Goal: Task Accomplishment & Management: Complete application form

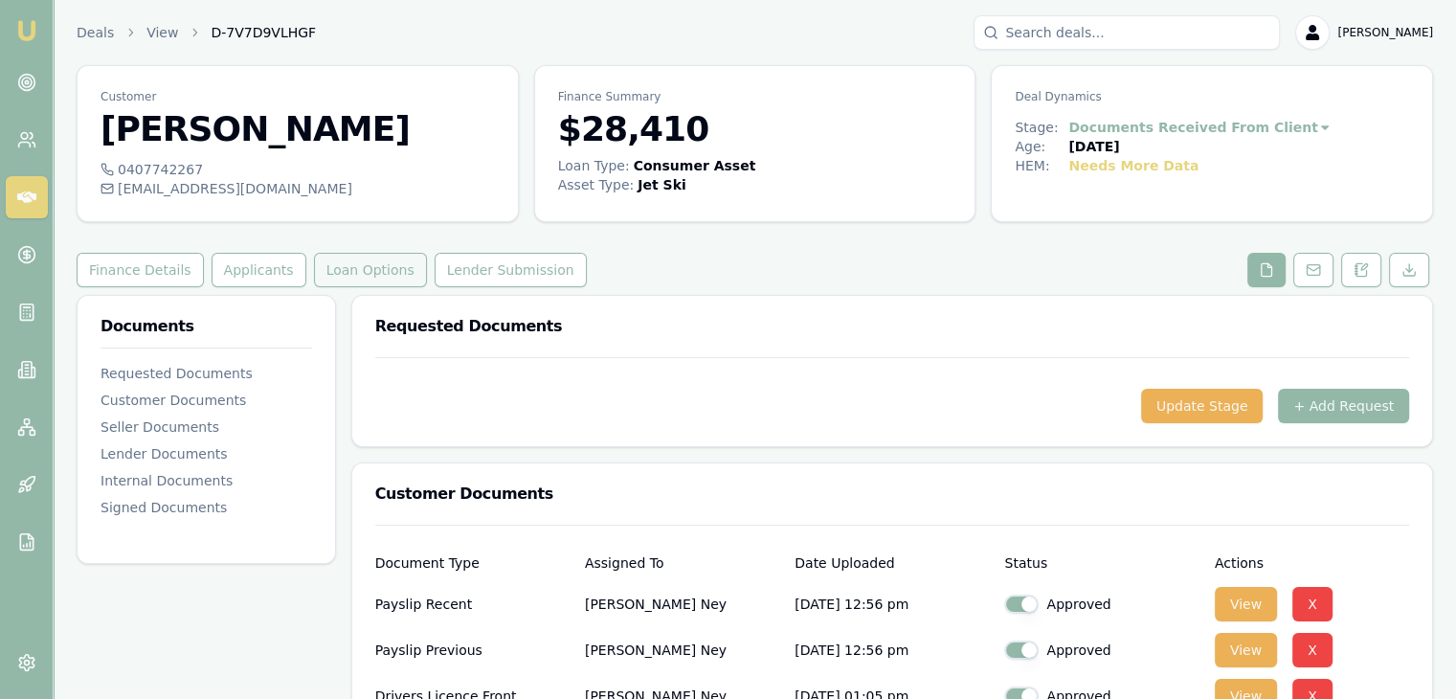
click at [350, 265] on button "Loan Options" at bounding box center [370, 270] width 113 height 34
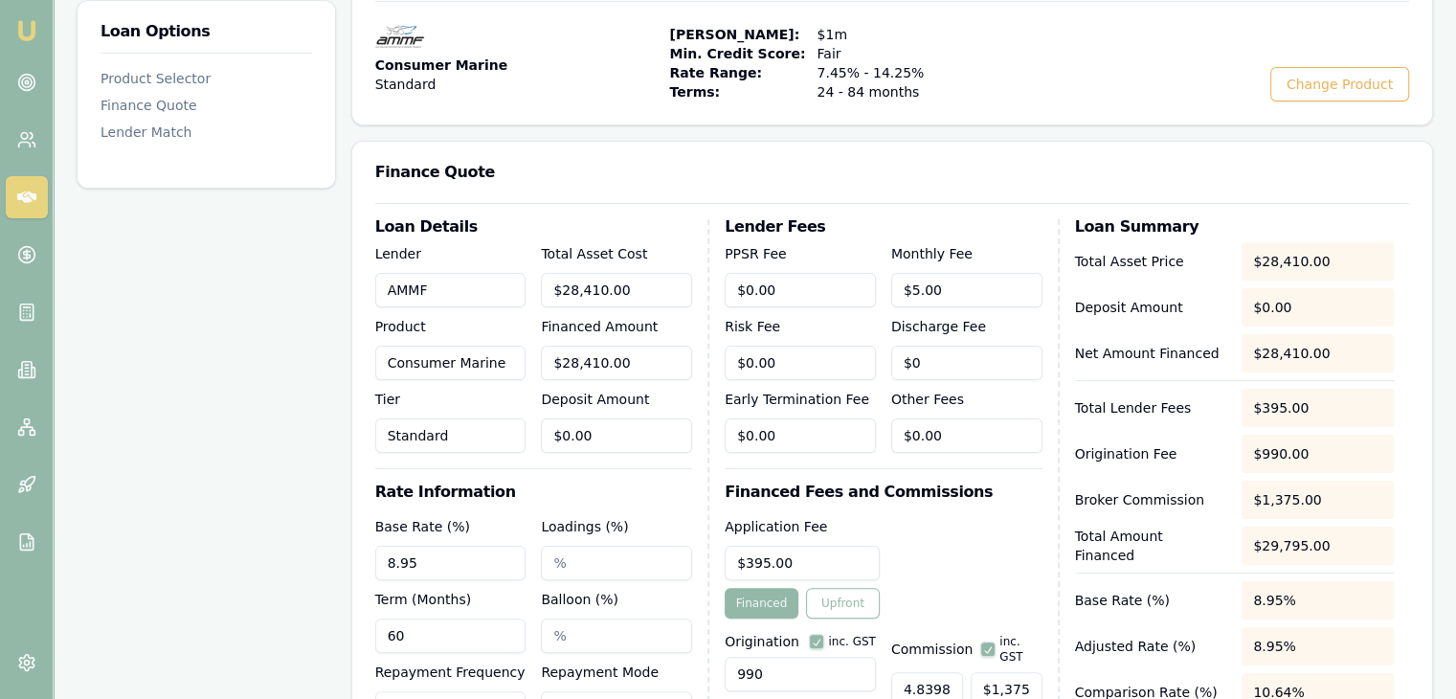
scroll to position [479, 0]
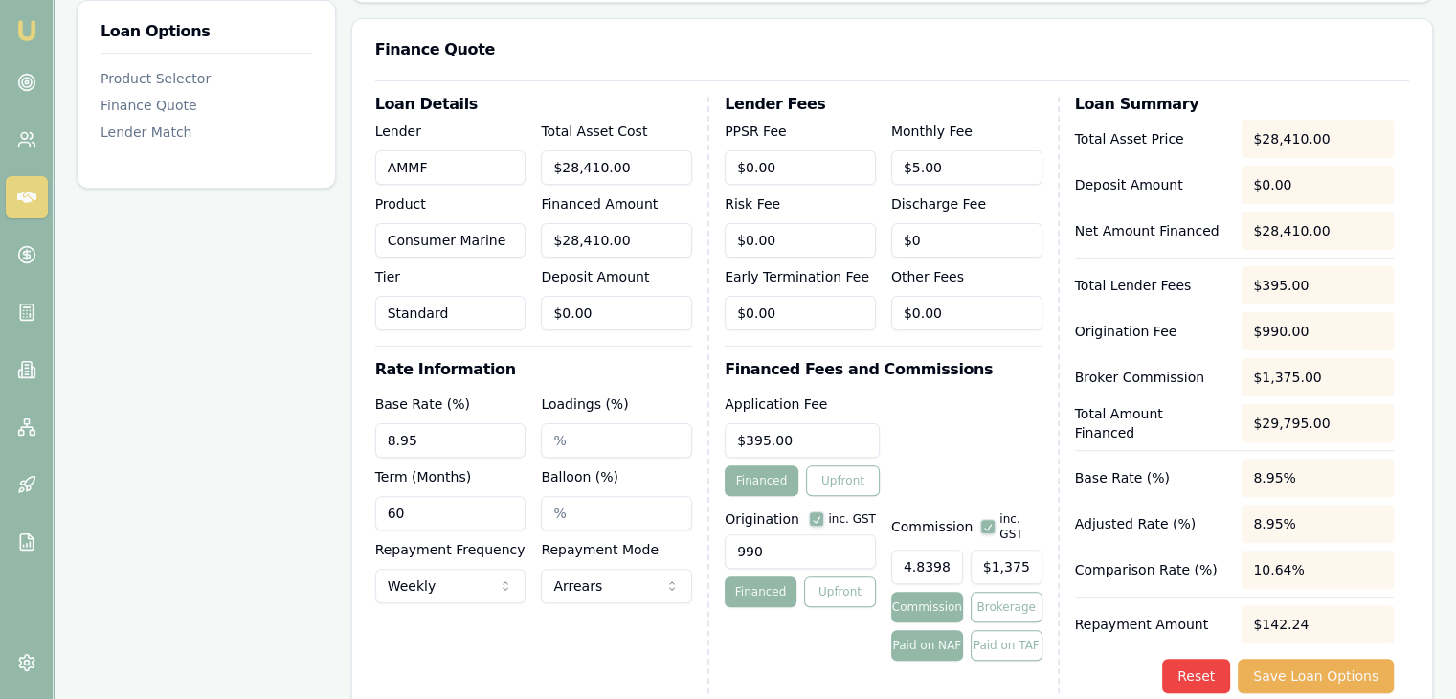
drag, startPoint x: 427, startPoint y: 437, endPoint x: 340, endPoint y: 437, distance: 87.1
click at [340, 437] on div "Loan Options Product Selector Finance Quote Lender Match Product Selector Consu…" at bounding box center [755, 545] width 1356 height 1458
type input "12.95%"
drag, startPoint x: 643, startPoint y: 167, endPoint x: 539, endPoint y: 165, distance: 104.4
click at [539, 165] on div "Lender AMMF Product Consumer Marine Tier Standard Total Asset Cost 28410 Financ…" at bounding box center [533, 225] width 317 height 211
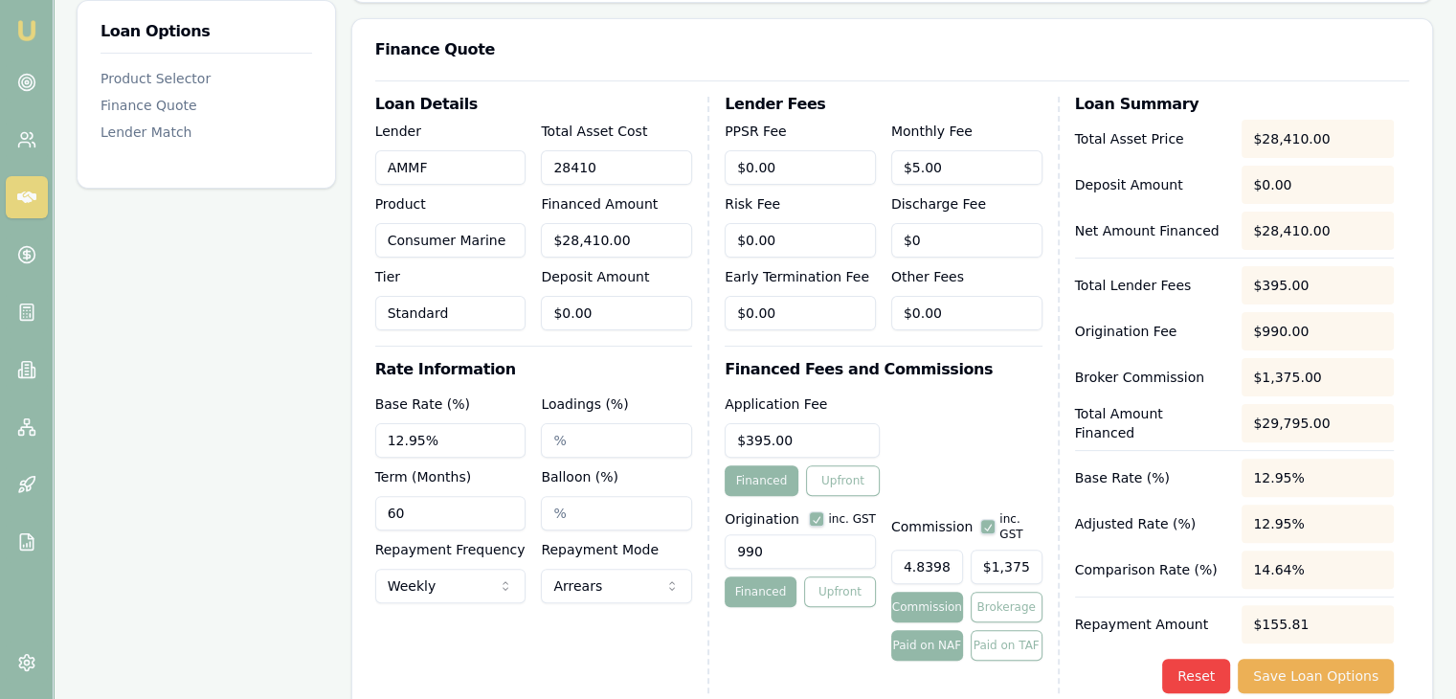
type input "2"
type input "$2.00"
type input "$0.10"
type input "26"
type input "$26.00"
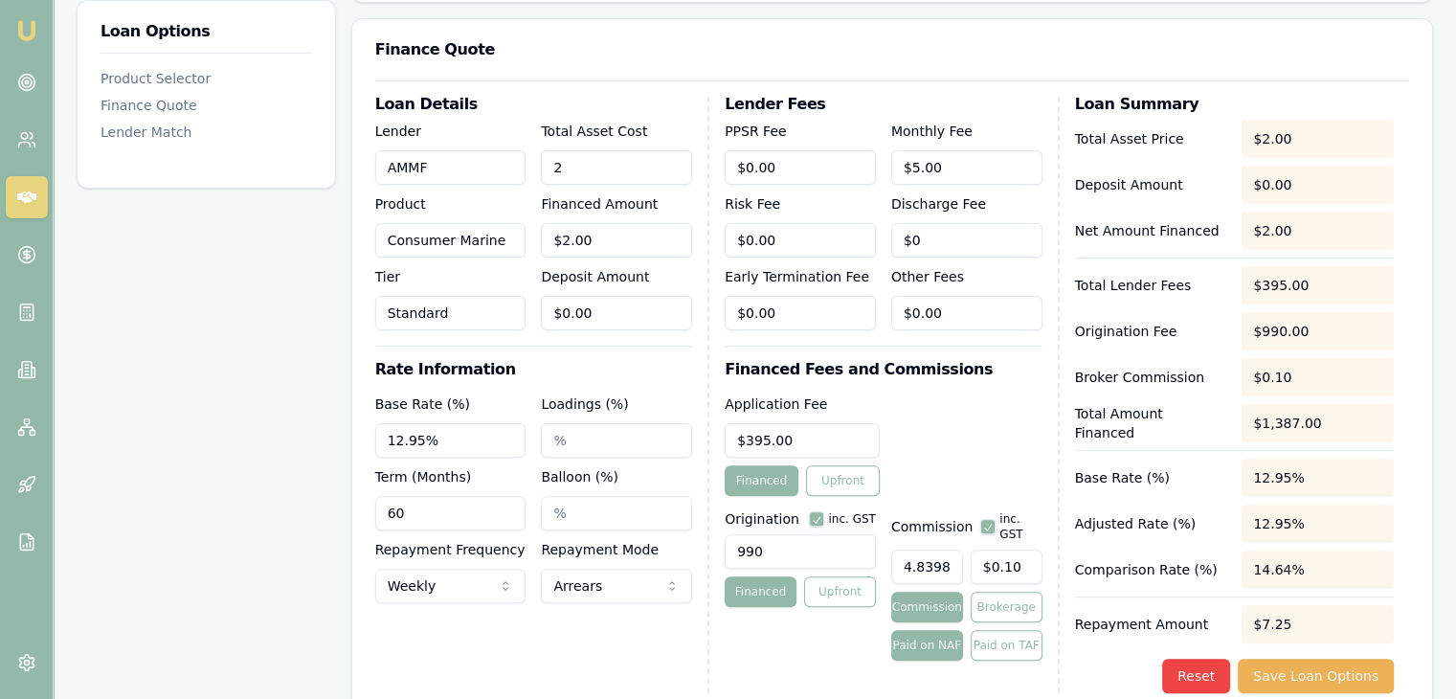
type input "$1.26"
type input "261"
type input "$261.00"
type input "$12.63"
type input "2618"
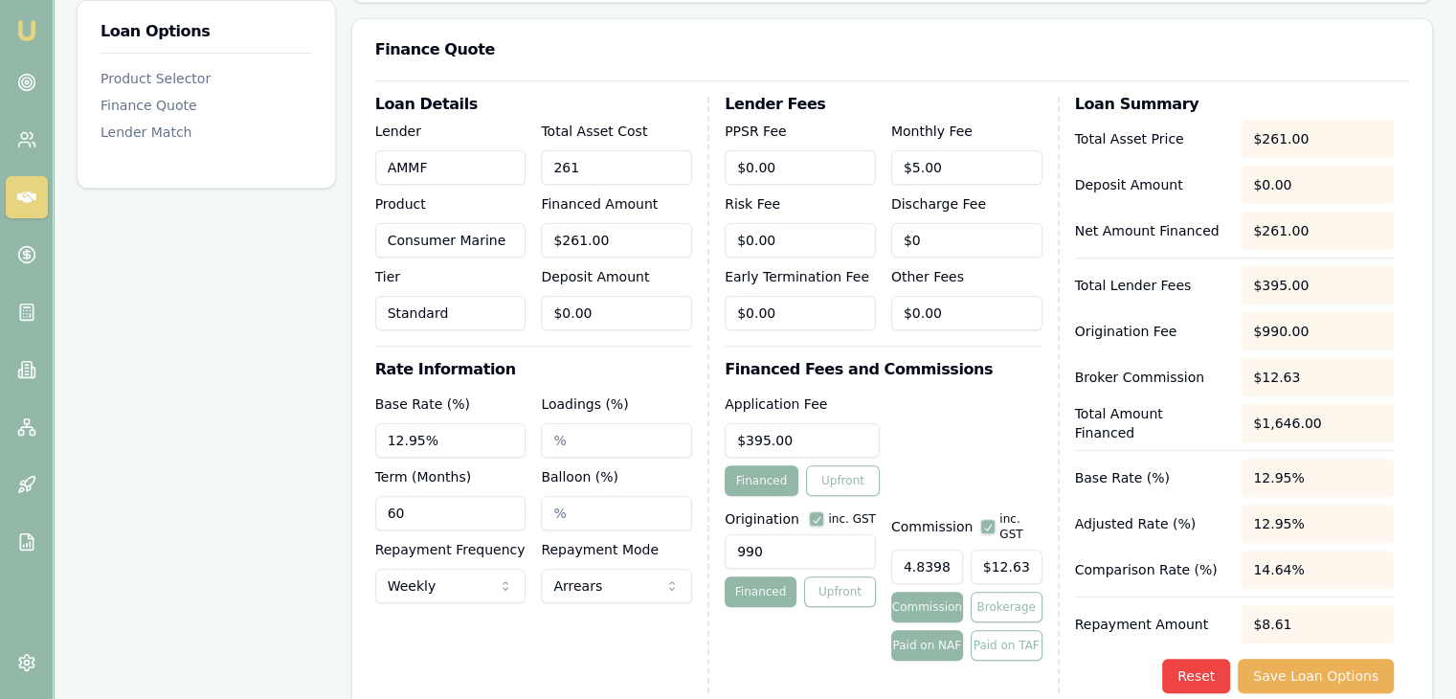
type input "$2,618.00"
type input "$126.71"
type input "26181"
type input "$26,181.00"
type input "$1,267.12"
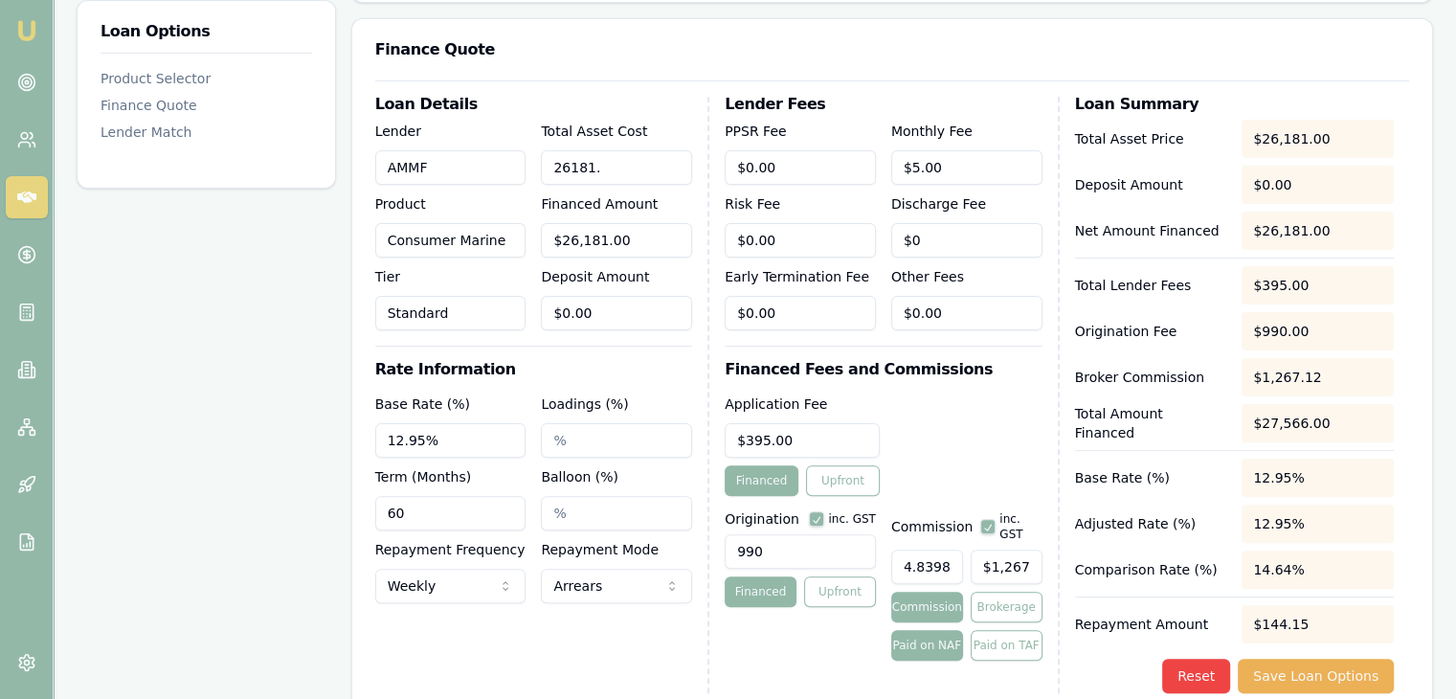
type input "26181.9"
type input "$26,181.90"
type input "$1,267.16"
type input "$26,181.90"
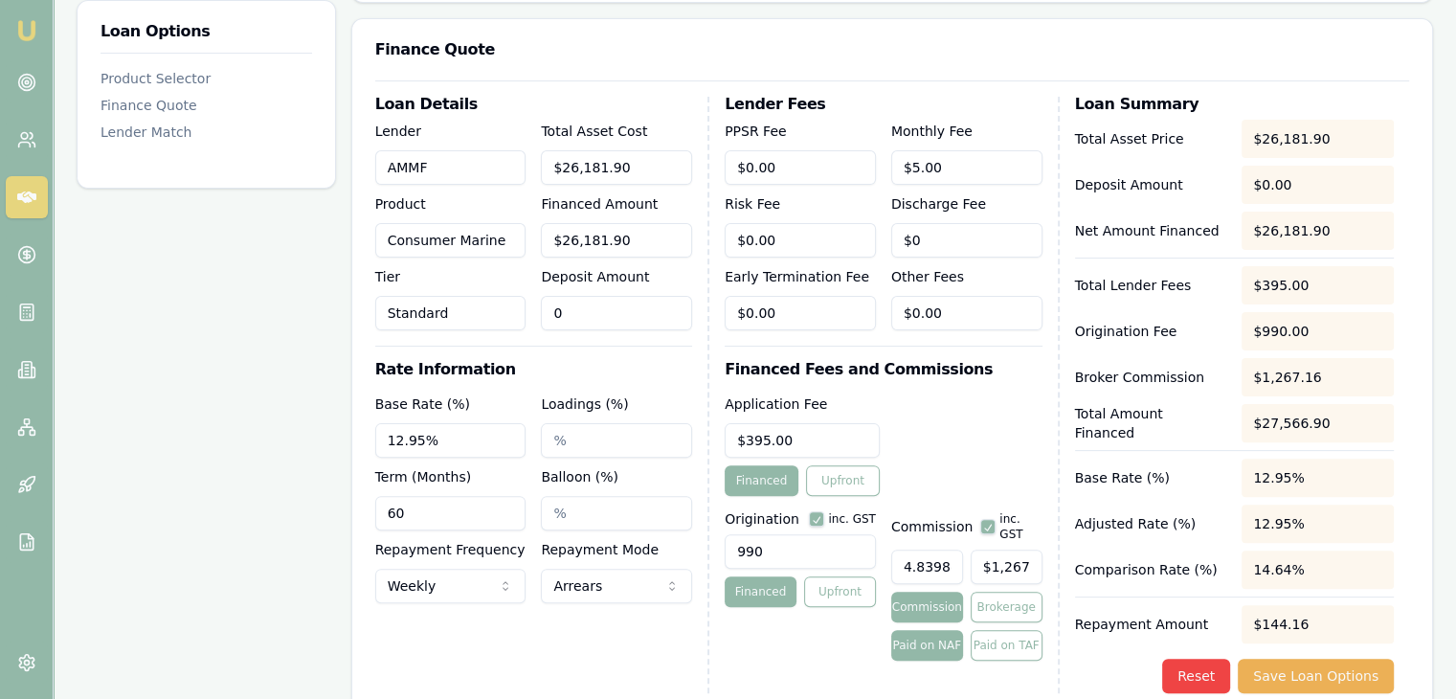
type input "02"
type input "$26,155.90"
type input "026"
type input "$1,265.91"
type input "$25,920.90"
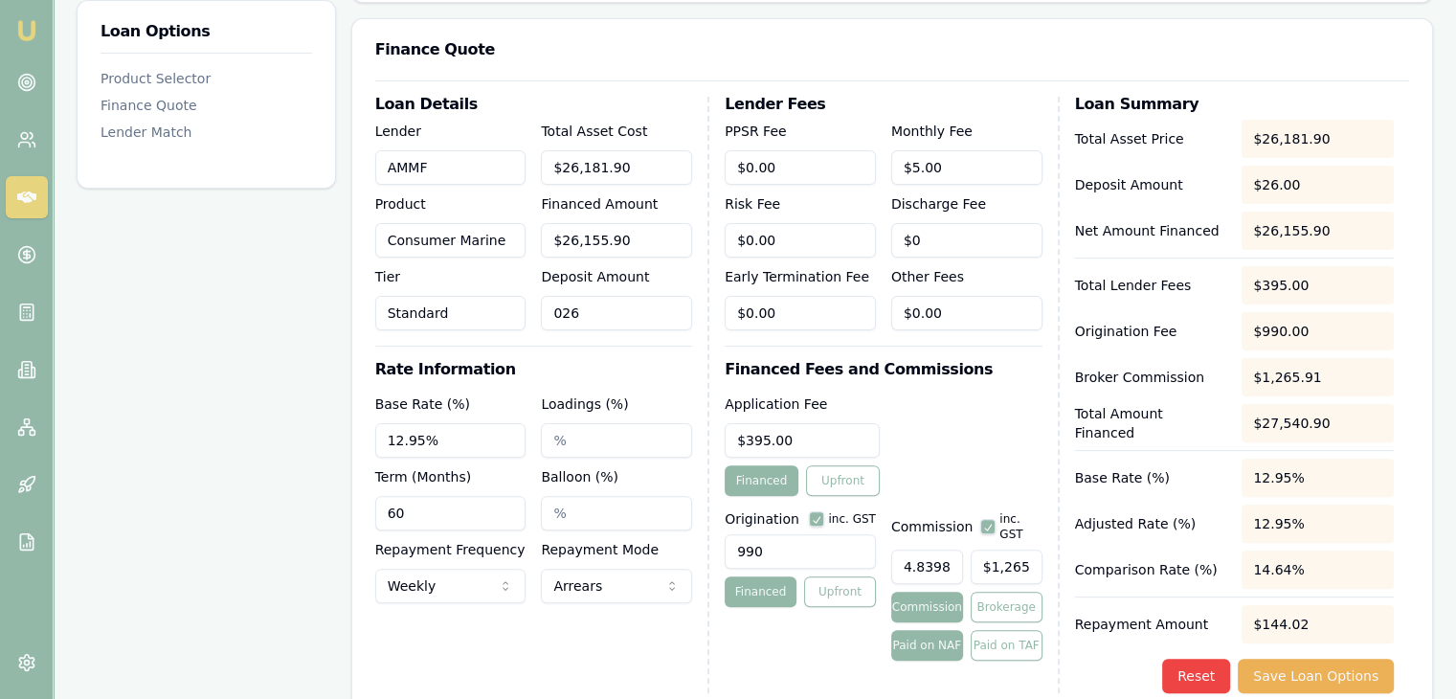
type input "0261"
type input "$1,254.53"
type input "$23,563.90"
type input "02618"
type input "$1,140.46"
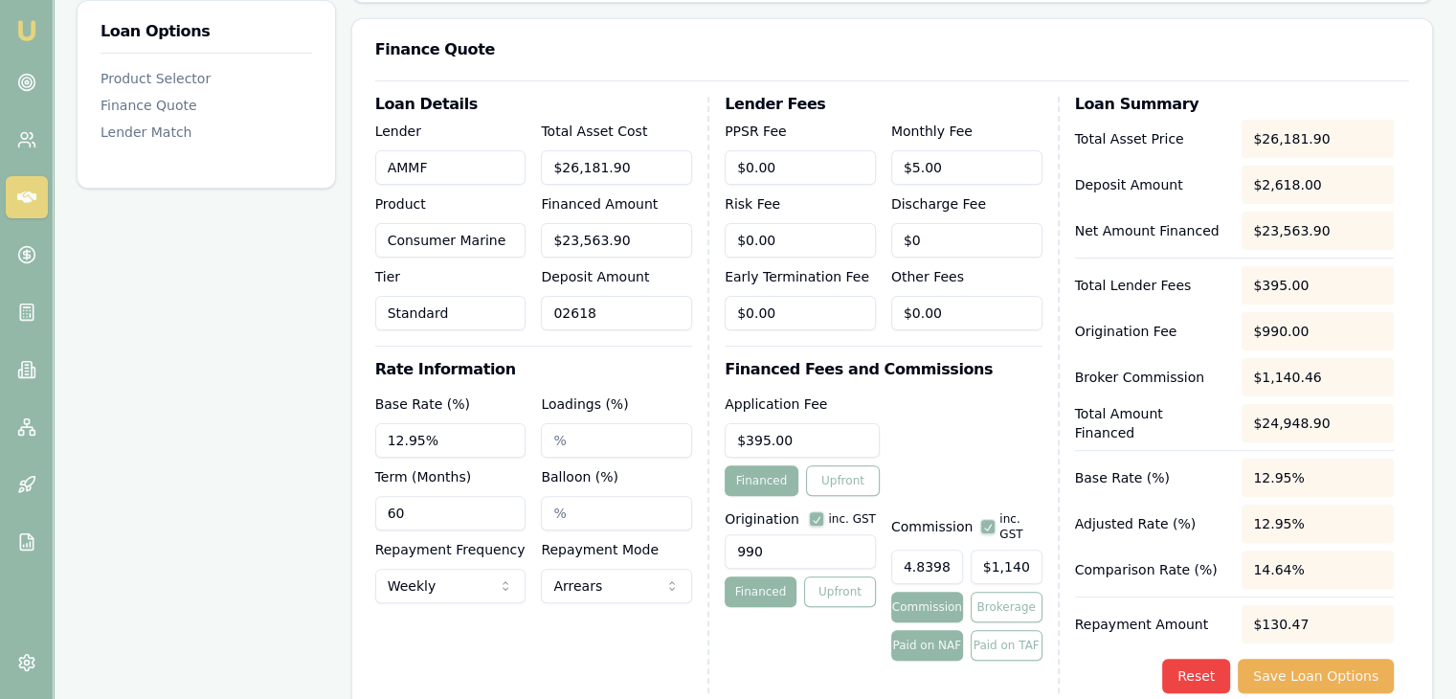
type input "$2,618.00"
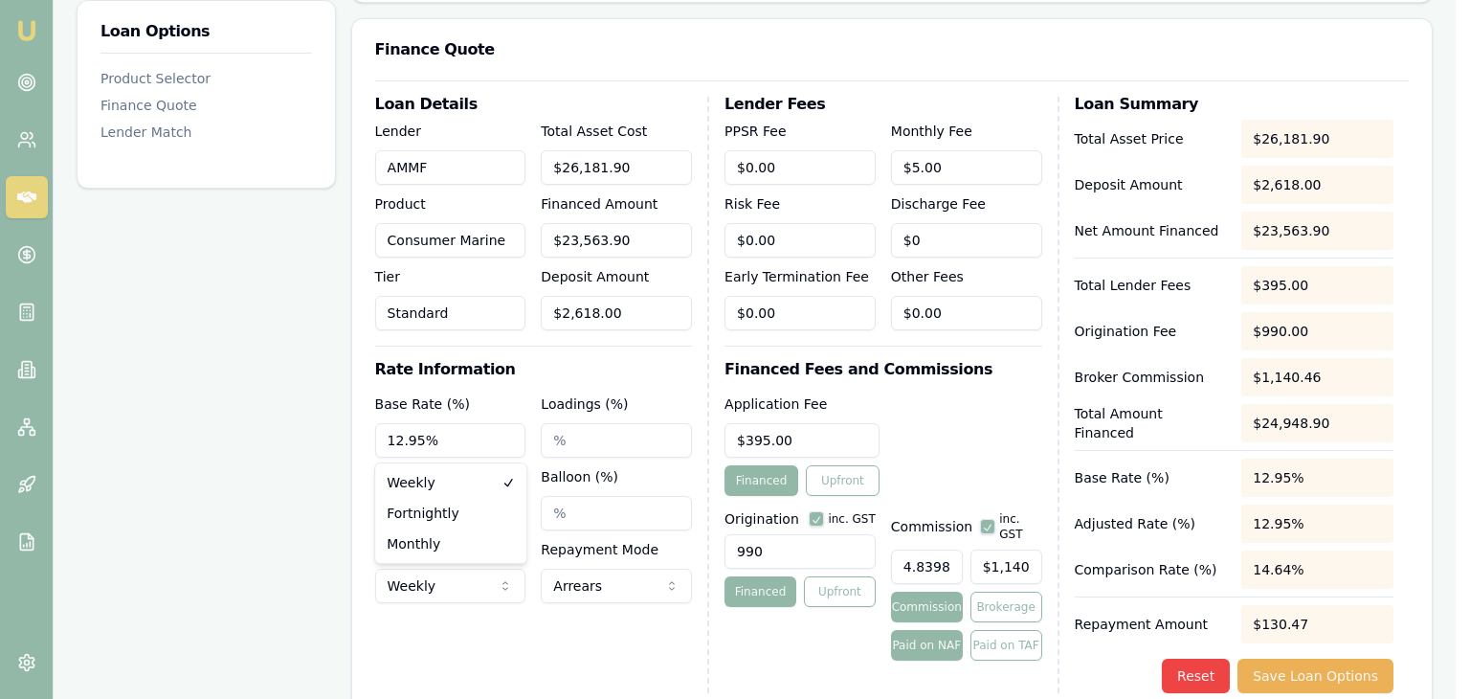
select select "FORTNIGHTLY"
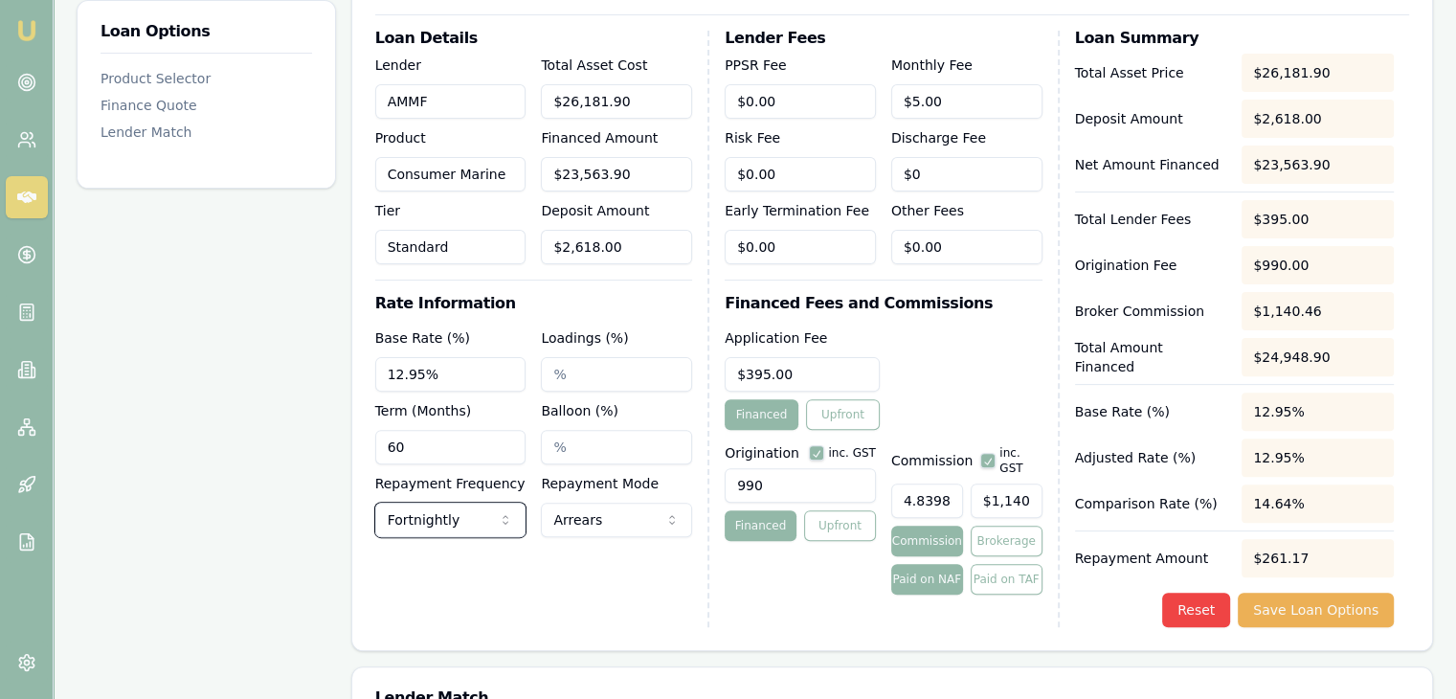
scroll to position [574, 0]
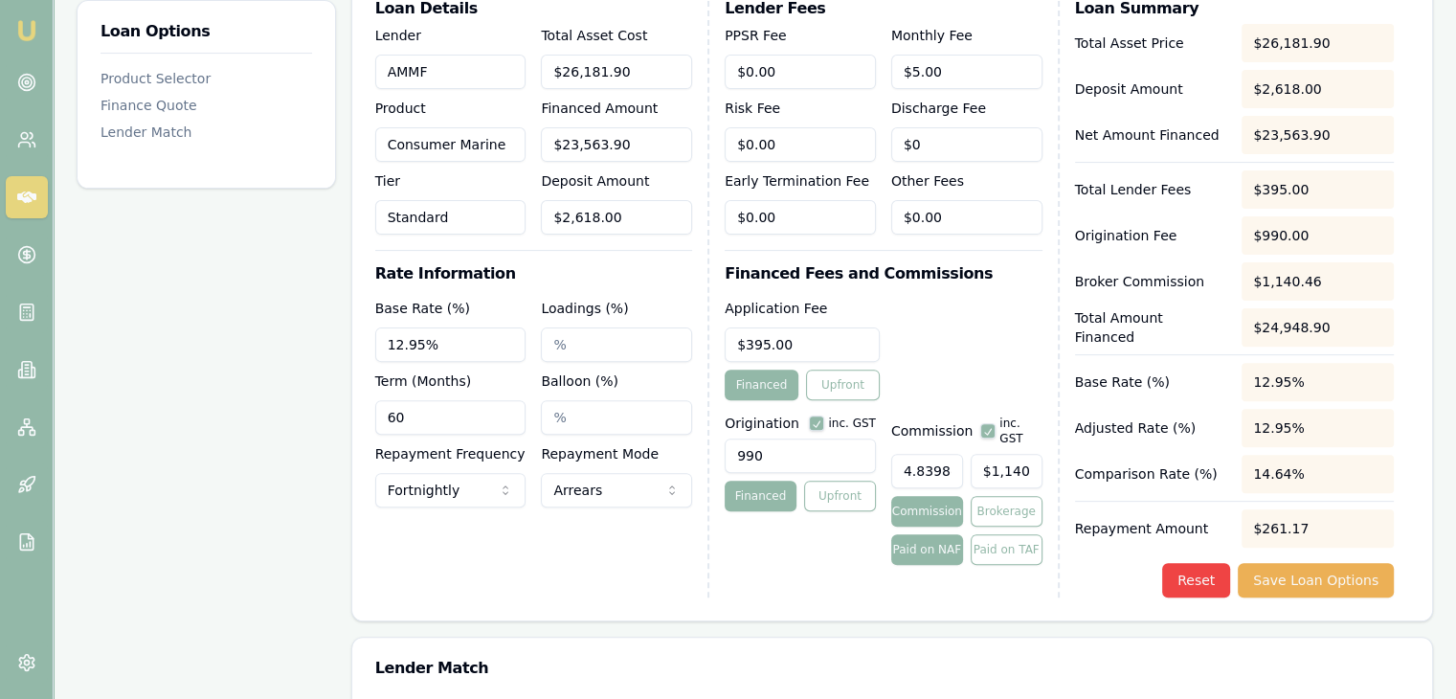
type input "1140"
drag, startPoint x: 1041, startPoint y: 453, endPoint x: 911, endPoint y: 457, distance: 130.2
click at [911, 457] on div "4.839845124956001 1140" at bounding box center [966, 467] width 151 height 42
type input "0.004774204020834626"
type input "1"
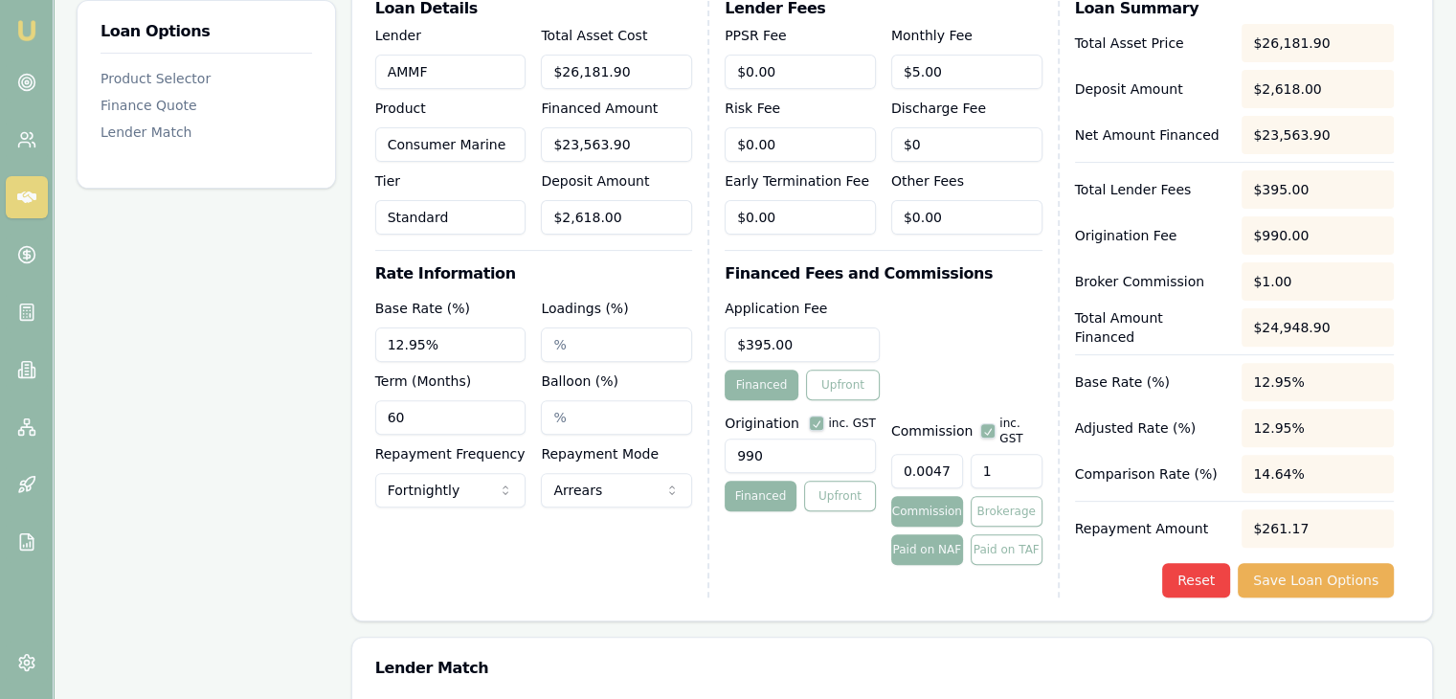
type input "0.04774204020834626"
type input "10"
type input "0.47742040208346265"
type input "100"
type input "4.774204020834627"
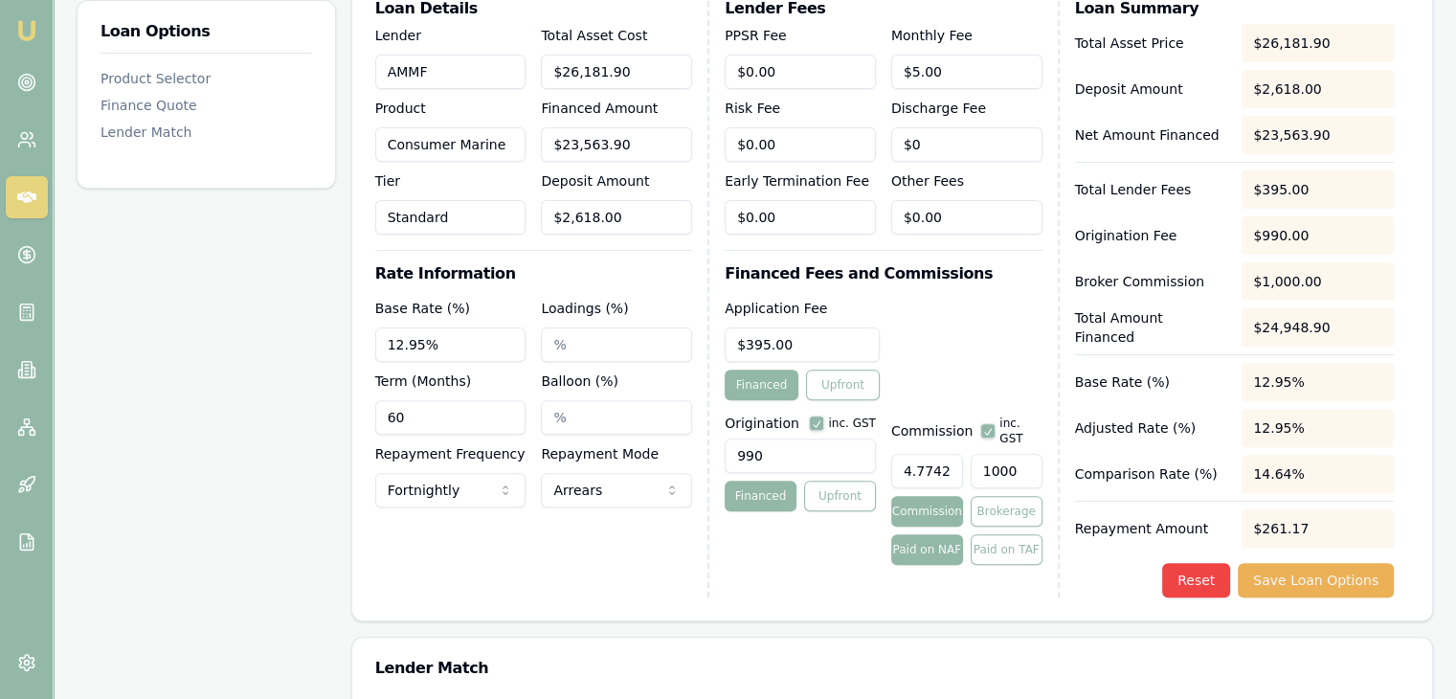
type input "$1,000.00"
type input "$1,124.99"
click at [1328, 579] on button "Save Loan Options" at bounding box center [1315, 580] width 156 height 34
drag, startPoint x: 957, startPoint y: 453, endPoint x: 837, endPoint y: 528, distance: 141.5
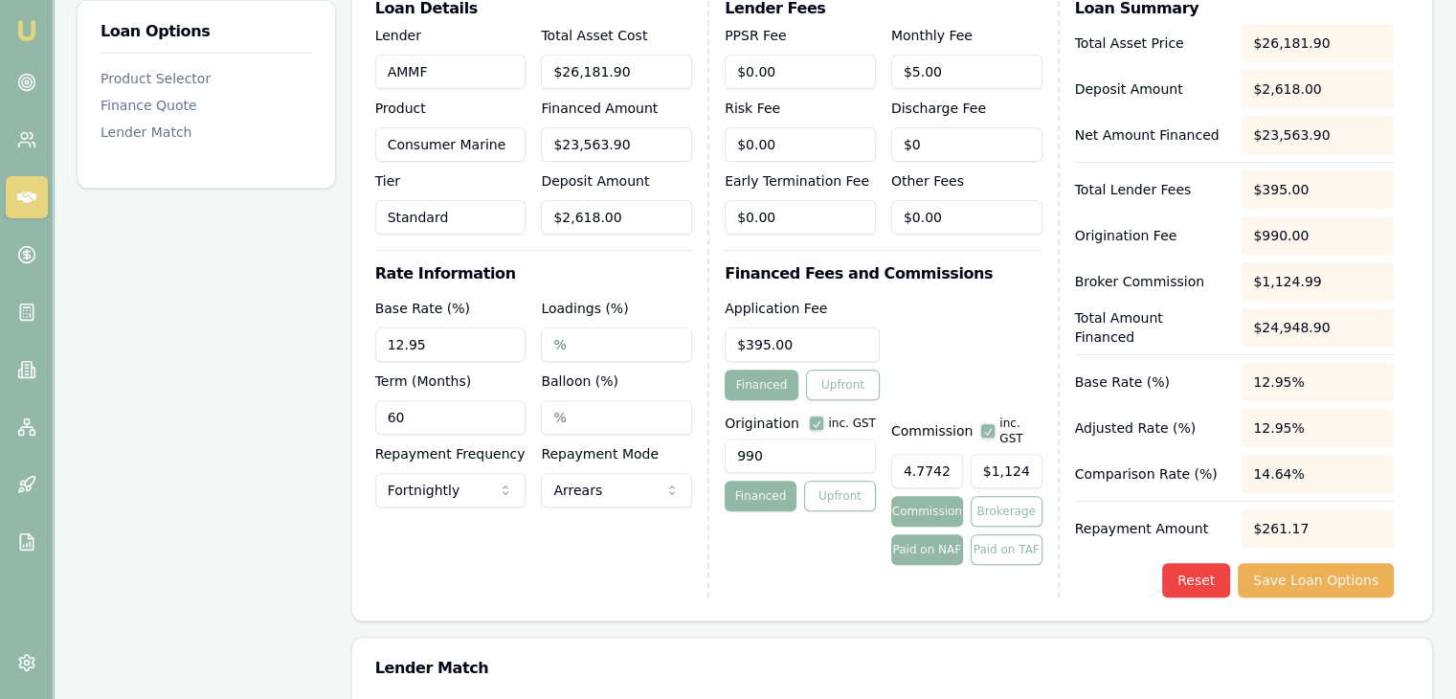
click at [837, 528] on div "Origination inc. GST 990 Financed Upfront Commission inc. GST 4.774204020834627…" at bounding box center [882, 486] width 317 height 157
type input "4020834627"
type input "$947,465,450,671.65"
type input "420834627"
type input "$99,165,050,671.65"
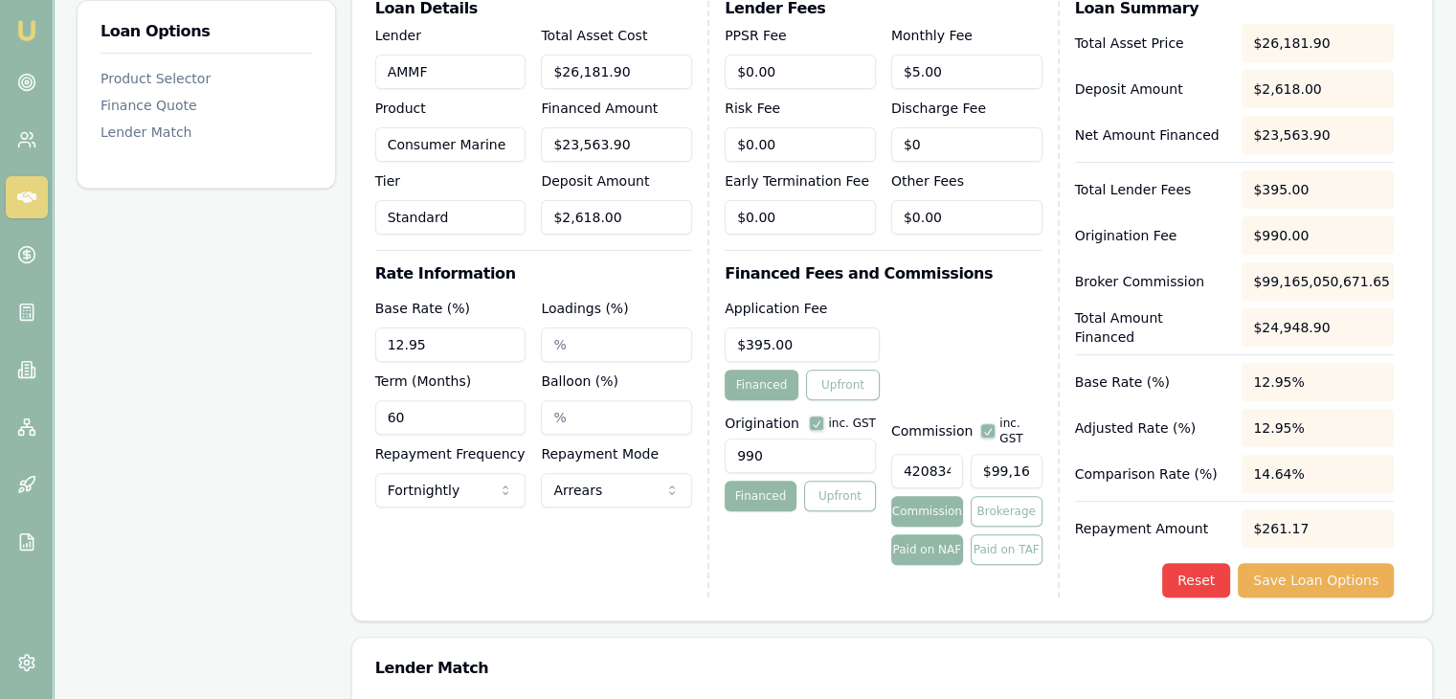
type input "40834627"
type input "$9,622,230,671.65"
type input "4834627"
type input "$1,139,226,671.65"
type input "434627"
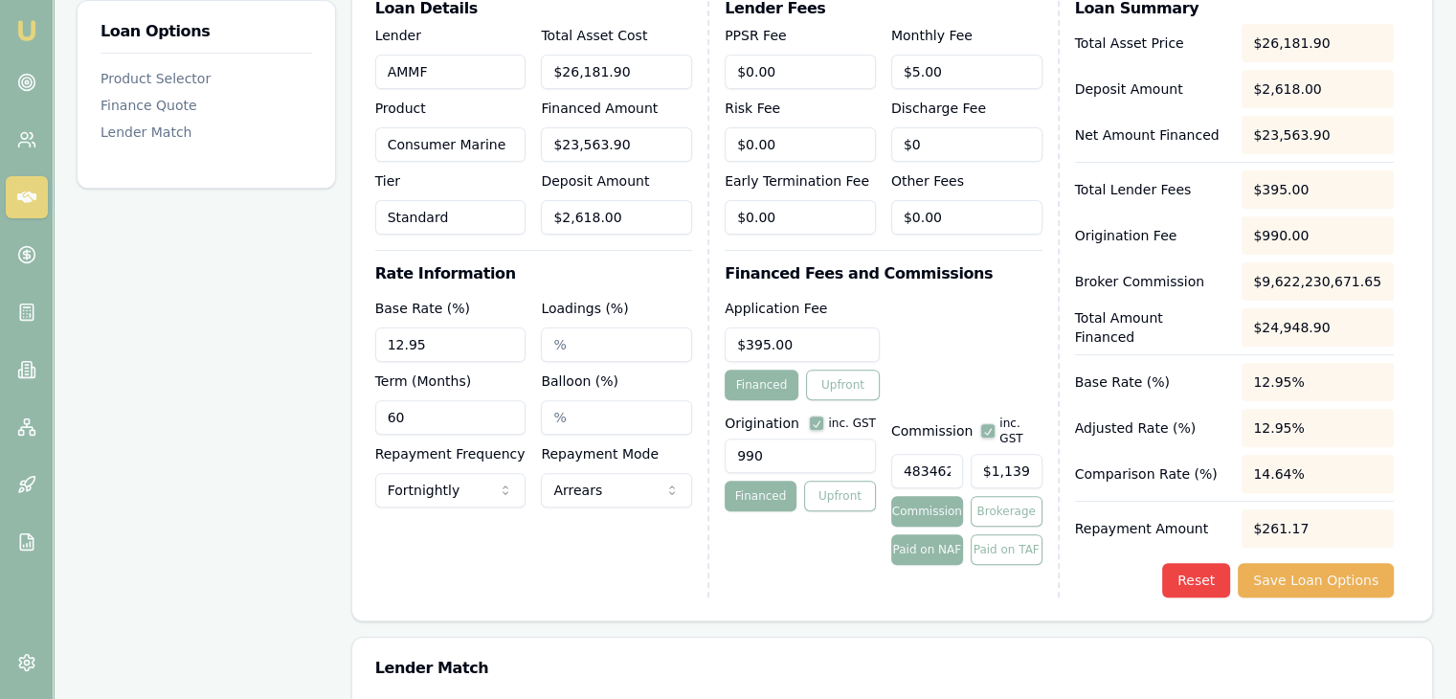
type input "$102,415,071.65"
type input "44627"
type input "$10,515,861.65"
type input "4627"
type input "$1,090,301.65"
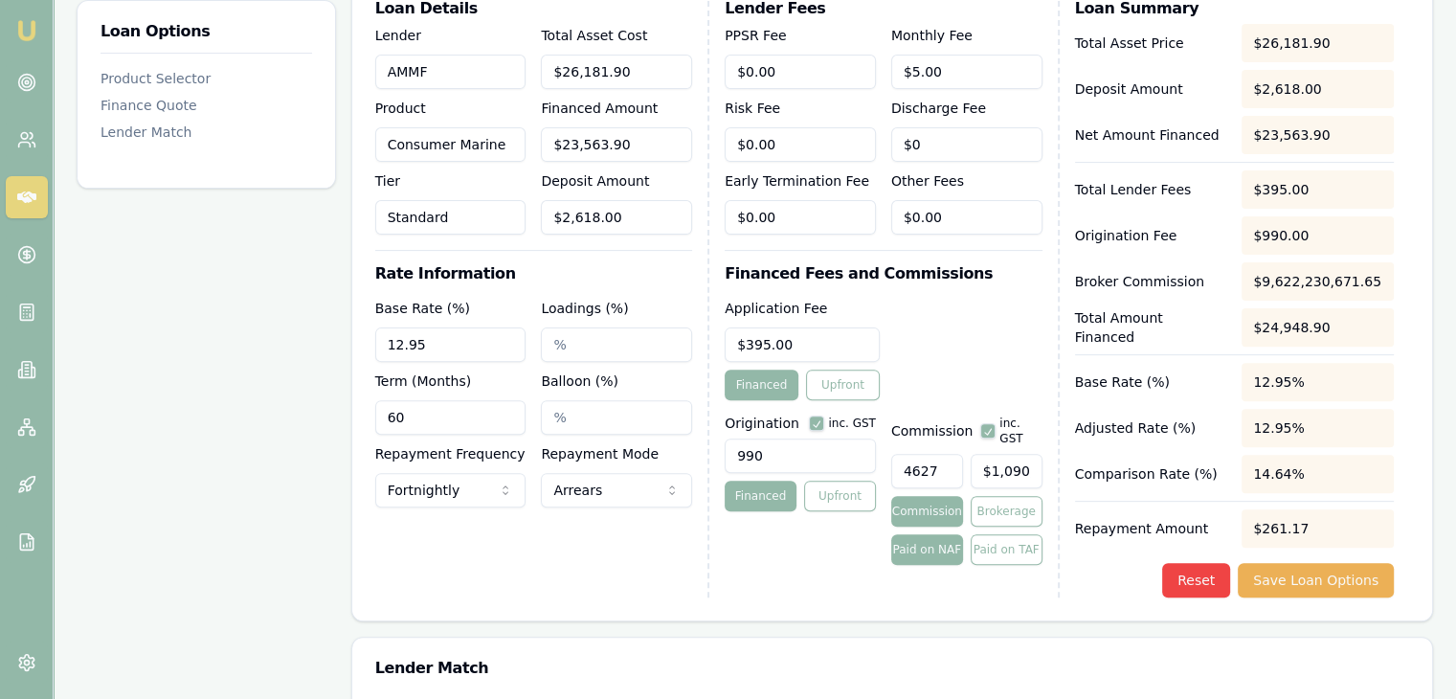
type input "427"
type input "$100,617.85"
type input "47"
type input "$11,075.03"
type input "4"
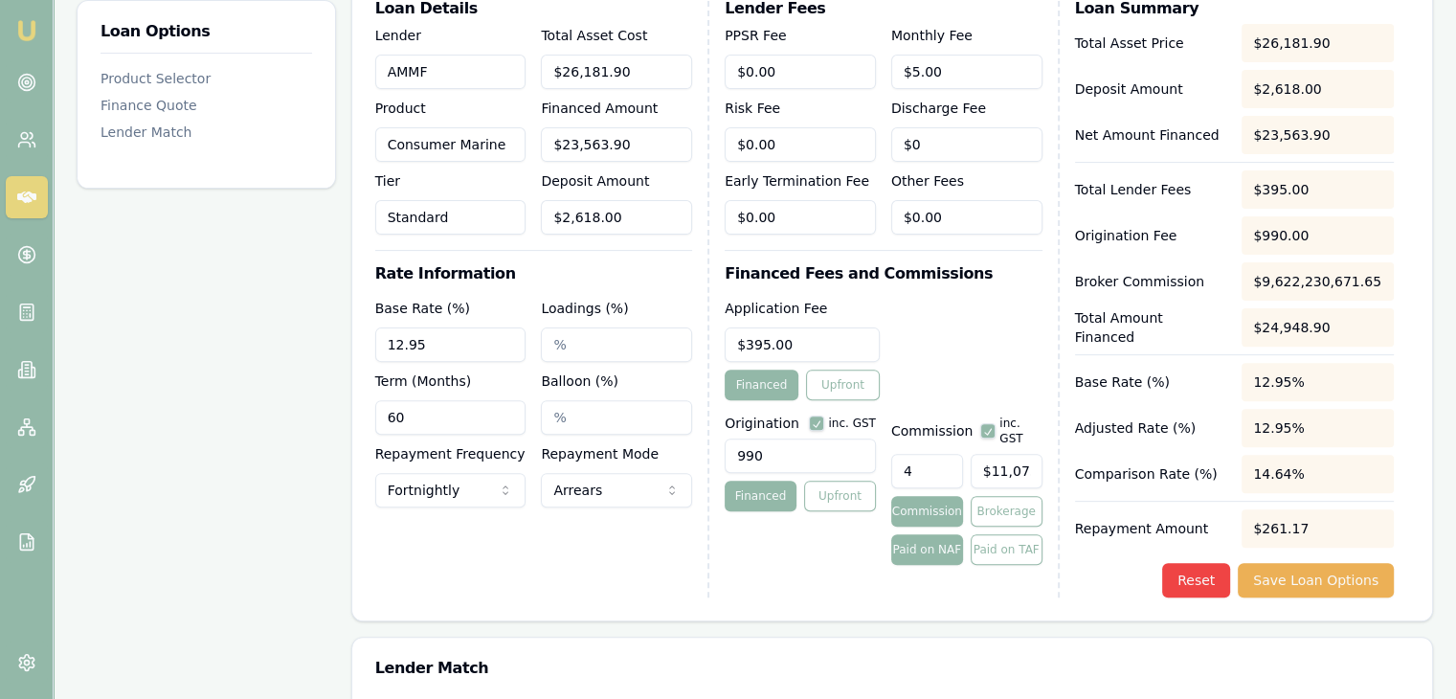
type input "$942.56"
type input "4.00%"
type input "$942.56"
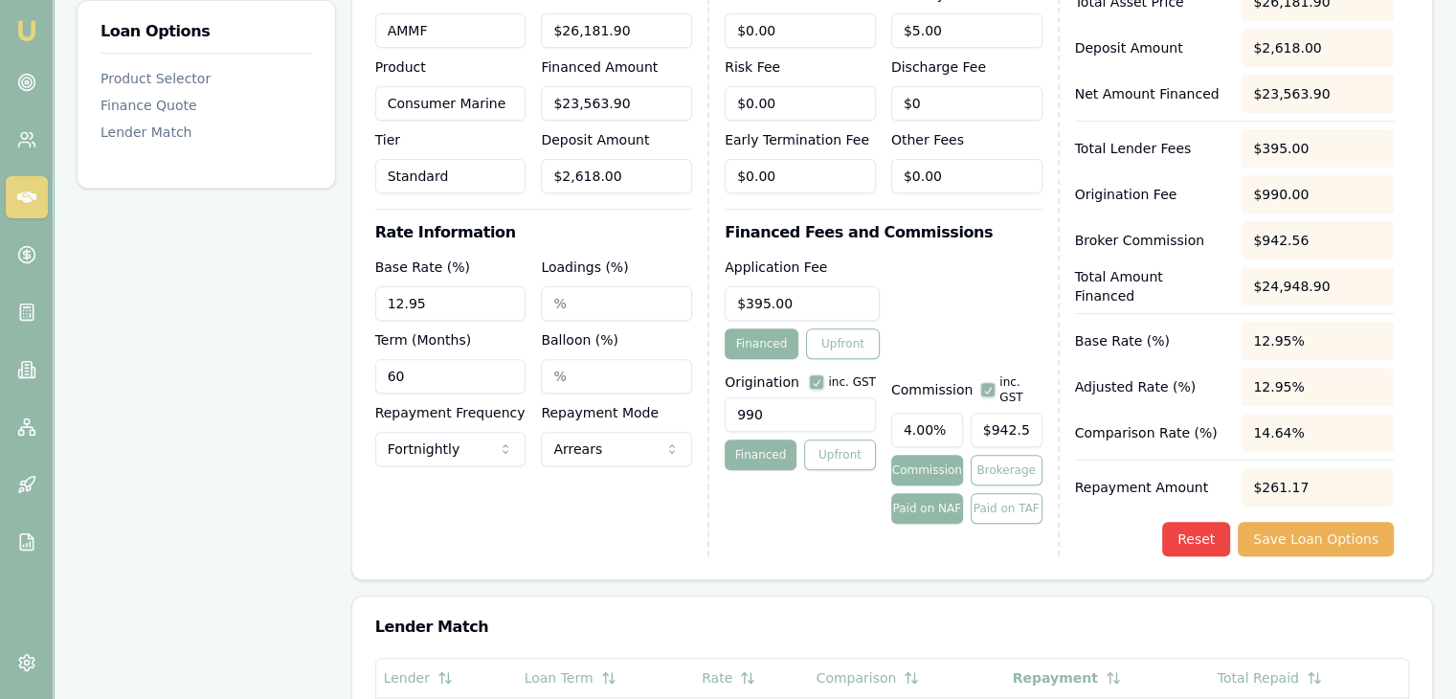
scroll to position [574, 0]
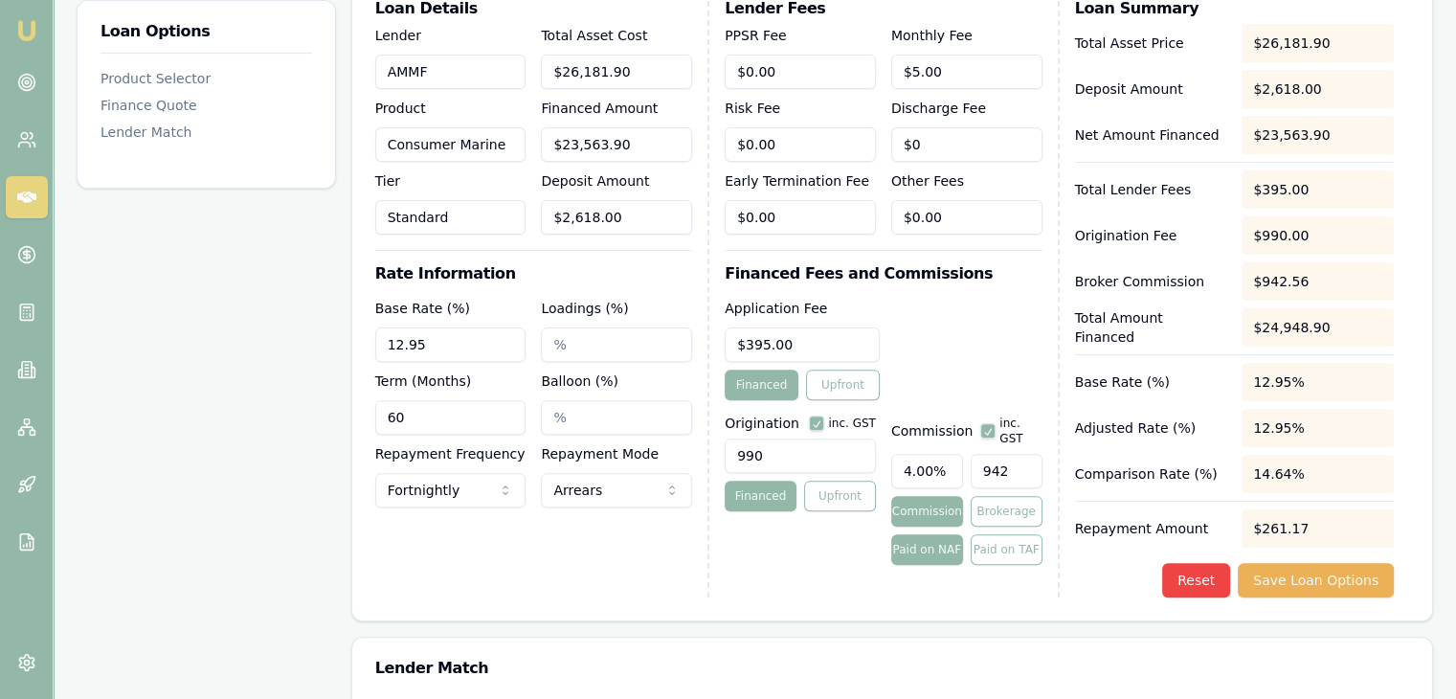
click at [1032, 455] on input "942" at bounding box center [1006, 471] width 72 height 34
drag, startPoint x: 1032, startPoint y: 455, endPoint x: 831, endPoint y: 454, distance: 201.0
click at [834, 453] on div "Origination inc. GST 990 Financed Upfront Commission inc. GST 4.00% 942 Commiss…" at bounding box center [882, 486] width 317 height 157
type input "$0.00"
drag, startPoint x: 944, startPoint y: 453, endPoint x: 861, endPoint y: 451, distance: 82.3
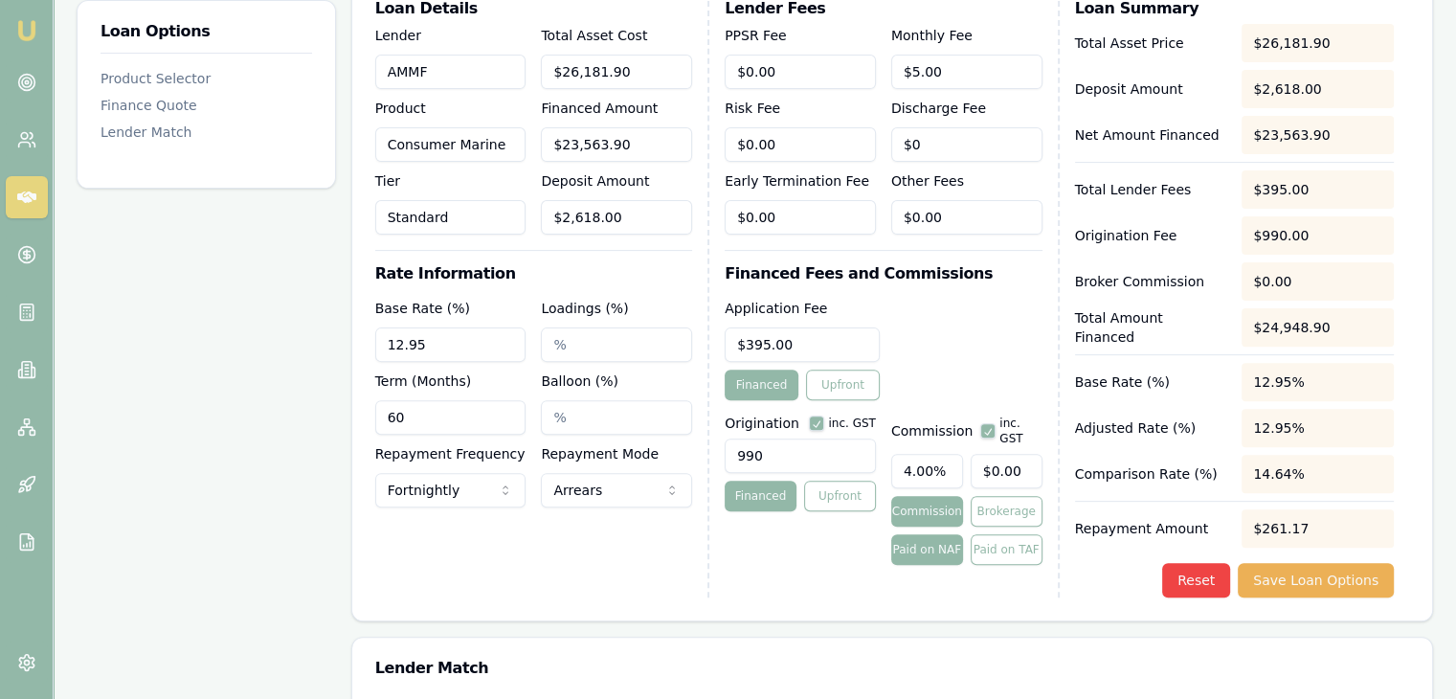
click at [861, 451] on div "Origination inc. GST 990 Financed Upfront Commission inc. GST 4.00% $0.00 Commi…" at bounding box center [882, 486] width 317 height 157
type input "0"
click at [1031, 455] on input "0" at bounding box center [1006, 471] width 72 height 34
type input "$0.00"
click at [1299, 586] on button "Save Loan Options" at bounding box center [1315, 580] width 156 height 34
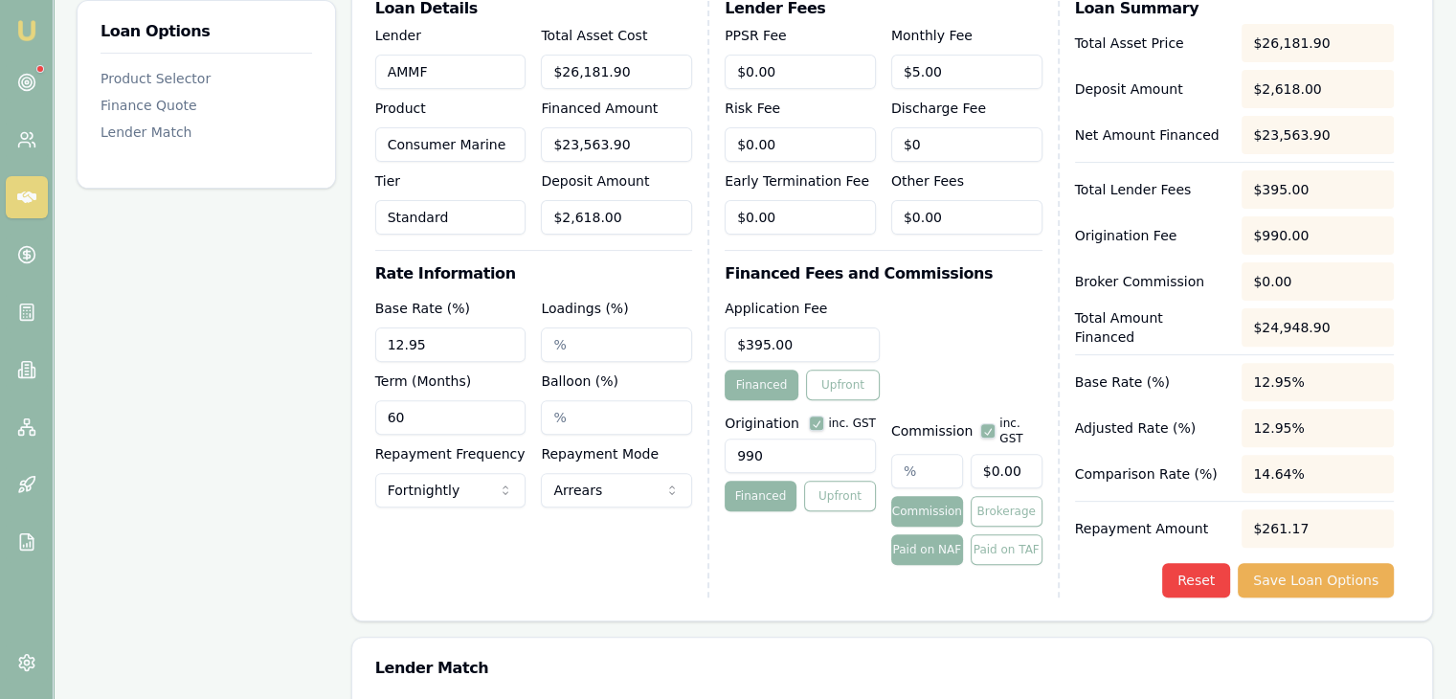
scroll to position [479, 0]
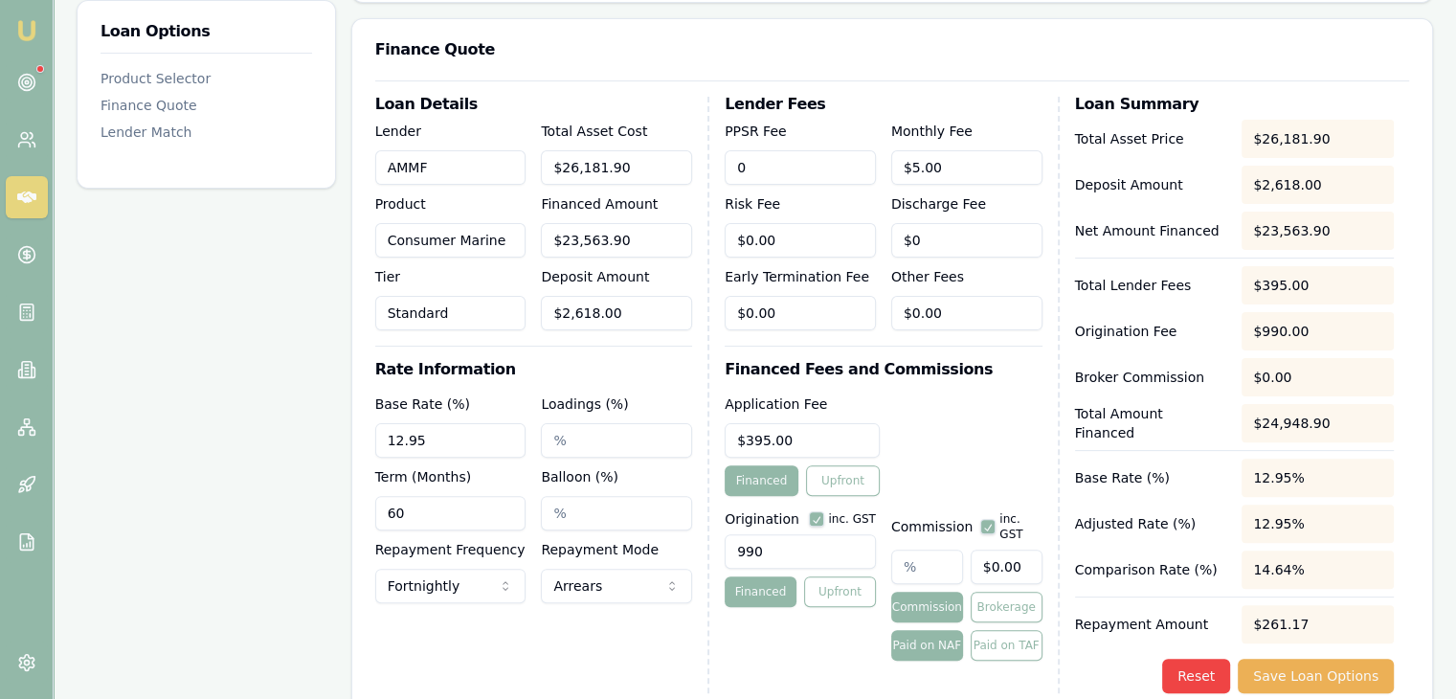
drag, startPoint x: 789, startPoint y: 165, endPoint x: 665, endPoint y: 162, distance: 123.5
click at [665, 162] on div "Loan Details Lender AMMF Product Consumer Marine Tier Standard Total Asset Cost…" at bounding box center [892, 395] width 1034 height 596
type input "6"
type input "5"
type input "$6.00"
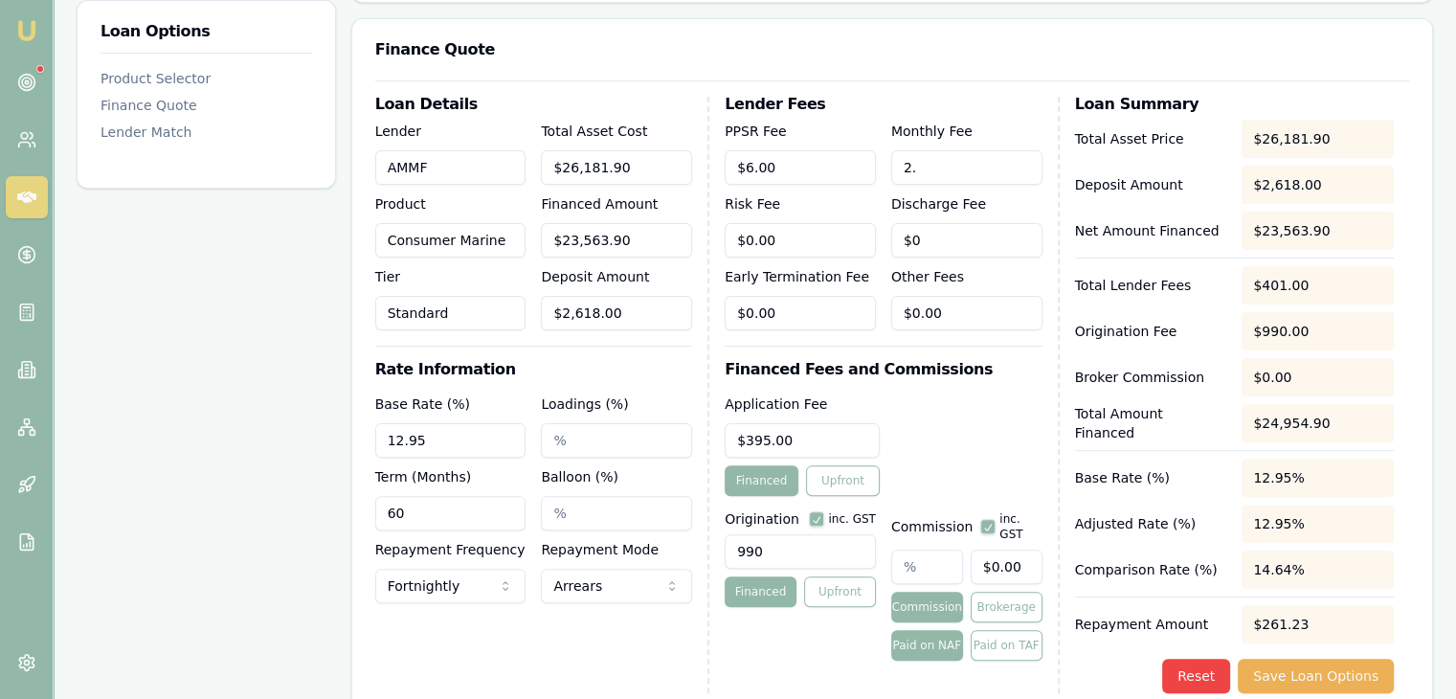
type input "2"
type input "$0.00"
click at [927, 171] on input "Monthly Fee" at bounding box center [966, 167] width 151 height 34
type input "$5.00"
type input "$0.00"
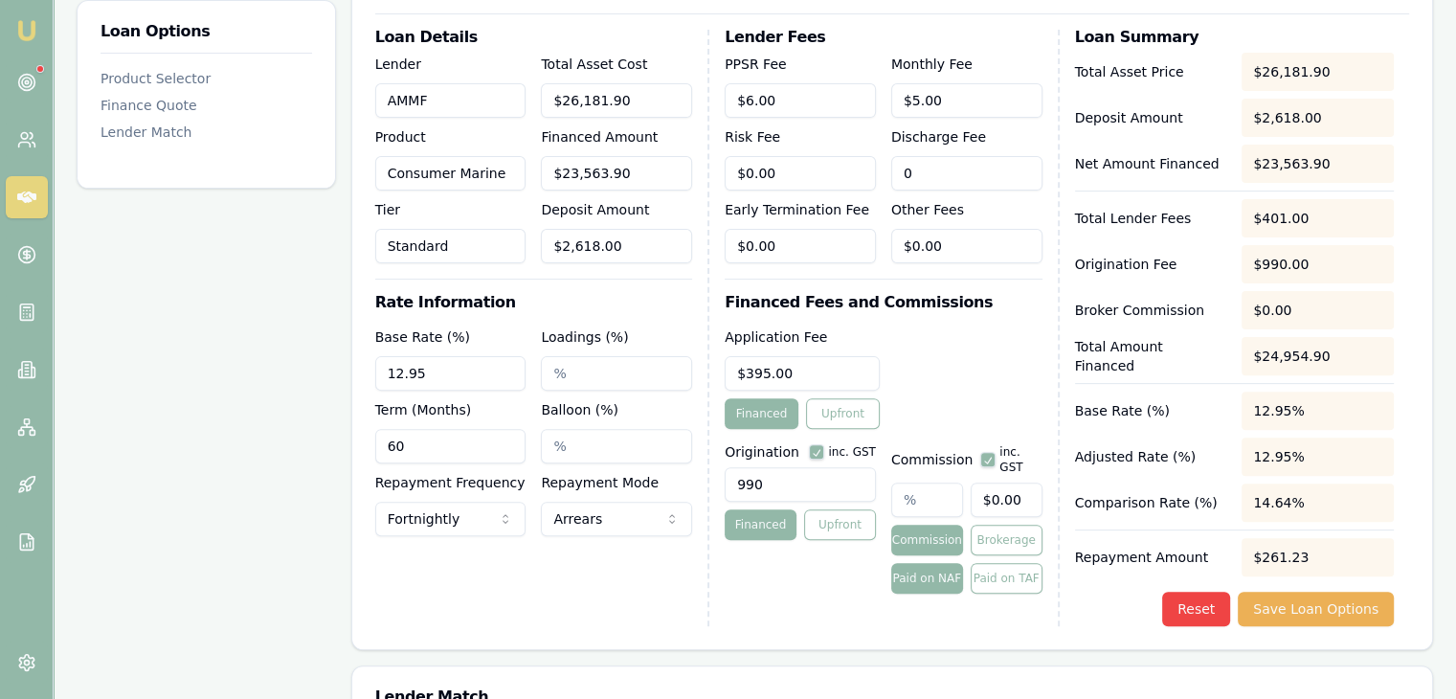
scroll to position [574, 0]
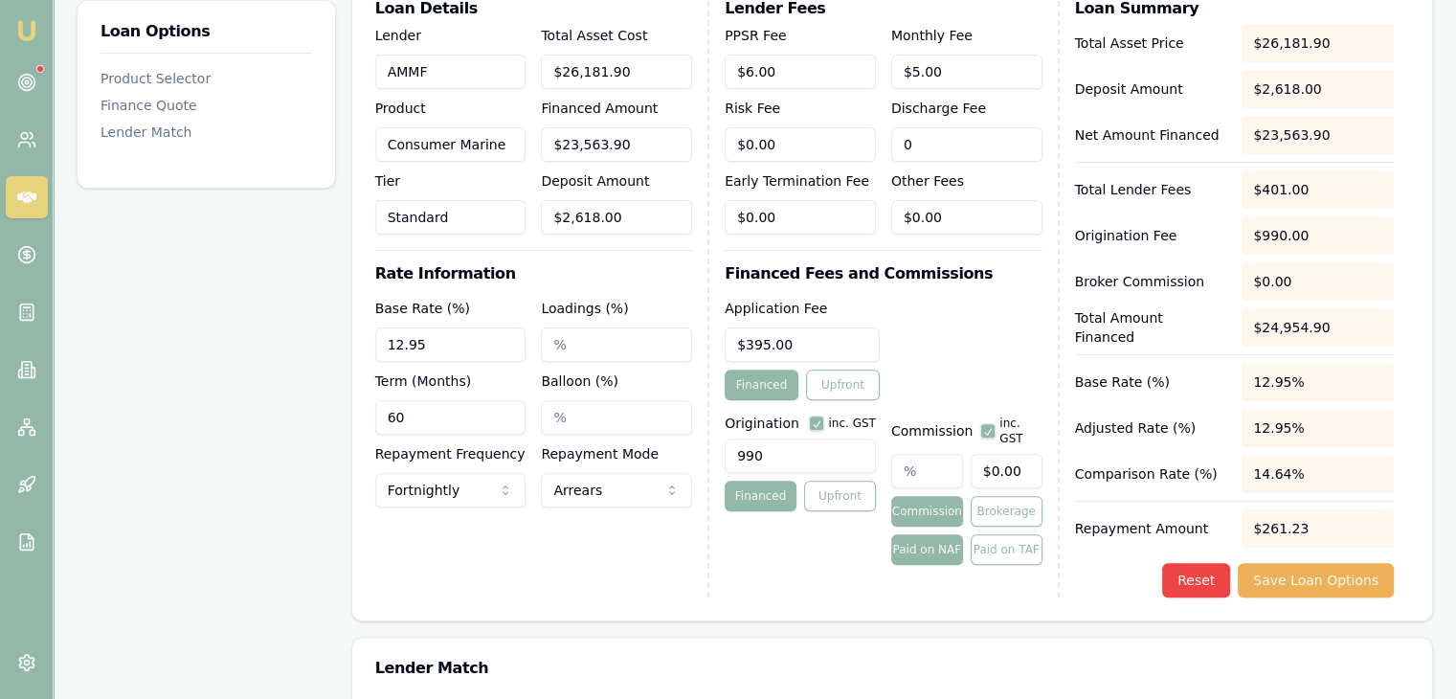
type input "$0"
click at [600, 343] on input "Loadings (%)" at bounding box center [616, 344] width 151 height 34
type input "0"
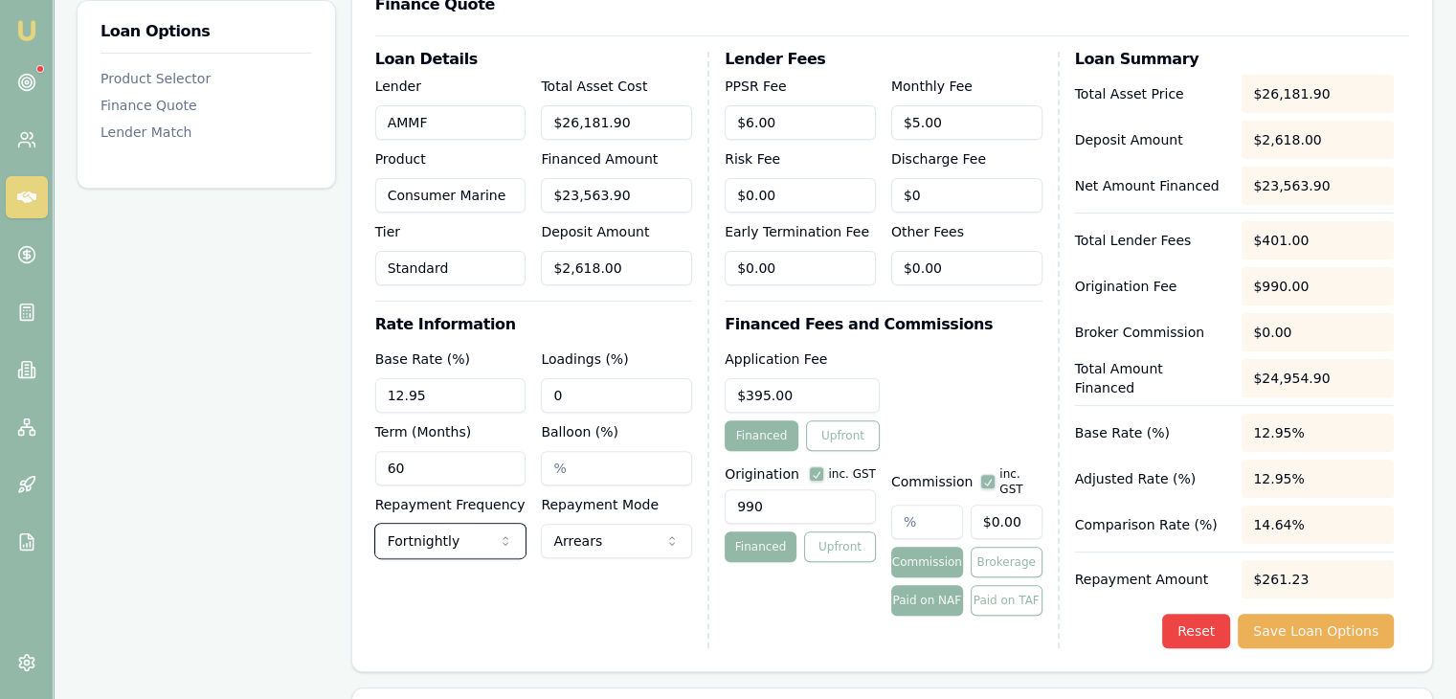
scroll to position [479, 0]
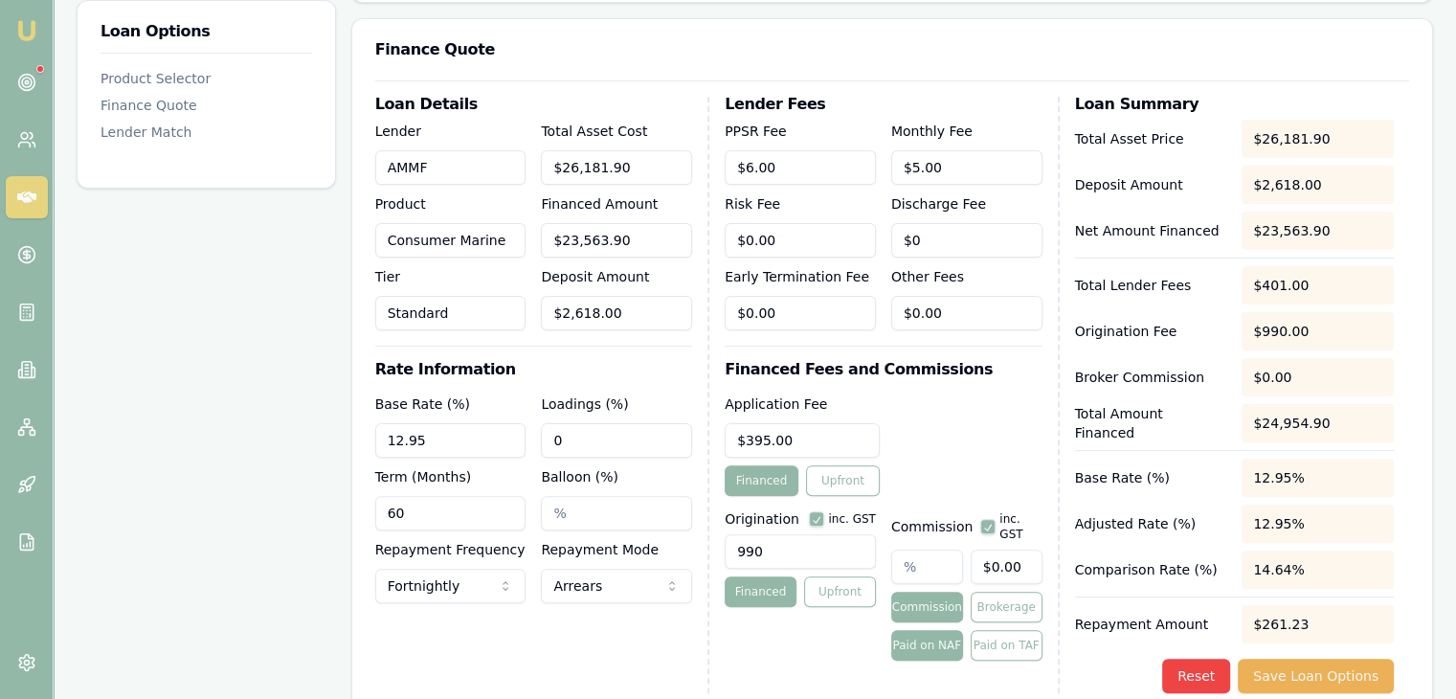
click at [919, 558] on input "text" at bounding box center [927, 566] width 72 height 34
type input "4"
type input "$942.56"
type input "4.00%"
type input "$942.56"
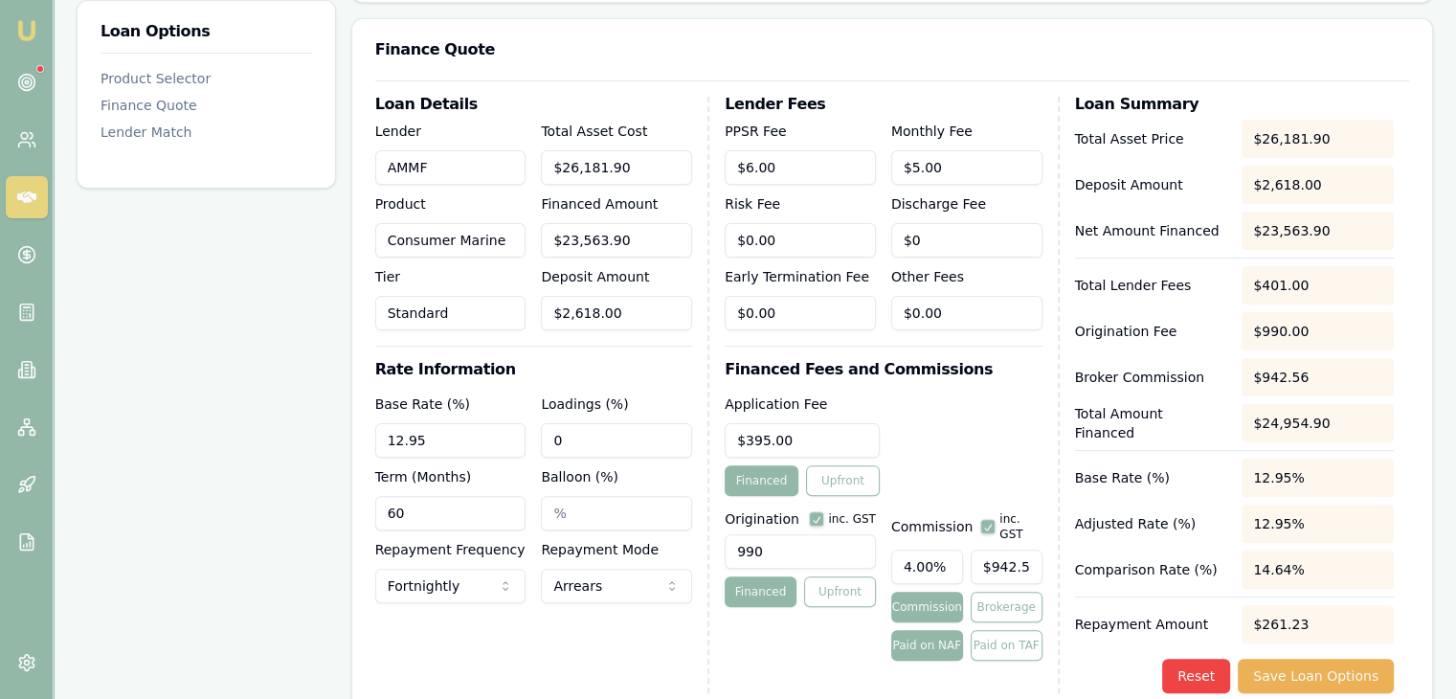
type input "942"
drag, startPoint x: 1033, startPoint y: 548, endPoint x: 885, endPoint y: 543, distance: 147.5
click at [885, 543] on div "Origination inc. GST 990 Financed Upfront Commission inc. GST 4.00% 942 Commiss…" at bounding box center [882, 581] width 317 height 157
type input "0.004774204020834626"
type input "1"
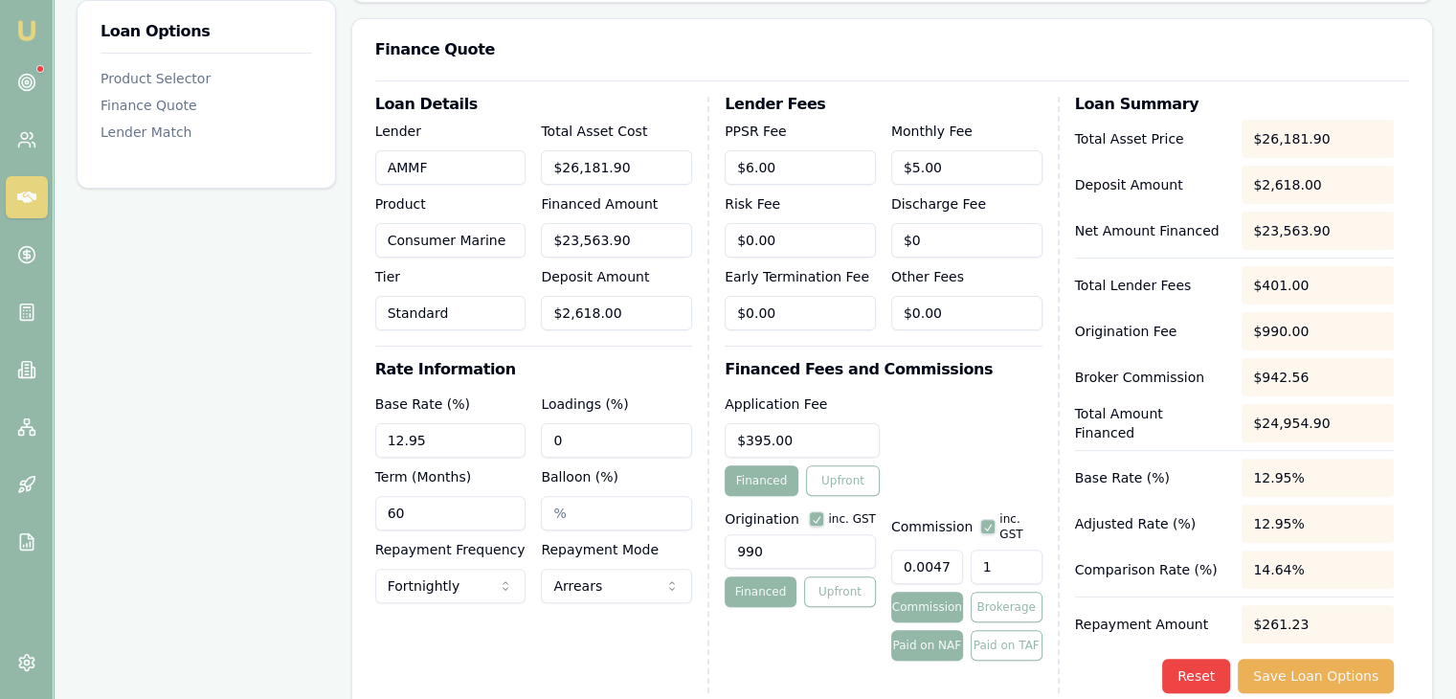
type input "0.052516244229180886"
type input "11"
type input "0.5442592583751473"
type input "114"
type input "5.442592583751474"
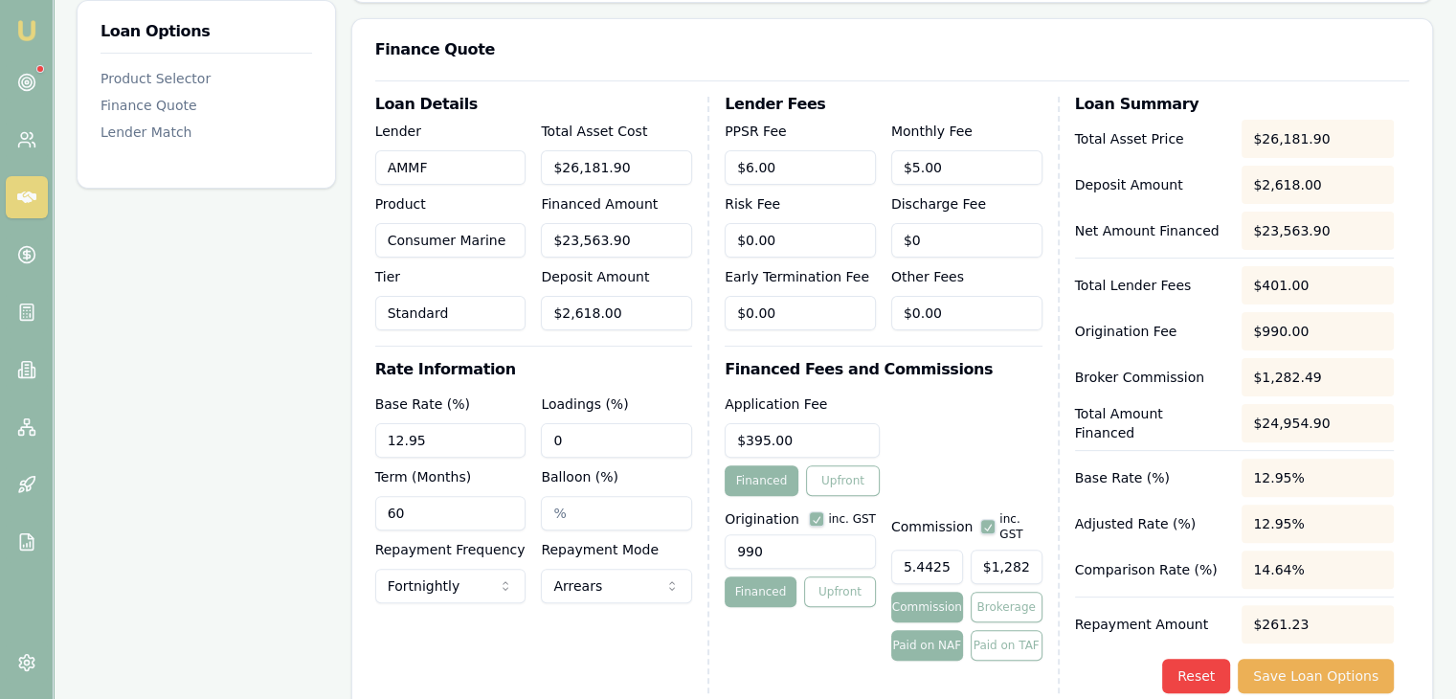
type input "1282"
drag, startPoint x: 1039, startPoint y: 551, endPoint x: 876, endPoint y: 550, distance: 163.7
click at [876, 550] on div "Origination inc. GST 990 Financed Upfront Commission inc. GST 5.442592583751474…" at bounding box center [882, 581] width 317 height 157
type input "0.004774204020834626"
type input "1"
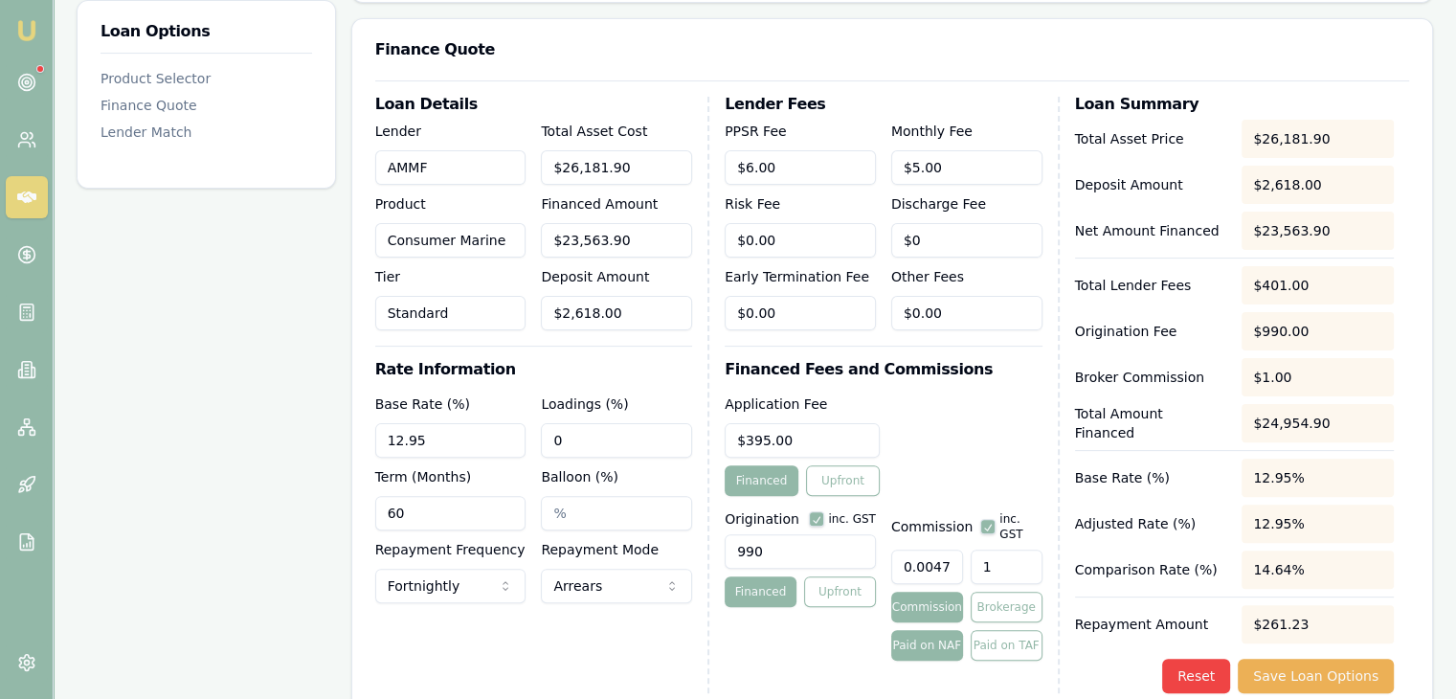
type input "0.04774204020834626"
type input "10"
type input "0.47742040208346265"
type input "100"
type input "4.774204020834627"
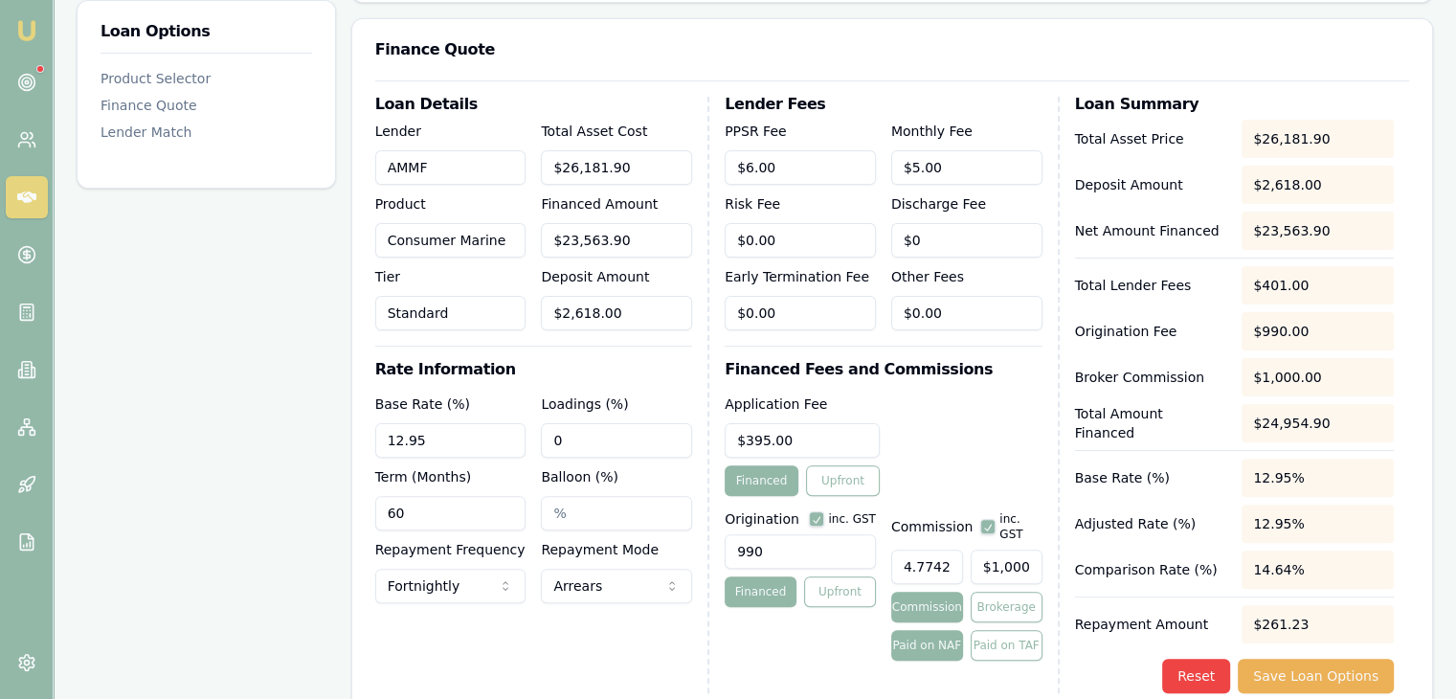
type input "$1,124.99"
click at [1305, 674] on button "Save Loan Options" at bounding box center [1315, 675] width 156 height 34
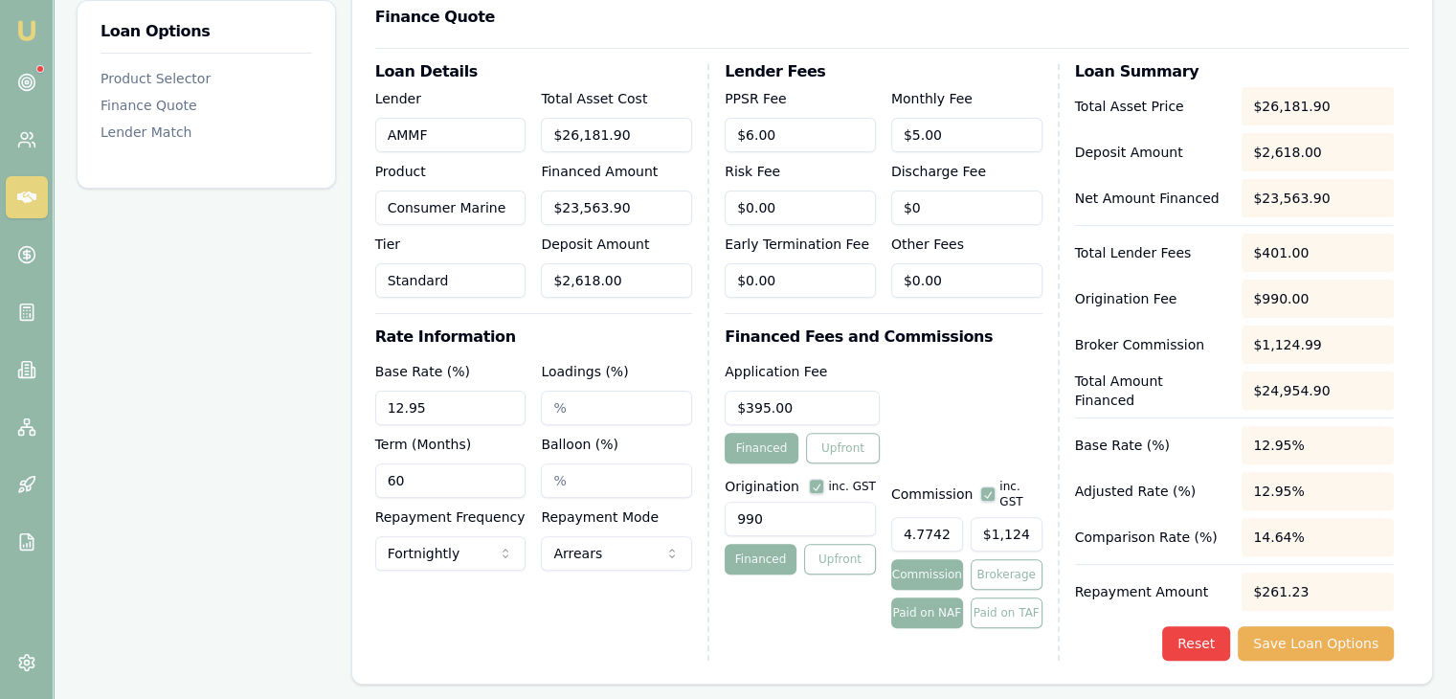
scroll to position [574, 0]
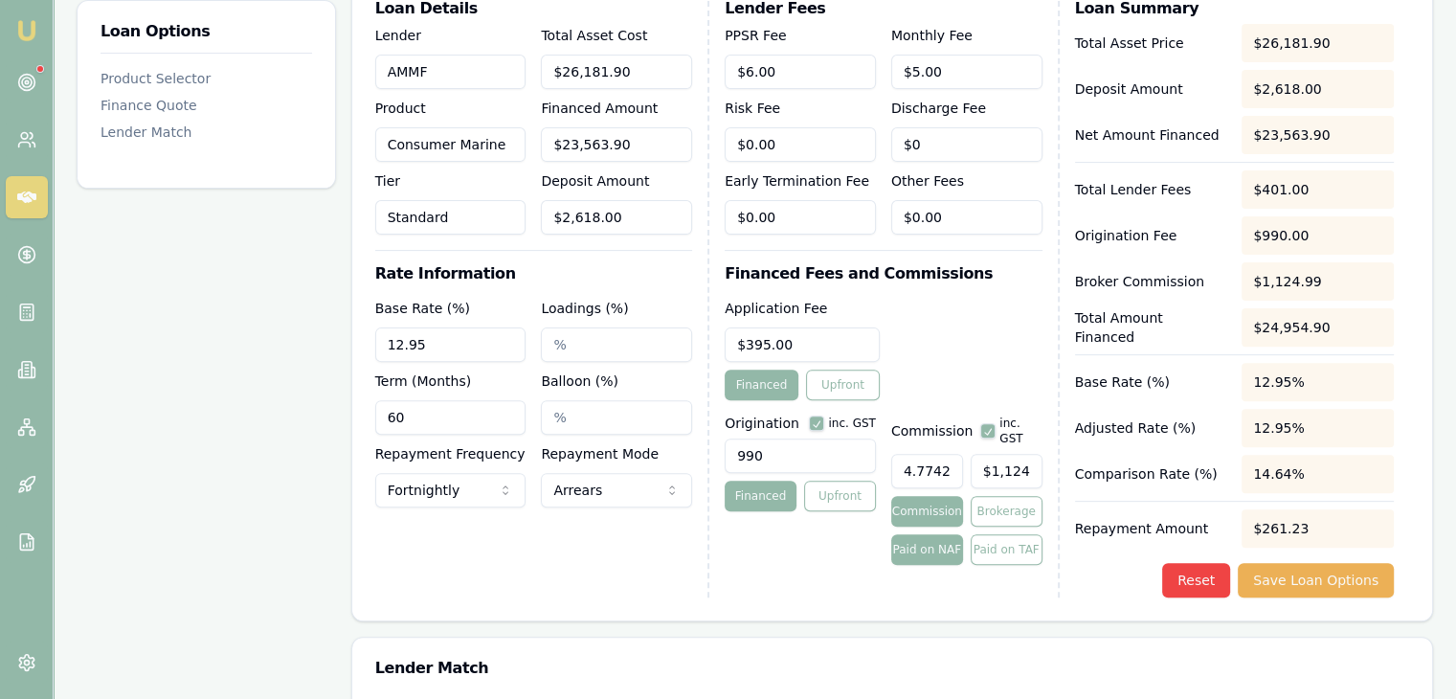
click at [897, 457] on input "4.774204020834627" at bounding box center [927, 471] width 72 height 34
type input "0.774204020834627"
type input "$182.43"
type input "0.77%"
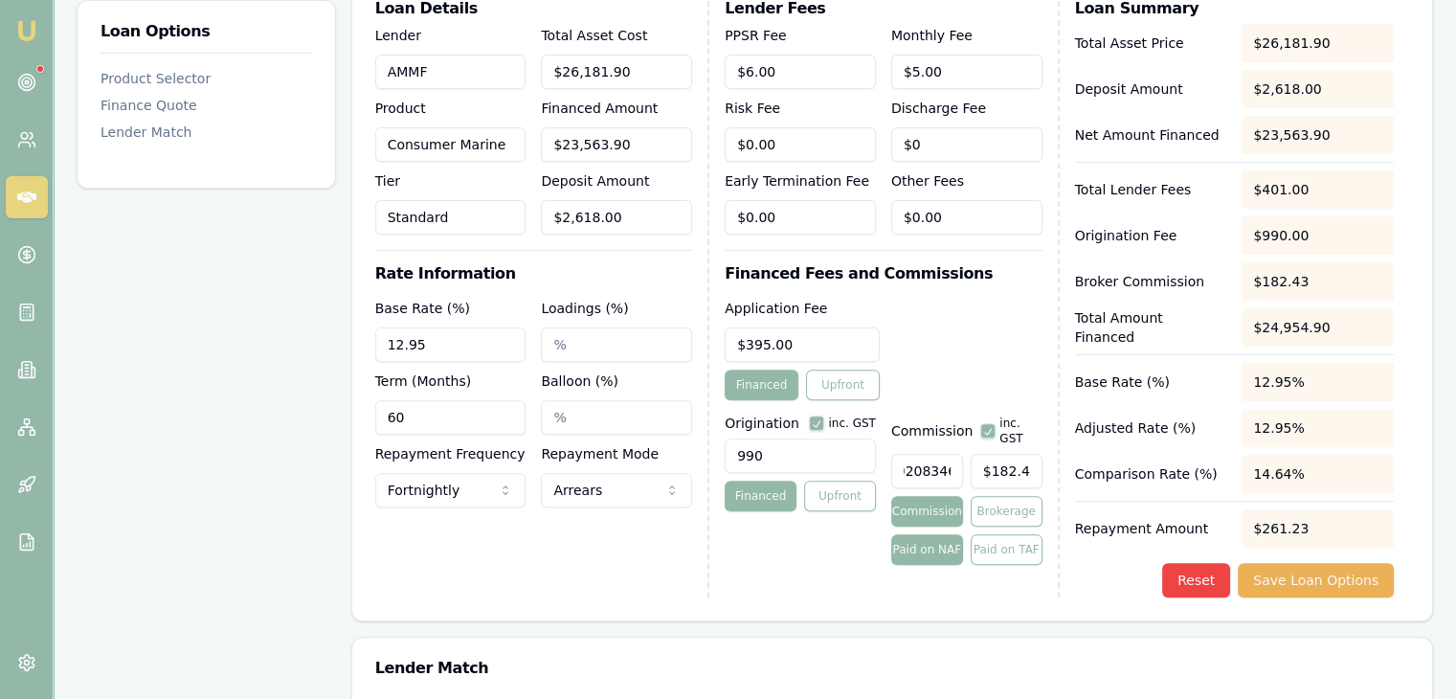
type input "182"
type input "0.08593567237502327"
type input "18"
type input "0.004774204020834626"
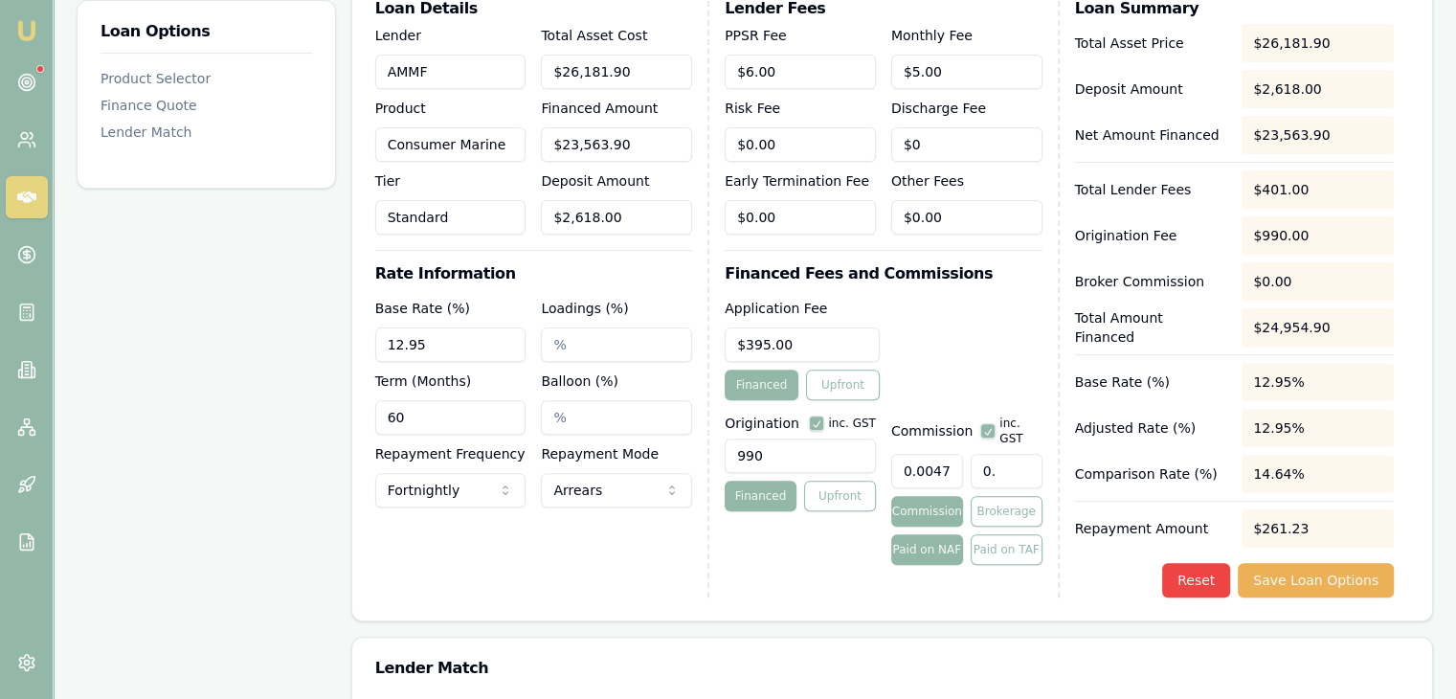
type input "$0.00"
click at [955, 454] on input "0.004774204020834626" at bounding box center [927, 471] width 72 height 34
type input "0.00477204020834626"
type input "$1.12"
type input "0.0047204020834626"
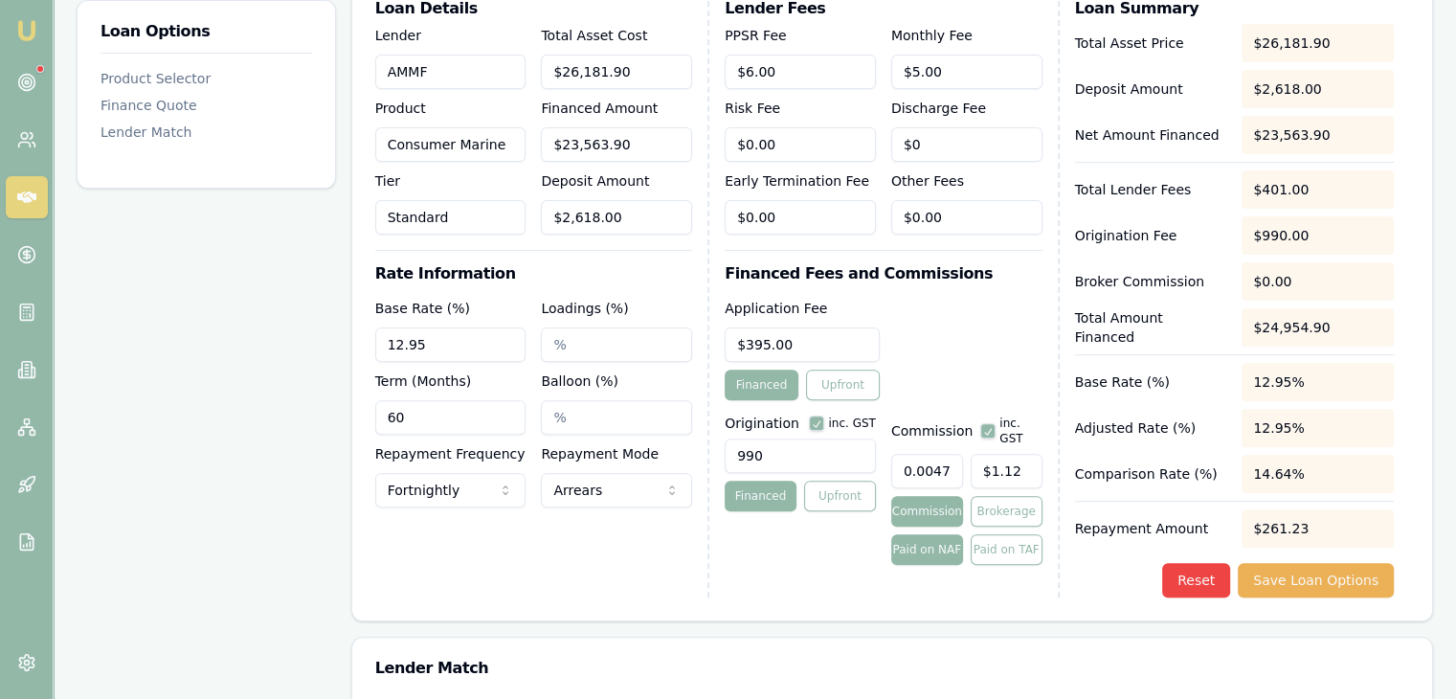
type input "$1.11"
type input "0.004204020834626"
type input "$0.99"
type input "0.00204020834626"
type input "$0.48"
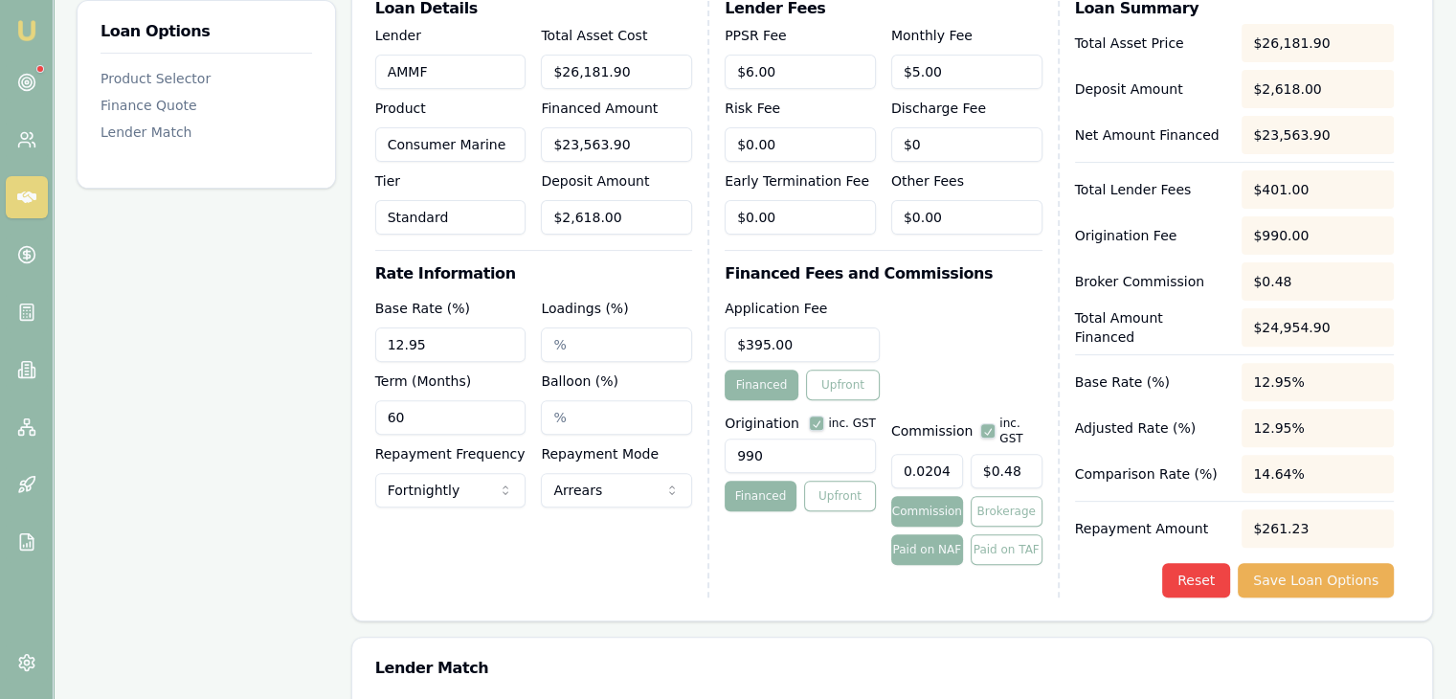
type input "0.204020834626"
type input "$48.08"
type input "204020834626"
type input "$48,075,265,450,436.02"
type input "20402083462"
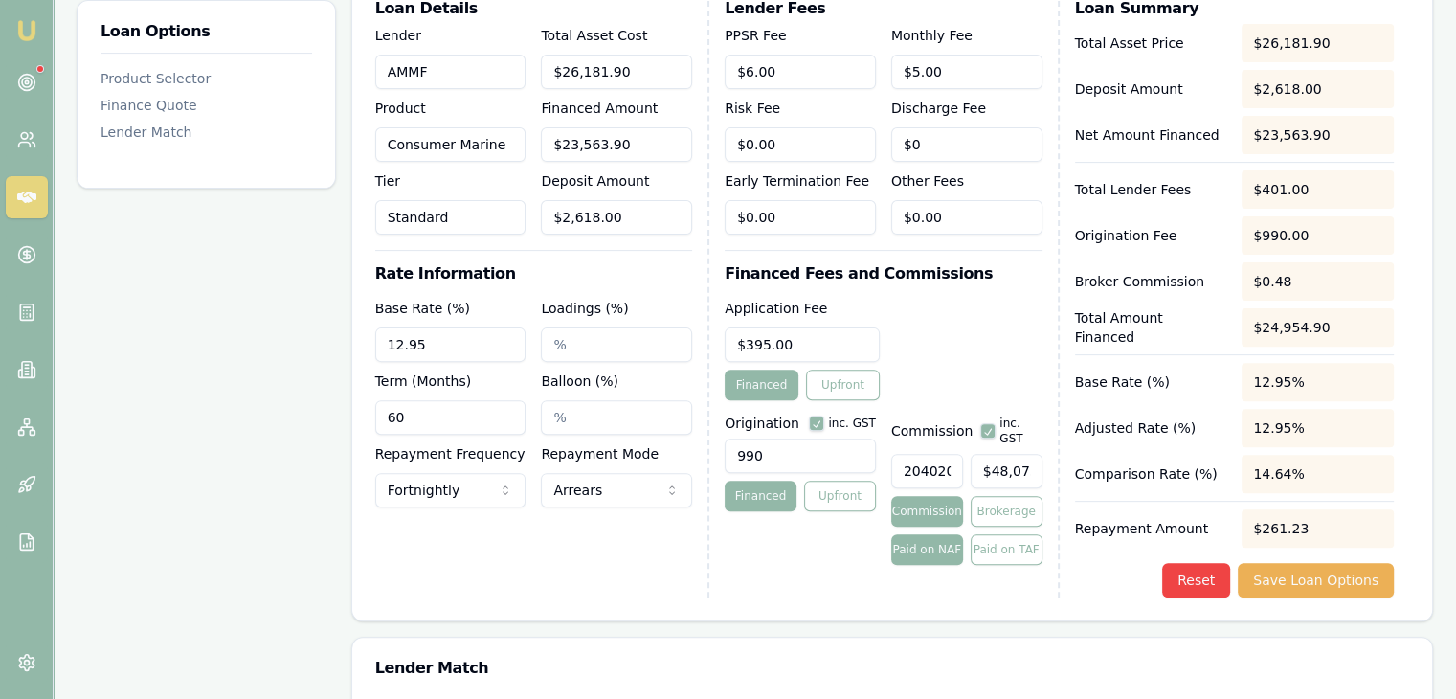
type input "$4,807,526,544,902.22"
type input "2040208346"
type input "$480,752,654,443.09"
type input "204020834"
type input "$48,075,265,302.93"
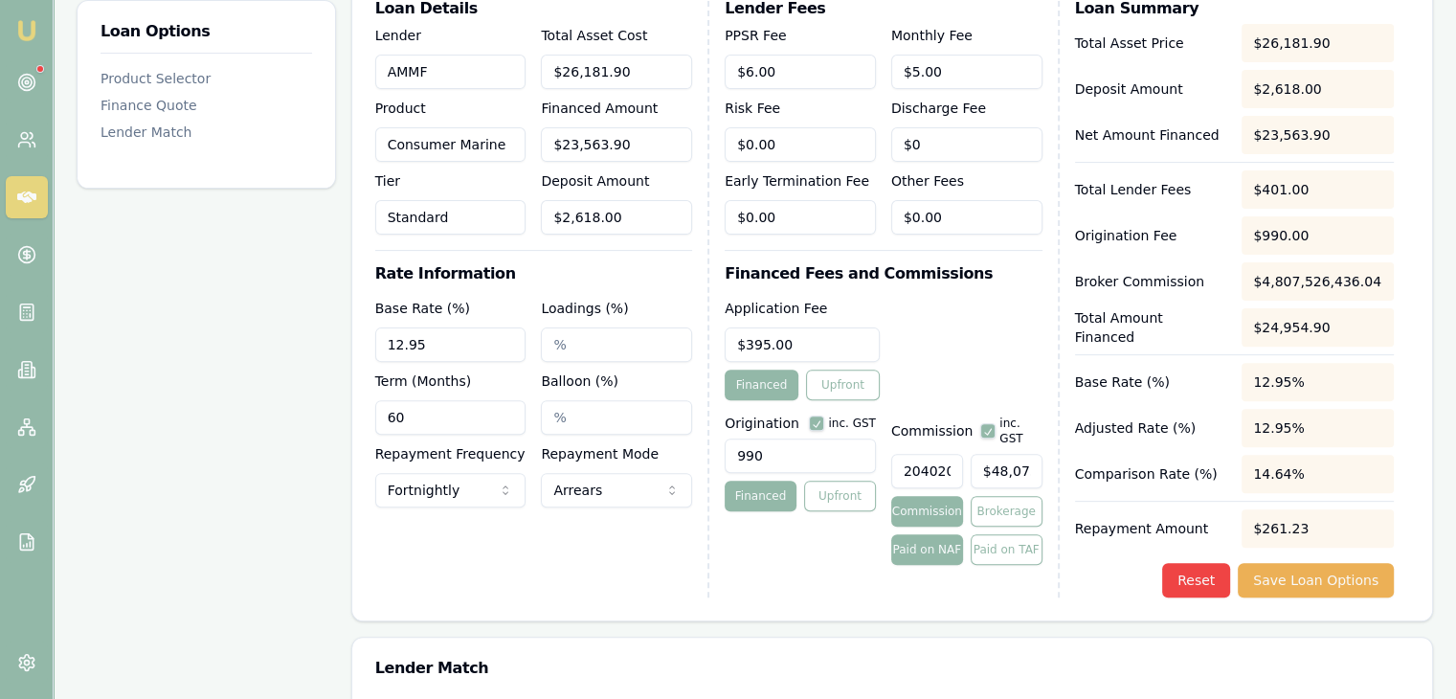
type input "20402083"
type input "$4,807,526,436.04"
type input "2040208"
type input "$480,752,572.91"
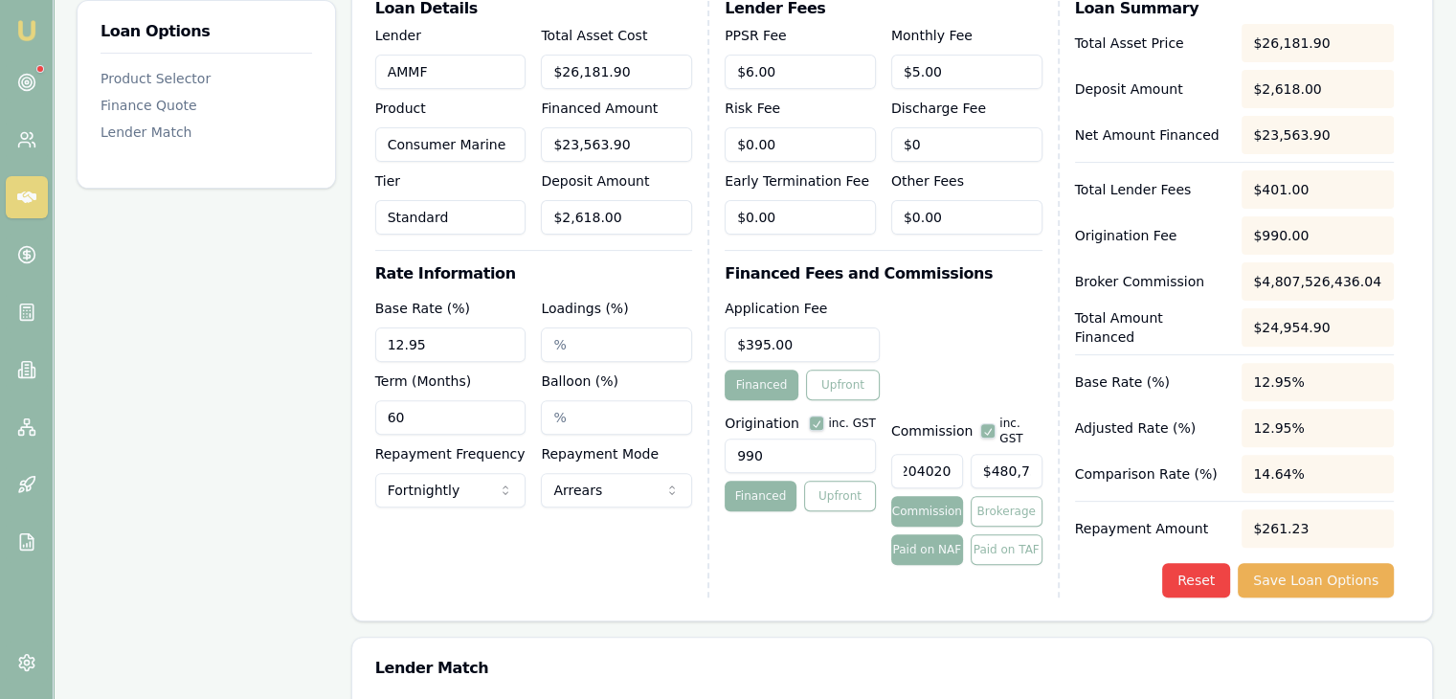
type input "20402"
type input "$4,807,506.88"
type input "20"
type input "$4,712.78"
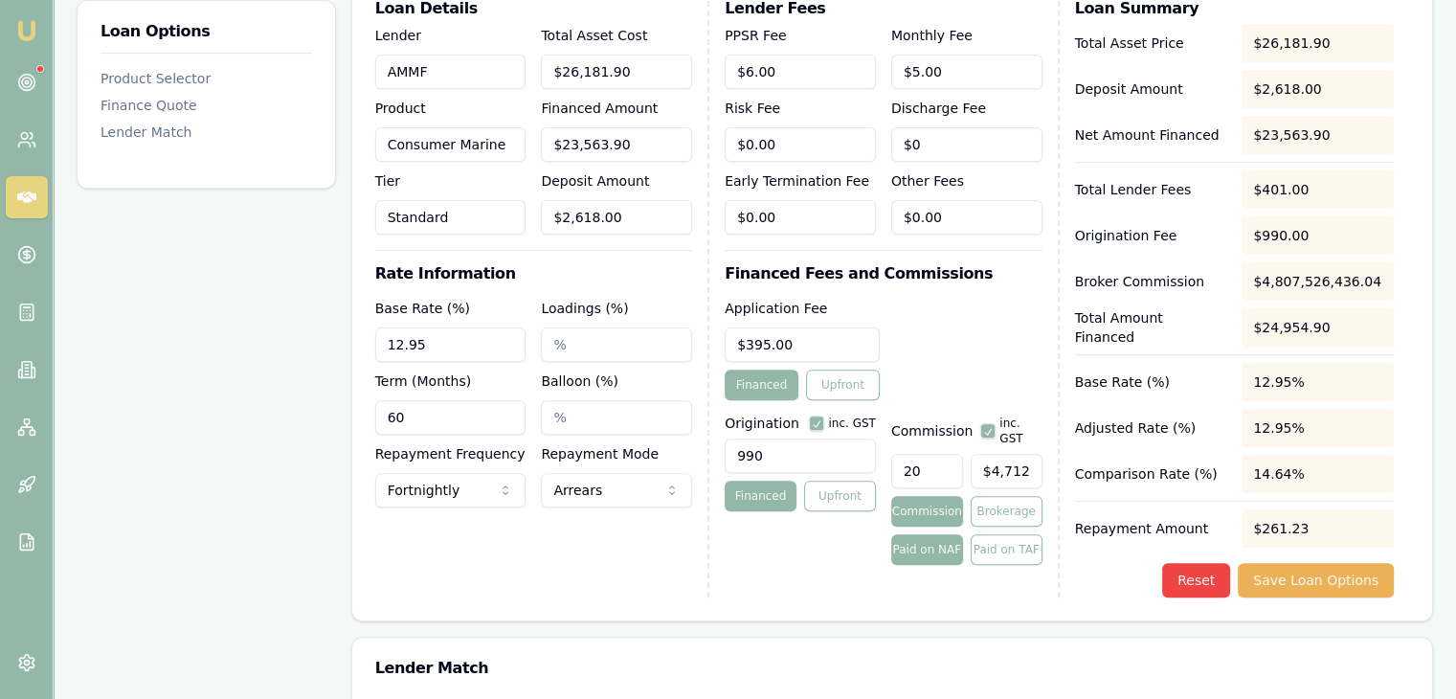
type input "2"
type input "$0.00"
click at [1307, 568] on button "Save Loan Options" at bounding box center [1315, 580] width 156 height 34
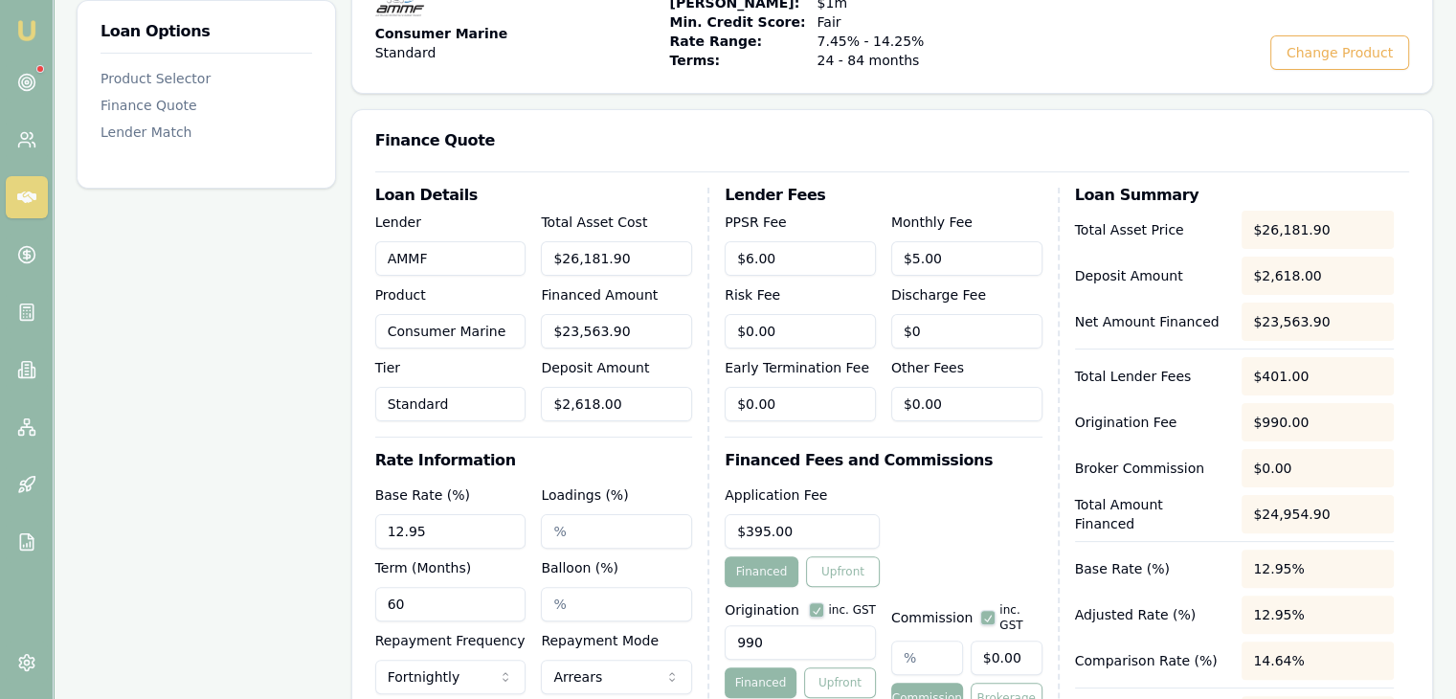
scroll to position [383, 0]
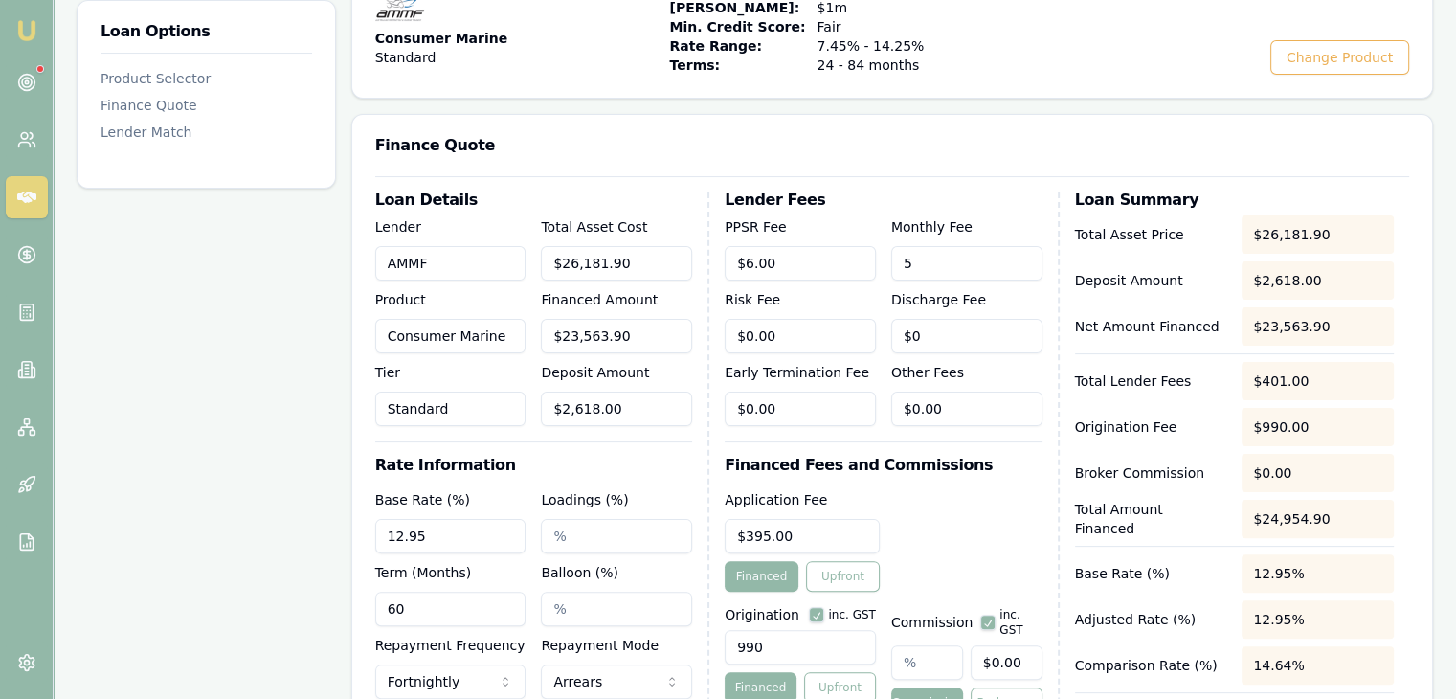
drag, startPoint x: 957, startPoint y: 259, endPoint x: 796, endPoint y: 266, distance: 160.9
click at [796, 266] on div "PPSR Fee $6.00 Monthly Fee 5 Risk Fee $0.00 Discharge Fee $0 Early Termination …" at bounding box center [882, 320] width 317 height 211
type input "$2.50"
type input "0"
type input "2.5"
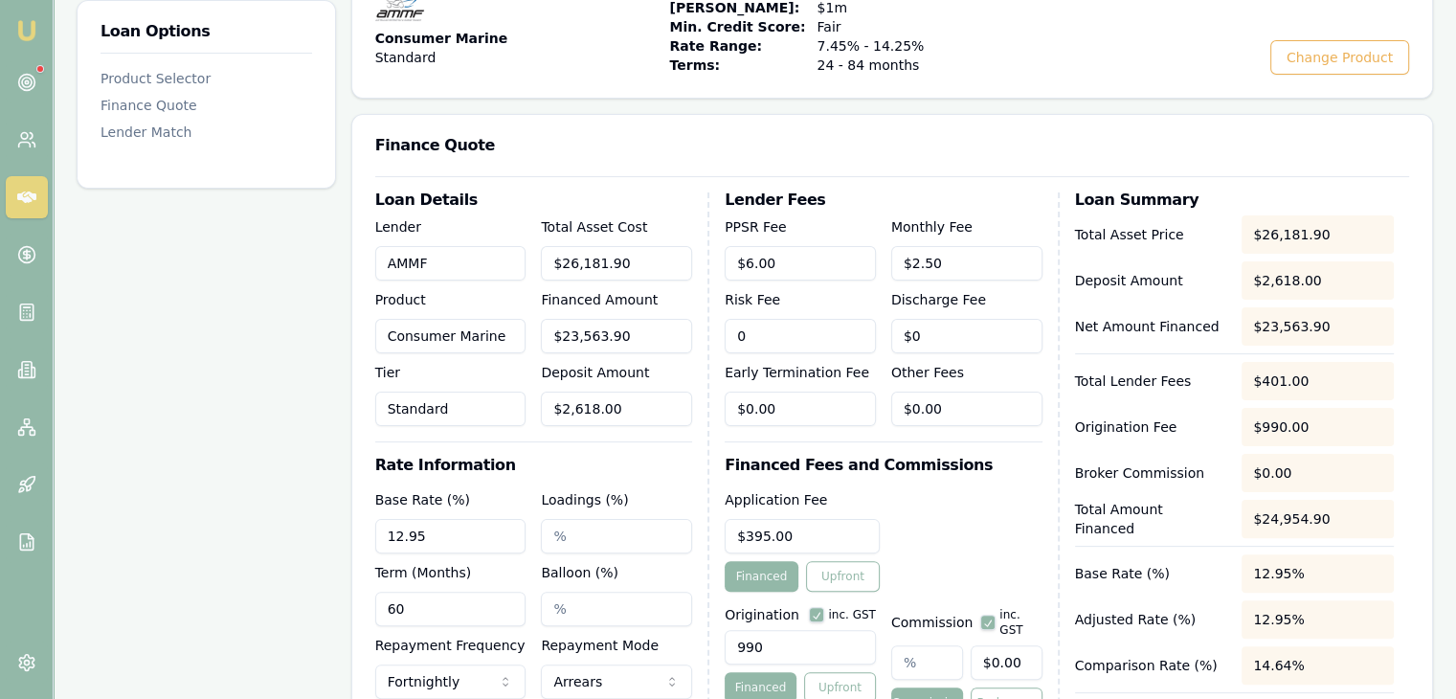
type input "$0.00"
drag, startPoint x: 950, startPoint y: 257, endPoint x: 823, endPoint y: 260, distance: 127.3
click at [823, 260] on div "PPSR Fee $6.00 Monthly Fee 2.5 Risk Fee $0.00 Discharge Fee $0 Early Terminatio…" at bounding box center [882, 320] width 317 height 211
type input "$5.00"
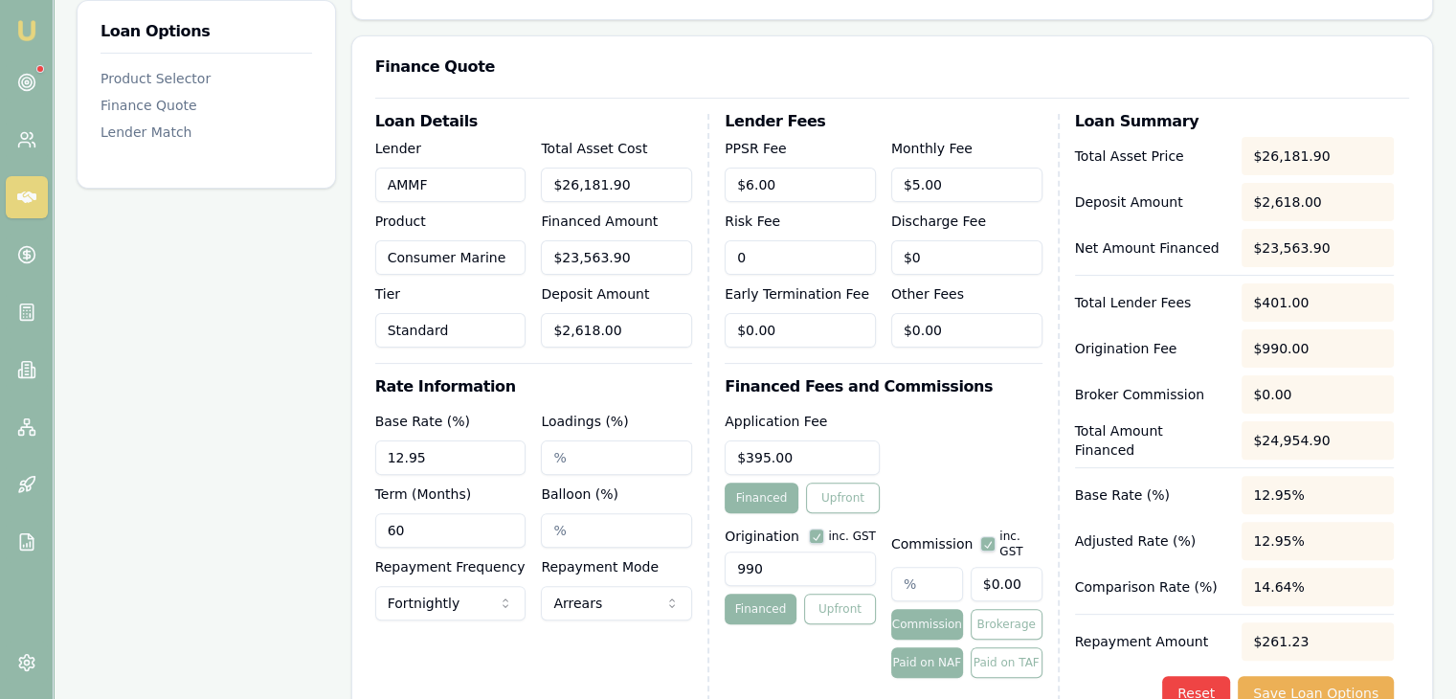
scroll to position [574, 0]
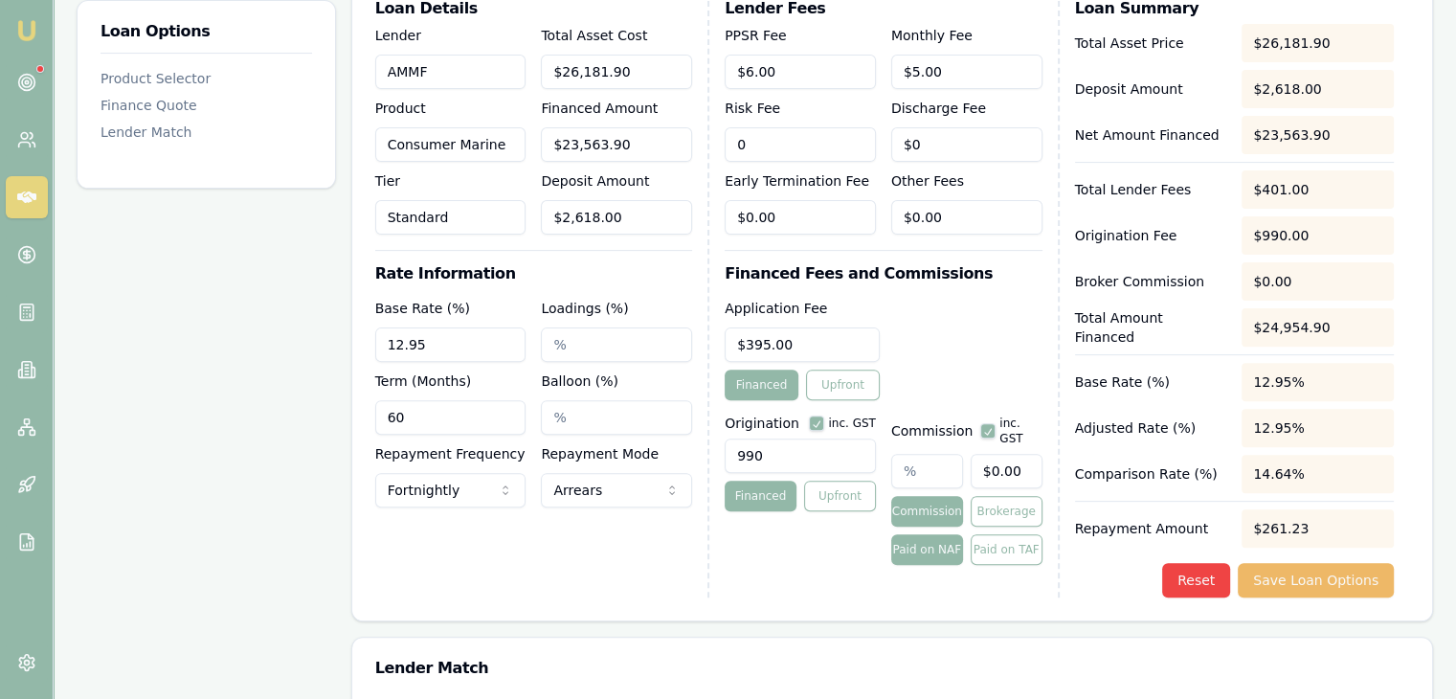
type input "$0.00"
click at [1329, 576] on button "Save Loan Options" at bounding box center [1315, 580] width 156 height 34
click at [594, 346] on input "Loadings (%)" at bounding box center [616, 344] width 151 height 34
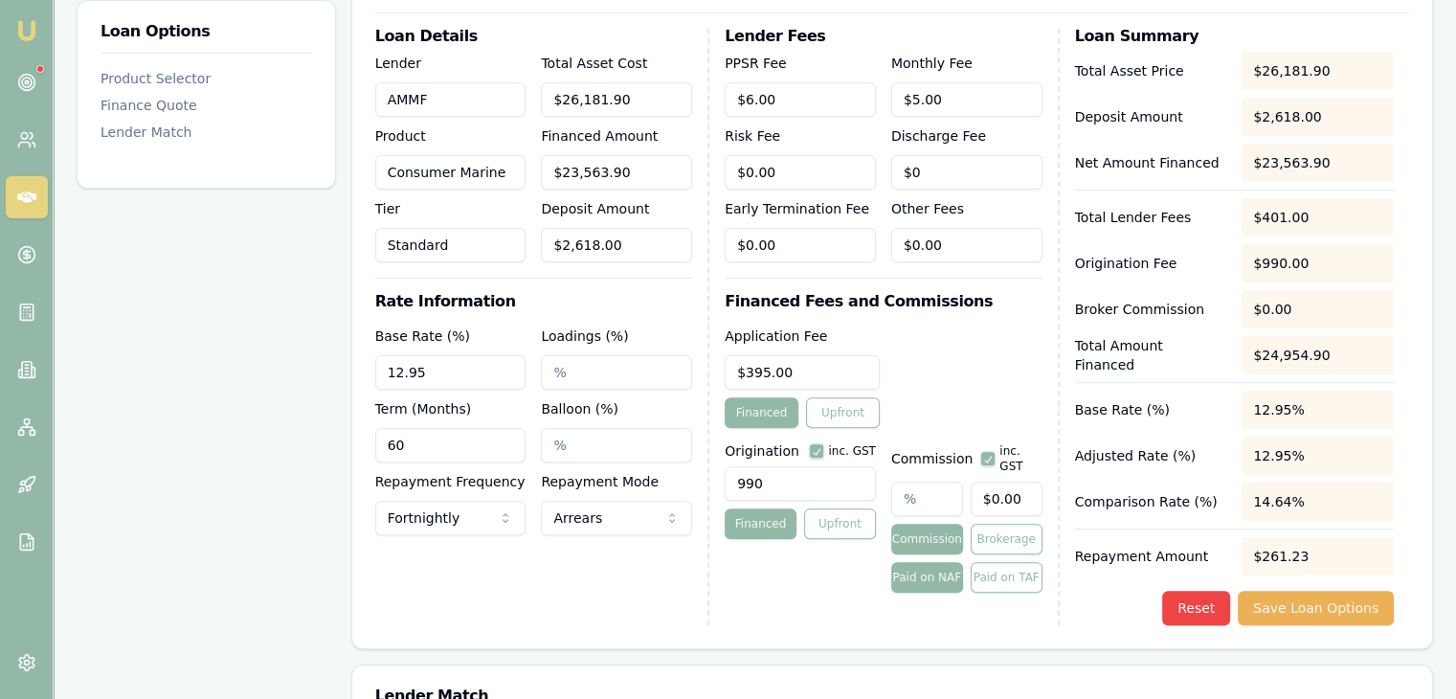
scroll to position [191, 0]
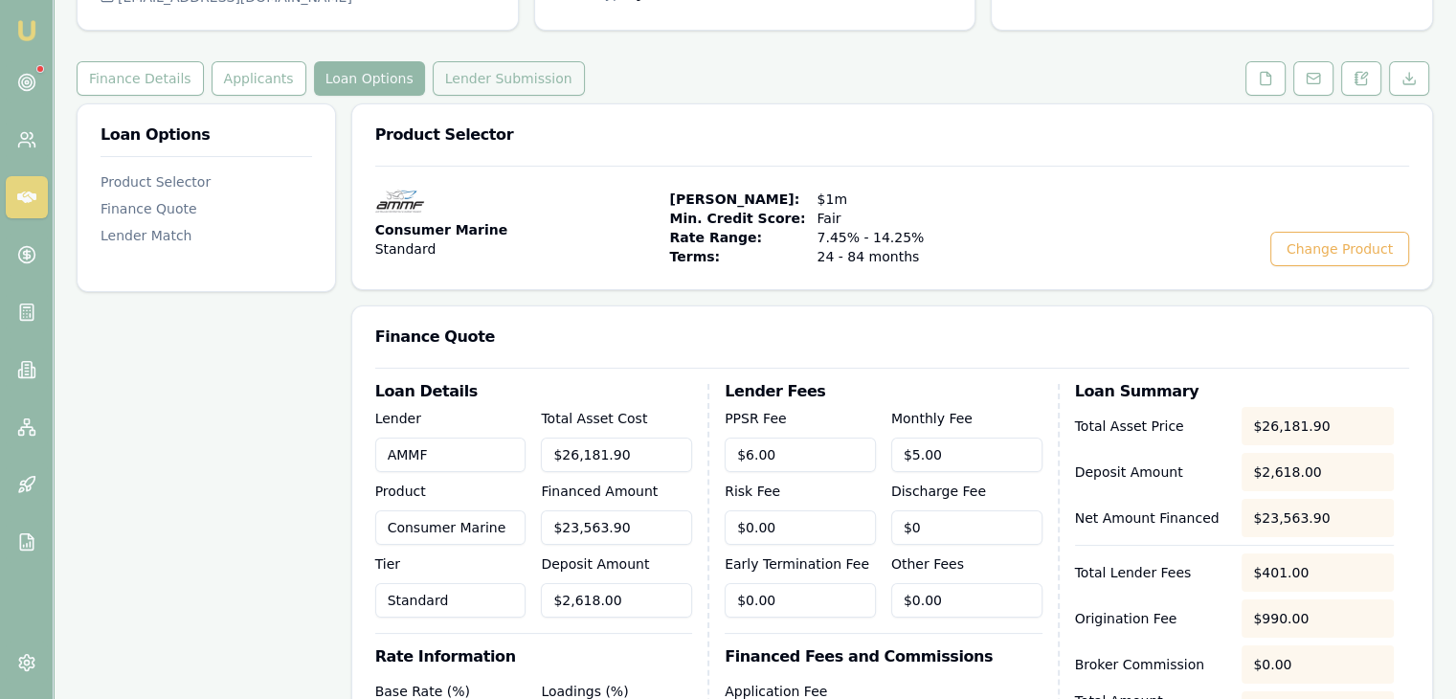
click at [491, 82] on button "Lender Submission" at bounding box center [509, 78] width 152 height 34
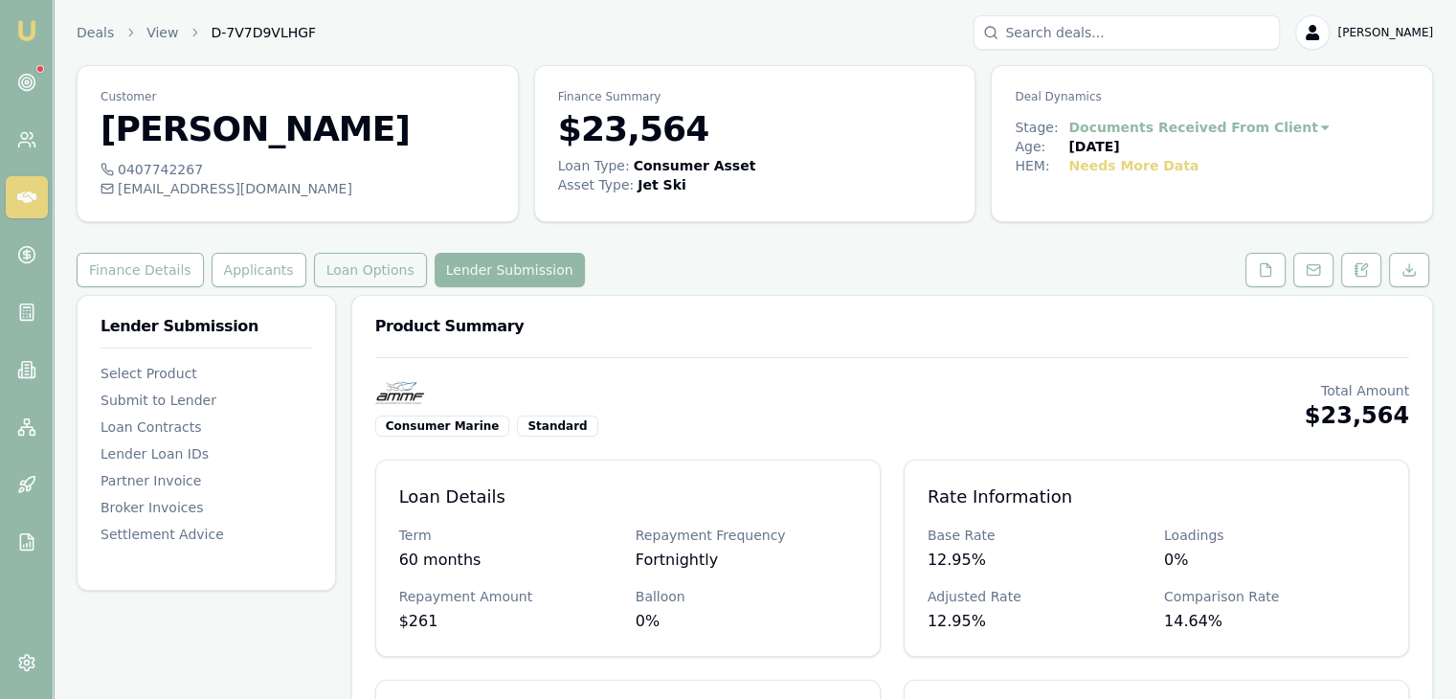
click at [344, 260] on button "Loan Options" at bounding box center [370, 270] width 113 height 34
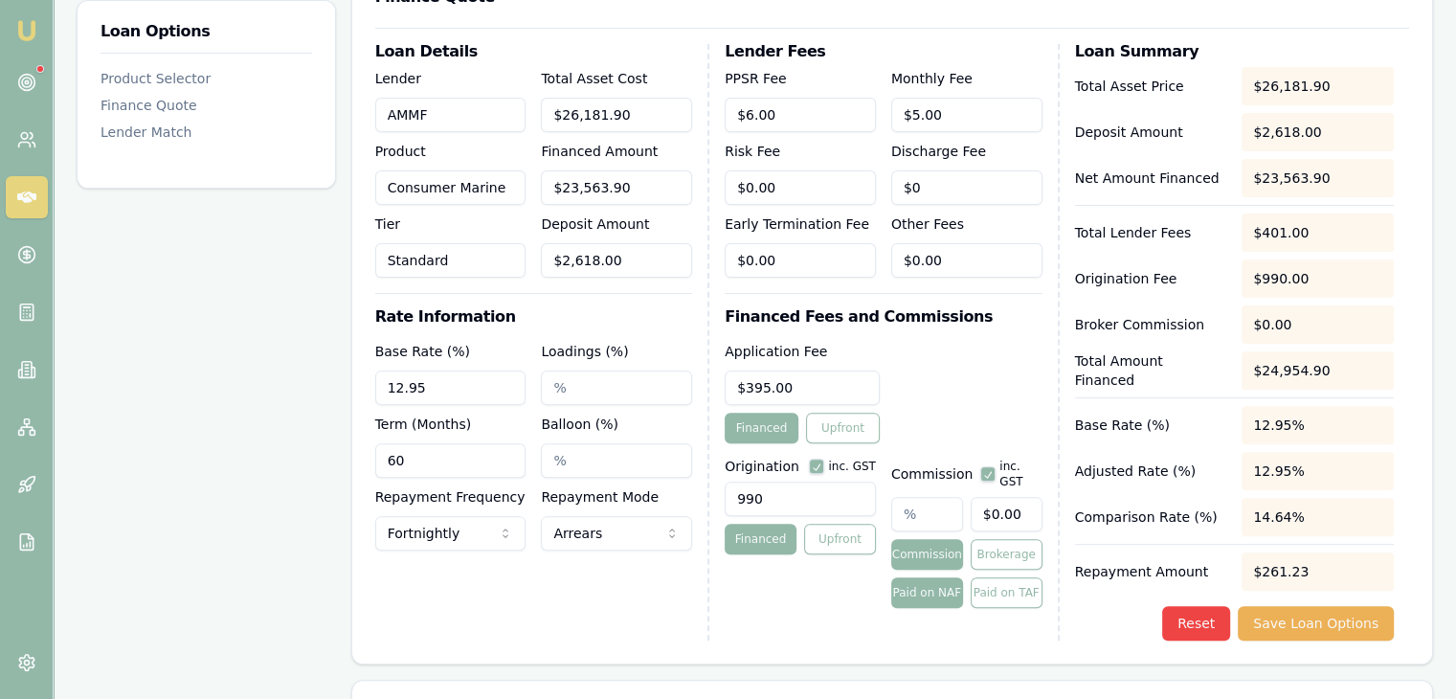
scroll to position [574, 0]
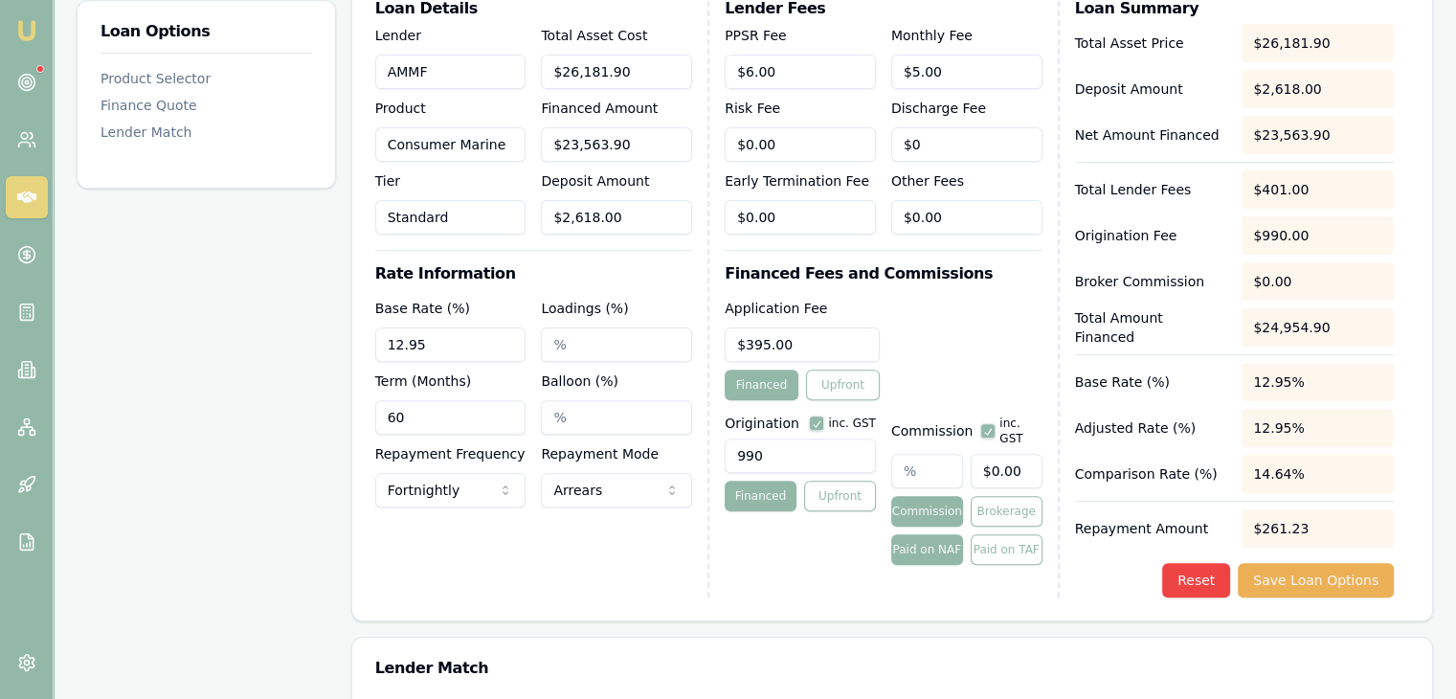
click at [444, 342] on input "12.95" at bounding box center [450, 344] width 151 height 34
drag, startPoint x: 455, startPoint y: 341, endPoint x: 291, endPoint y: 336, distance: 163.7
click at [291, 336] on div "Loan Options Product Selector Finance Quote Lender Match Product Selector Consu…" at bounding box center [755, 450] width 1356 height 1458
type input "7.95%"
type input "5.00%"
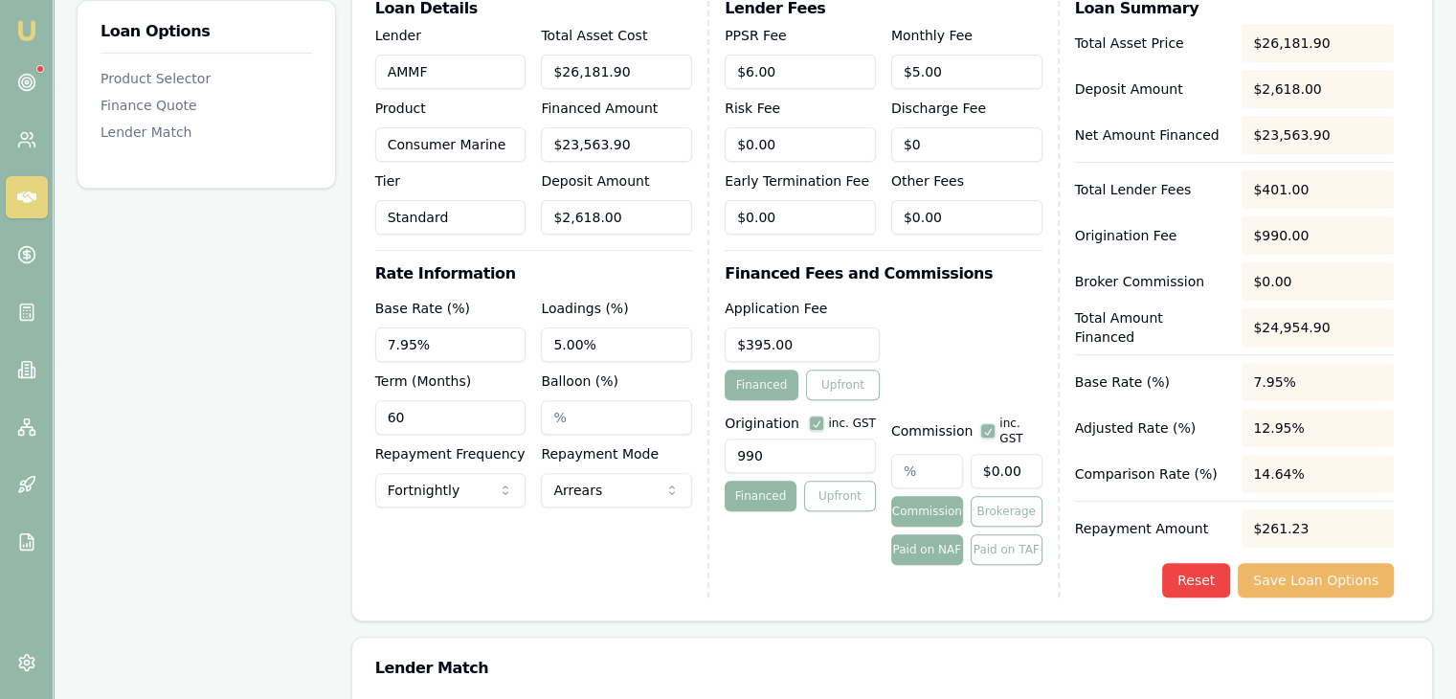
click at [1293, 574] on button "Save Loan Options" at bounding box center [1315, 580] width 156 height 34
click at [451, 340] on input "7.95" at bounding box center [450, 344] width 151 height 34
drag, startPoint x: 461, startPoint y: 338, endPoint x: 264, endPoint y: 340, distance: 197.2
click at [264, 340] on div "Loan Options Product Selector Finance Quote Lender Match Product Selector Consu…" at bounding box center [755, 450] width 1356 height 1458
type input "12.95%"
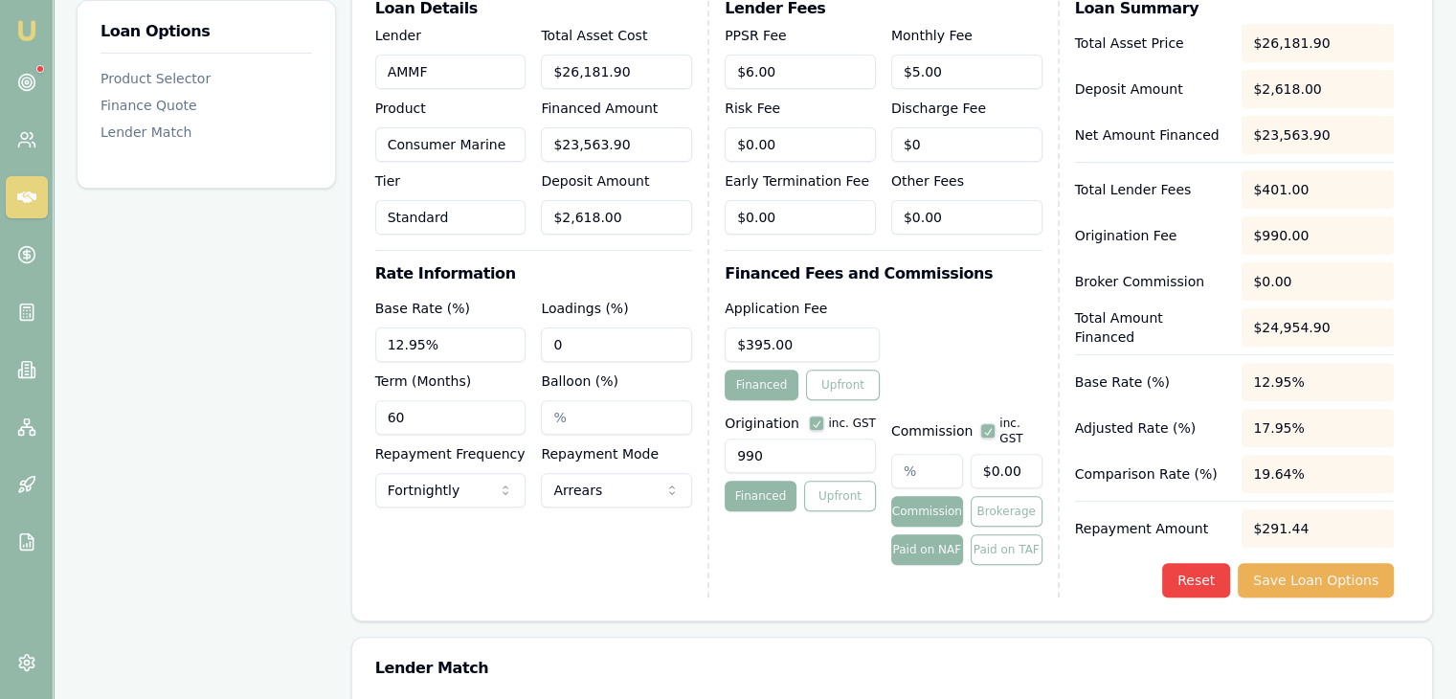
type input "0"
click at [1047, 579] on div "Lender Fees PPSR Fee $6.00 Monthly Fee $5.00 Risk Fee $0.00 Discharge Fee $0 Ea…" at bounding box center [891, 299] width 334 height 596
drag, startPoint x: 459, startPoint y: 344, endPoint x: 199, endPoint y: 368, distance: 261.4
click at [199, 368] on div "Loan Options Product Selector Finance Quote Lender Match Product Selector Consu…" at bounding box center [755, 450] width 1356 height 1458
type input "7.95%"
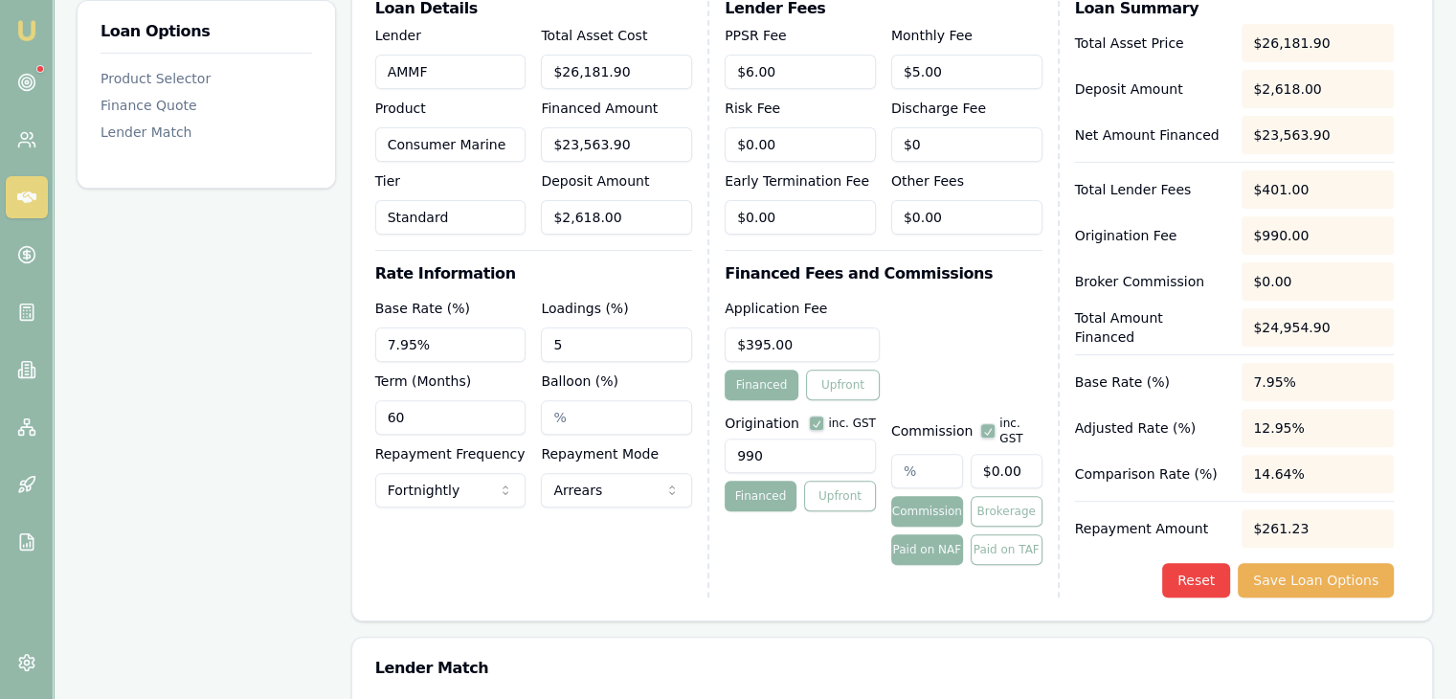
type input "5.00%"
click at [1309, 578] on button "Save Loan Options" at bounding box center [1315, 580] width 156 height 34
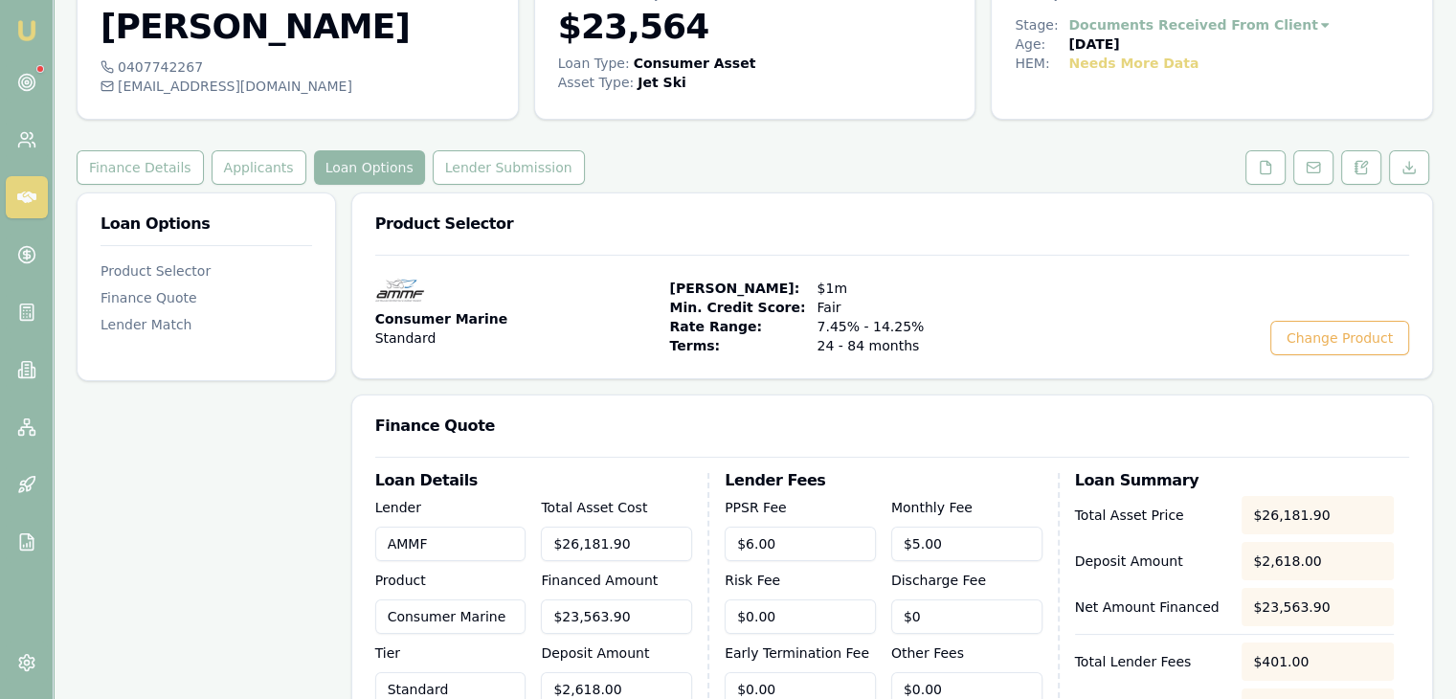
scroll to position [96, 0]
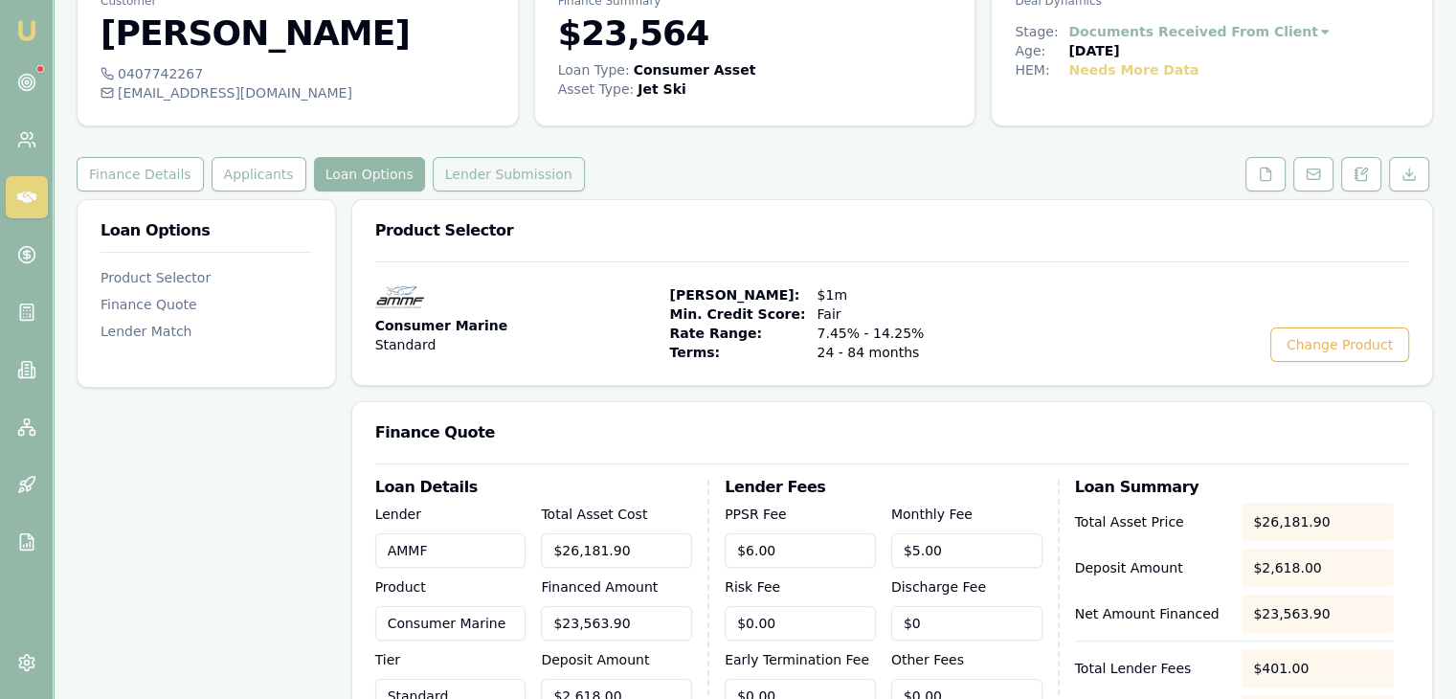
click at [483, 170] on button "Lender Submission" at bounding box center [509, 174] width 152 height 34
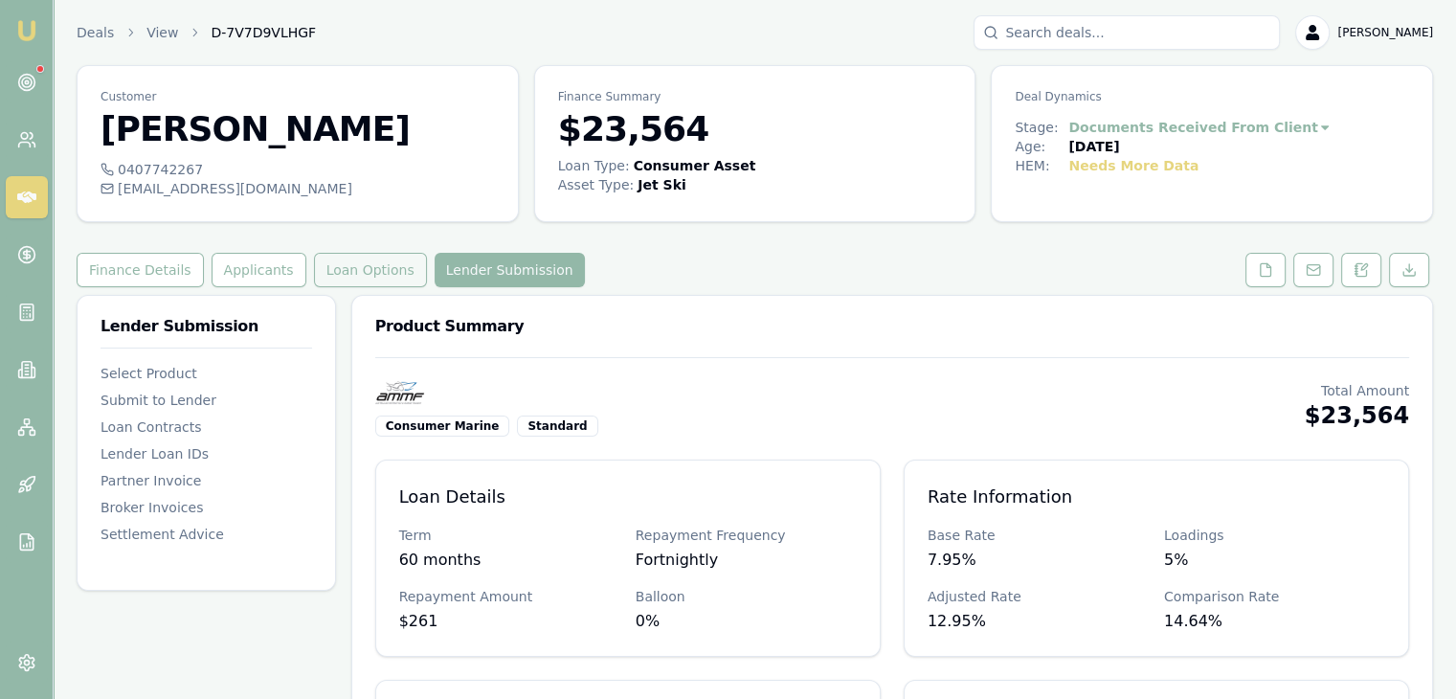
click at [346, 267] on button "Loan Options" at bounding box center [370, 270] width 113 height 34
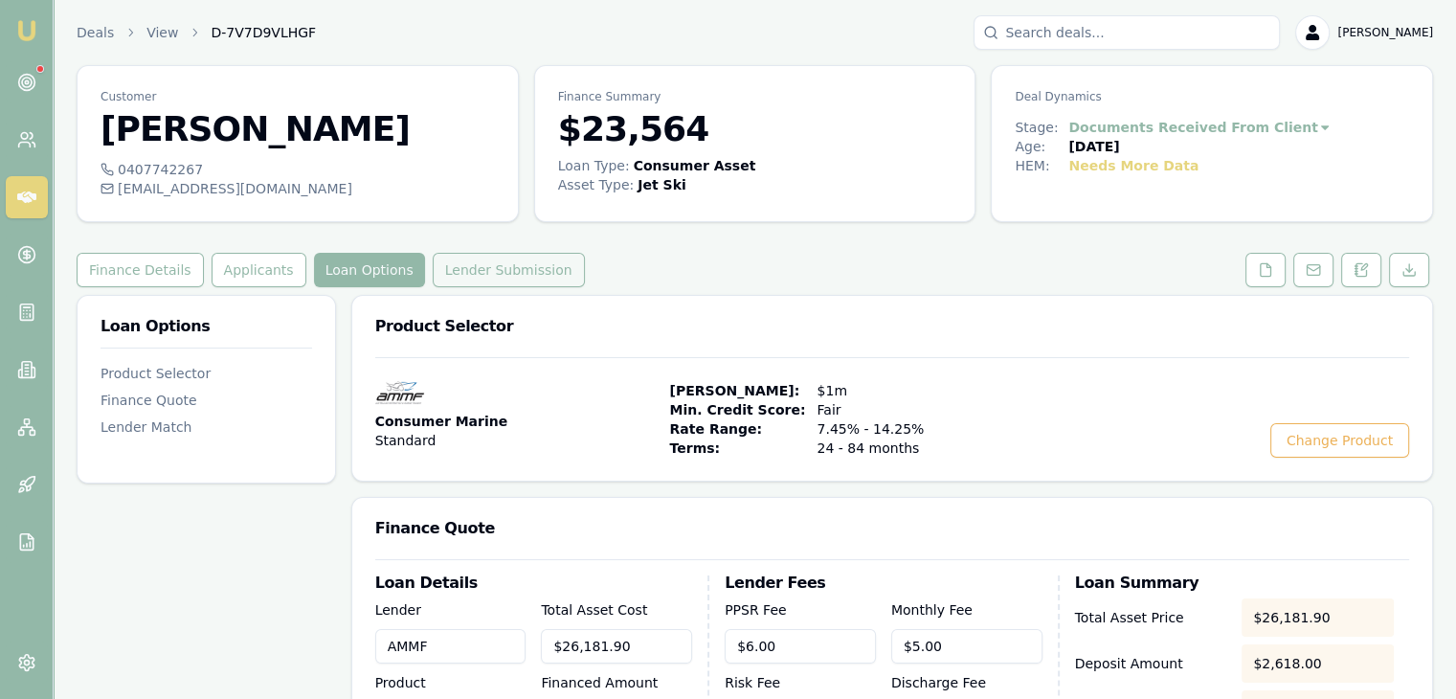
click at [457, 267] on button "Lender Submission" at bounding box center [509, 270] width 152 height 34
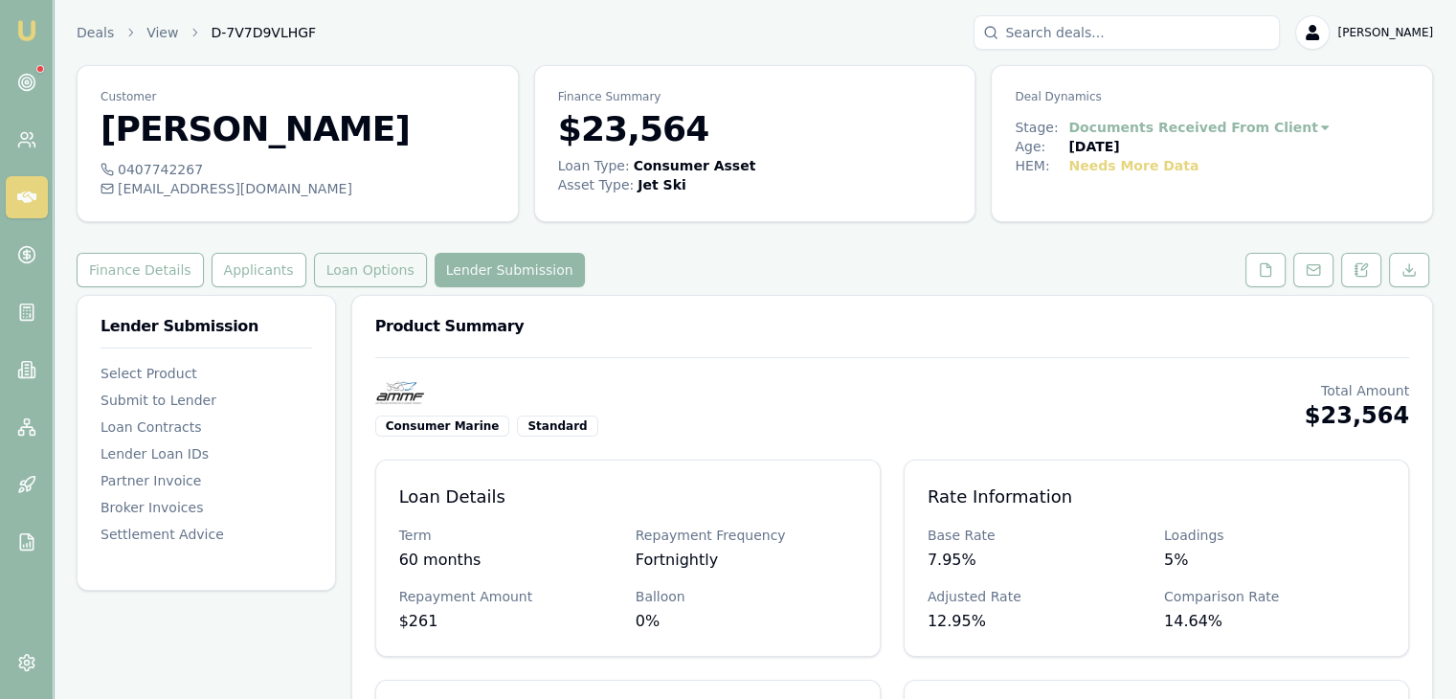
click at [342, 268] on button "Loan Options" at bounding box center [370, 270] width 113 height 34
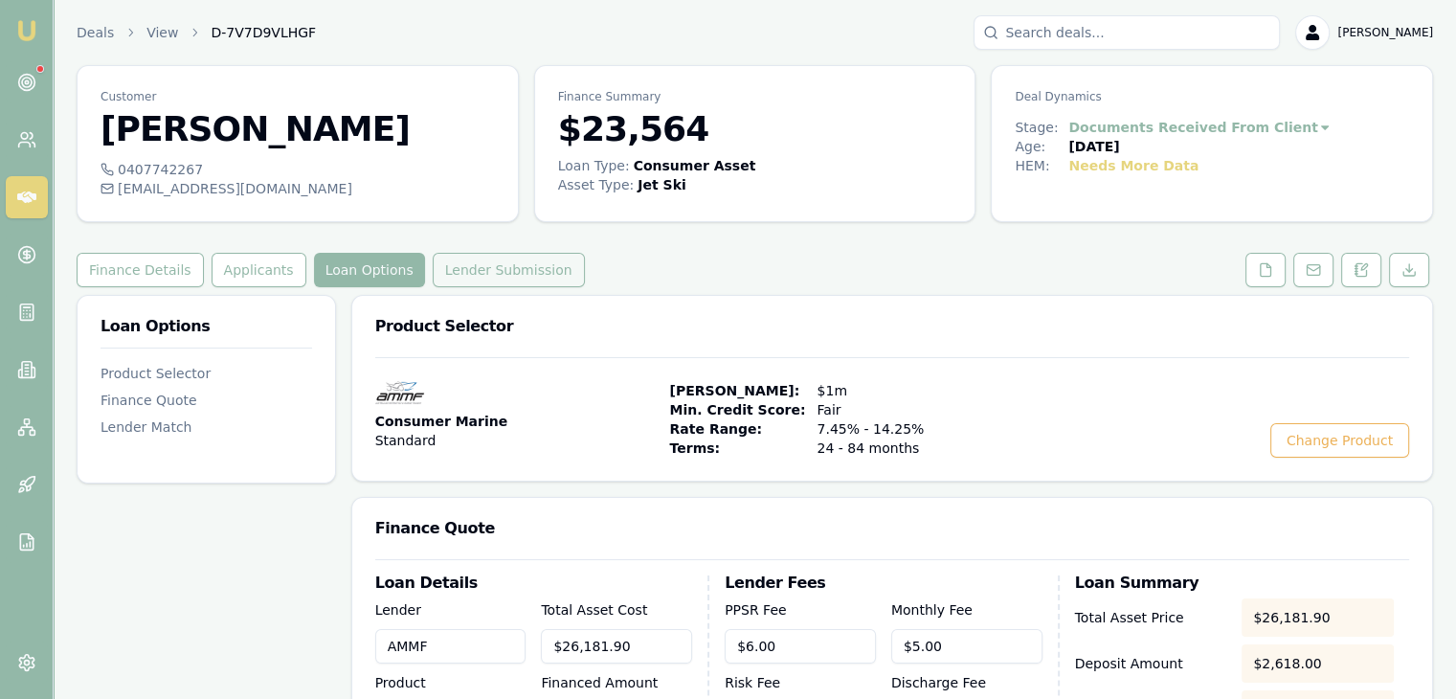
drag, startPoint x: 459, startPoint y: 261, endPoint x: 492, endPoint y: 261, distance: 32.5
click at [459, 261] on button "Lender Submission" at bounding box center [509, 270] width 152 height 34
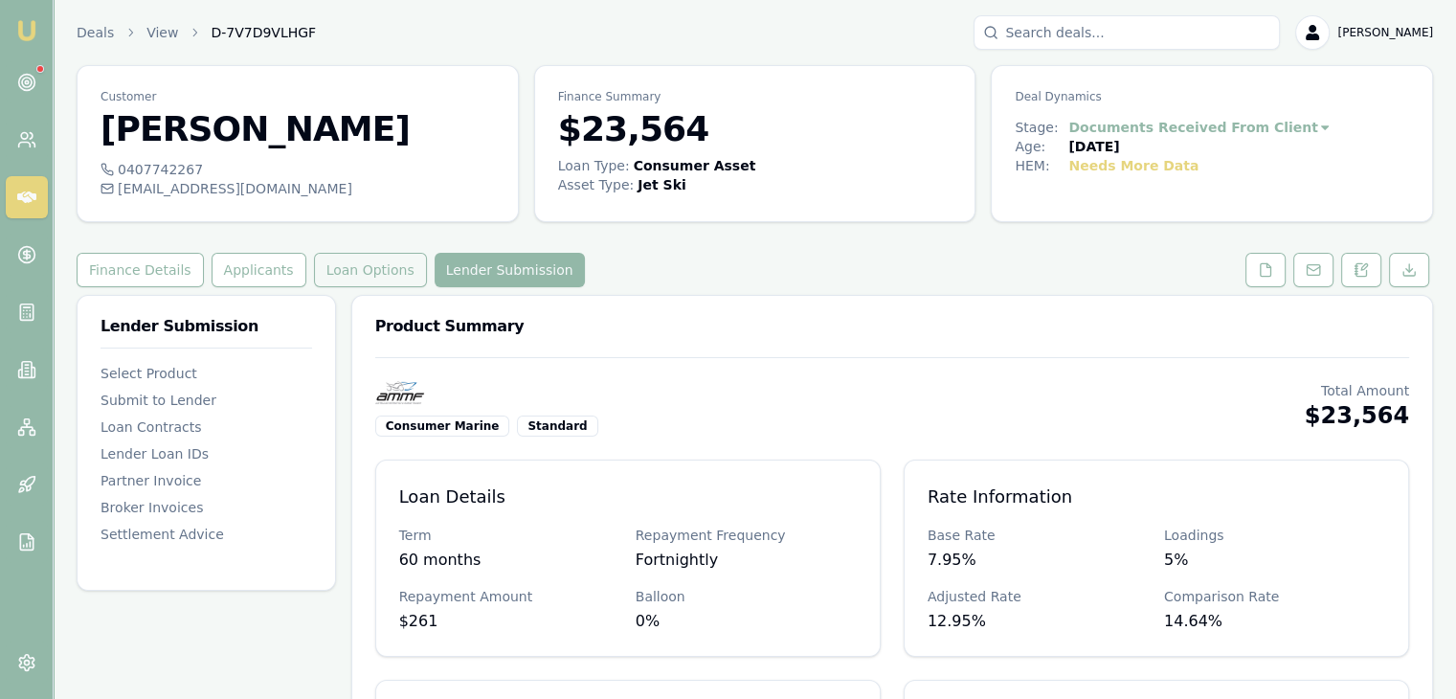
click at [331, 268] on button "Loan Options" at bounding box center [370, 270] width 113 height 34
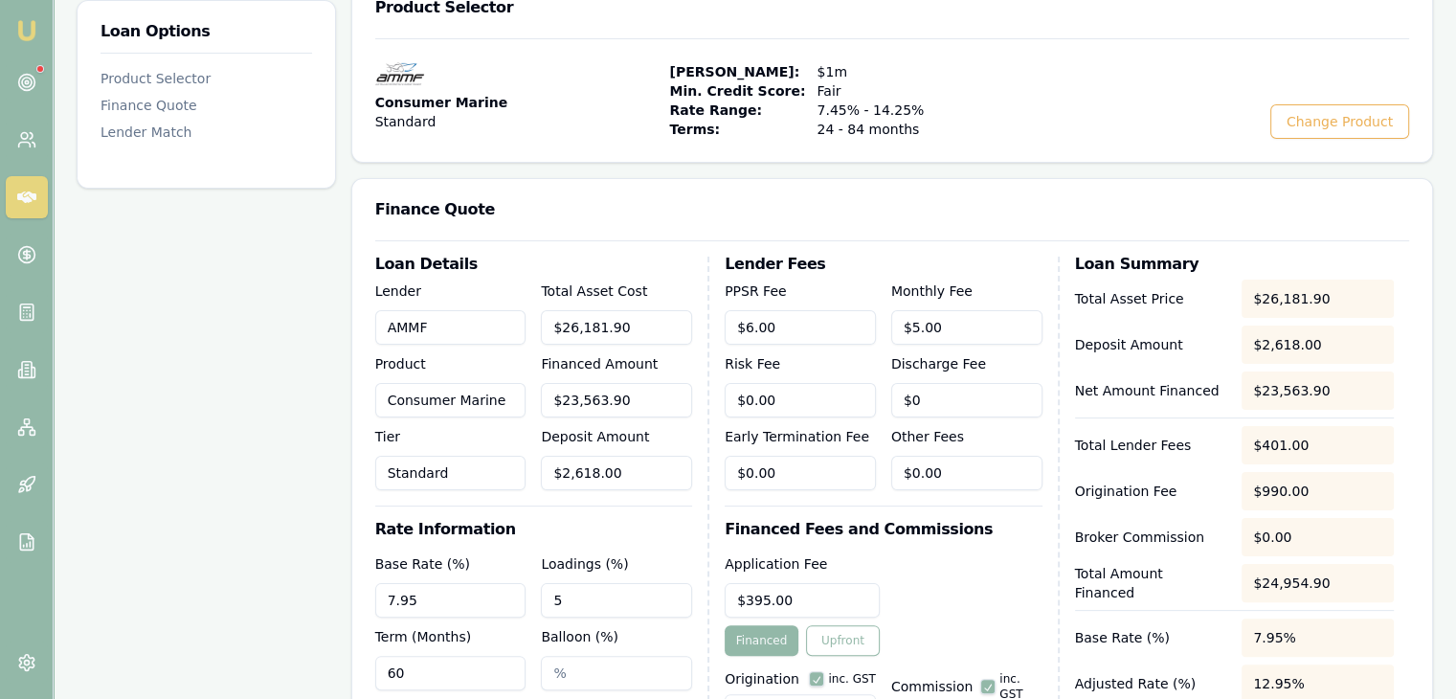
scroll to position [96, 0]
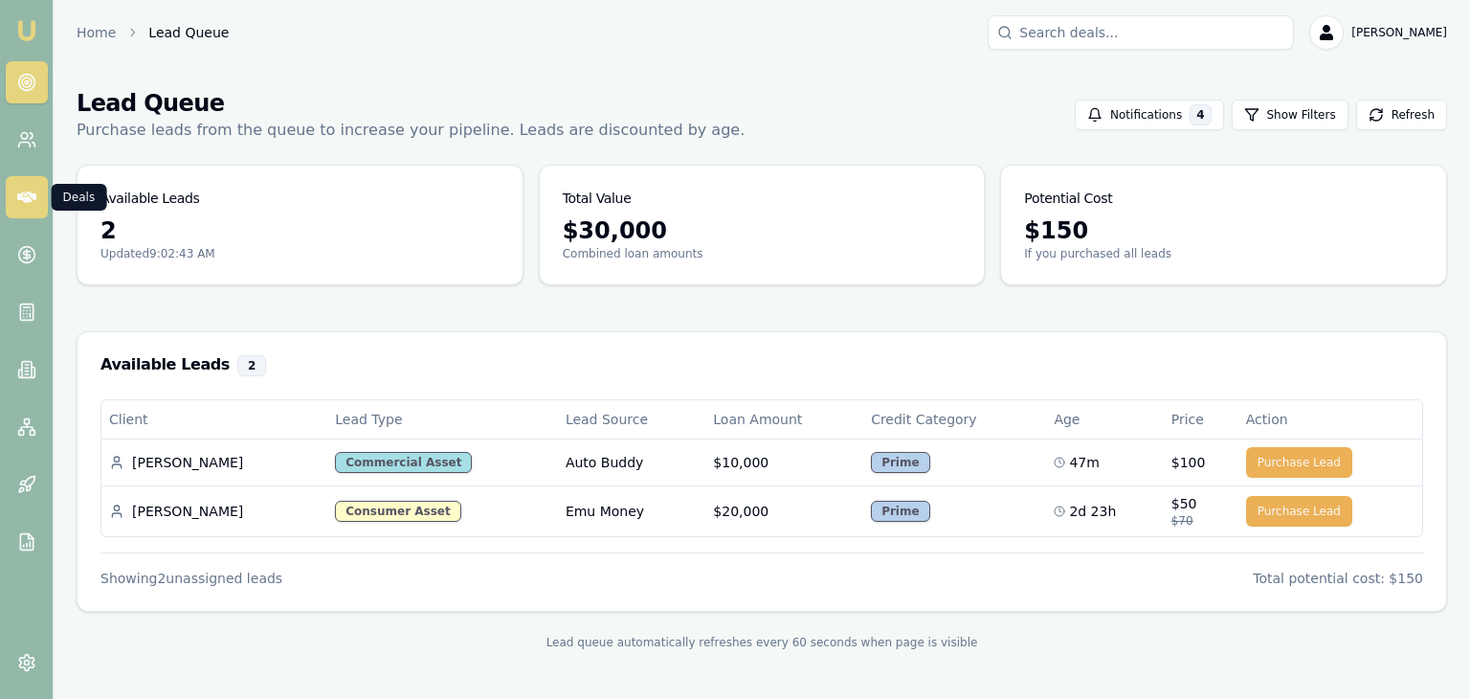
click at [12, 192] on link at bounding box center [27, 197] width 42 height 42
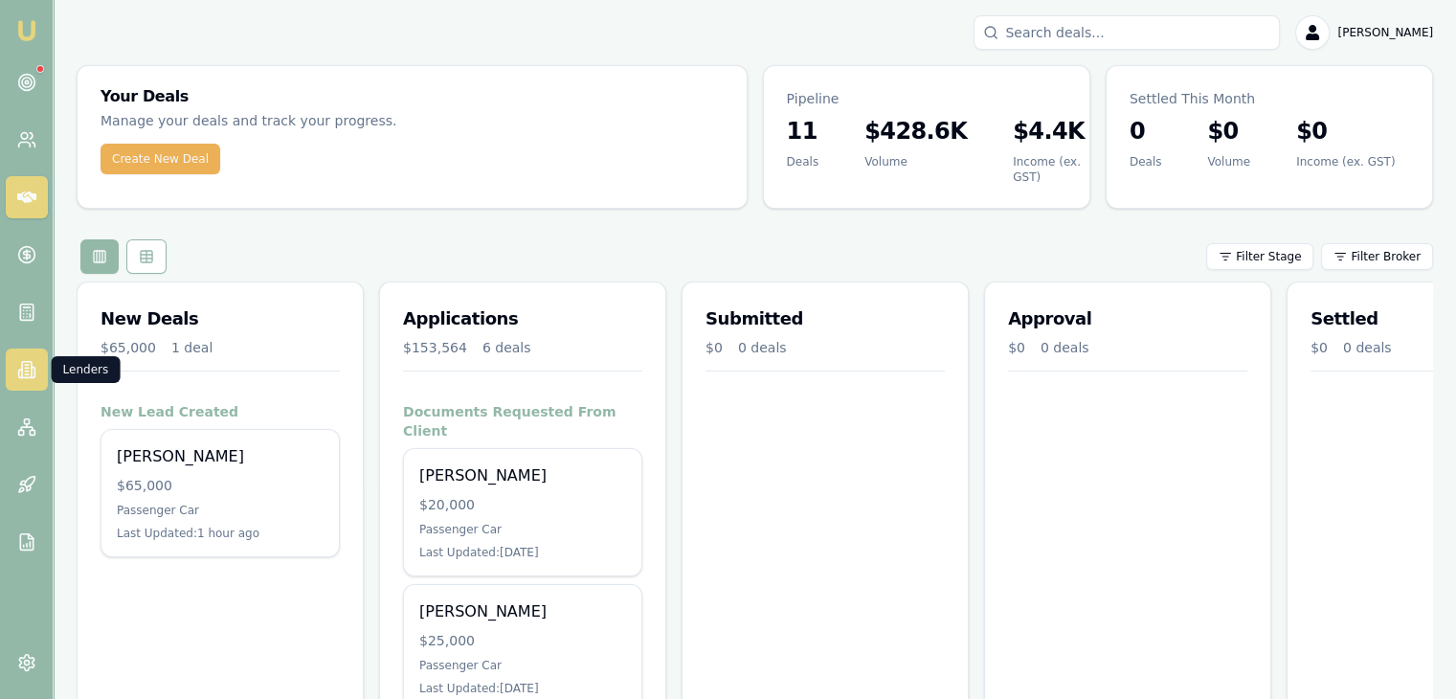
click at [23, 370] on icon at bounding box center [26, 369] width 19 height 19
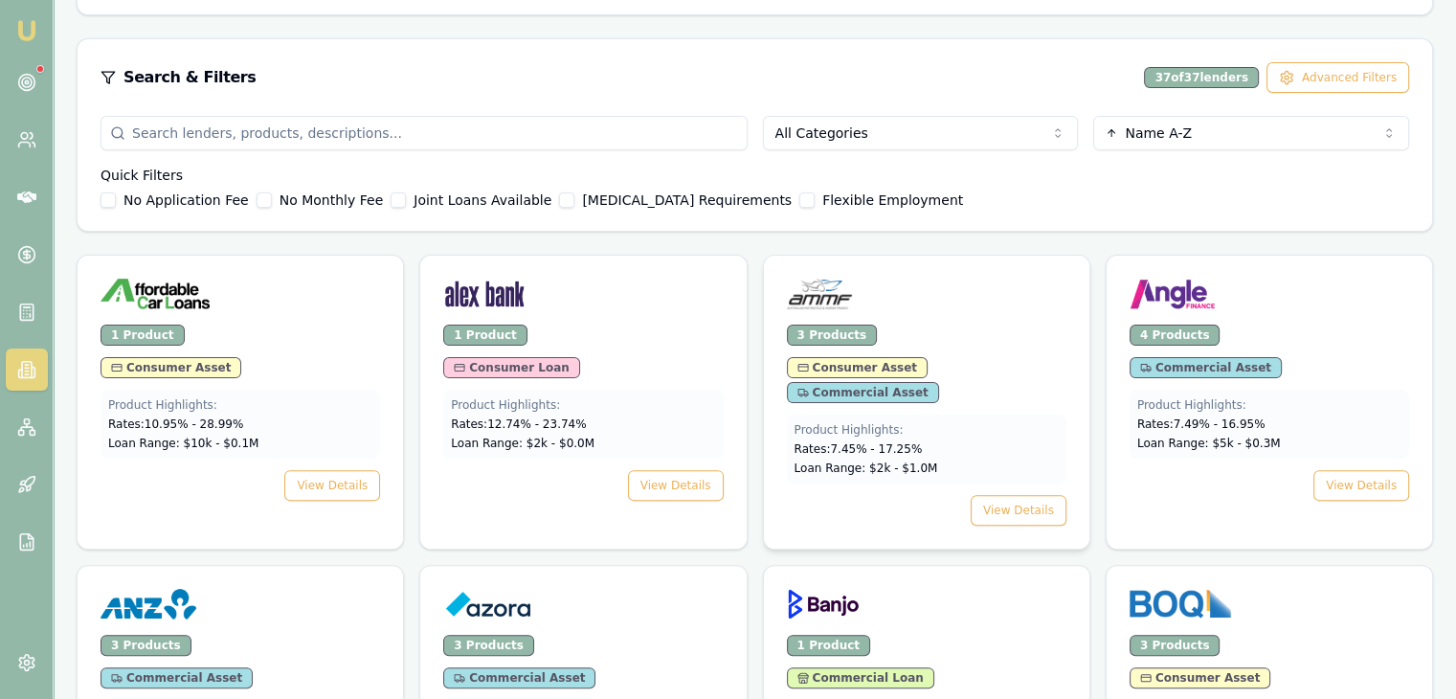
scroll to position [479, 0]
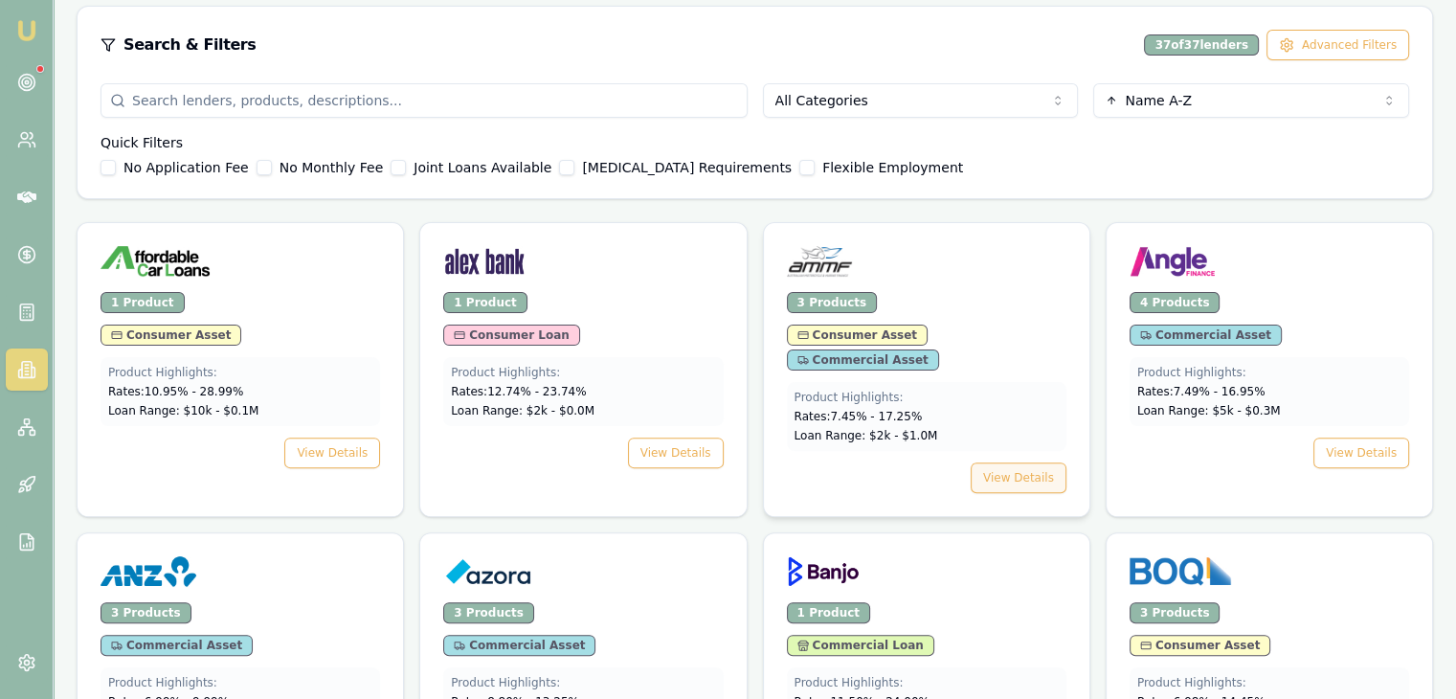
click at [1017, 462] on button "View Details" at bounding box center [1018, 477] width 96 height 31
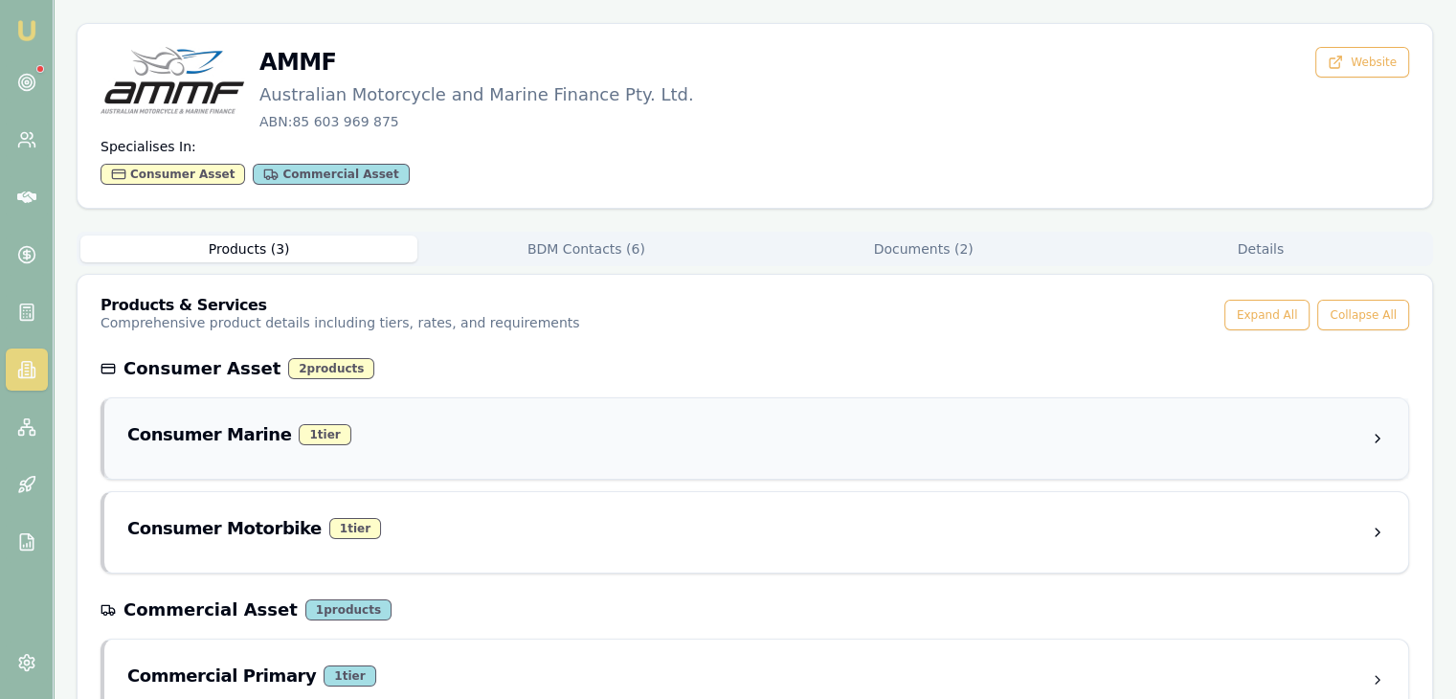
scroll to position [155, 0]
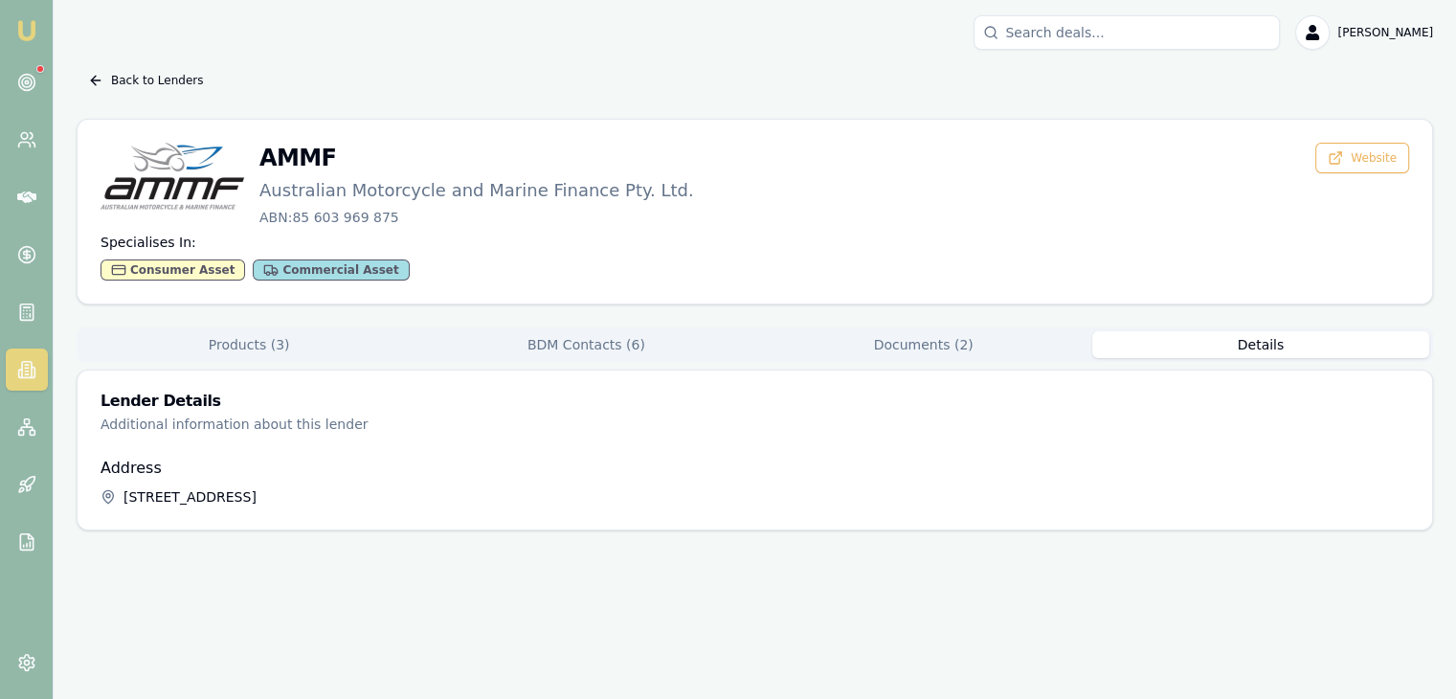
click at [1269, 190] on div "Back to Lenders AMMF Australian Motorcycle and Marine Finance Pty. Ltd. ABN: 85…" at bounding box center [755, 297] width 1356 height 465
click at [920, 346] on button "Documents ( 2 )" at bounding box center [932, 344] width 341 height 27
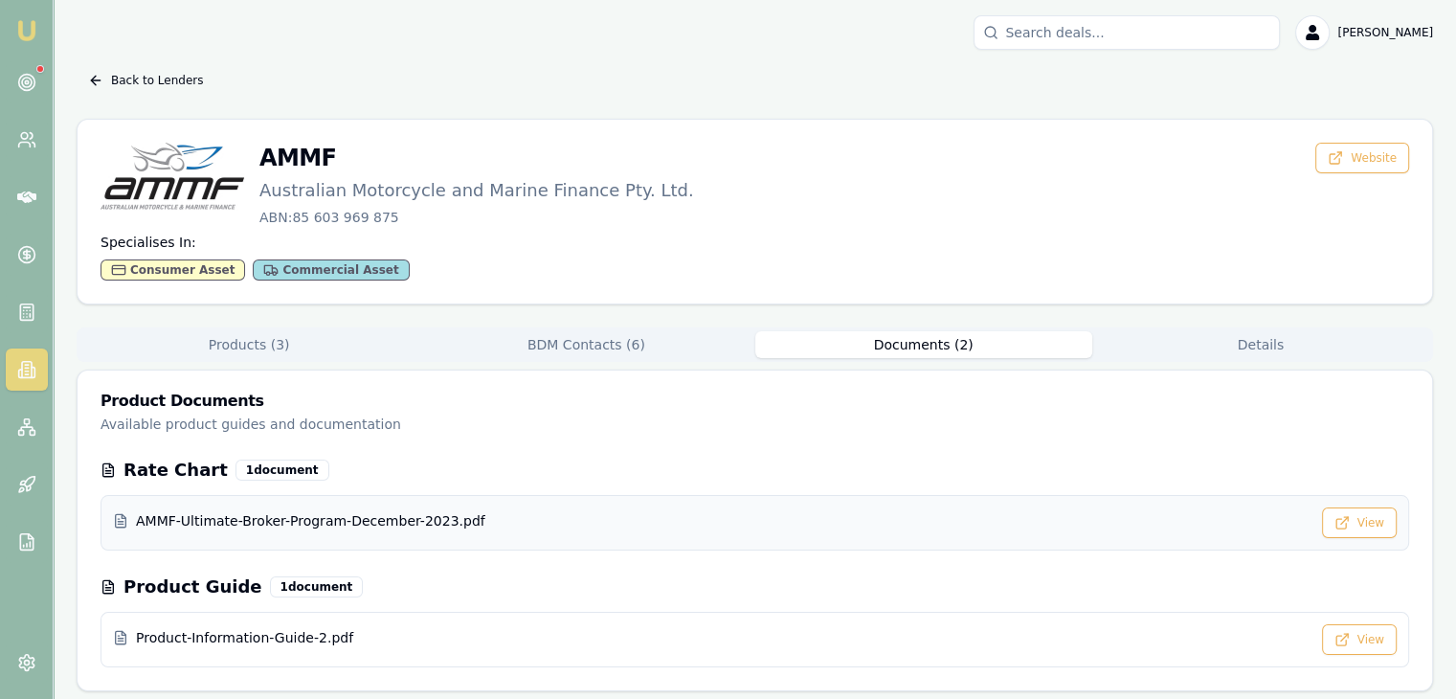
click at [361, 517] on span "AMMF-Ultimate-Broker-Program-December-2023.pdf" at bounding box center [310, 520] width 349 height 19
click at [20, 193] on icon at bounding box center [26, 196] width 19 height 11
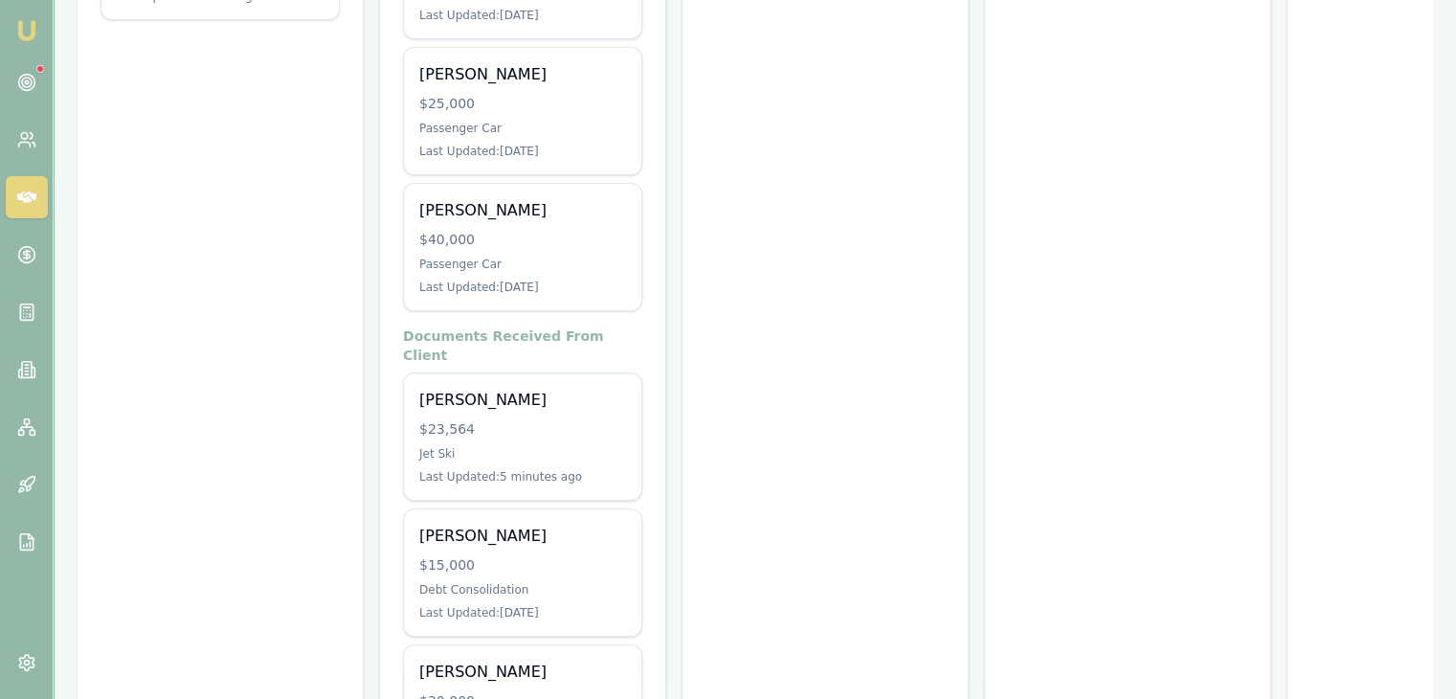
scroll to position [638, 0]
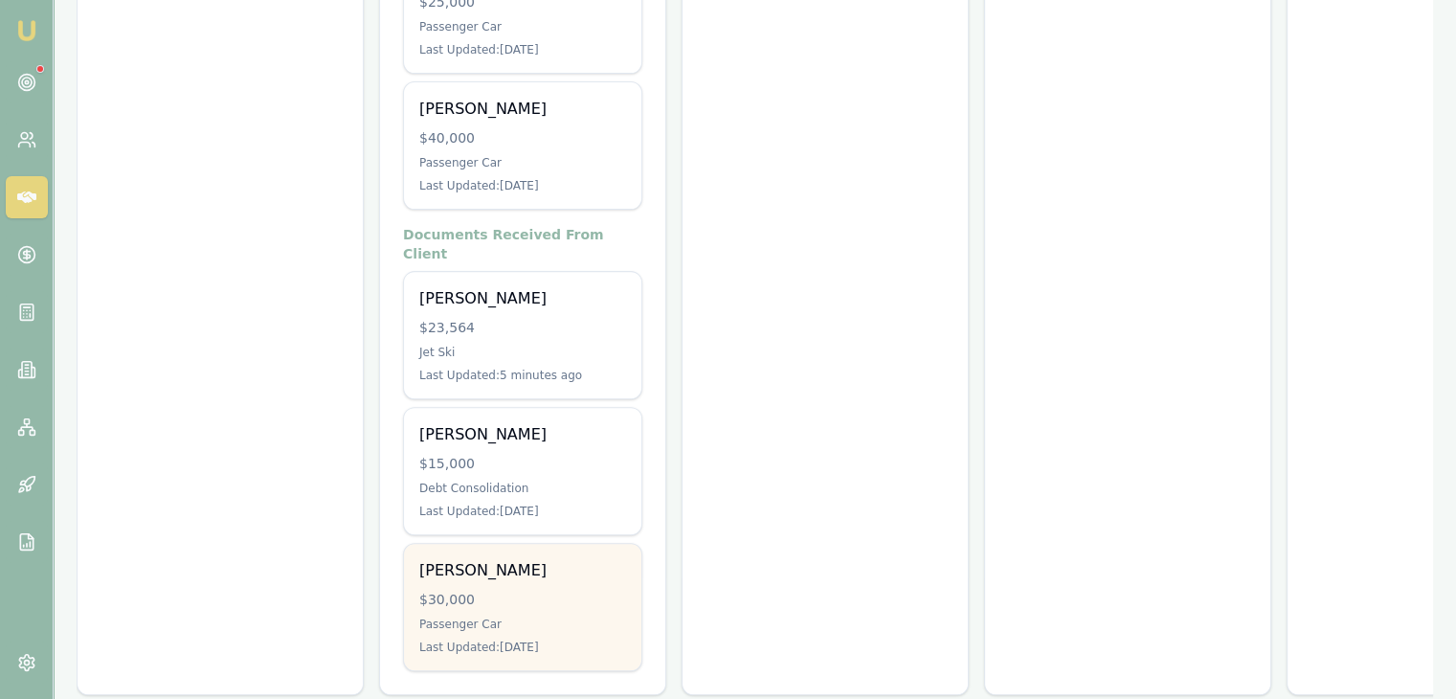
click at [547, 616] on div "Passenger Car" at bounding box center [522, 623] width 207 height 15
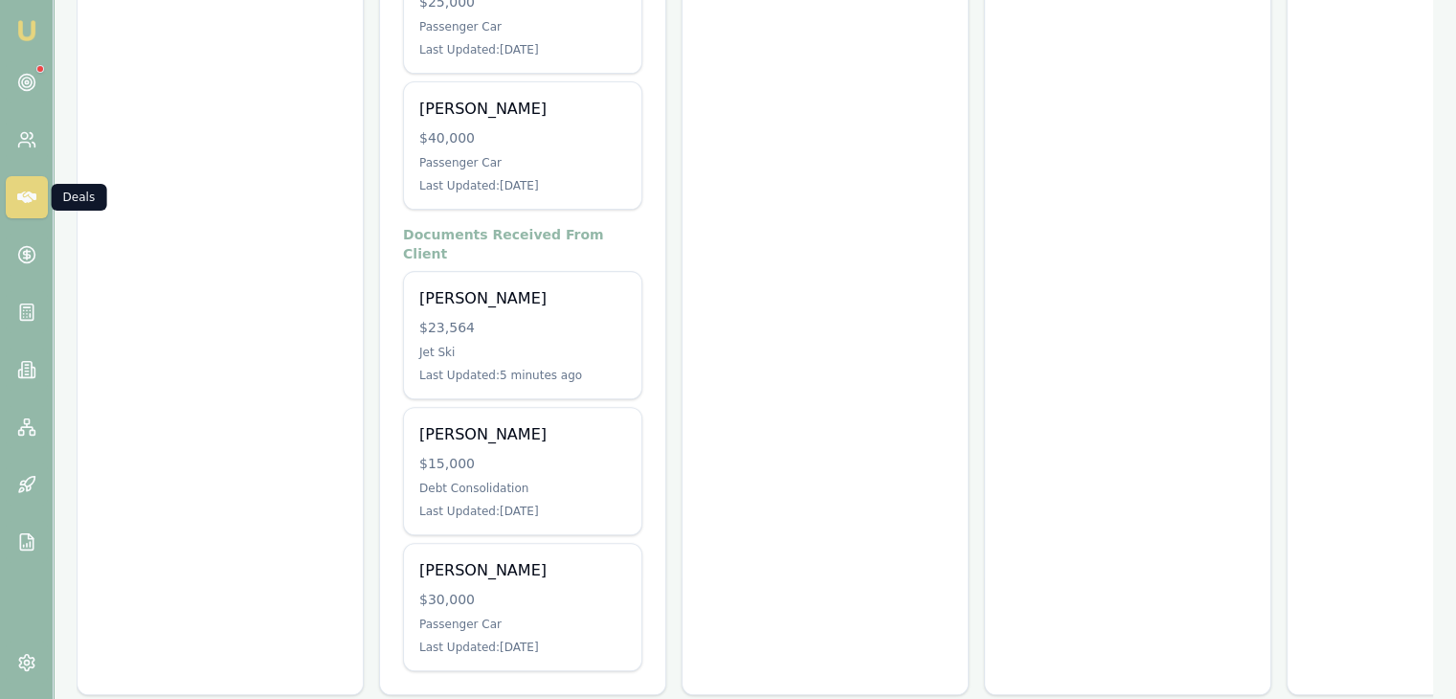
click at [27, 196] on icon at bounding box center [26, 196] width 19 height 11
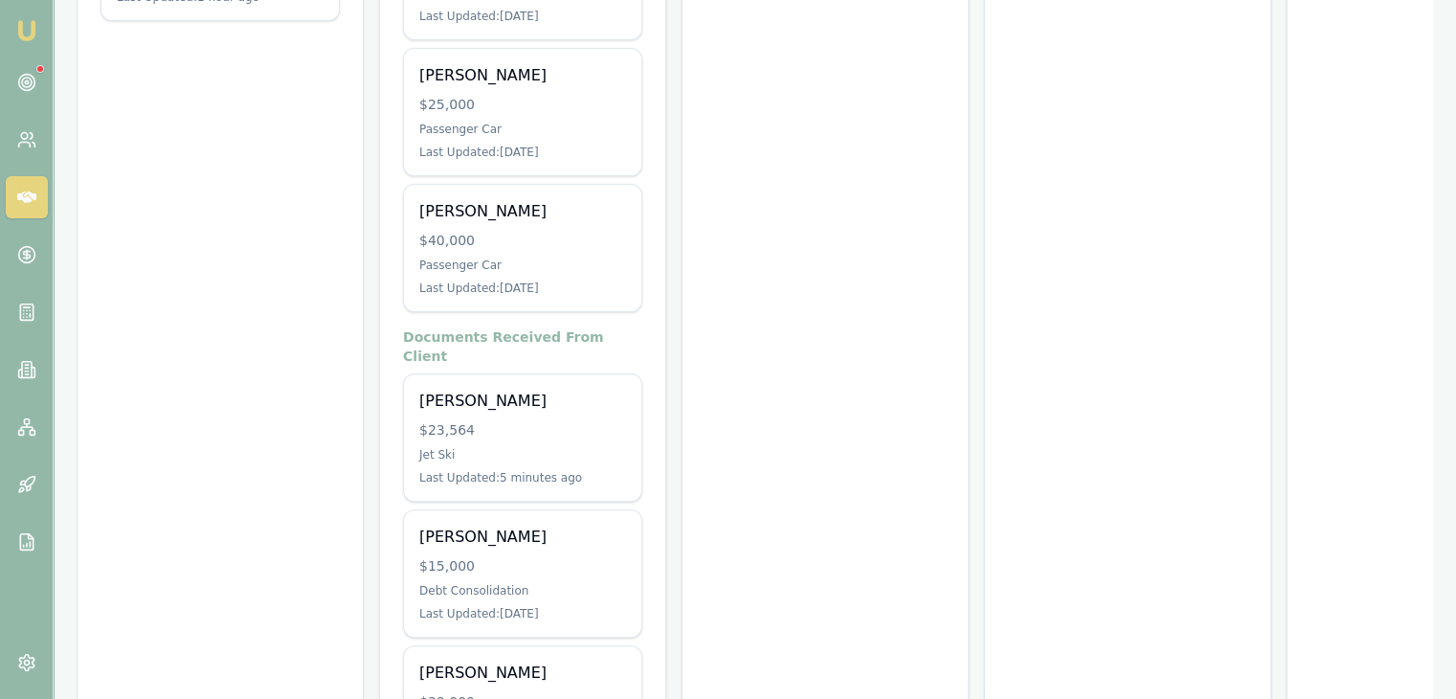
scroll to position [447, 0]
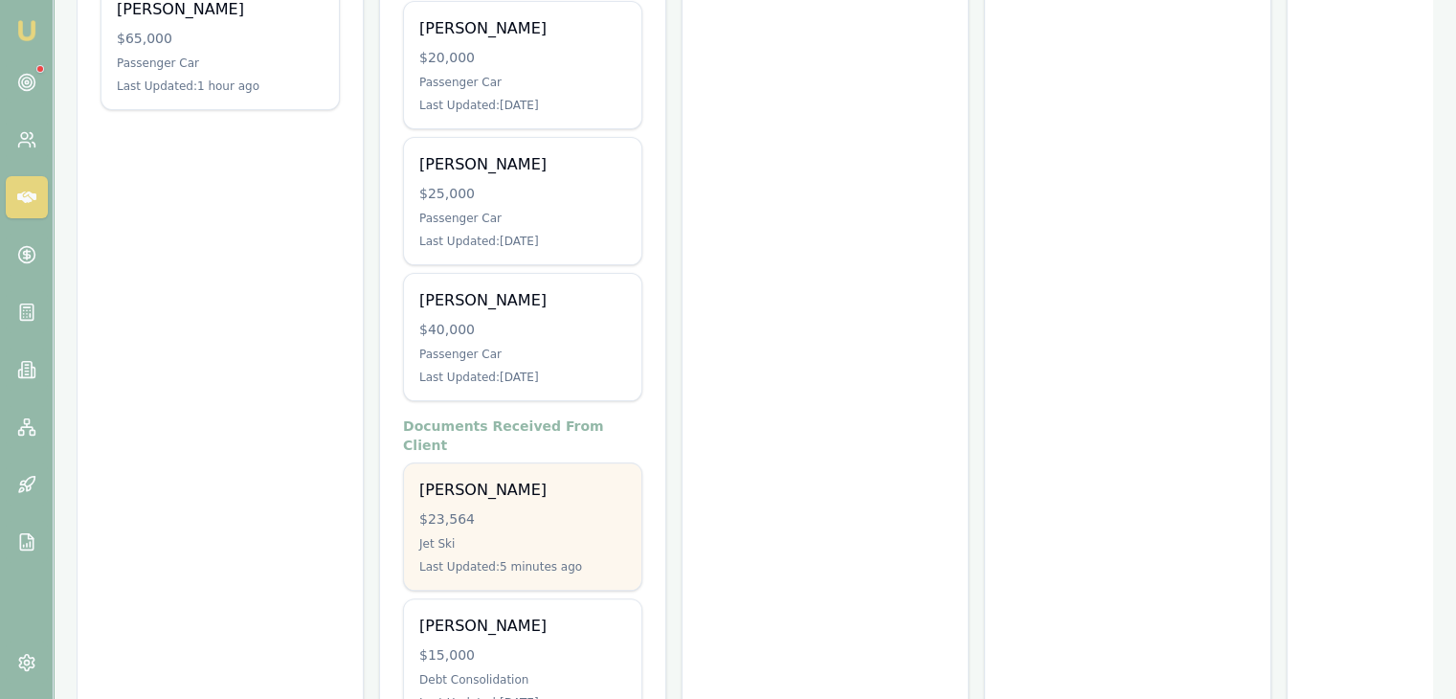
click at [511, 536] on div "Jet Ski" at bounding box center [522, 543] width 207 height 15
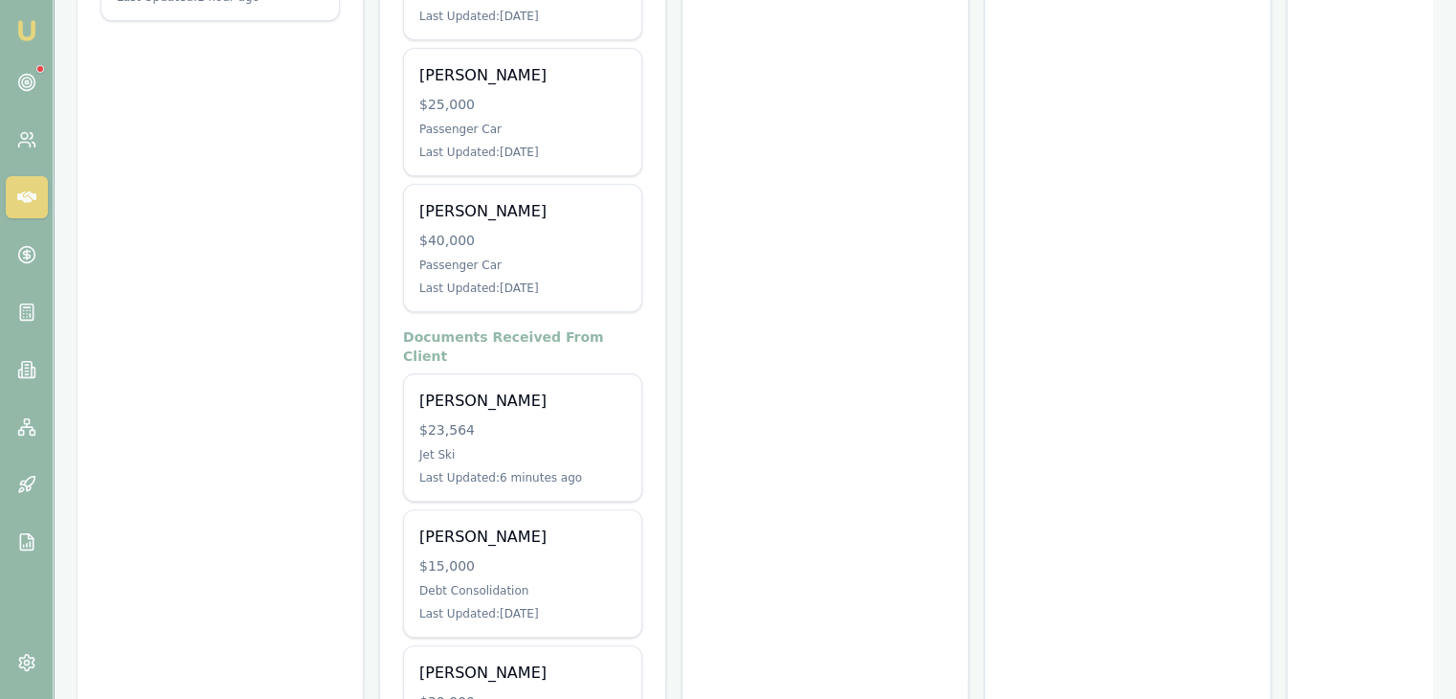
scroll to position [638, 0]
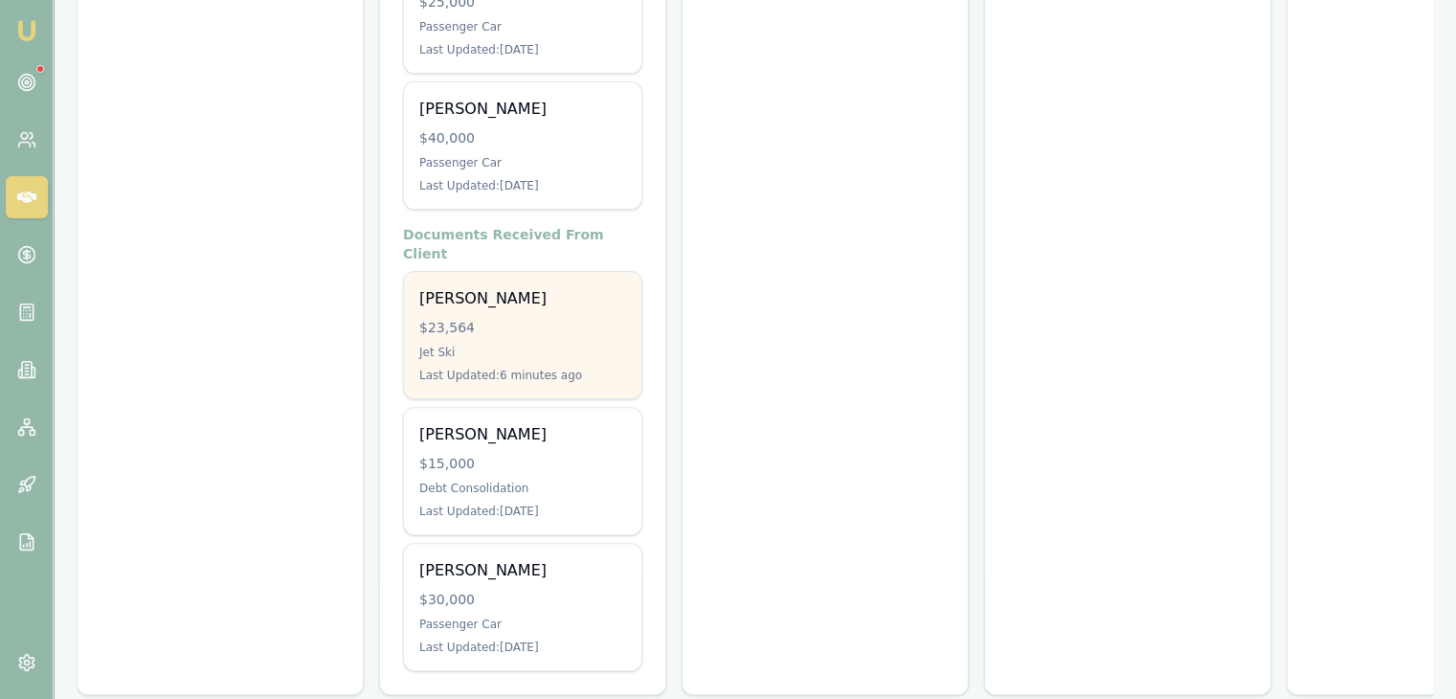
click at [502, 318] on div "$23,564" at bounding box center [522, 327] width 207 height 19
click at [496, 345] on div "Jet Ski" at bounding box center [522, 352] width 207 height 15
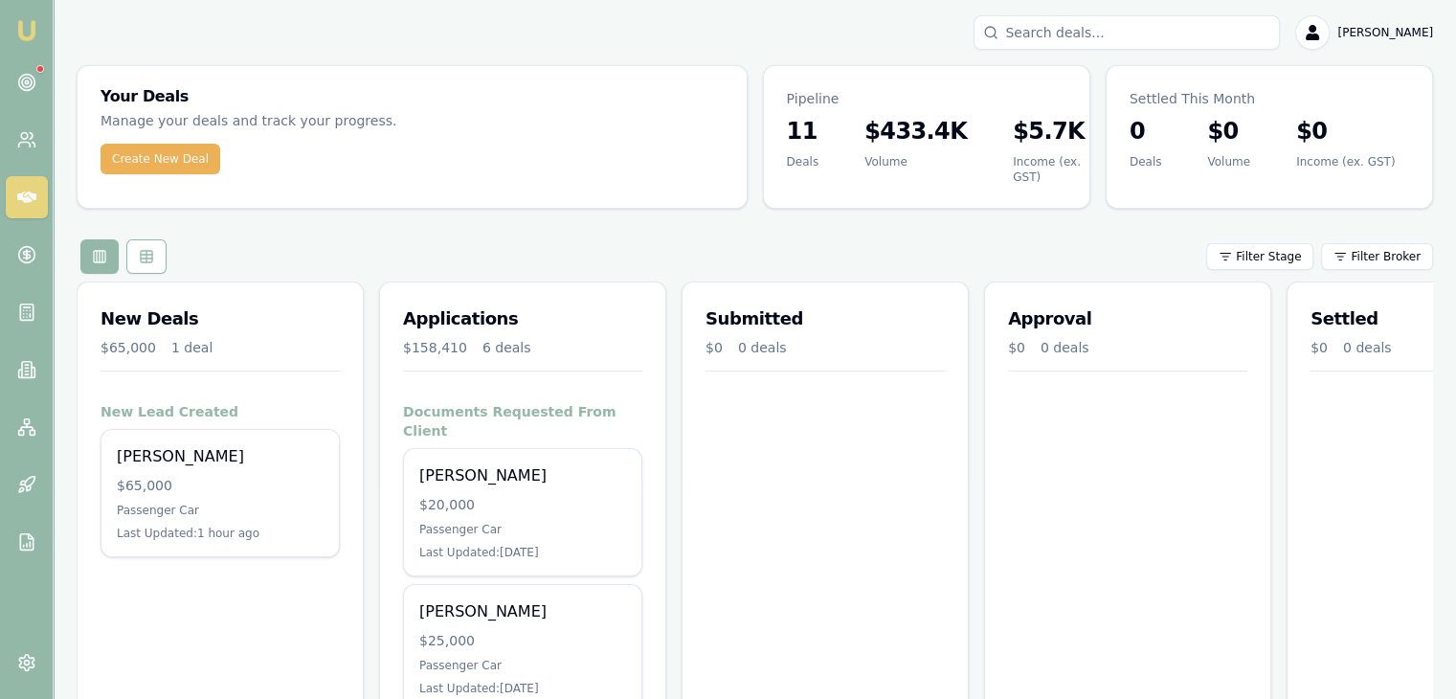
click at [403, 51] on div "Baron Ketterman Toggle Menu Your Deals Manage your deals and track your progres…" at bounding box center [755, 681] width 1402 height 1333
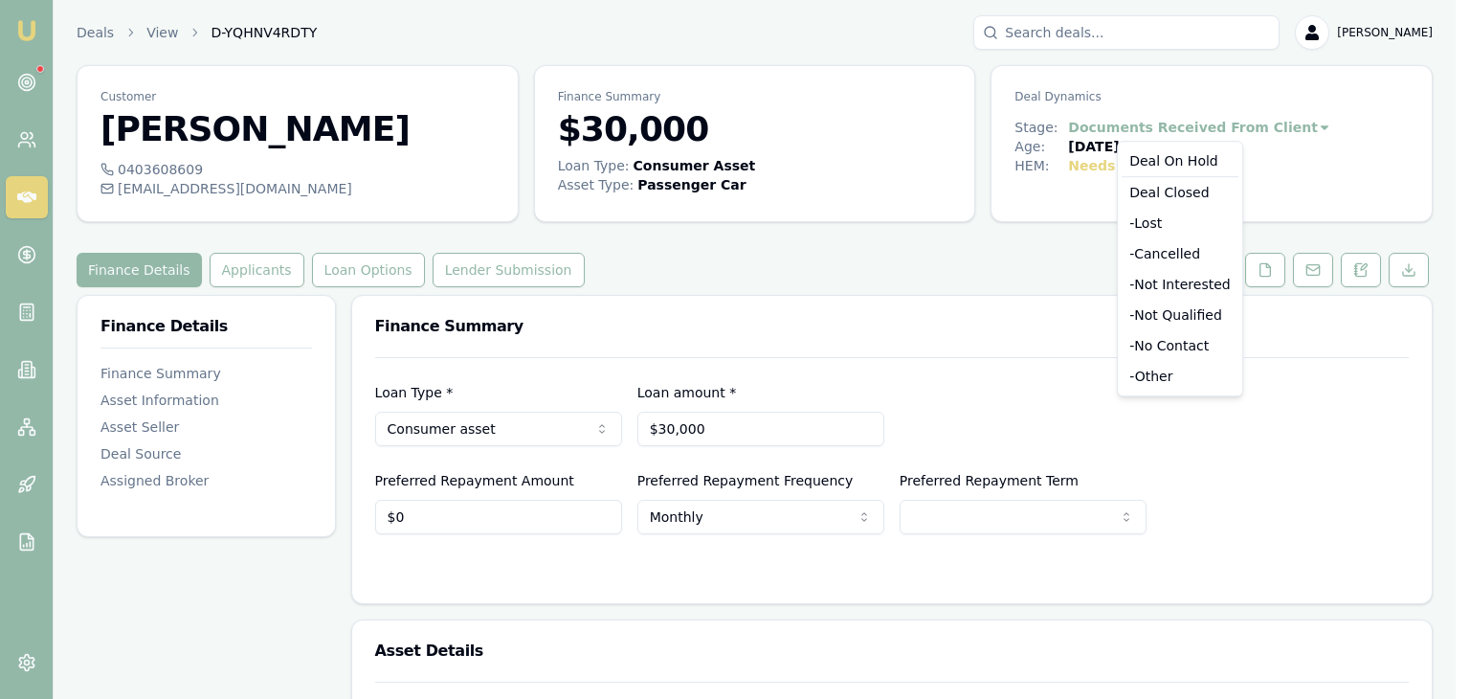
click at [1284, 122] on html "Emu Broker Deals View D-YQHNV4RDTY Baron Ketterman Toggle Menu Customer Kyanne …" at bounding box center [735, 349] width 1470 height 699
click at [1199, 165] on div "Deal On Hold" at bounding box center [1180, 160] width 117 height 31
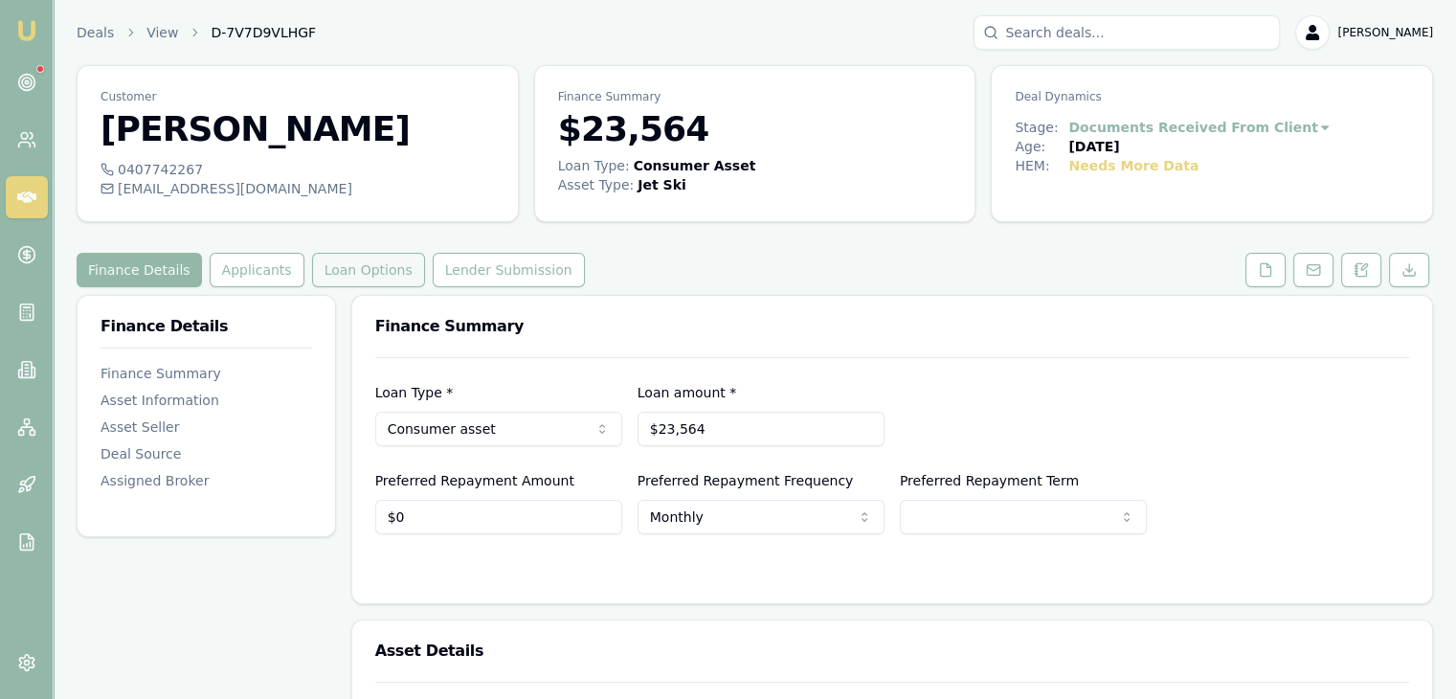
click at [328, 273] on button "Loan Options" at bounding box center [368, 270] width 113 height 34
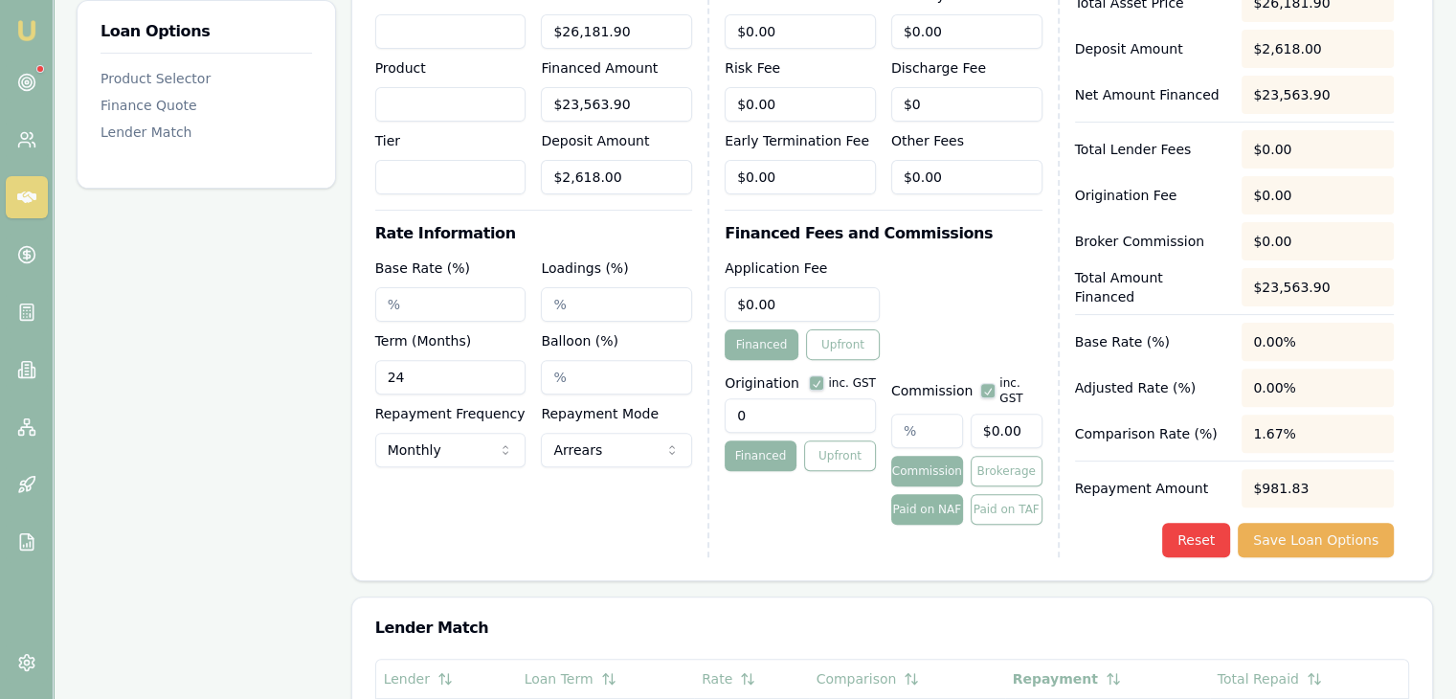
scroll to position [670, 0]
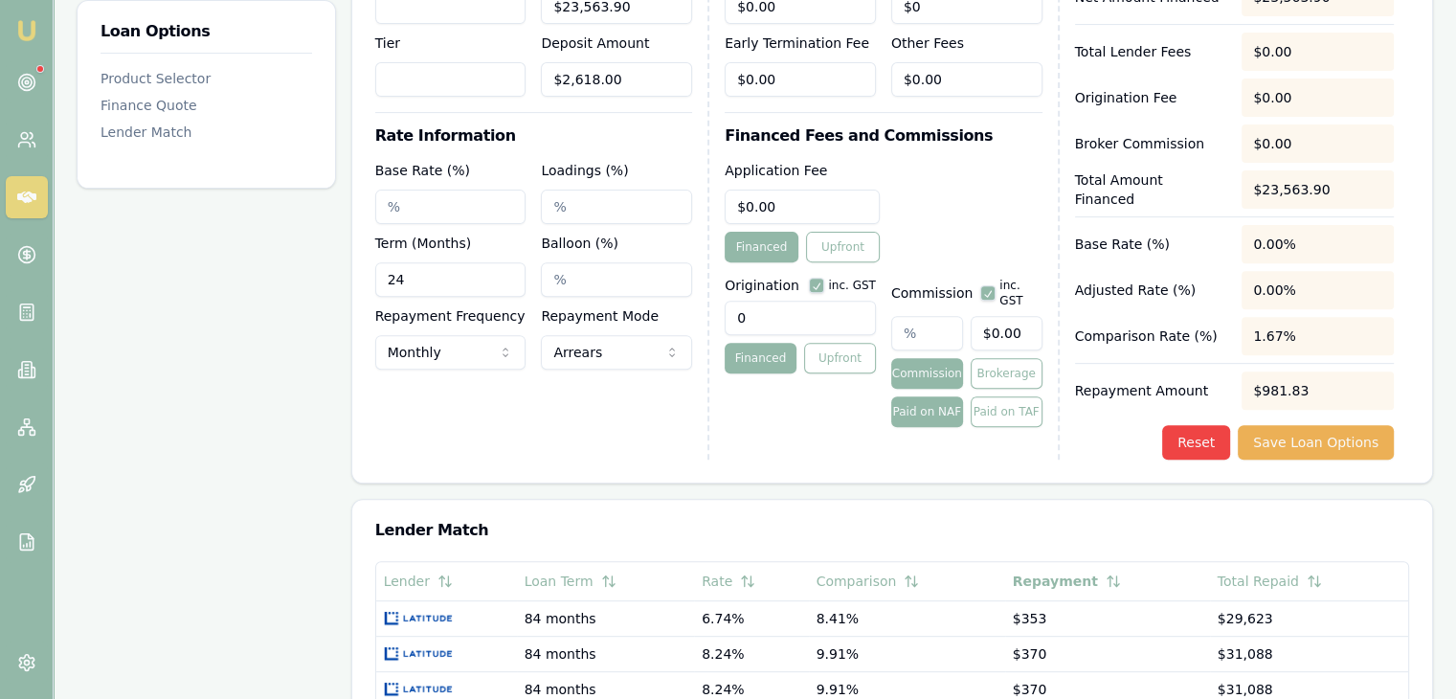
drag, startPoint x: 426, startPoint y: 278, endPoint x: 219, endPoint y: 303, distance: 208.3
click at [219, 303] on div "Loan Options Product Selector Finance Quote Lender Match Product Selector Selec…" at bounding box center [755, 332] width 1356 height 1415
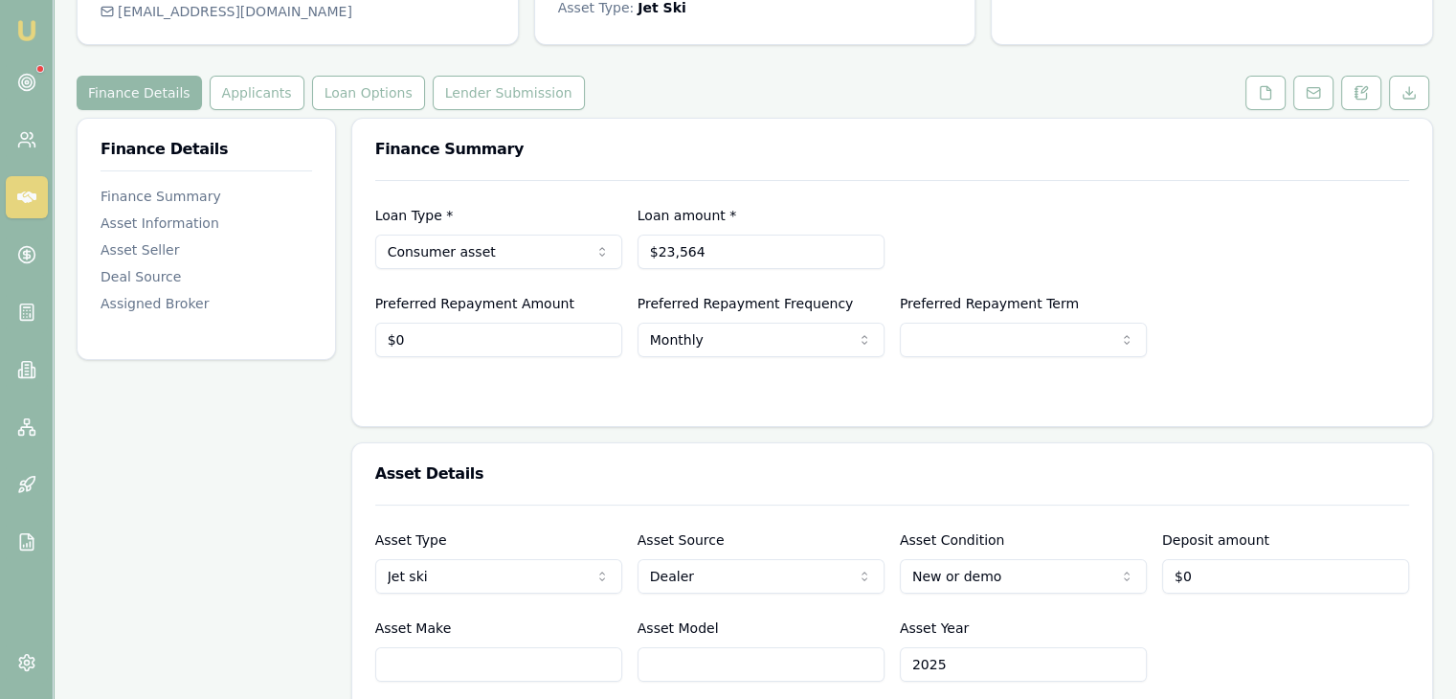
scroll to position [96, 0]
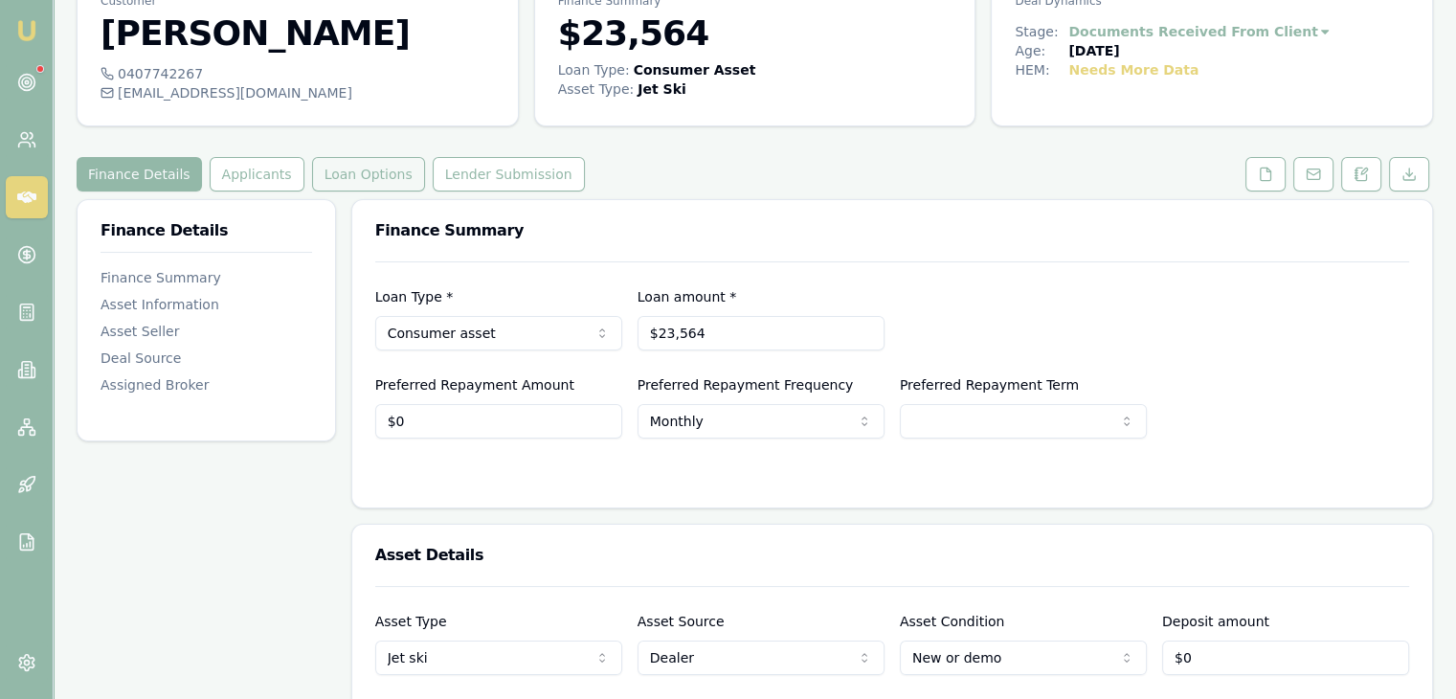
click at [350, 165] on button "Loan Options" at bounding box center [368, 174] width 113 height 34
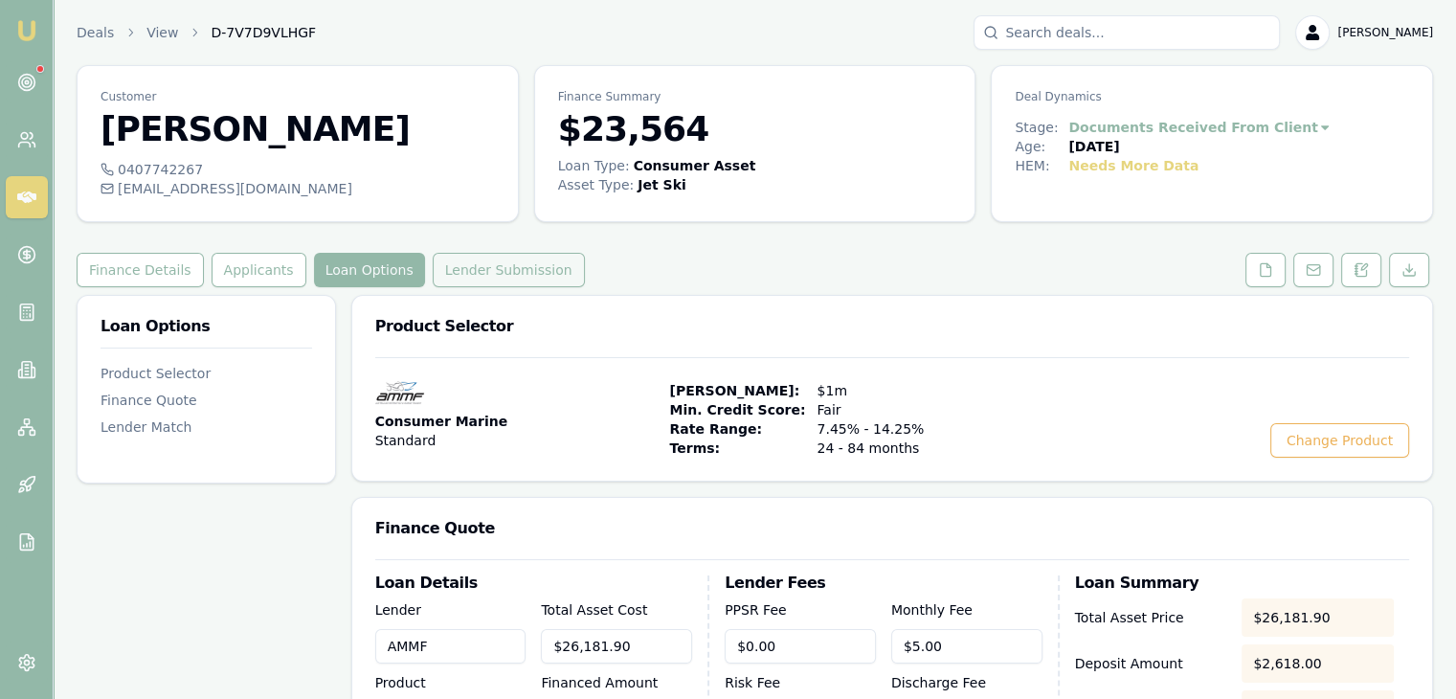
click at [456, 270] on button "Lender Submission" at bounding box center [509, 270] width 152 height 34
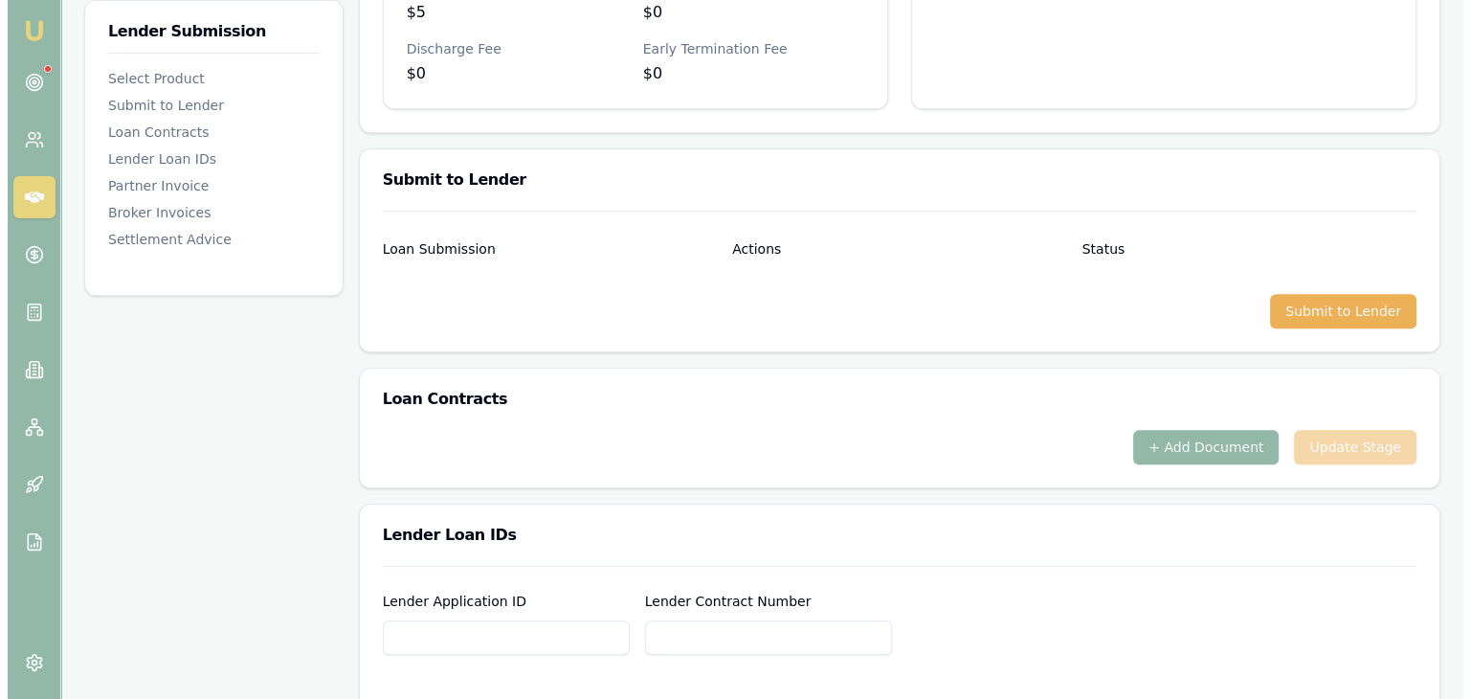
scroll to position [861, 0]
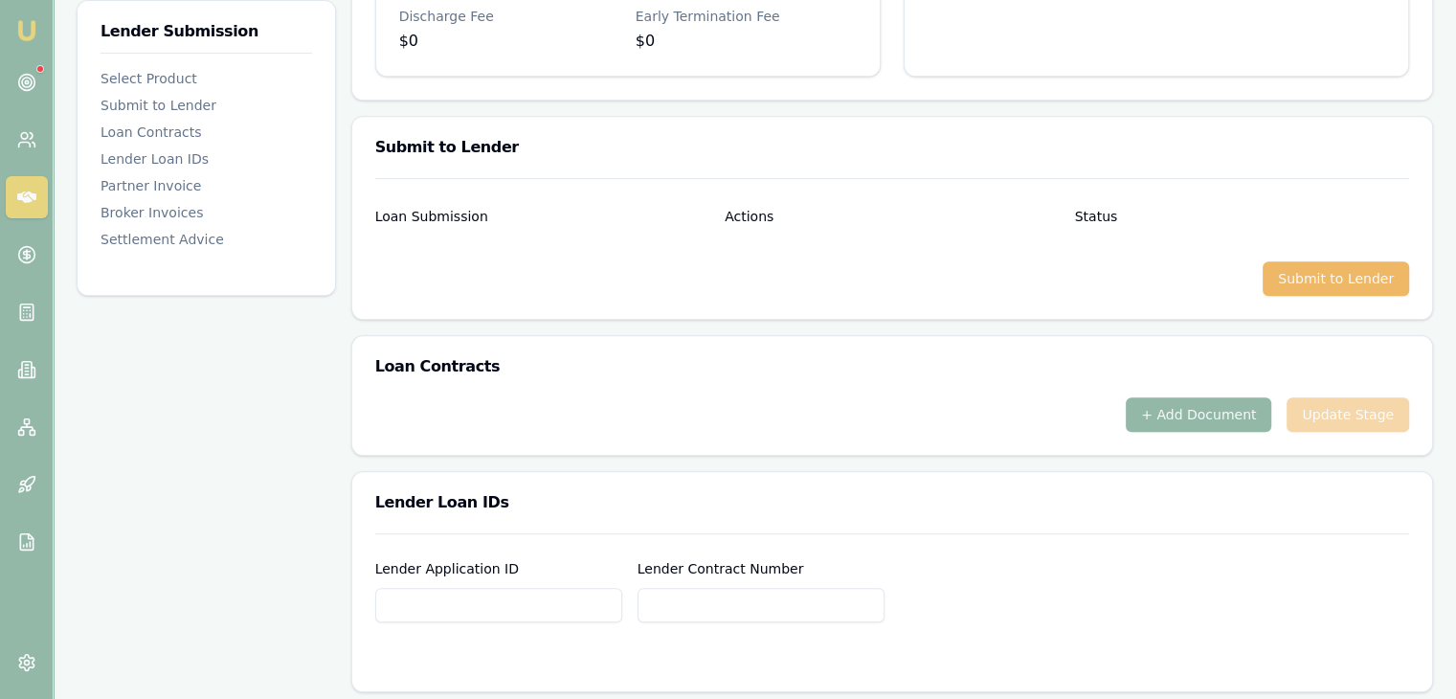
click at [1325, 269] on button "Submit to Lender" at bounding box center [1335, 278] width 146 height 34
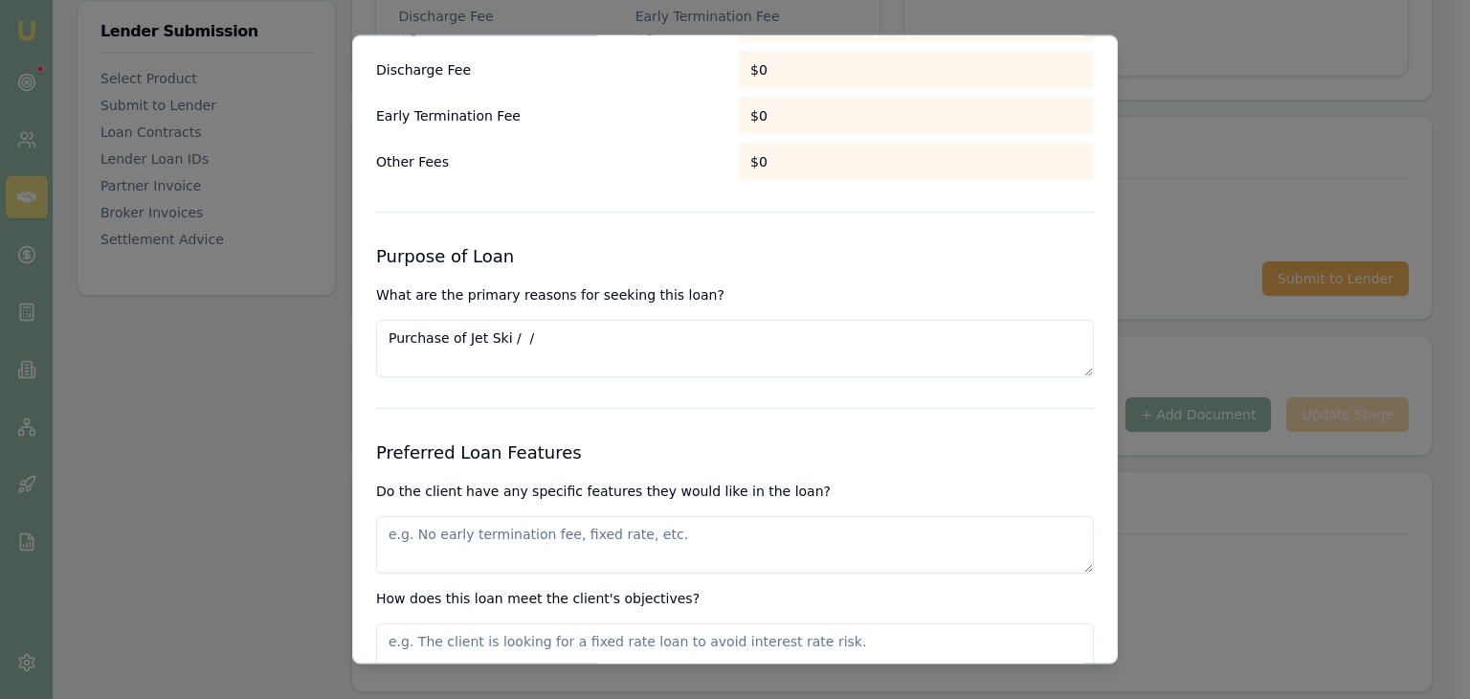
scroll to position [1818, 0]
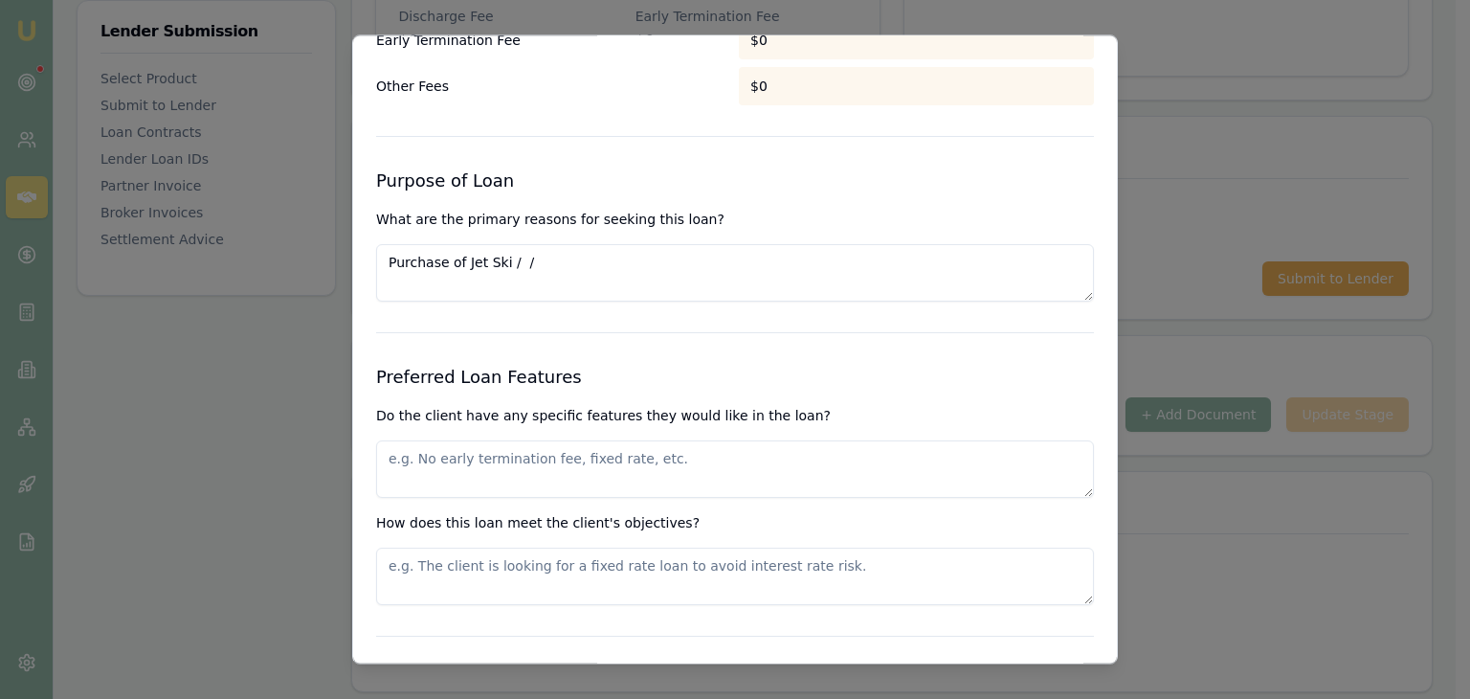
click at [579, 455] on textarea at bounding box center [735, 469] width 718 height 57
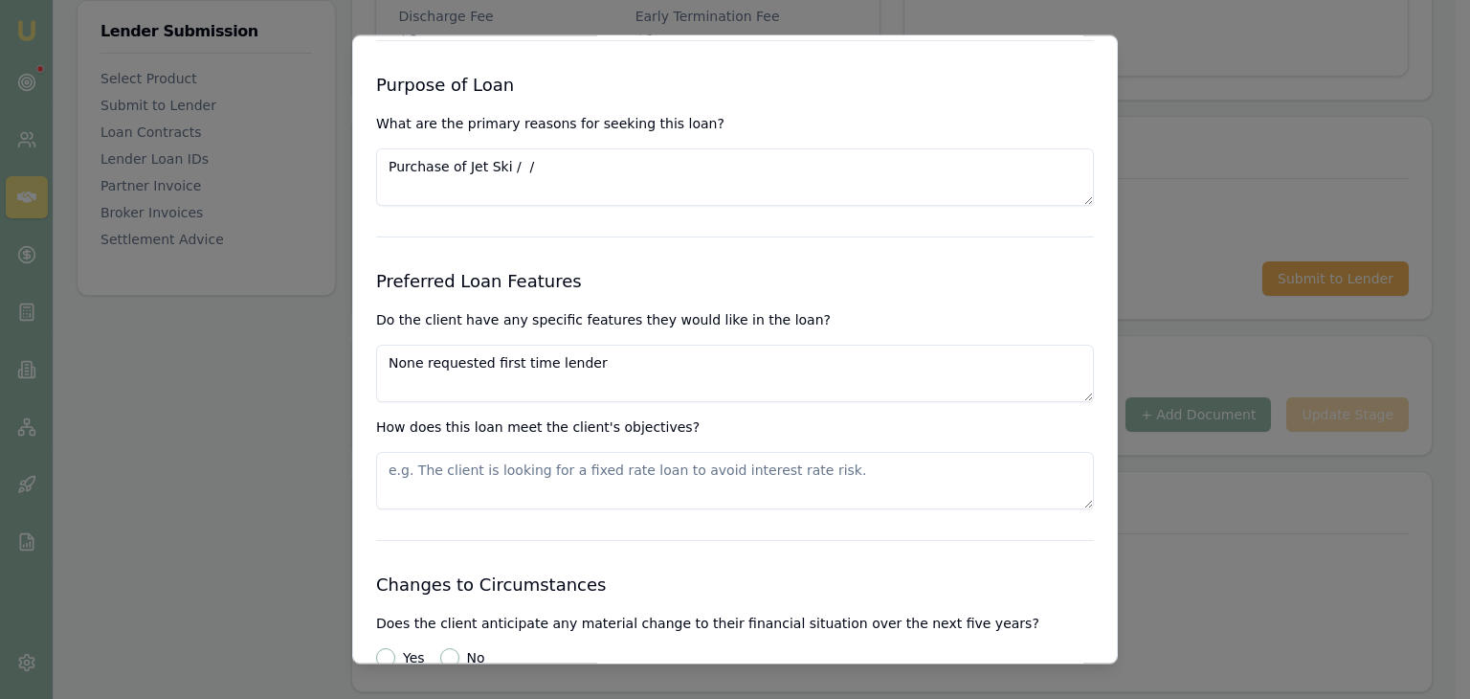
type textarea "None requested first time lender"
click at [413, 453] on textarea at bounding box center [735, 481] width 718 height 57
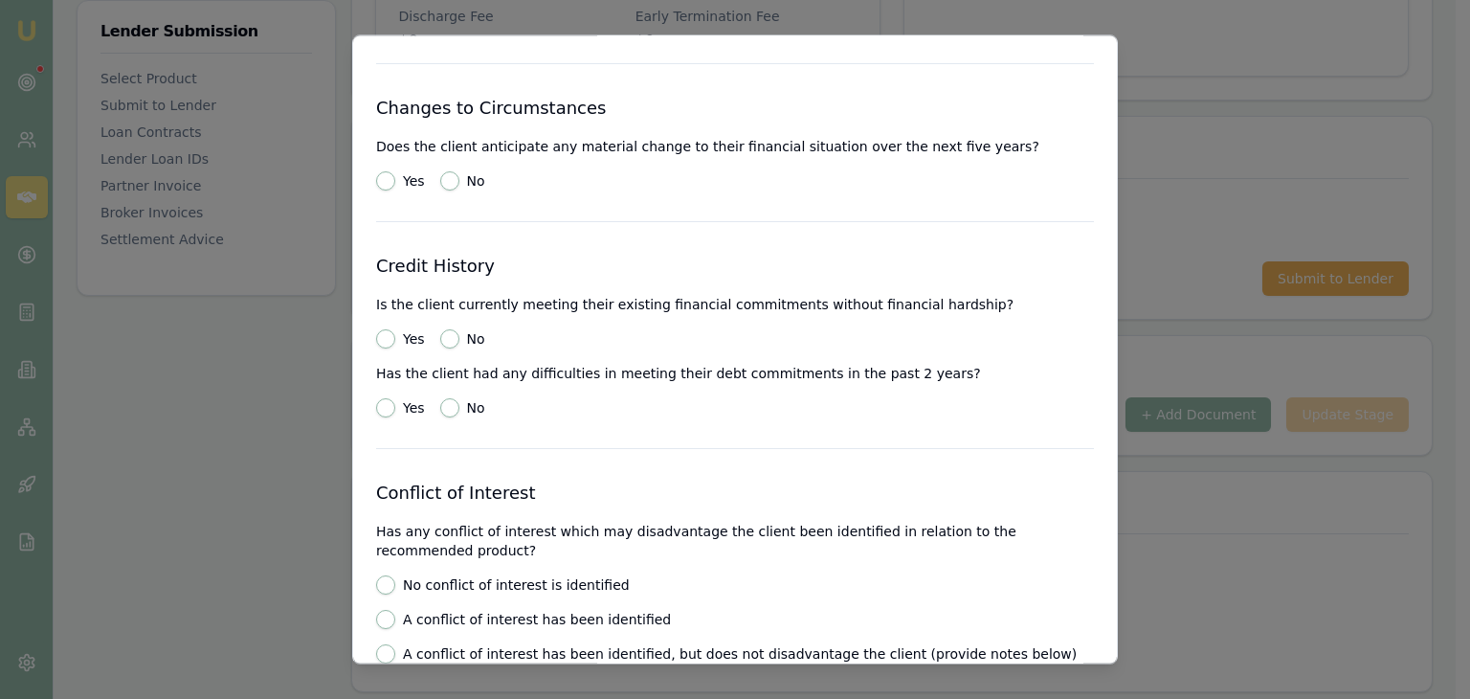
scroll to position [2393, 0]
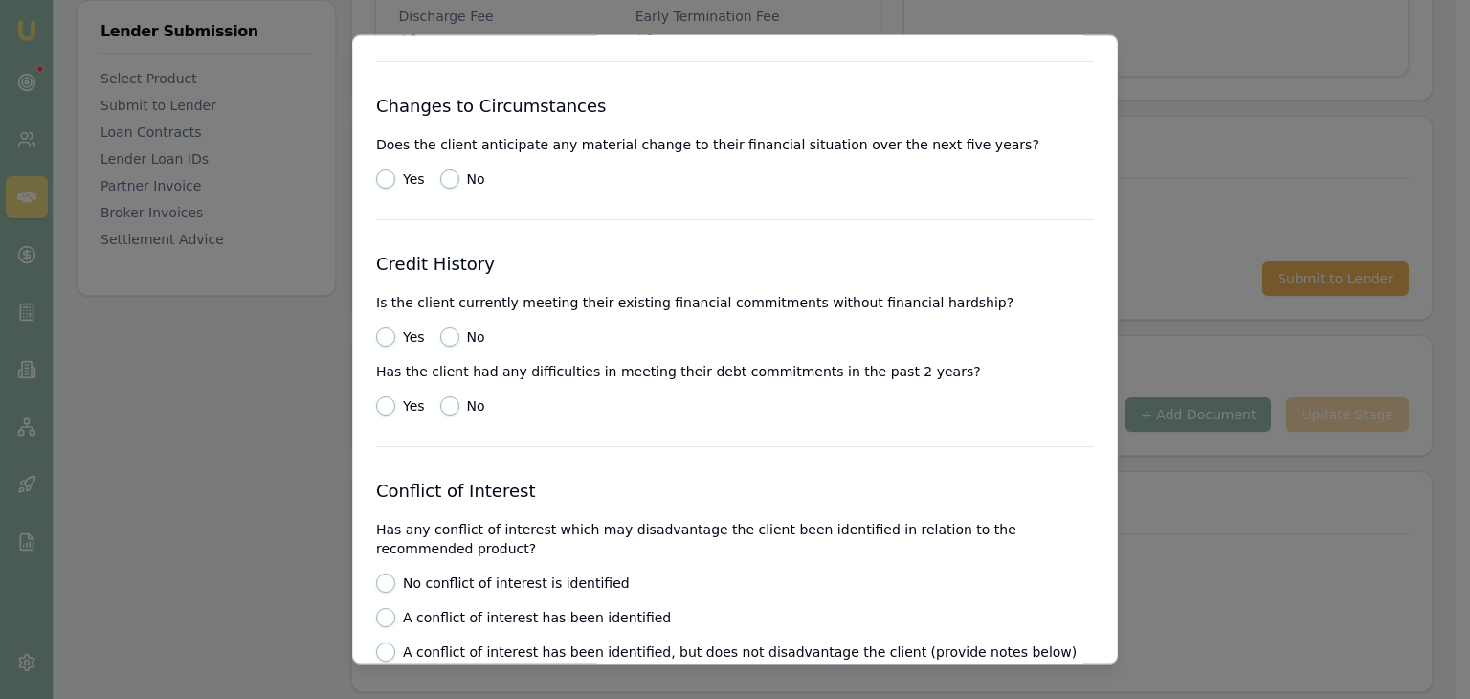
type textarea "Better than the rate received with his personal loan rate"
click at [446, 328] on button "No" at bounding box center [449, 337] width 19 height 19
radio input "true"
click at [444, 397] on button "No" at bounding box center [449, 406] width 19 height 19
radio input "true"
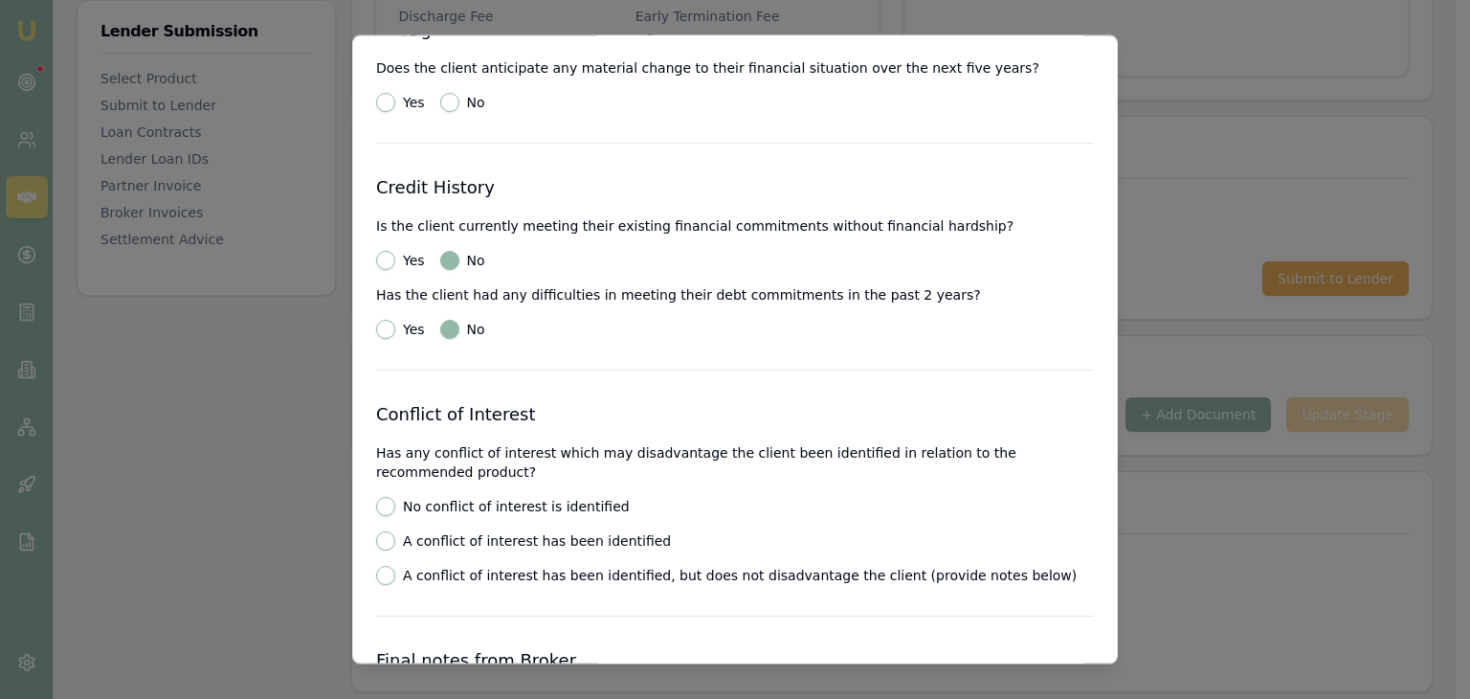
scroll to position [2584, 0]
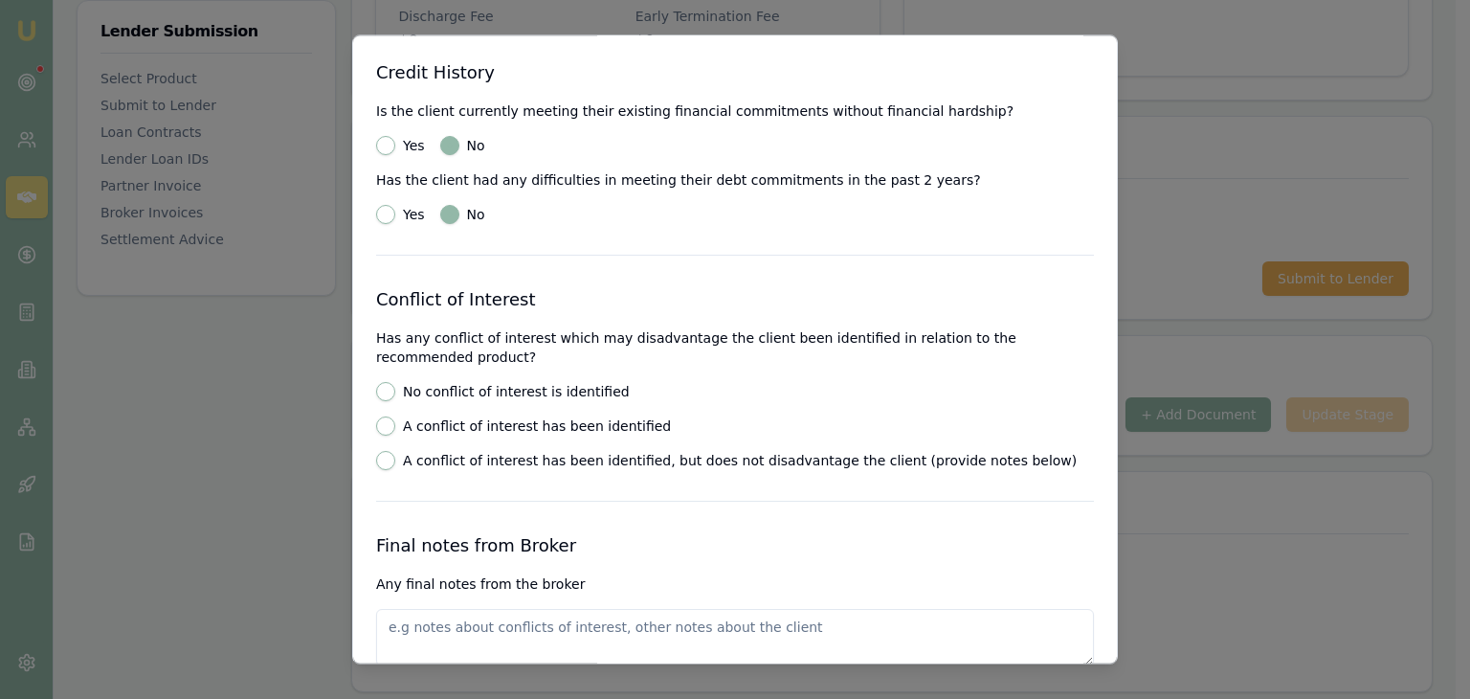
click at [383, 383] on button "No conflict of interest is identified" at bounding box center [385, 392] width 19 height 19
radio input "true"
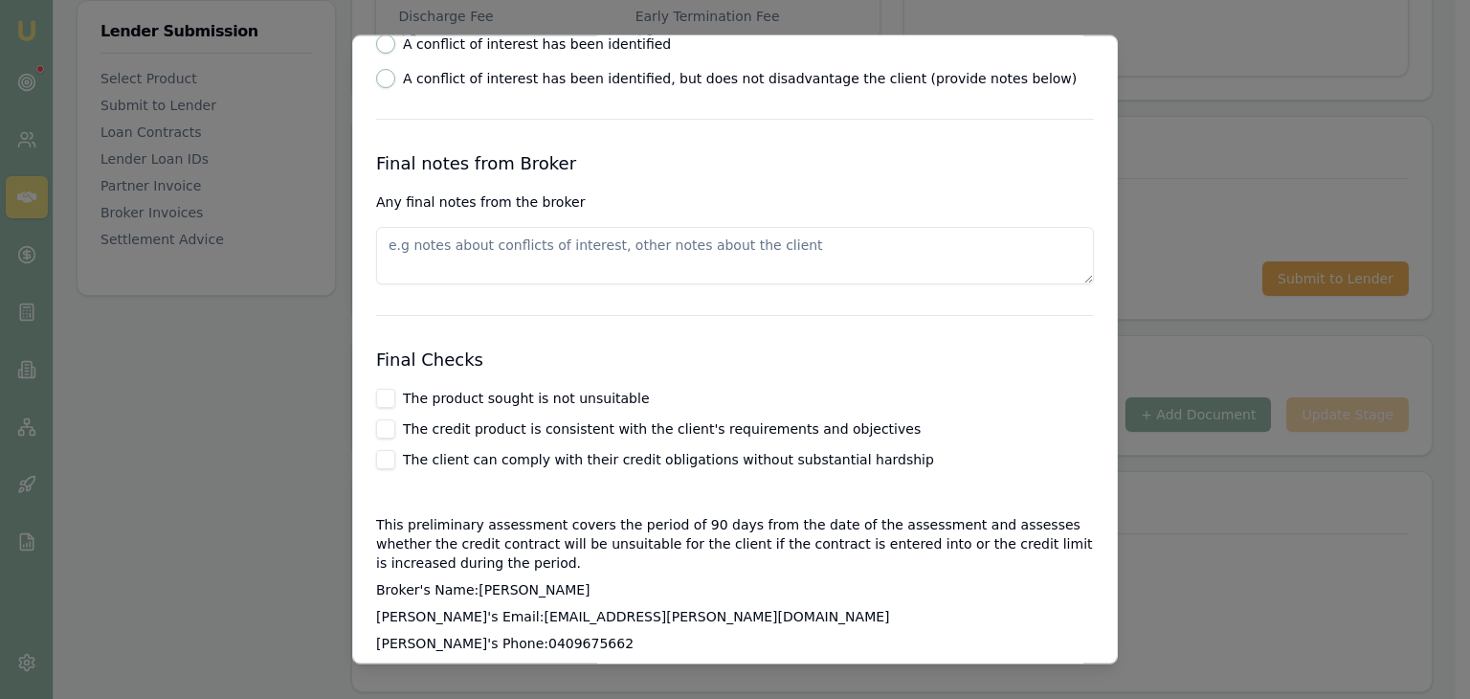
scroll to position [2967, 0]
click at [510, 227] on textarea at bounding box center [735, 255] width 718 height 57
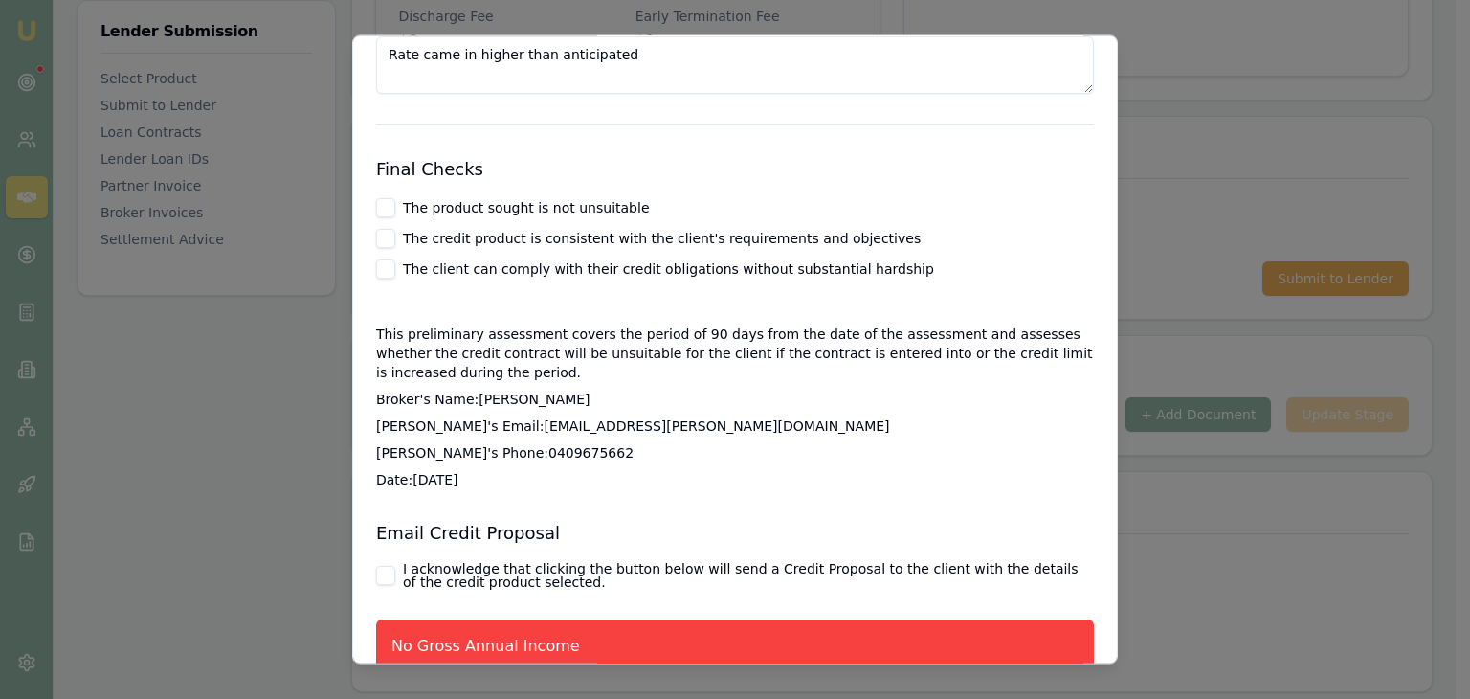
scroll to position [3158, 0]
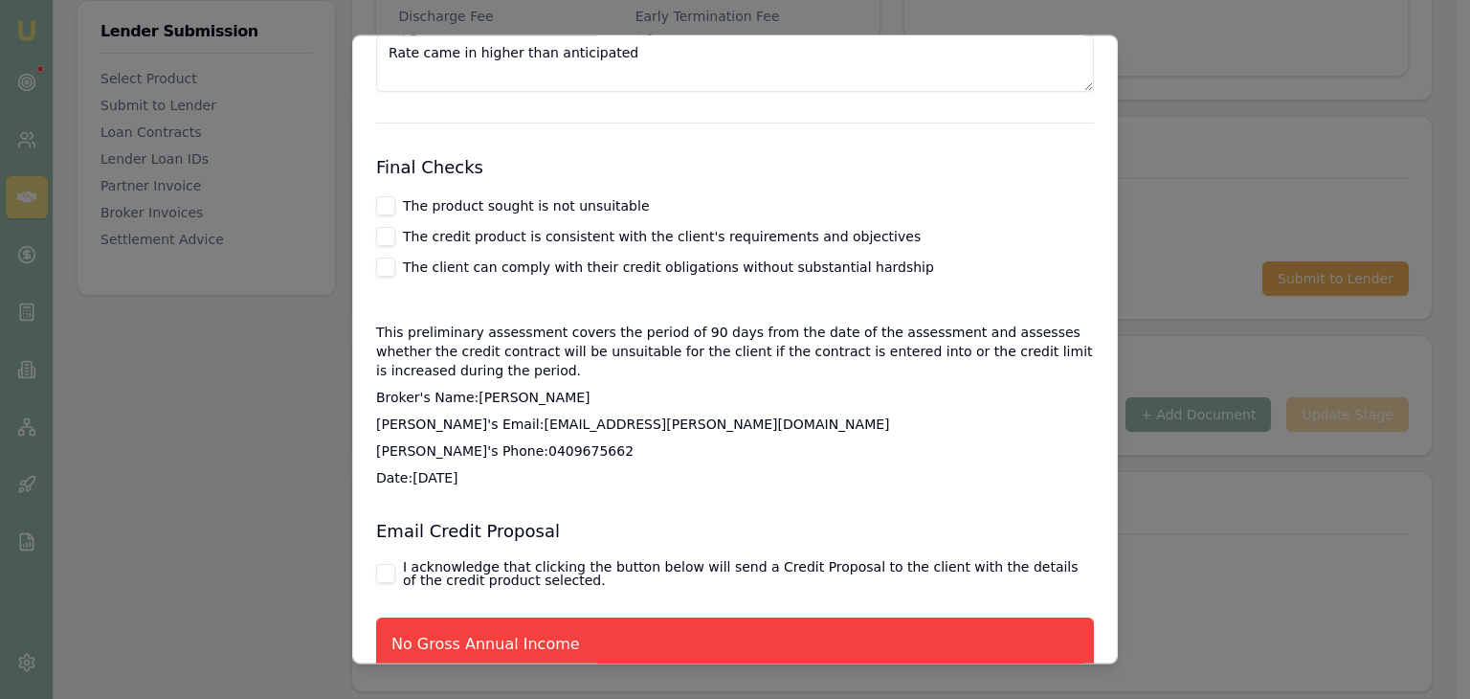
type textarea "Rate came in higher than anticipated"
click at [387, 197] on button "The product sought is not unsuitable" at bounding box center [385, 206] width 19 height 19
checkbox input "true"
click at [386, 228] on button "The credit product is consistent with the client's requirements and objectives" at bounding box center [385, 237] width 19 height 19
checkbox input "true"
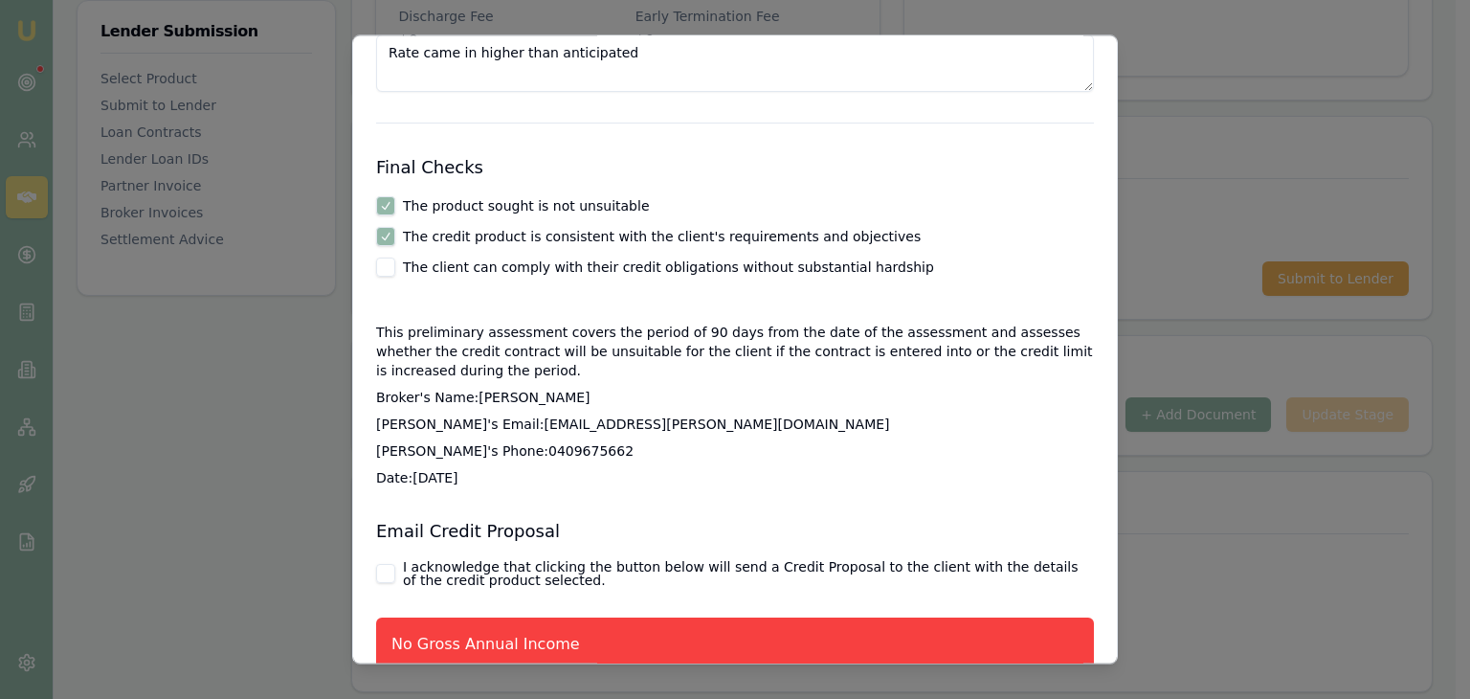
click at [392, 258] on button "The client can comply with their credit obligations without substantial hardship" at bounding box center [385, 267] width 19 height 19
checkbox input "true"
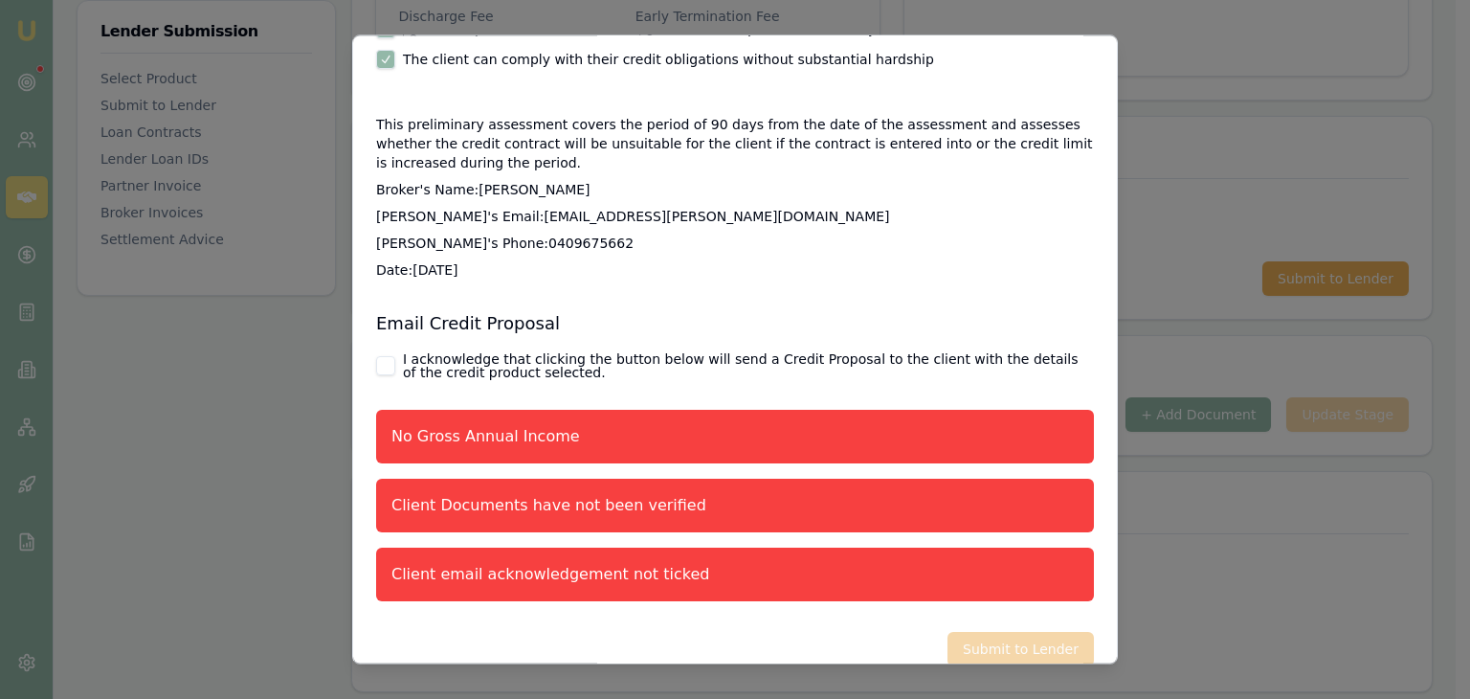
scroll to position [3377, 0]
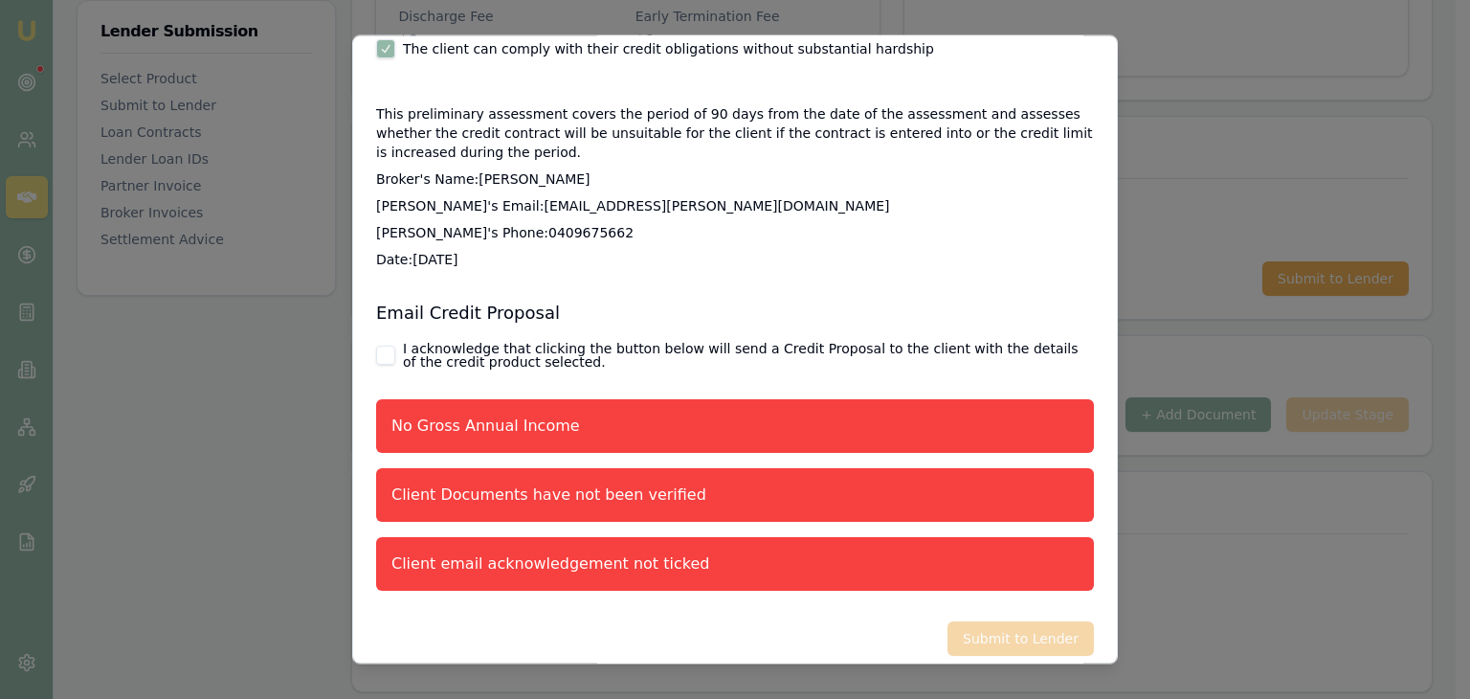
click at [386, 346] on button "I acknowledge that clicking the button below will send a Credit Proposal to the…" at bounding box center [385, 355] width 19 height 19
checkbox input "true"
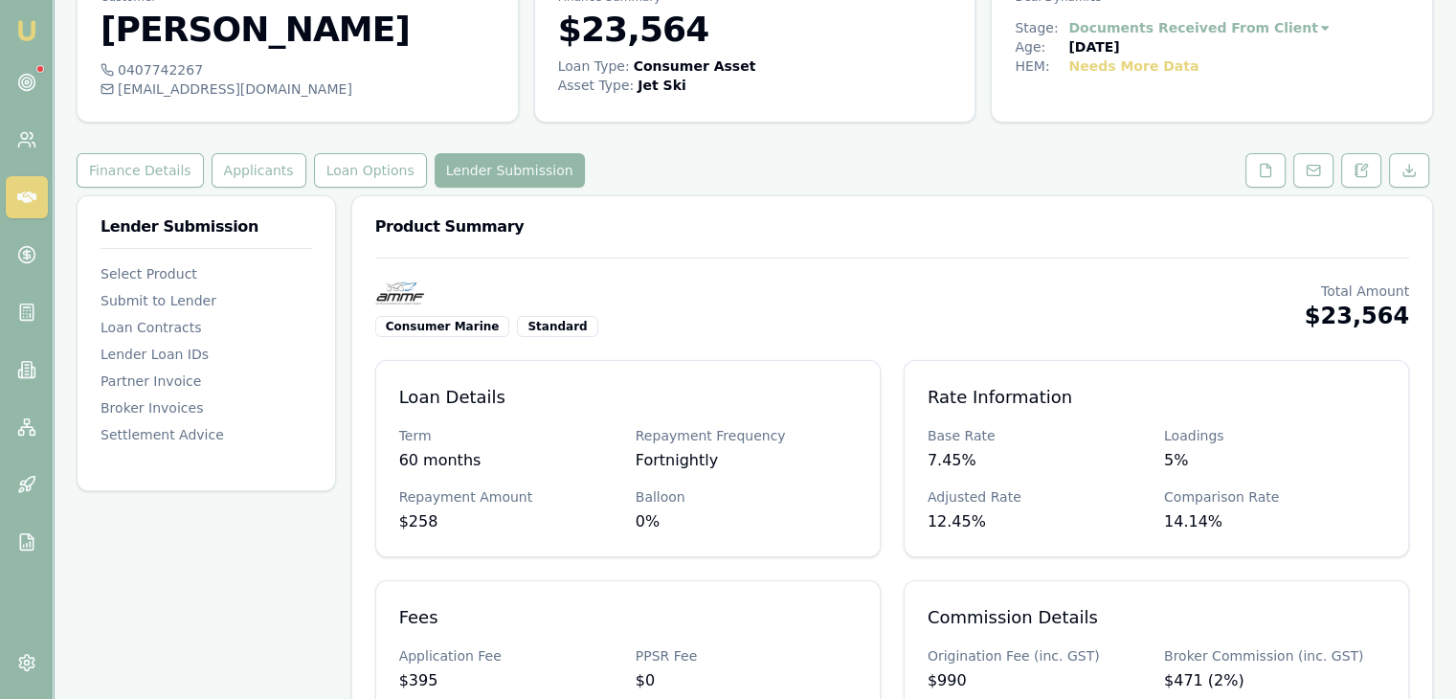
scroll to position [0, 0]
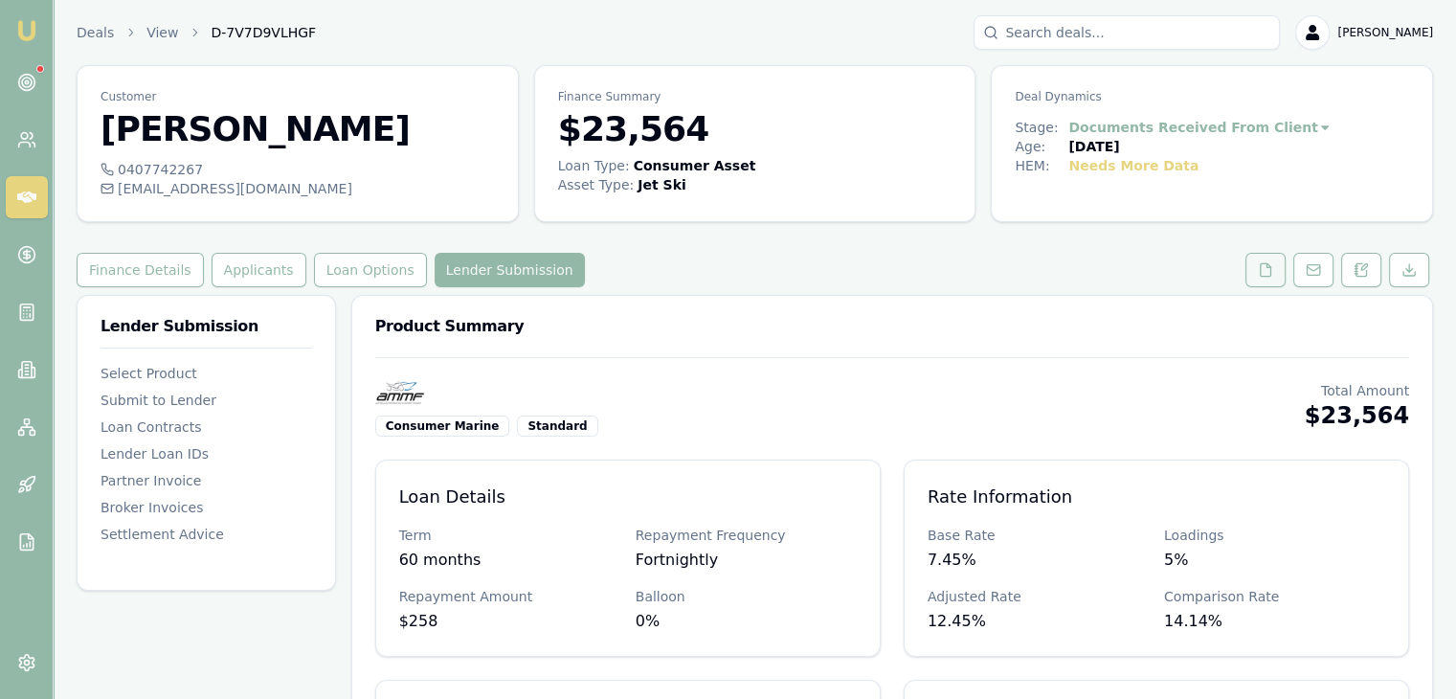
click at [1266, 272] on icon at bounding box center [1265, 269] width 15 height 15
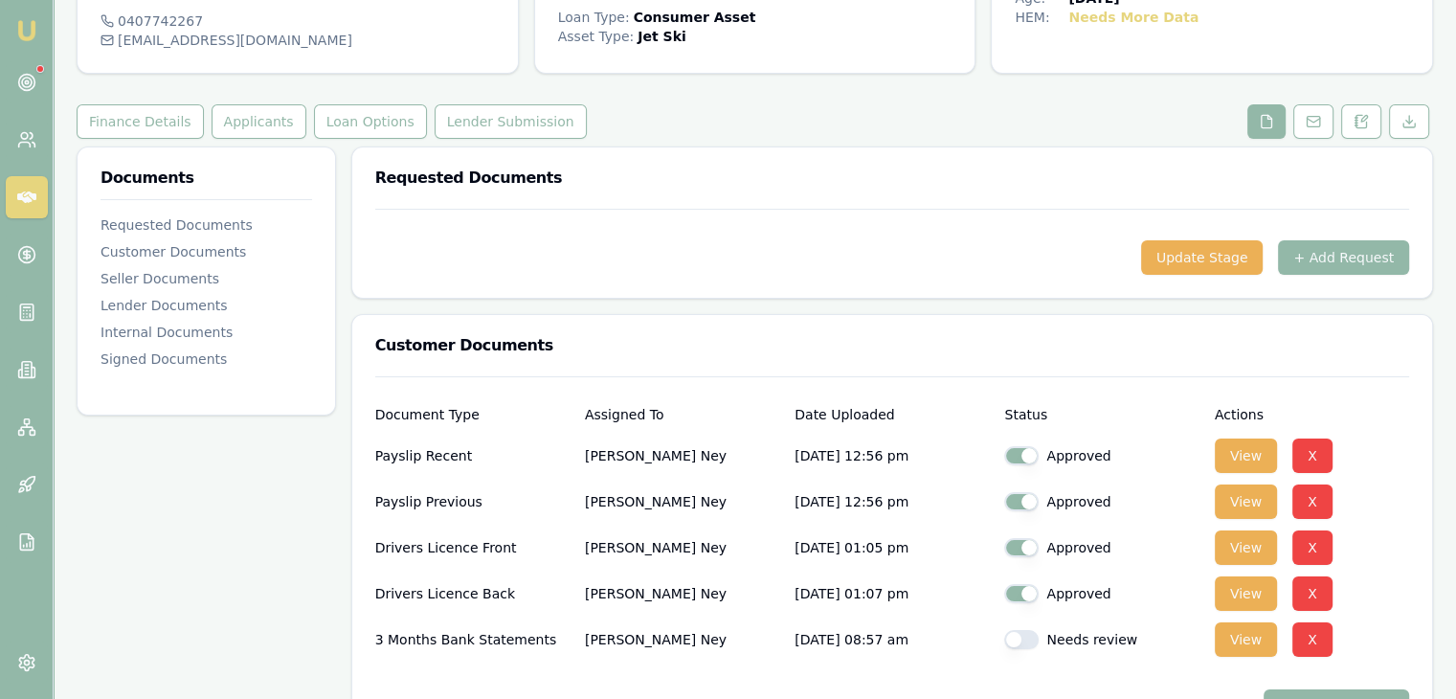
scroll to position [574, 0]
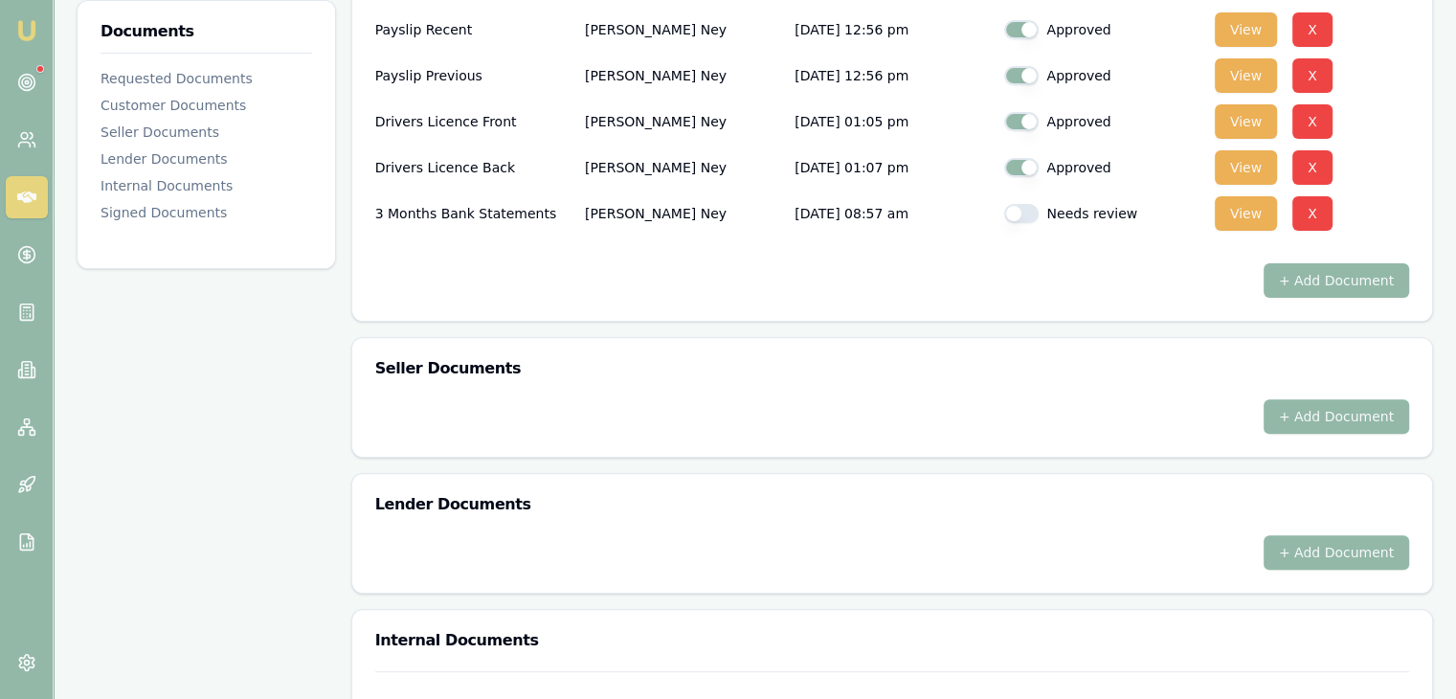
click at [1029, 212] on button "button" at bounding box center [1021, 213] width 34 height 19
checkbox input "true"
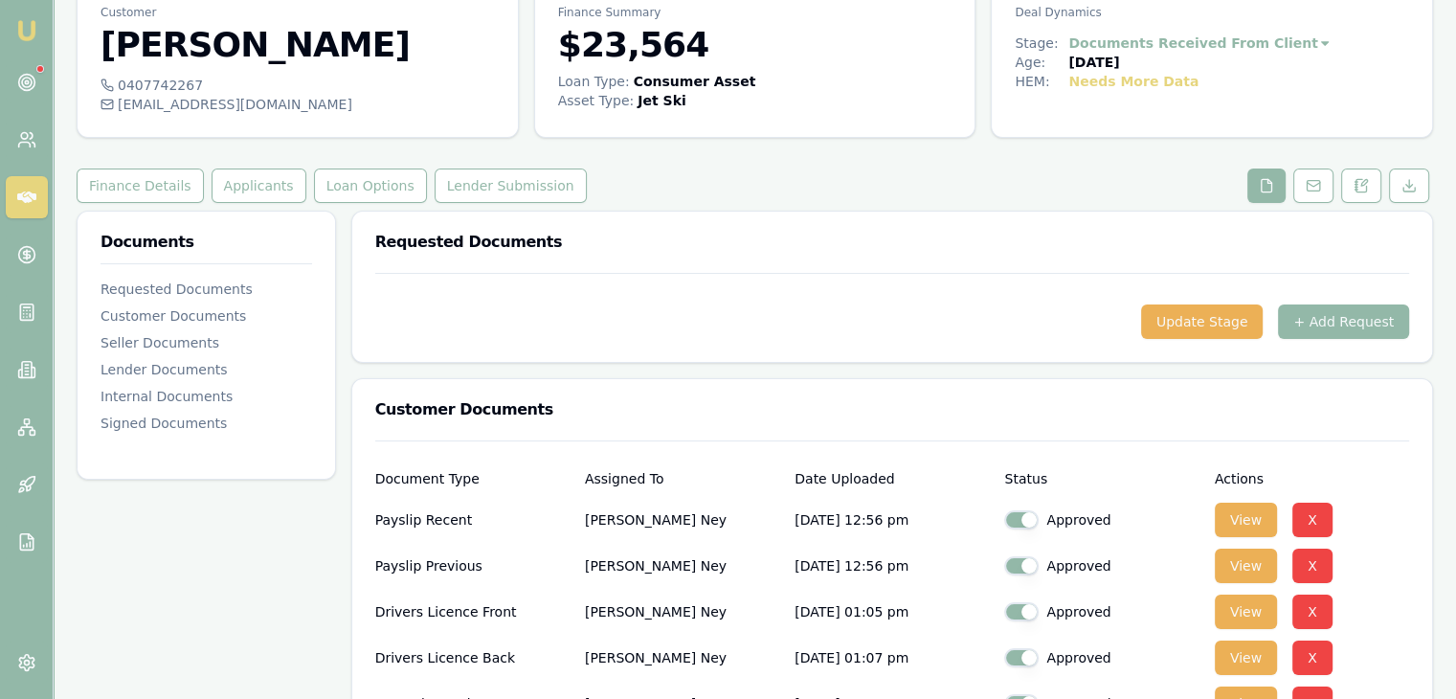
scroll to position [0, 0]
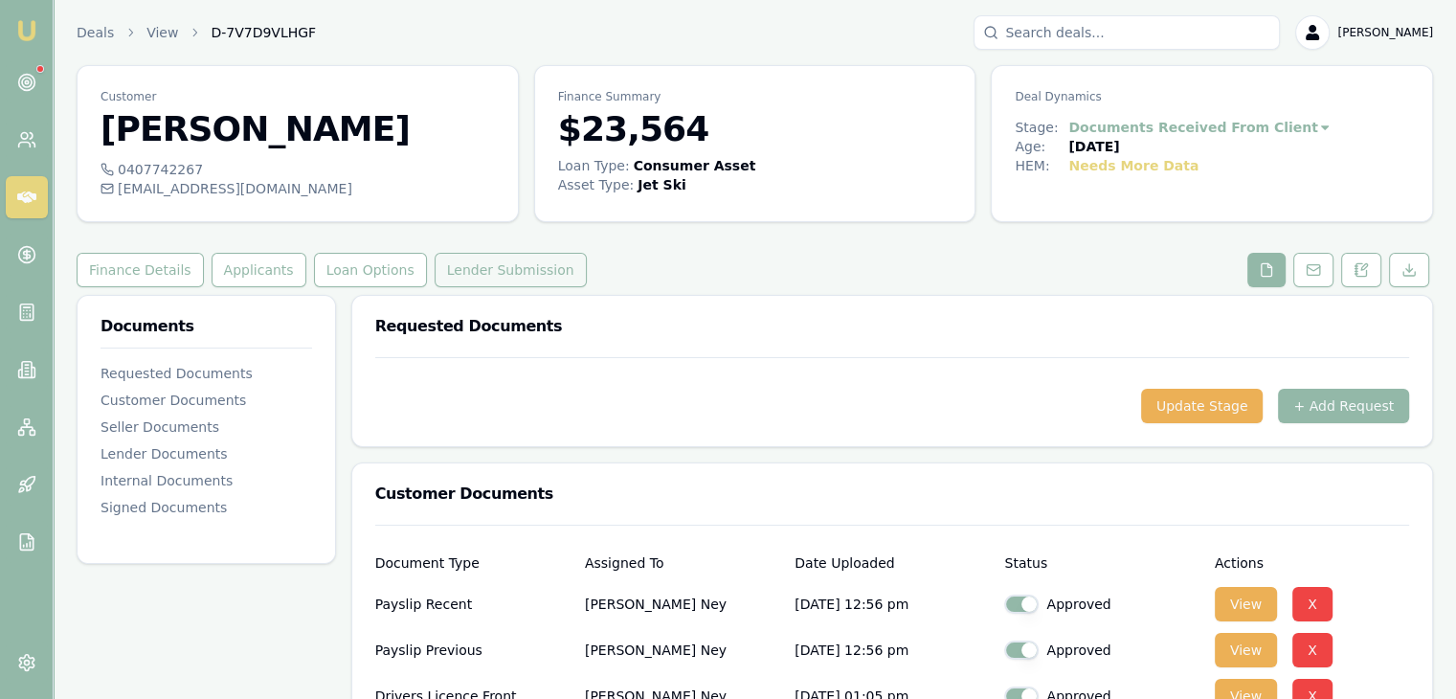
click at [441, 270] on button "Lender Submission" at bounding box center [511, 270] width 152 height 34
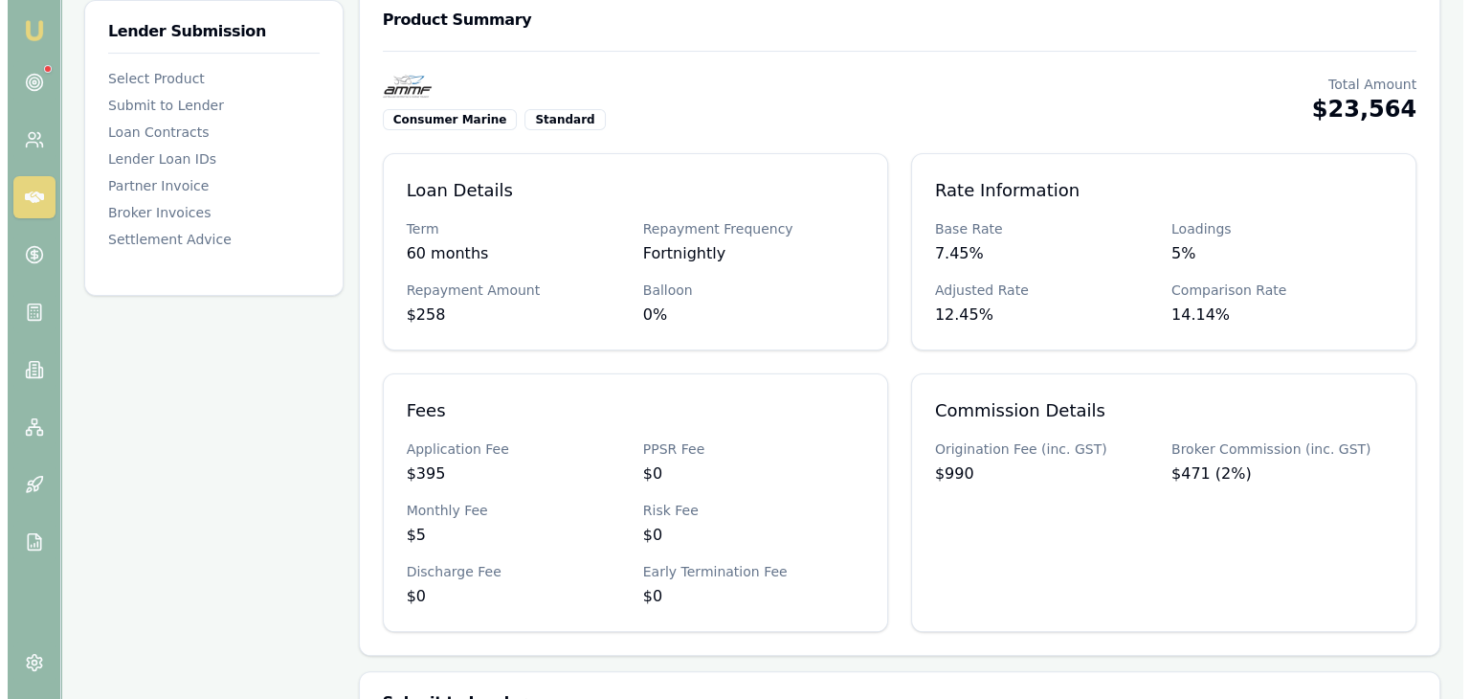
scroll to position [574, 0]
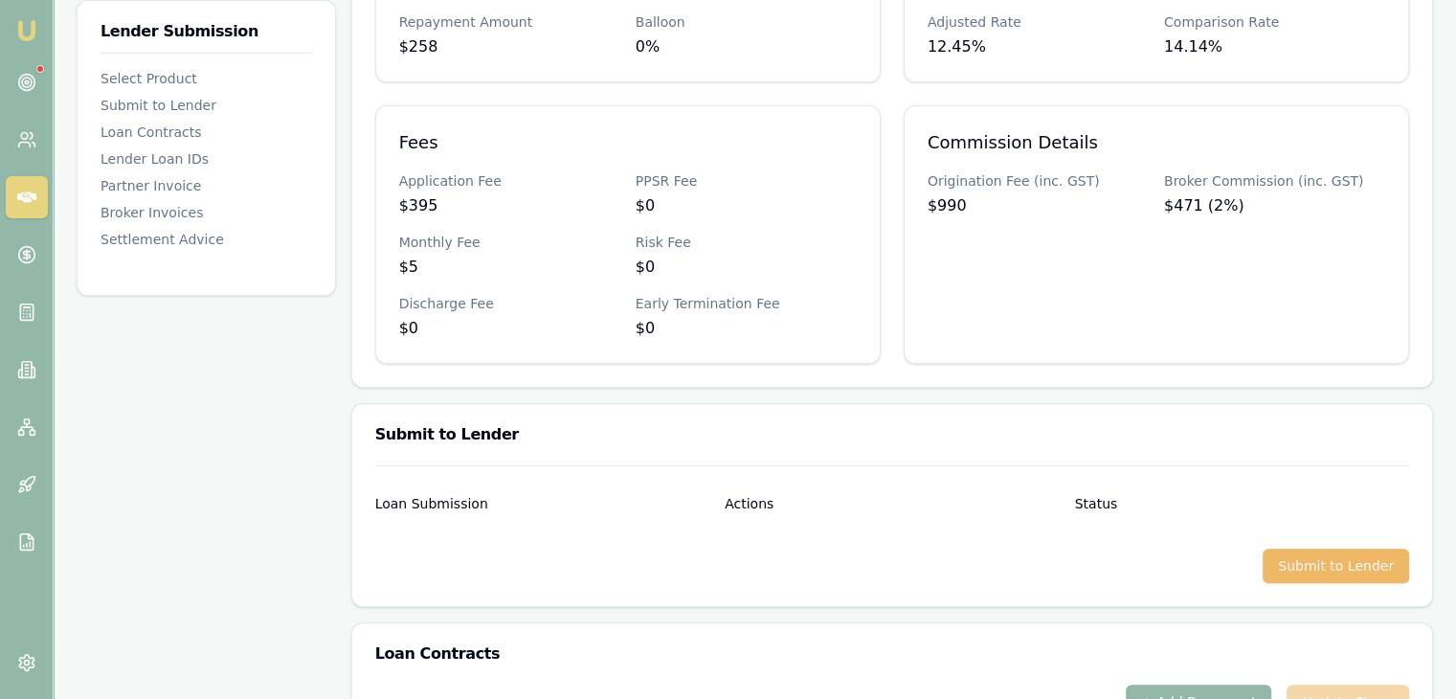
click at [1339, 567] on button "Submit to Lender" at bounding box center [1335, 565] width 146 height 34
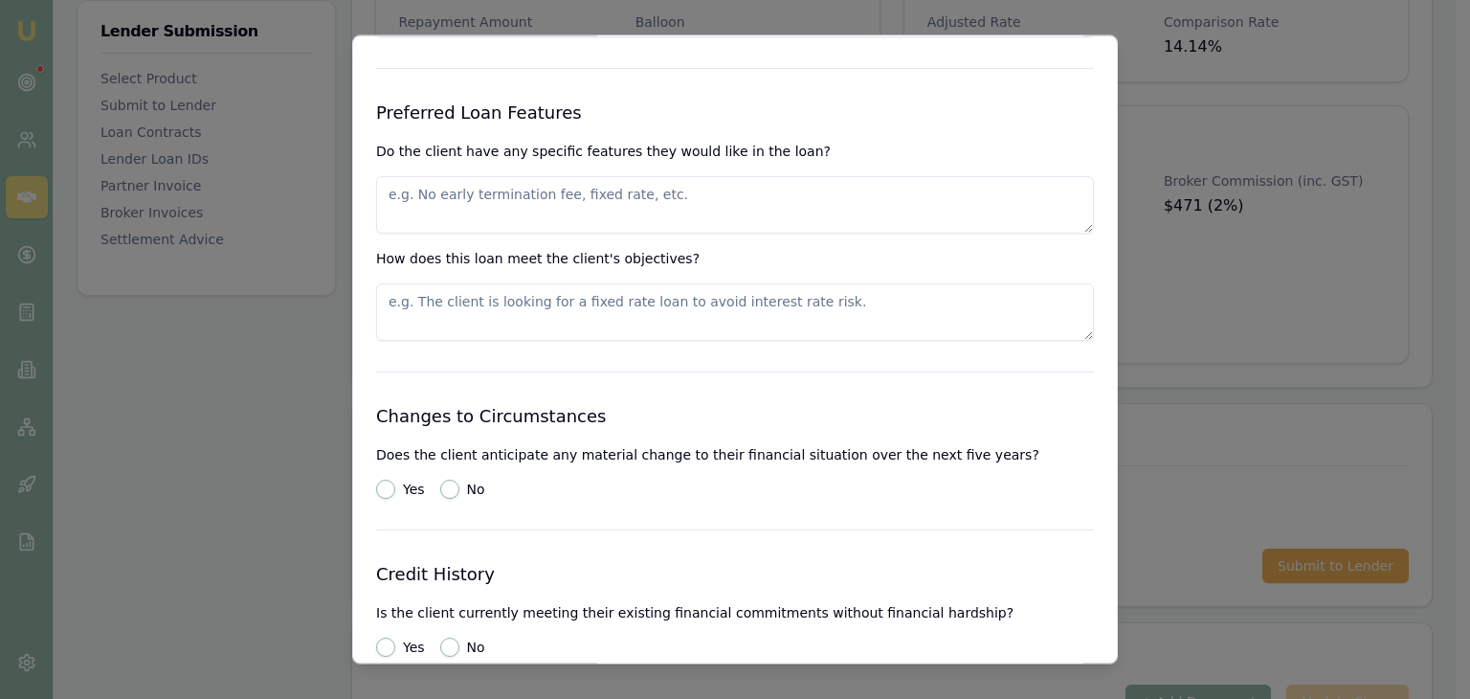
scroll to position [2010, 0]
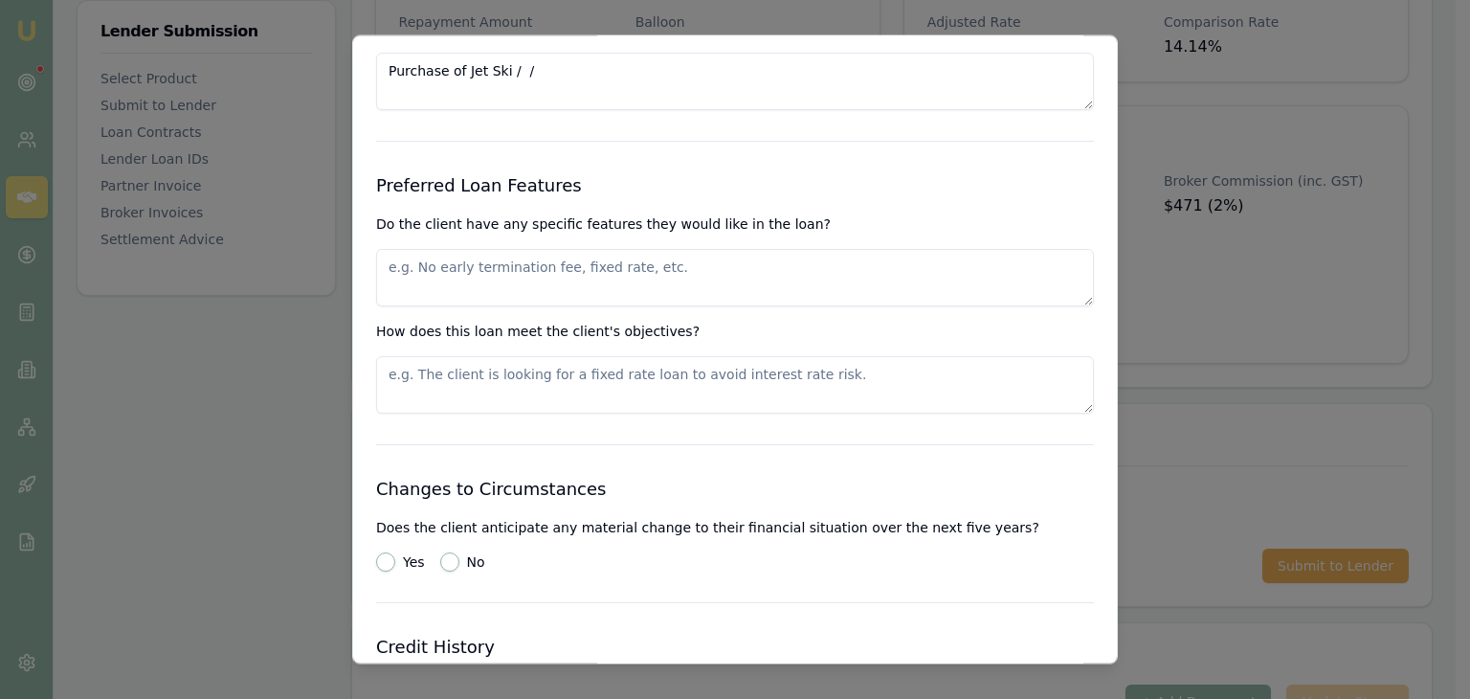
click at [476, 254] on textarea at bounding box center [735, 278] width 718 height 57
type textarea "Better rate than personal loan he applied for direct"
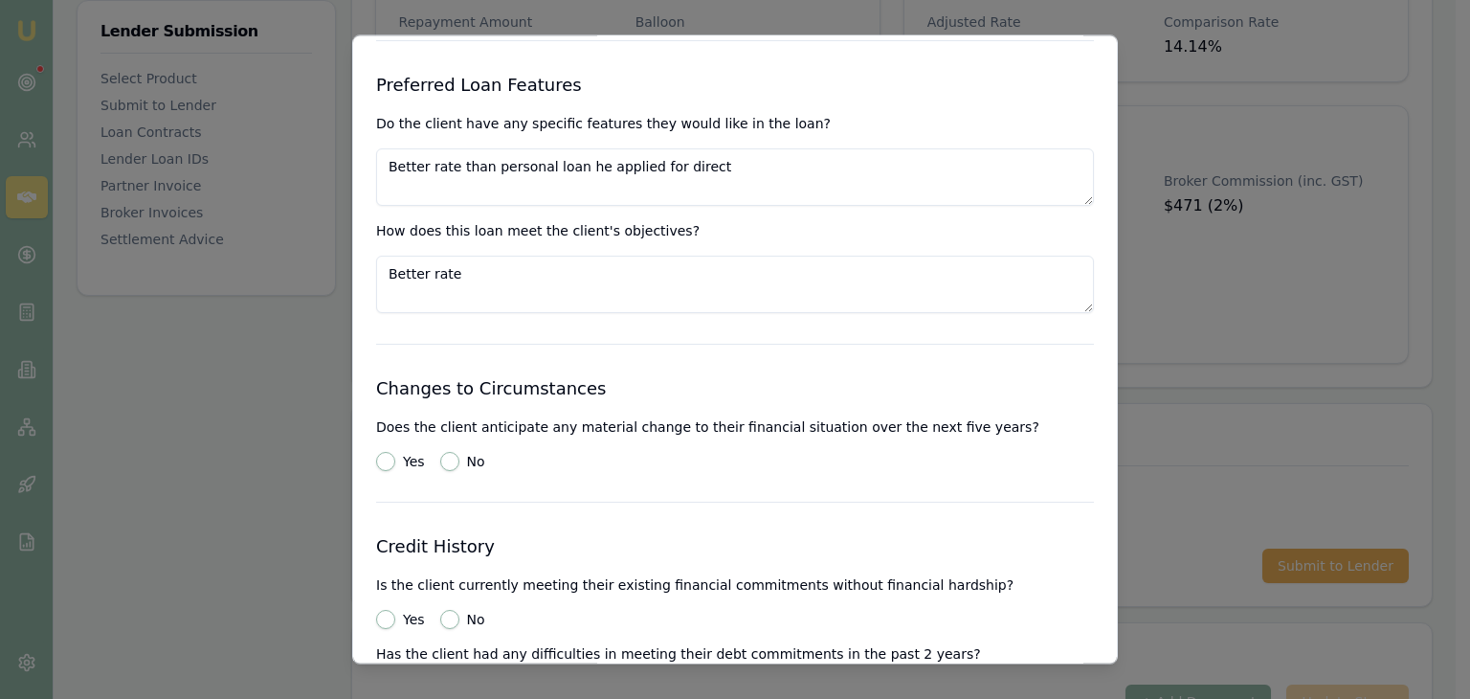
scroll to position [2201, 0]
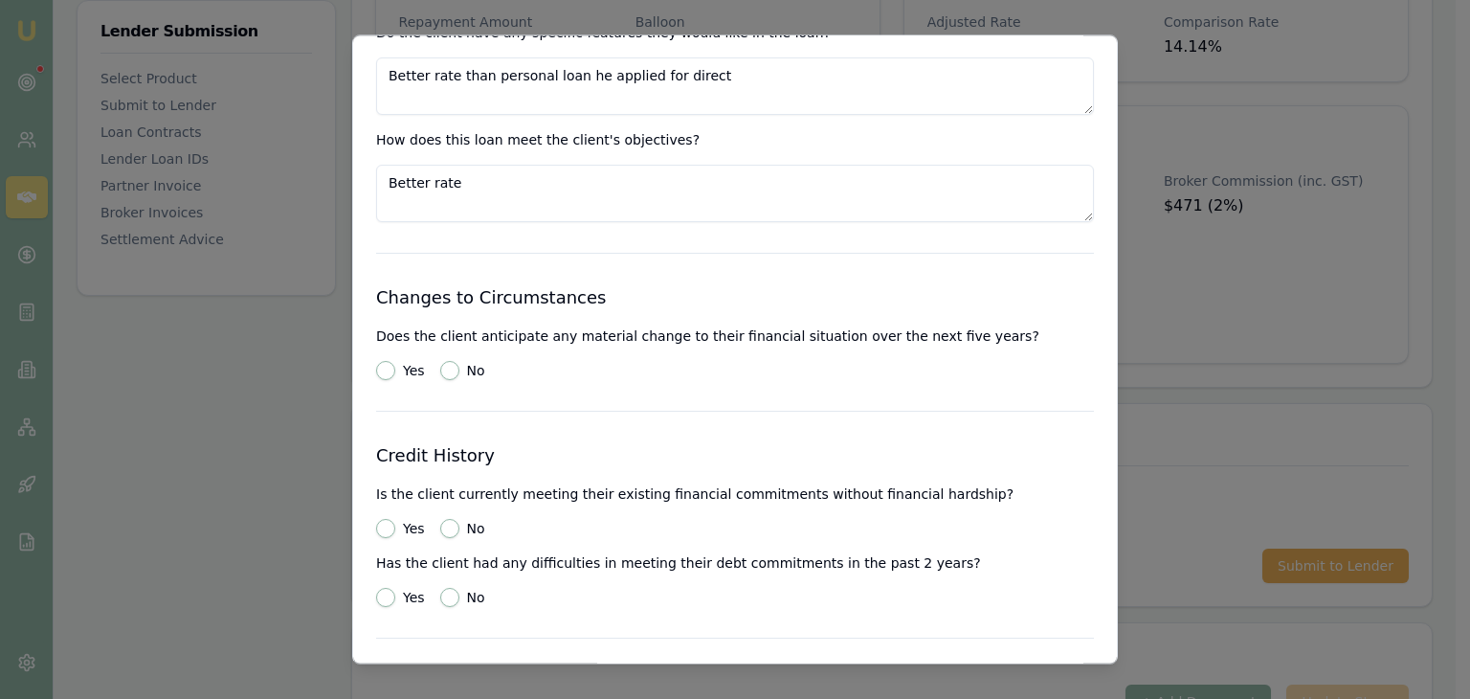
type textarea "Better rate"
click at [441, 362] on button "No" at bounding box center [449, 371] width 19 height 19
radio input "true"
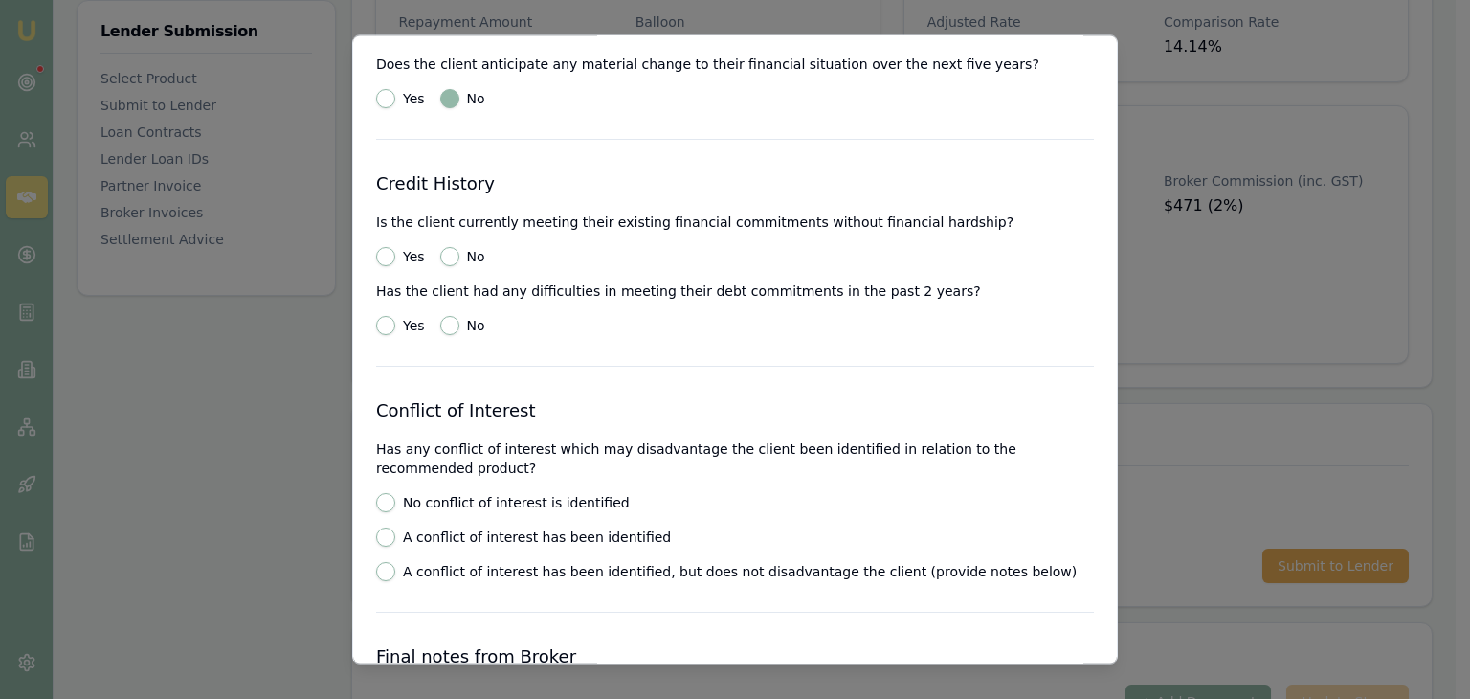
scroll to position [2488, 0]
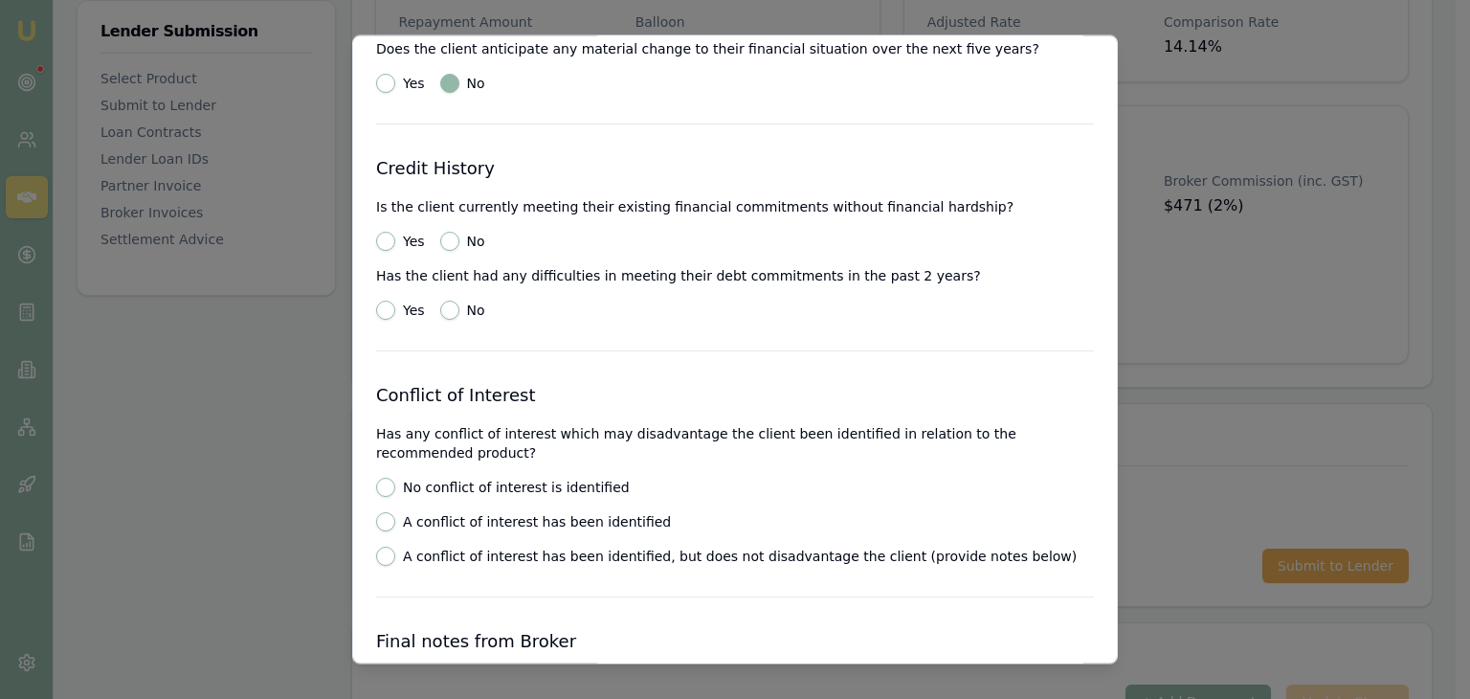
click at [443, 233] on button "No" at bounding box center [449, 242] width 19 height 19
radio input "true"
click at [449, 301] on button "No" at bounding box center [449, 310] width 19 height 19
radio input "true"
click at [368, 224] on div "Preliminary Assessment Please complete the following assessment to submit to th…" at bounding box center [735, 349] width 766 height 629
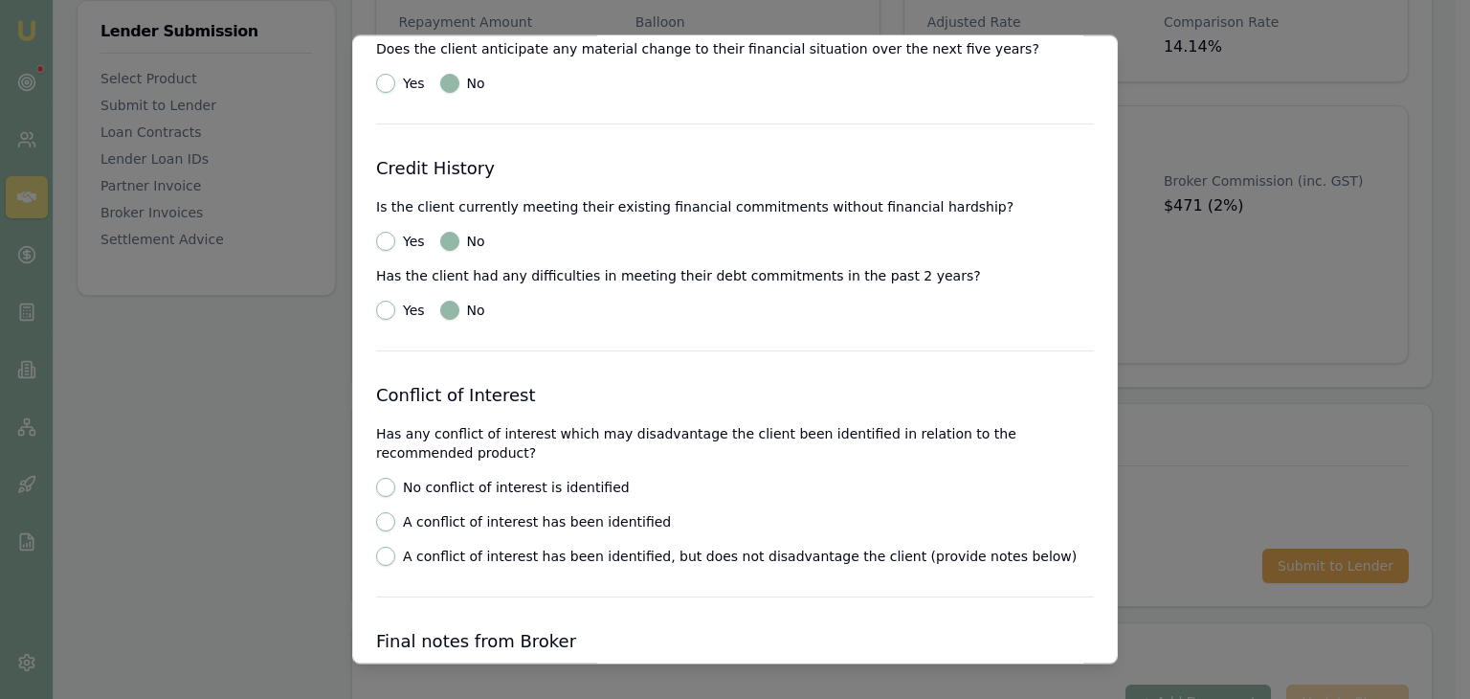
click at [368, 222] on div "Preliminary Assessment Please complete the following assessment to submit to th…" at bounding box center [735, 349] width 766 height 629
click at [392, 233] on button "Yes" at bounding box center [385, 242] width 19 height 19
radio input "true"
radio input "false"
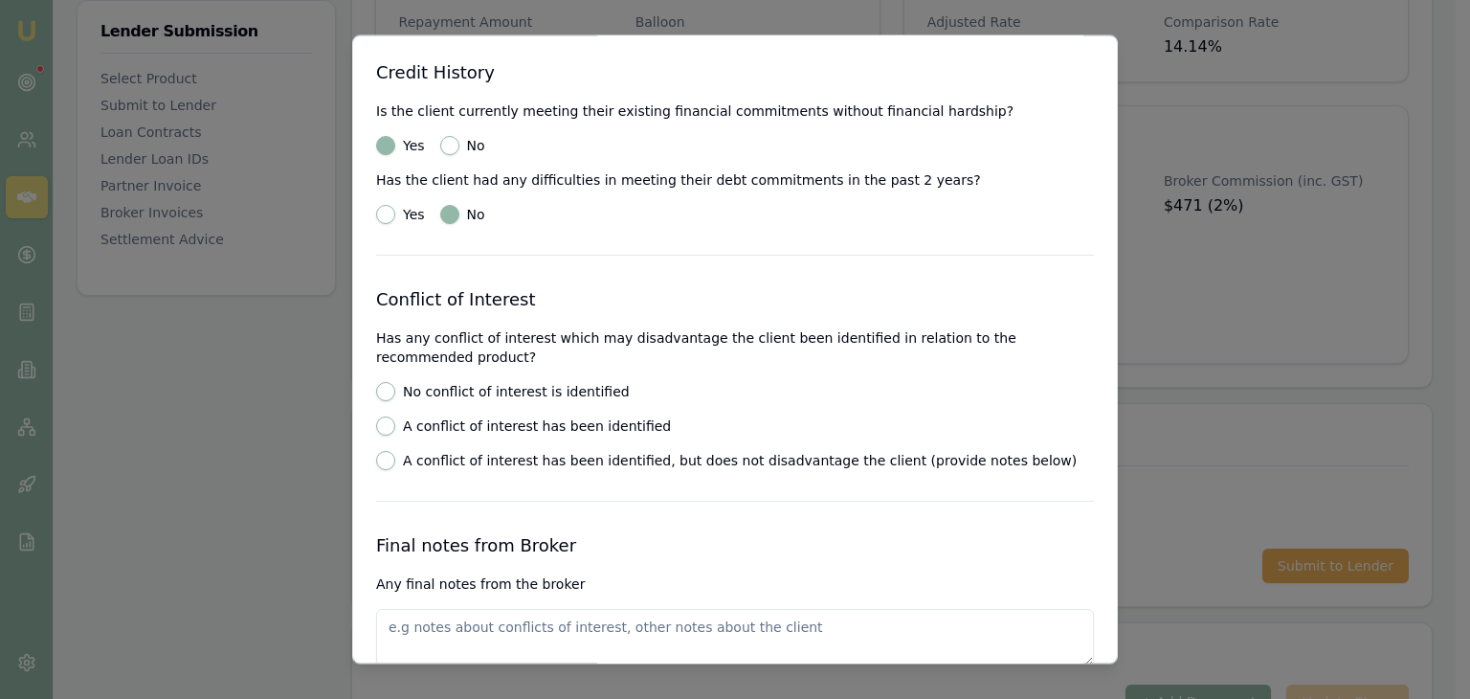
click at [390, 383] on button "No conflict of interest is identified" at bounding box center [385, 392] width 19 height 19
click at [382, 417] on button "A conflict of interest has been identified" at bounding box center [385, 426] width 19 height 19
radio input "false"
radio input "true"
click at [379, 383] on button "No conflict of interest is identified" at bounding box center [385, 392] width 19 height 19
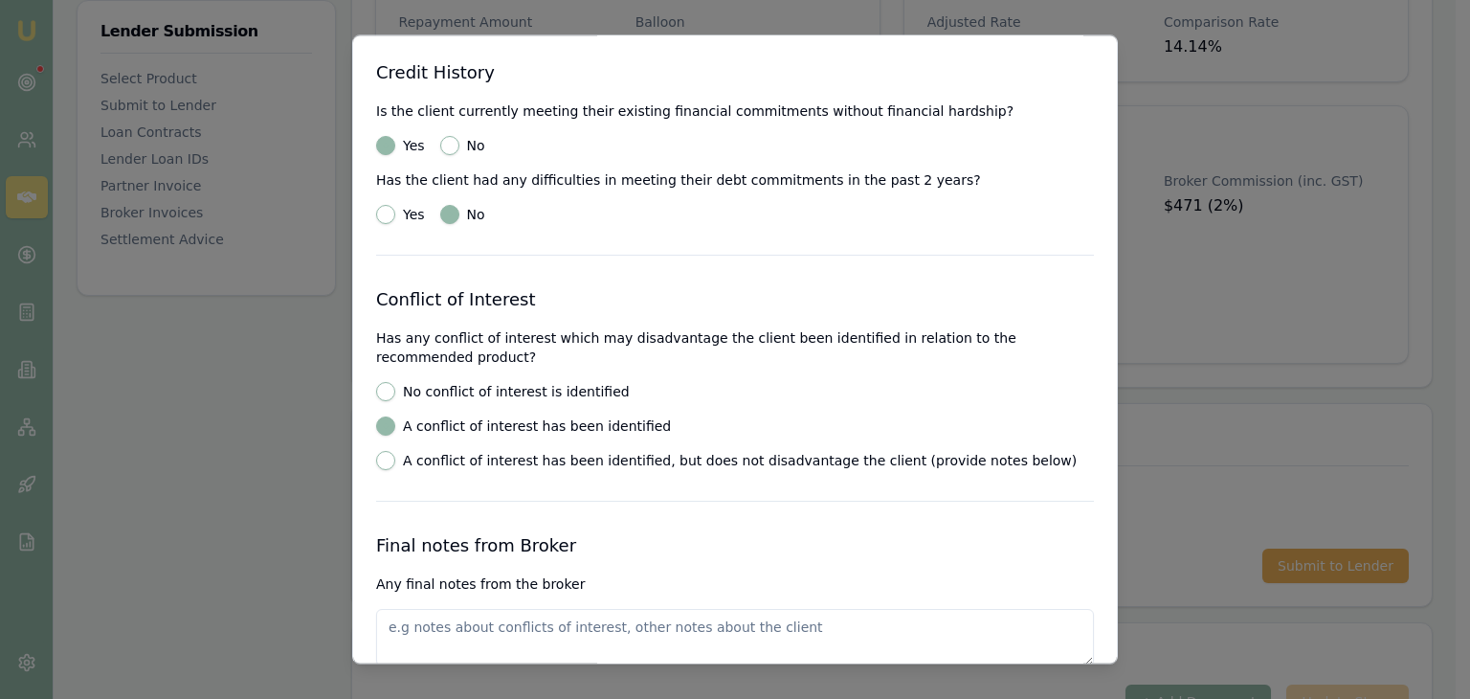
radio input "true"
radio input "false"
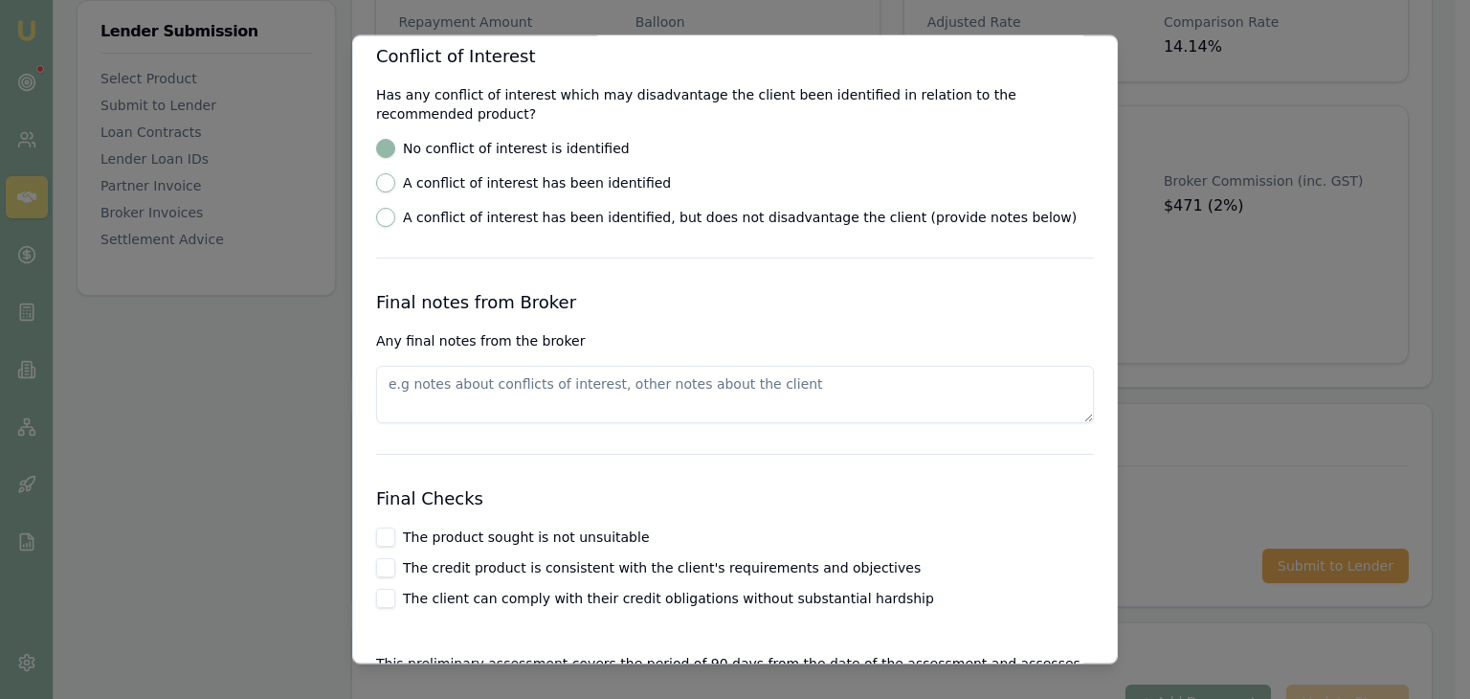
scroll to position [2871, 0]
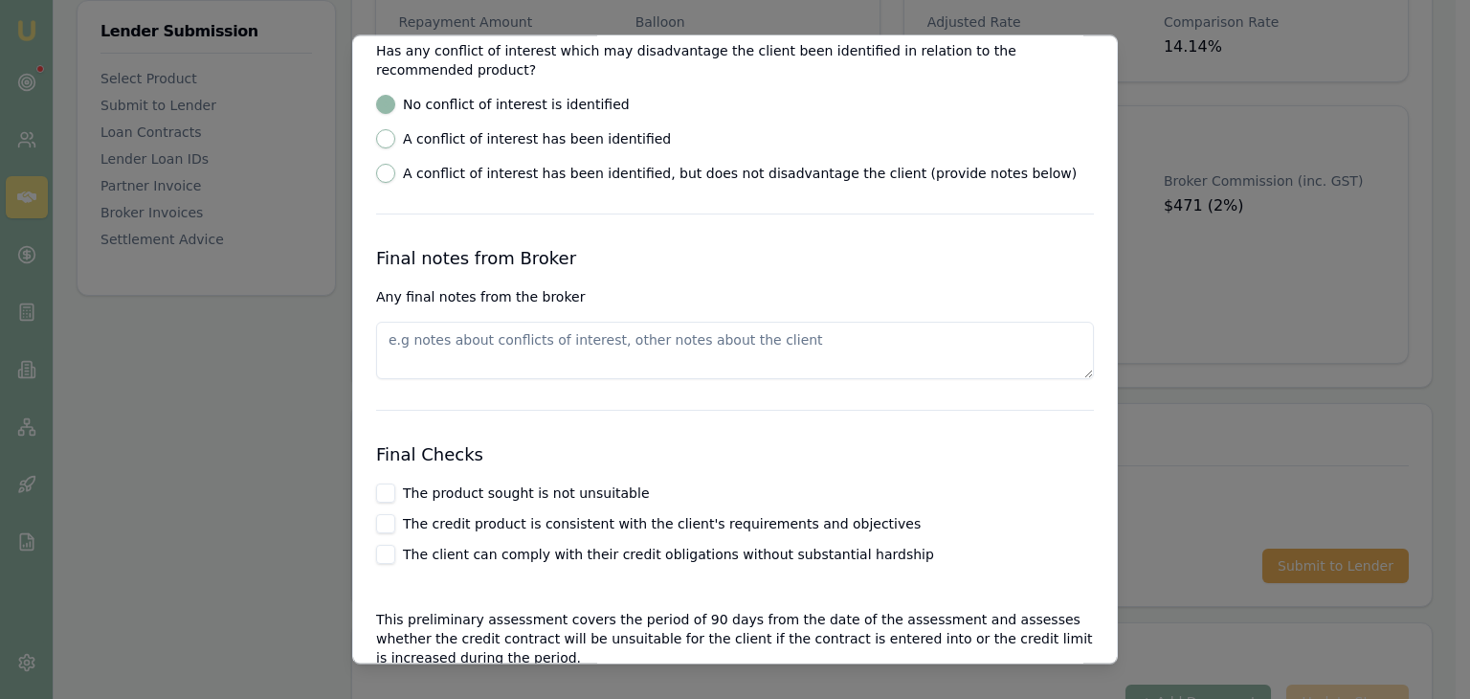
click at [467, 323] on textarea at bounding box center [735, 351] width 718 height 57
type textarea "Rate came back higher than anticipated"
click at [376, 484] on button "The product sought is not unsuitable" at bounding box center [385, 493] width 19 height 19
checkbox input "true"
click at [393, 515] on button "The credit product is consistent with the client's requirements and objectives" at bounding box center [385, 524] width 19 height 19
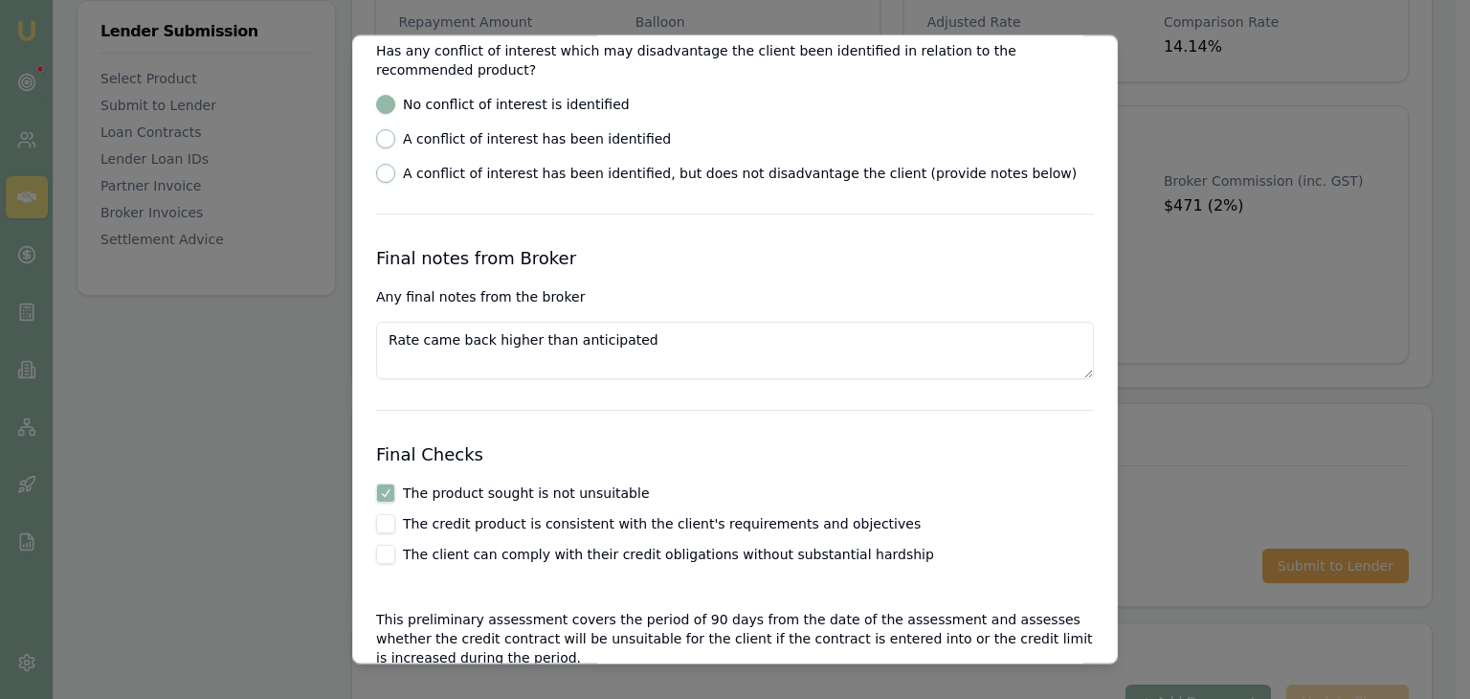
checkbox input "true"
click at [387, 546] on button "The client can comply with their credit obligations without substantial hardship" at bounding box center [385, 555] width 19 height 19
checkbox input "true"
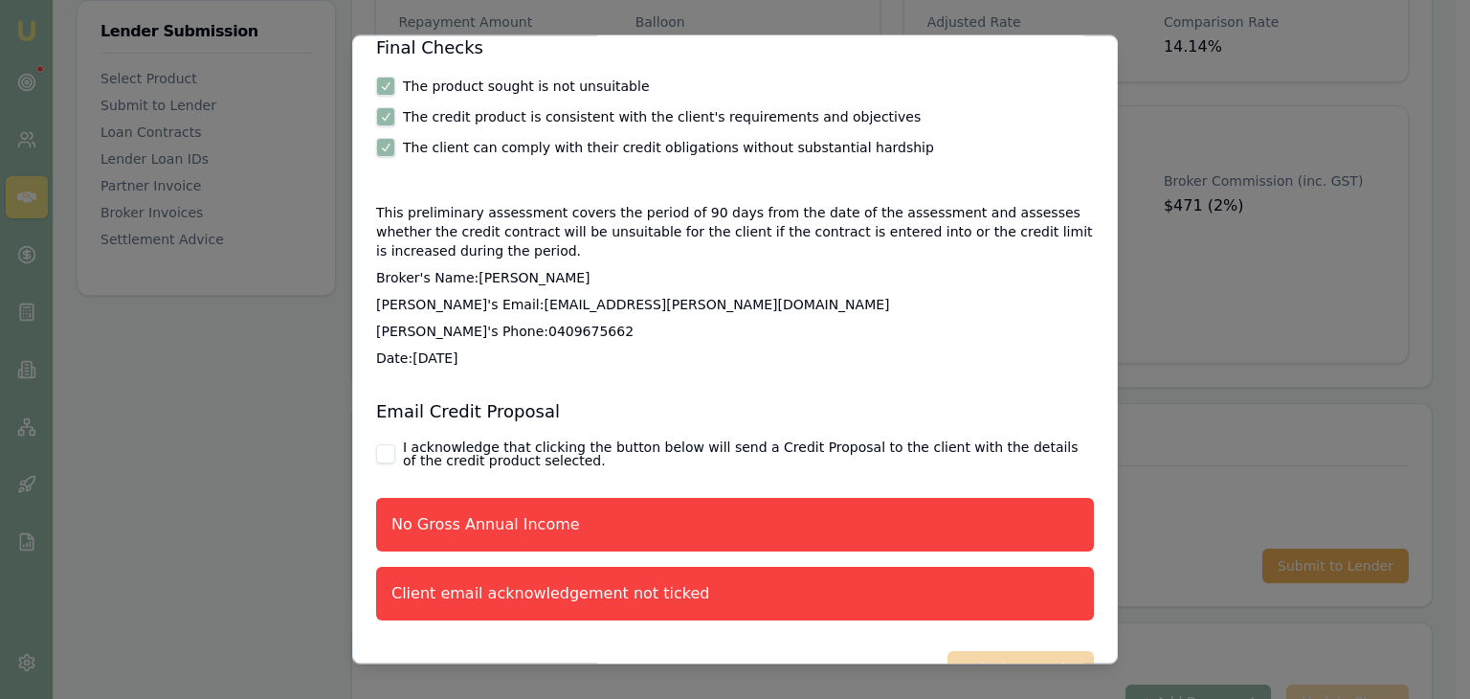
scroll to position [3308, 0]
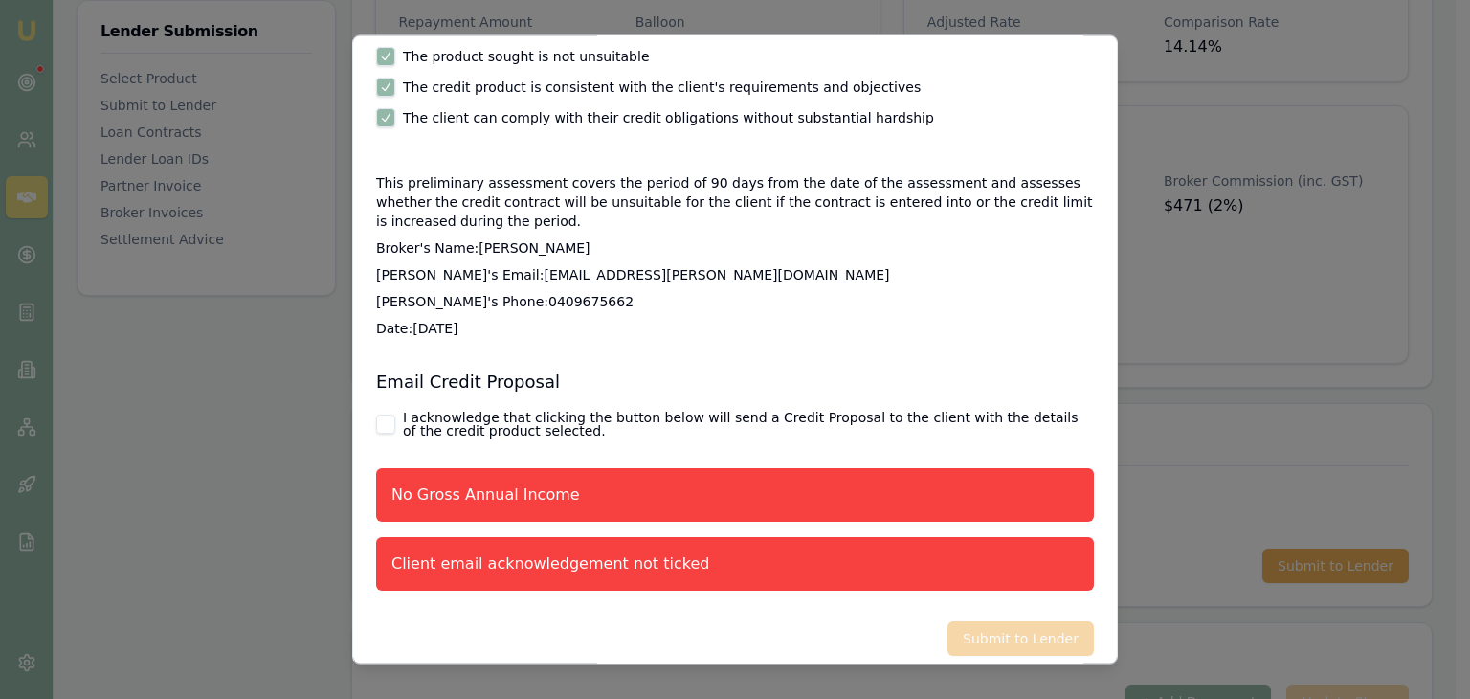
click at [394, 415] on button "I acknowledge that clicking the button below will send a Credit Proposal to the…" at bounding box center [385, 424] width 19 height 19
checkbox input "true"
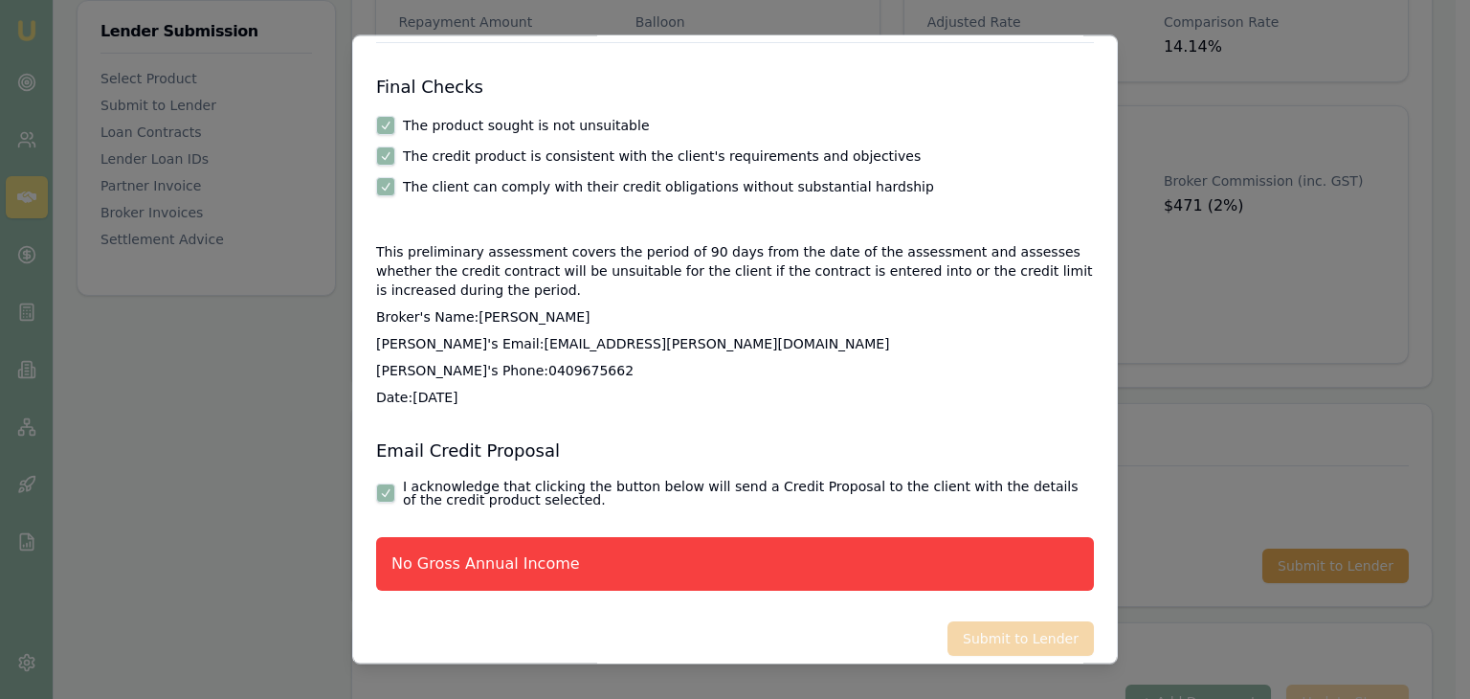
scroll to position [3239, 0]
type button "on"
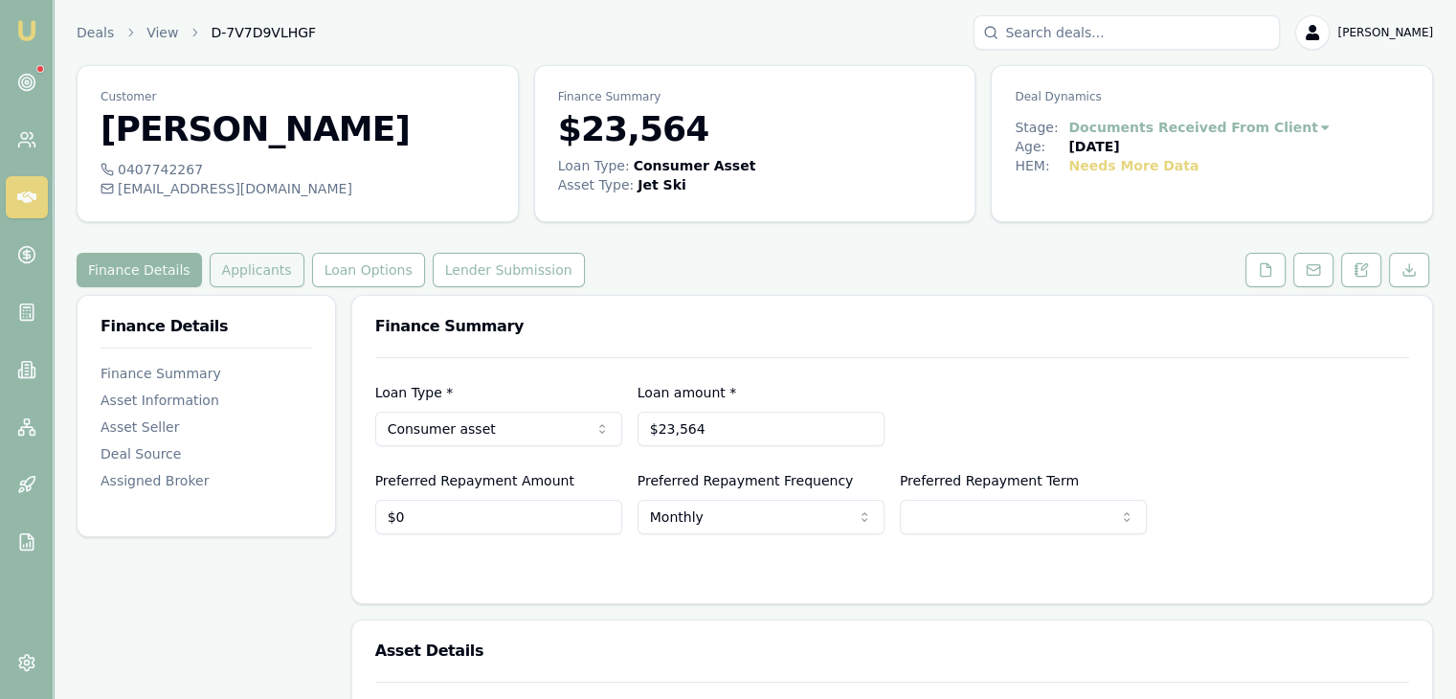
click at [236, 274] on button "Applicants" at bounding box center [257, 270] width 95 height 34
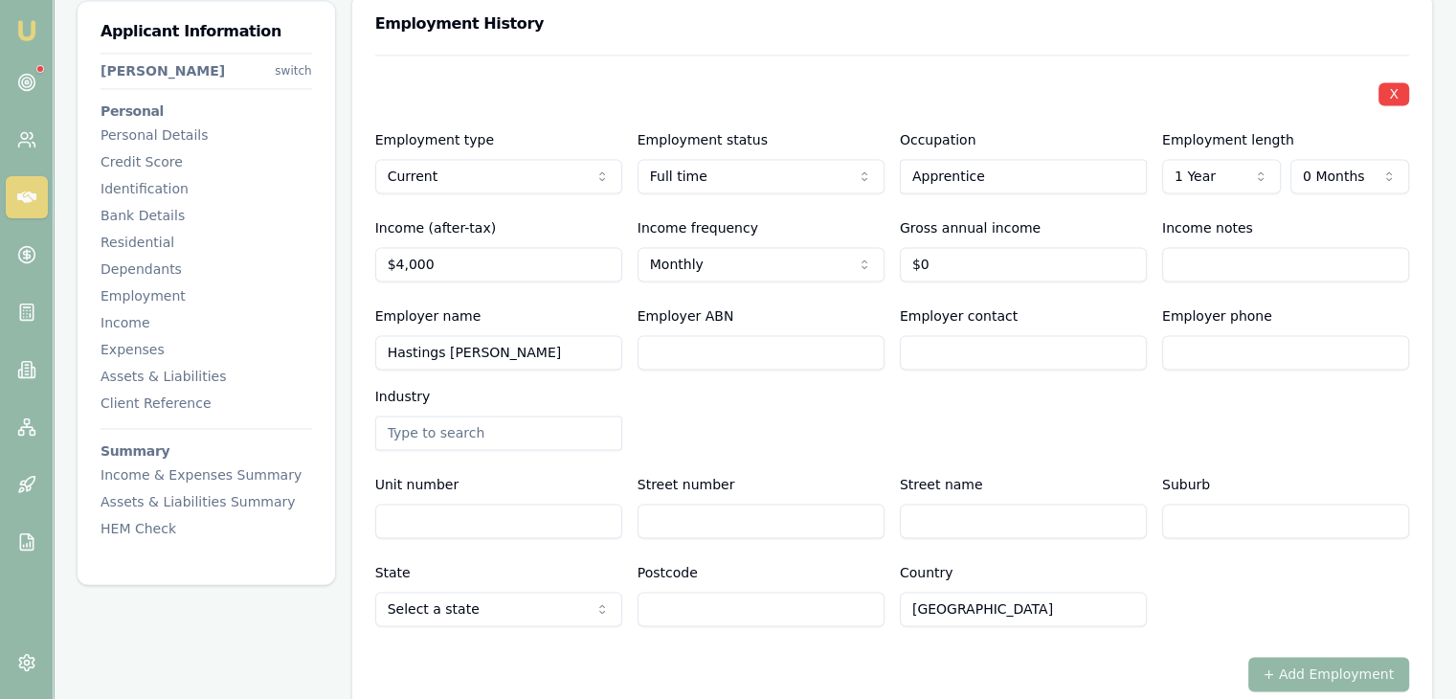
scroll to position [2967, 0]
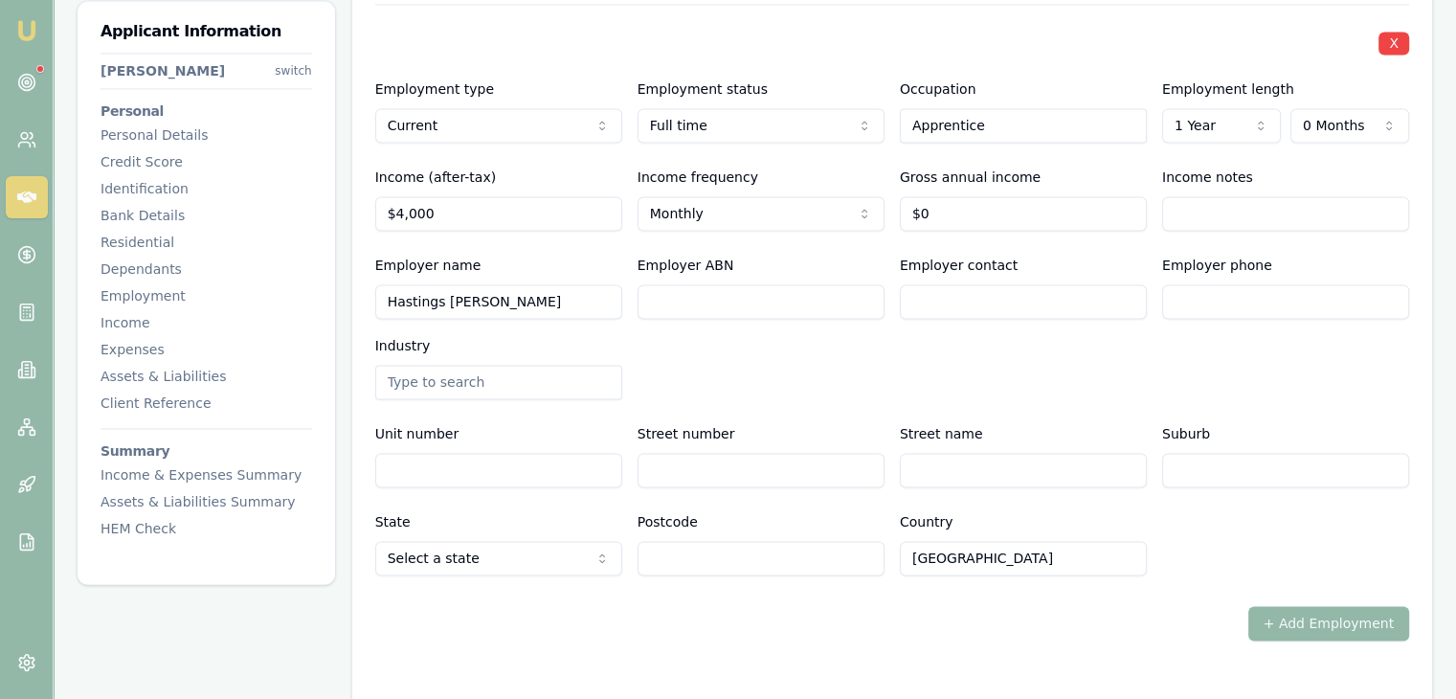
type input "0"
click at [952, 208] on input "0" at bounding box center [1023, 213] width 247 height 34
drag, startPoint x: 963, startPoint y: 206, endPoint x: 857, endPoint y: 212, distance: 106.4
click at [857, 212] on div "Income (after-tax) $4,000 Income frequency Monthly Weekly Fortnightly Monthly Q…" at bounding box center [892, 198] width 1034 height 65
type input "4000"
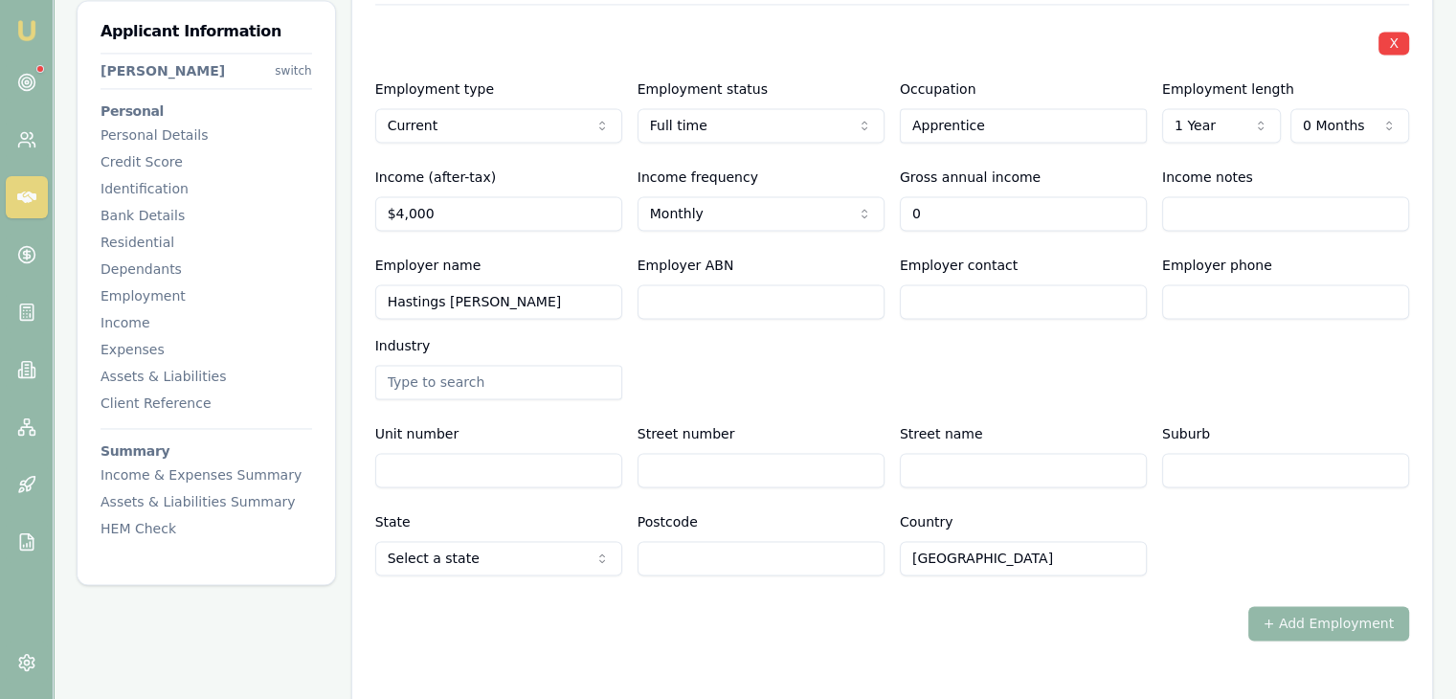
type input "$0"
drag, startPoint x: 437, startPoint y: 210, endPoint x: 255, endPoint y: 220, distance: 183.1
click at [255, 220] on div "Applicant Information Harrison Ney switch Personal Personal Details Credit Scor…" at bounding box center [755, 305] width 1356 height 5955
type input "$3,609"
click at [911, 215] on input "0" at bounding box center [1023, 213] width 247 height 34
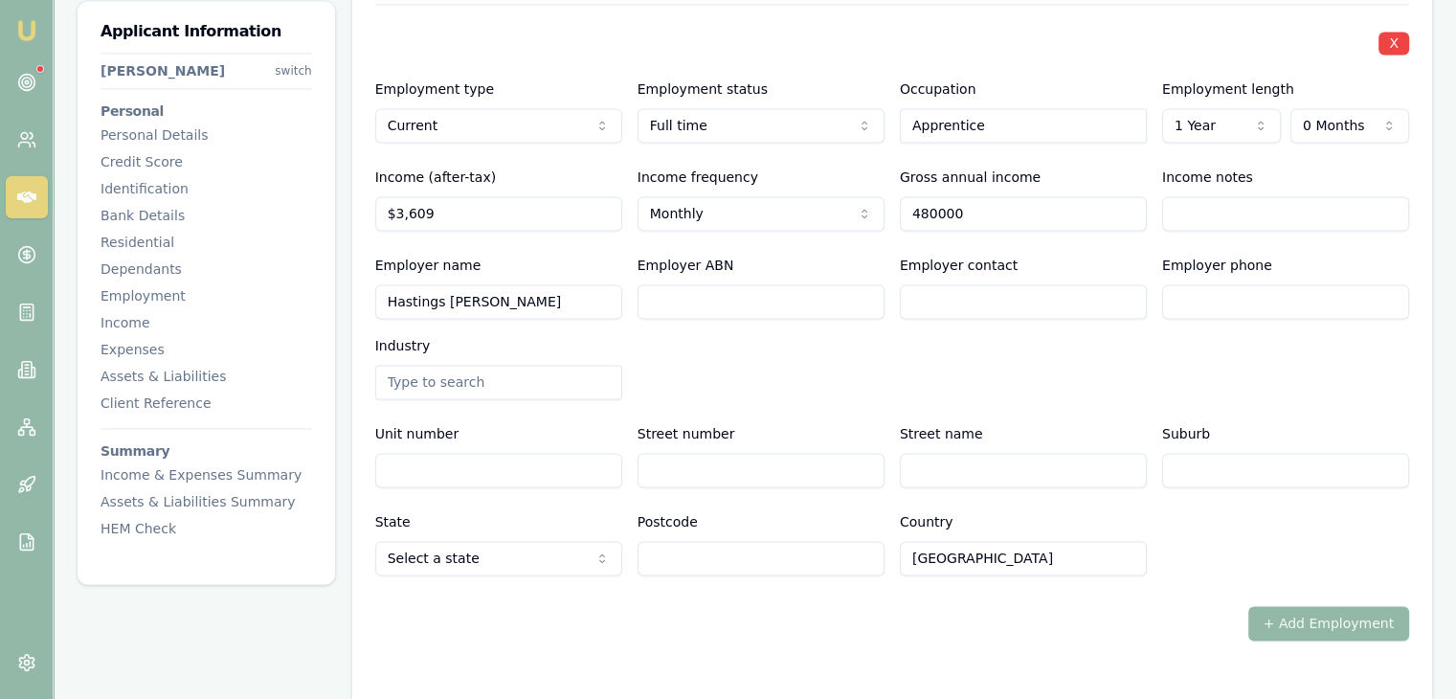
type input "$480,000"
click at [1182, 207] on input "Income notes" at bounding box center [1285, 213] width 247 height 34
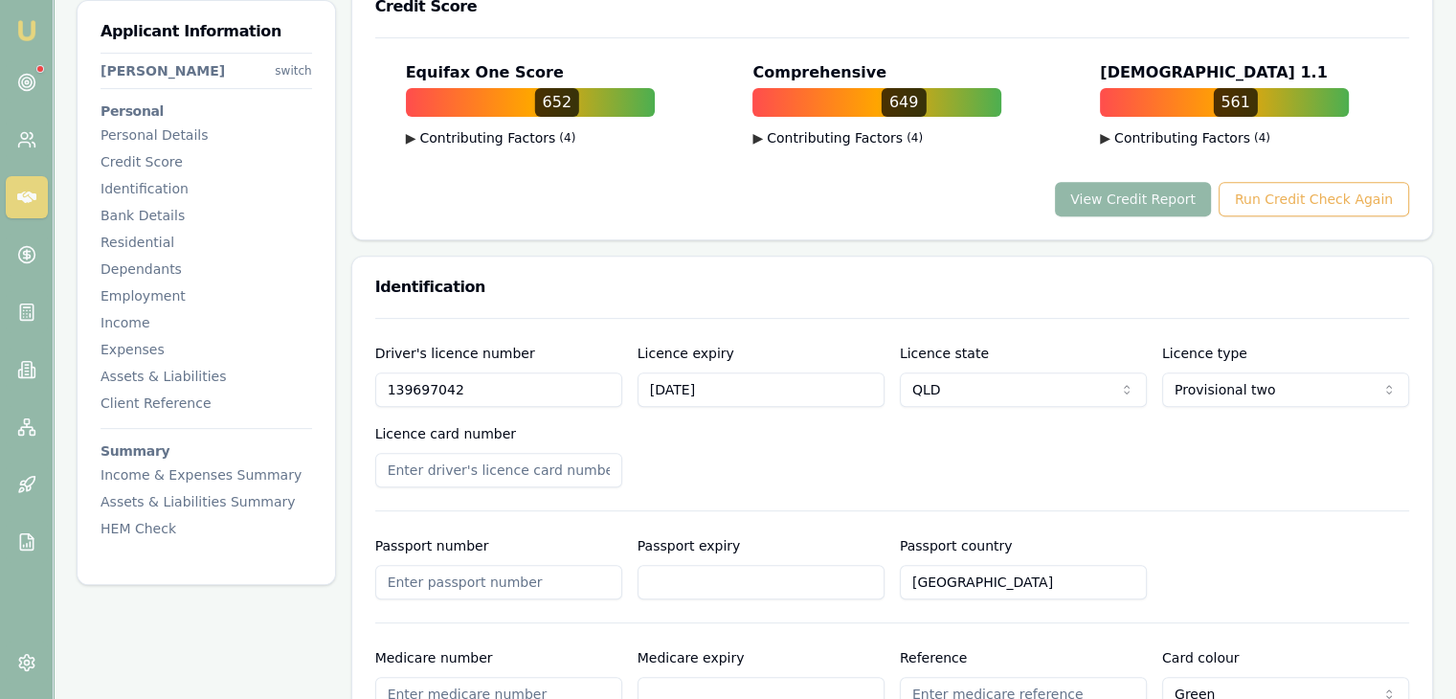
scroll to position [574, 0]
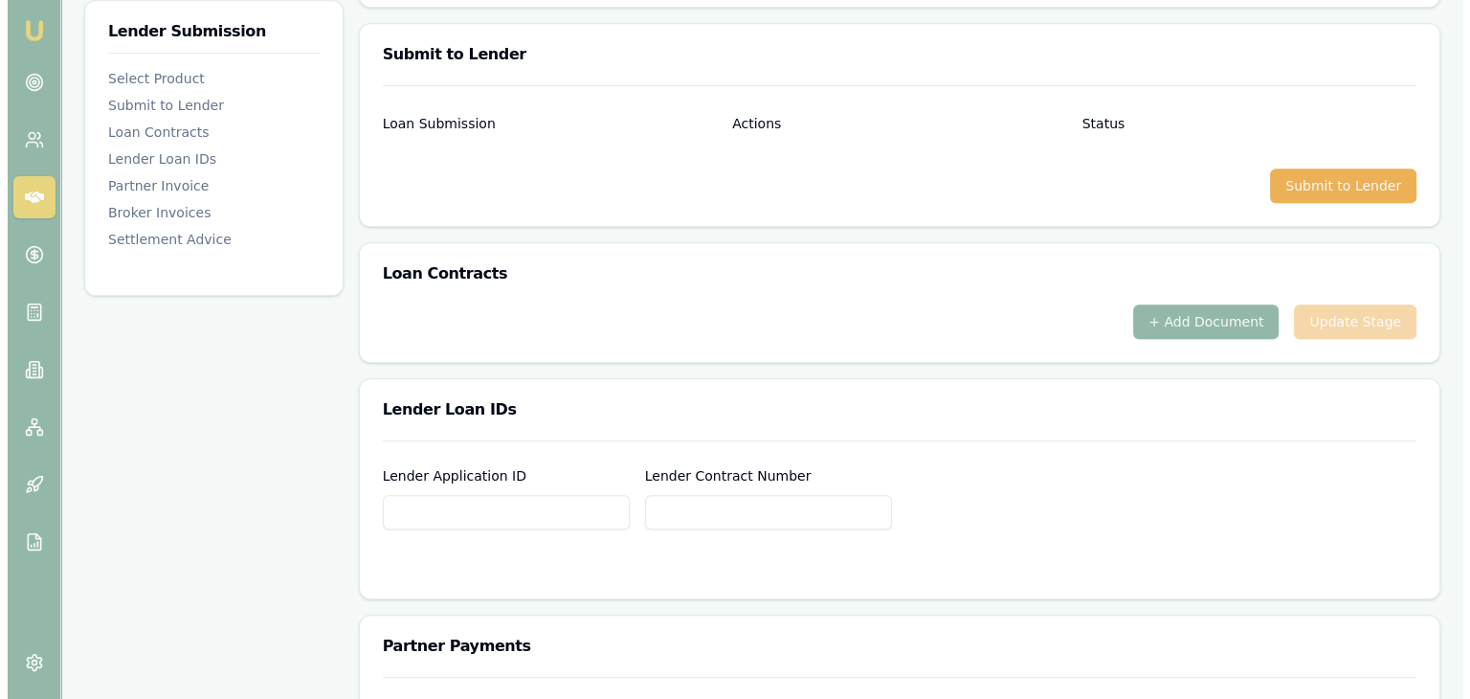
scroll to position [957, 0]
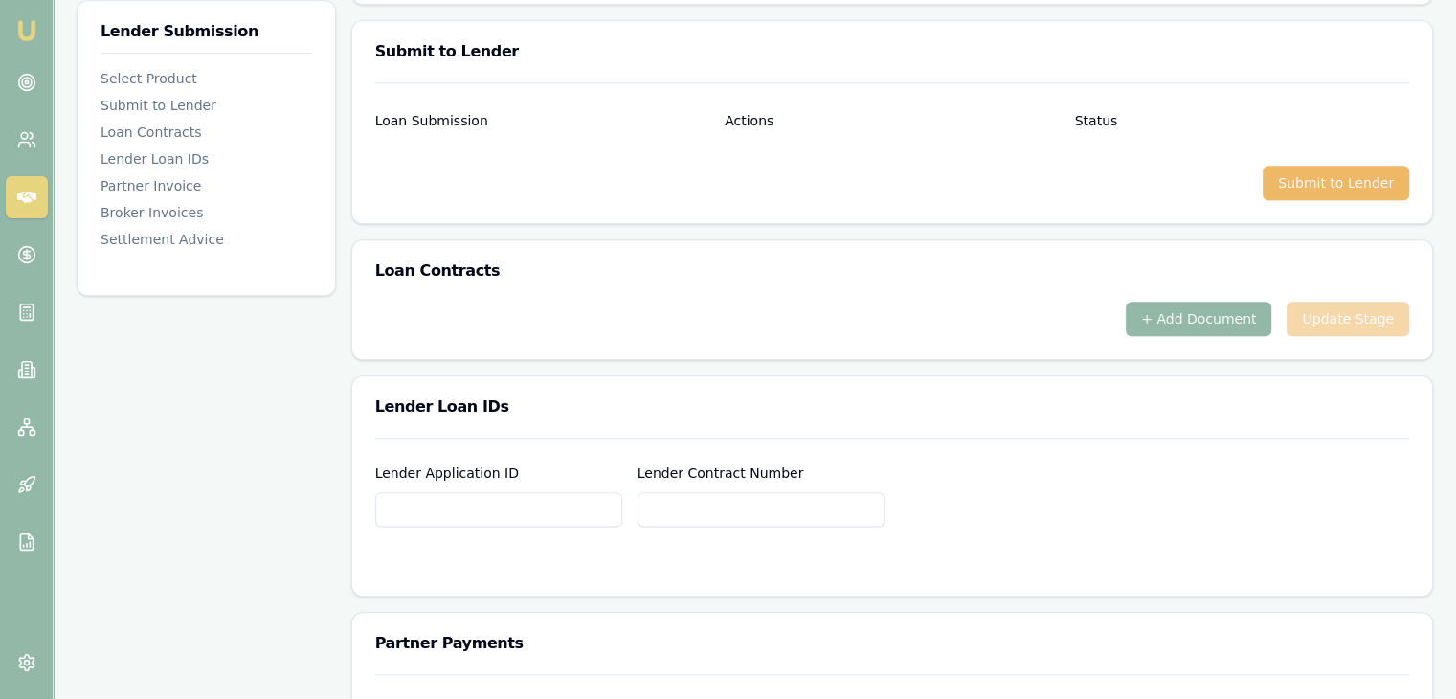
click at [1322, 183] on button "Submit to Lender" at bounding box center [1335, 183] width 146 height 34
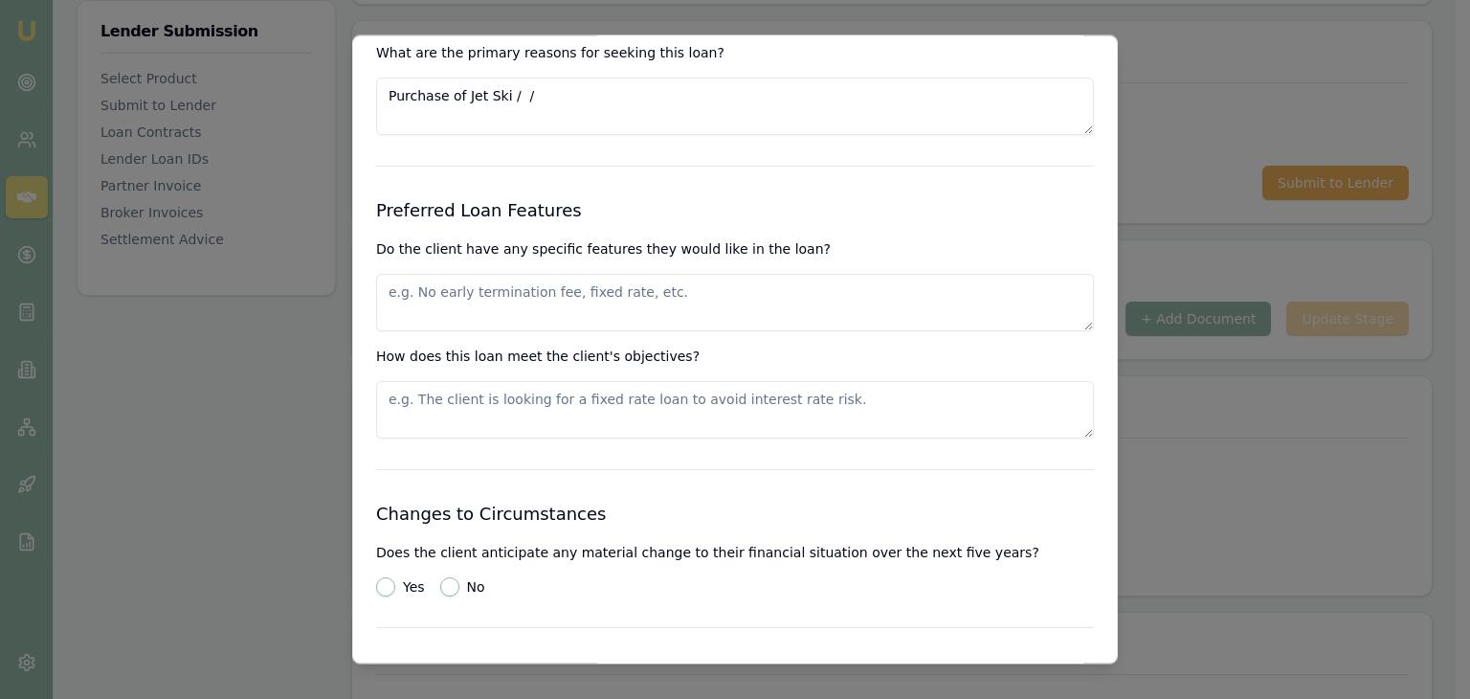
scroll to position [2010, 0]
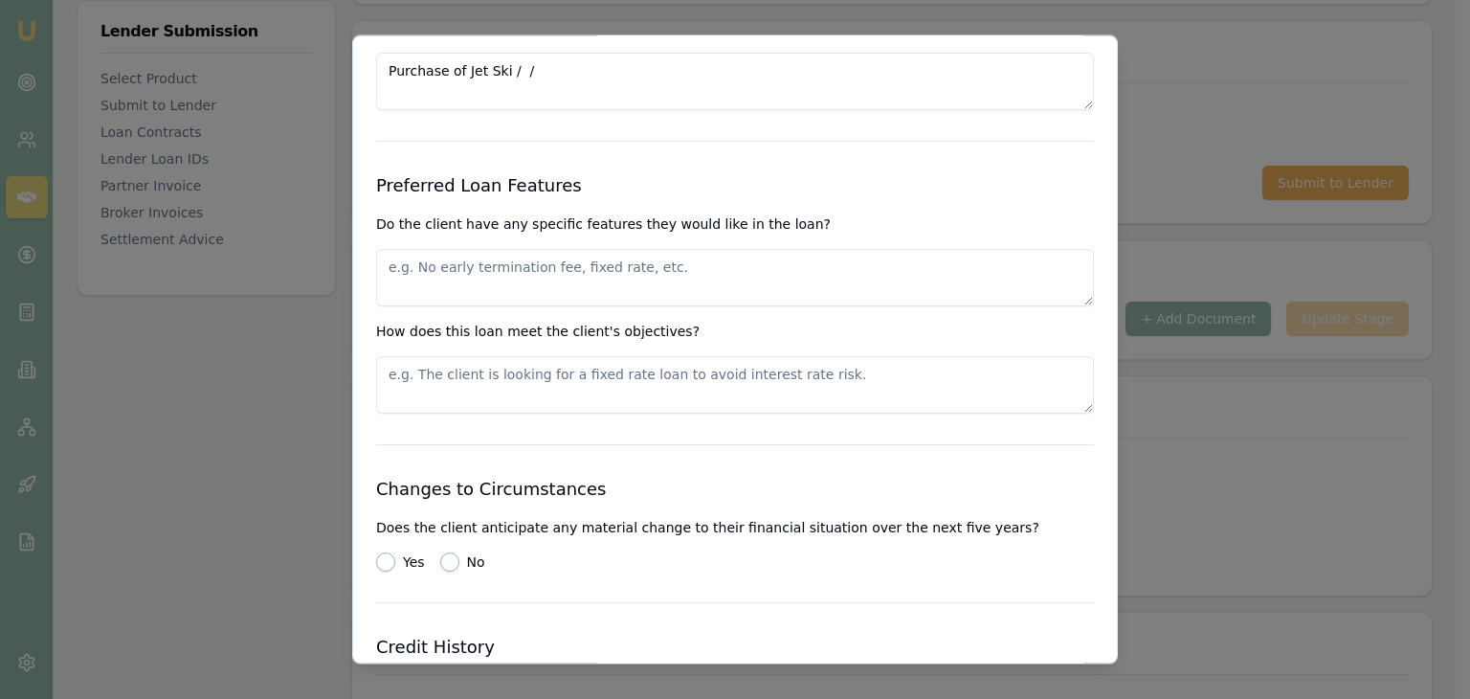
click at [487, 281] on textarea at bounding box center [735, 278] width 718 height 57
type textarea "Lower rate than his bank"
click at [433, 387] on textarea at bounding box center [735, 385] width 718 height 57
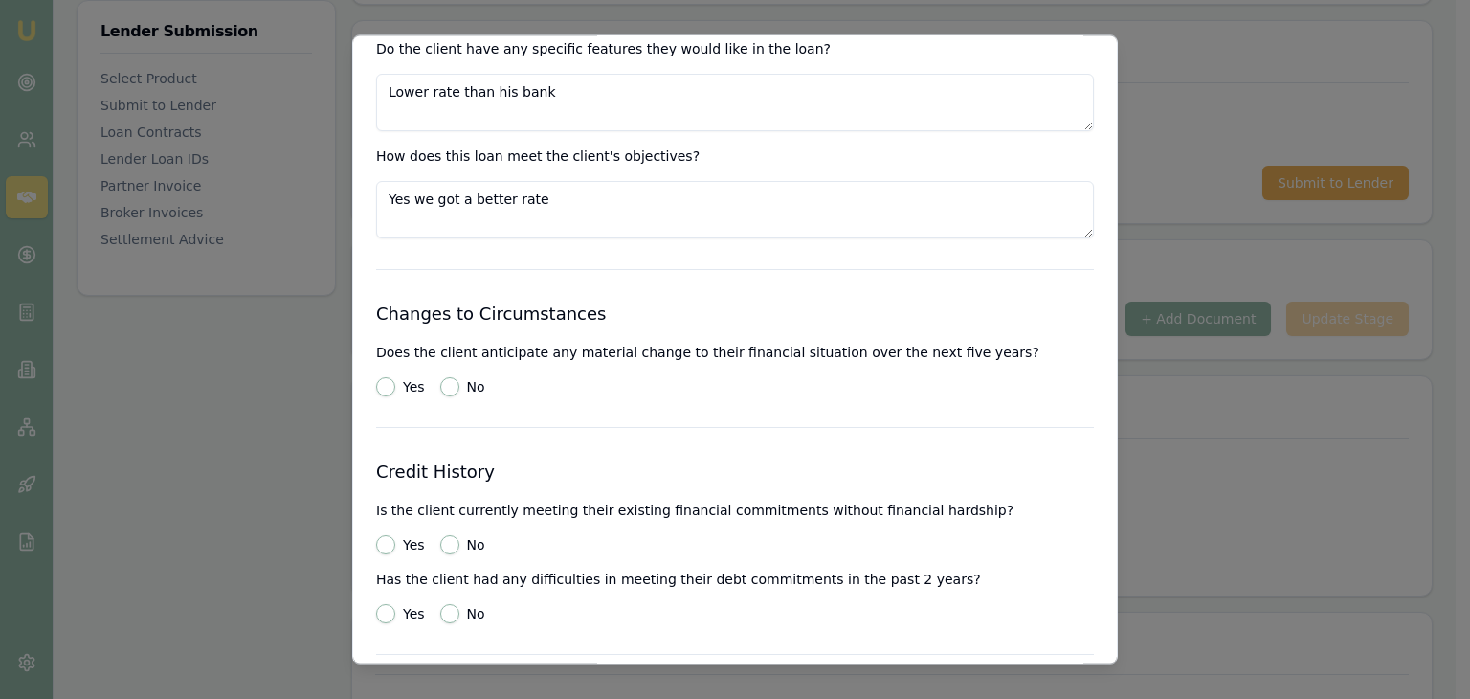
scroll to position [2201, 0]
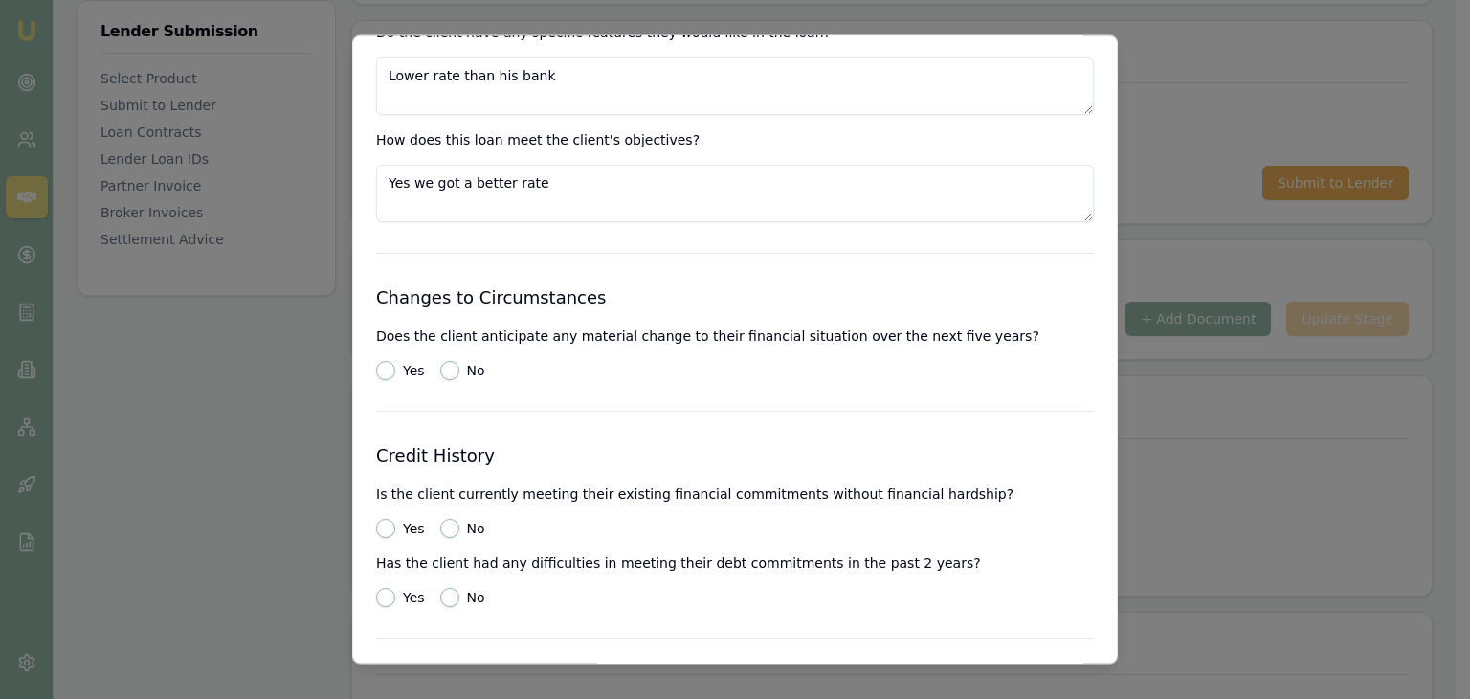
type textarea "Yes we got a better rate"
click at [448, 370] on button "No" at bounding box center [449, 371] width 19 height 19
radio input "true"
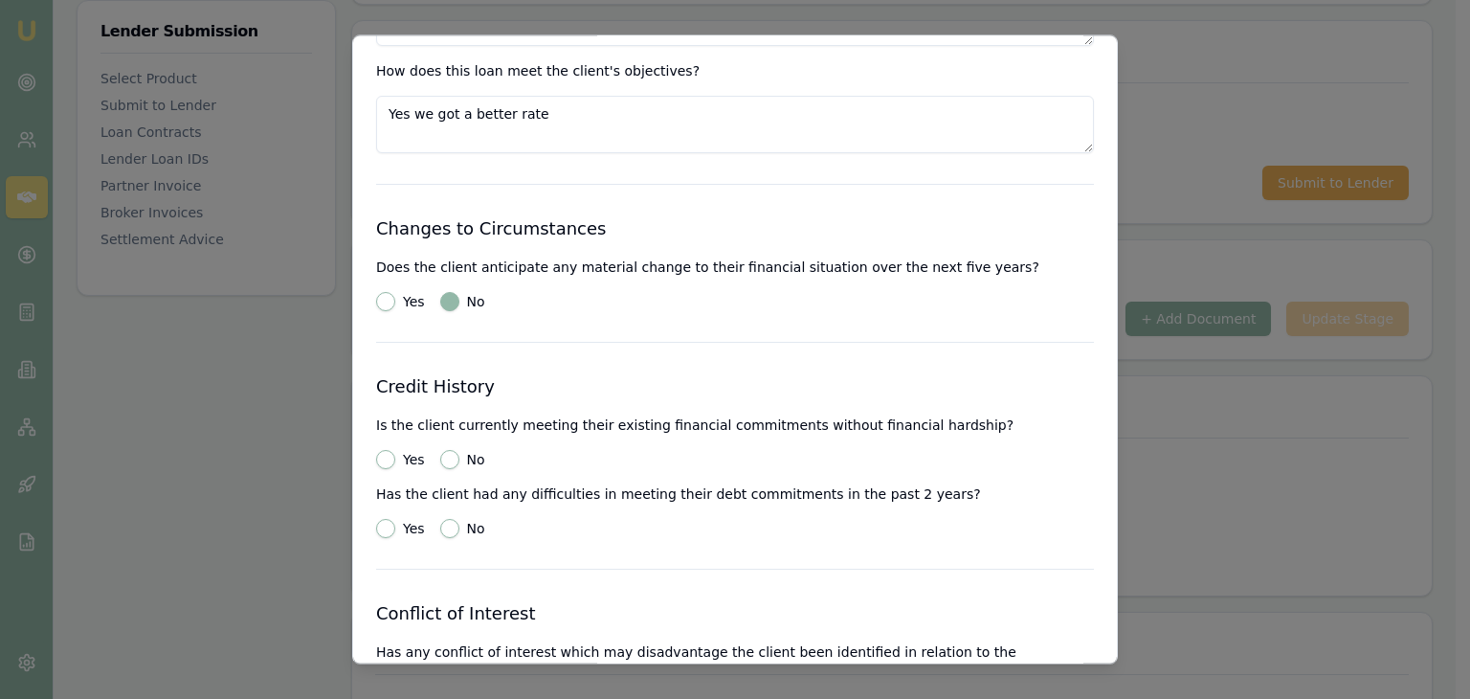
scroll to position [2488, 0]
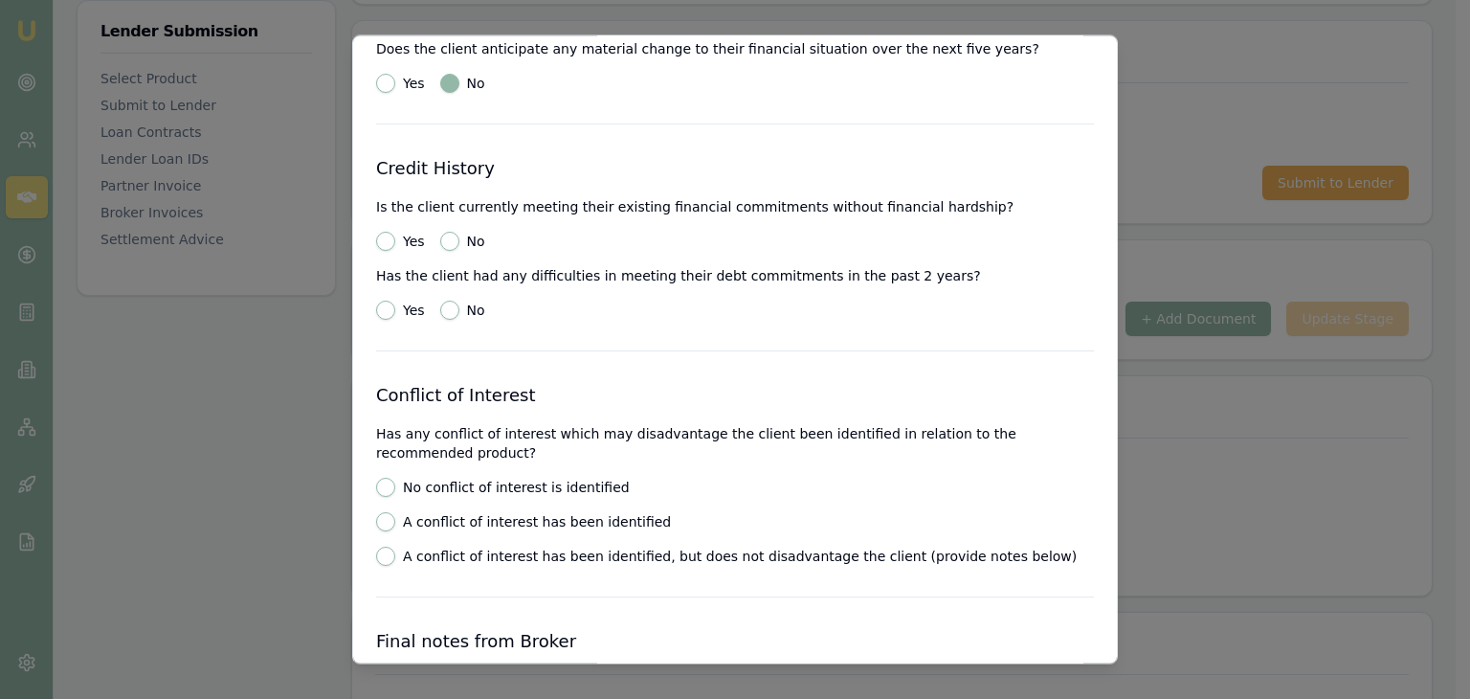
click at [382, 241] on button "Yes" at bounding box center [385, 242] width 19 height 19
radio input "true"
click at [446, 307] on button "No" at bounding box center [449, 310] width 19 height 19
radio input "true"
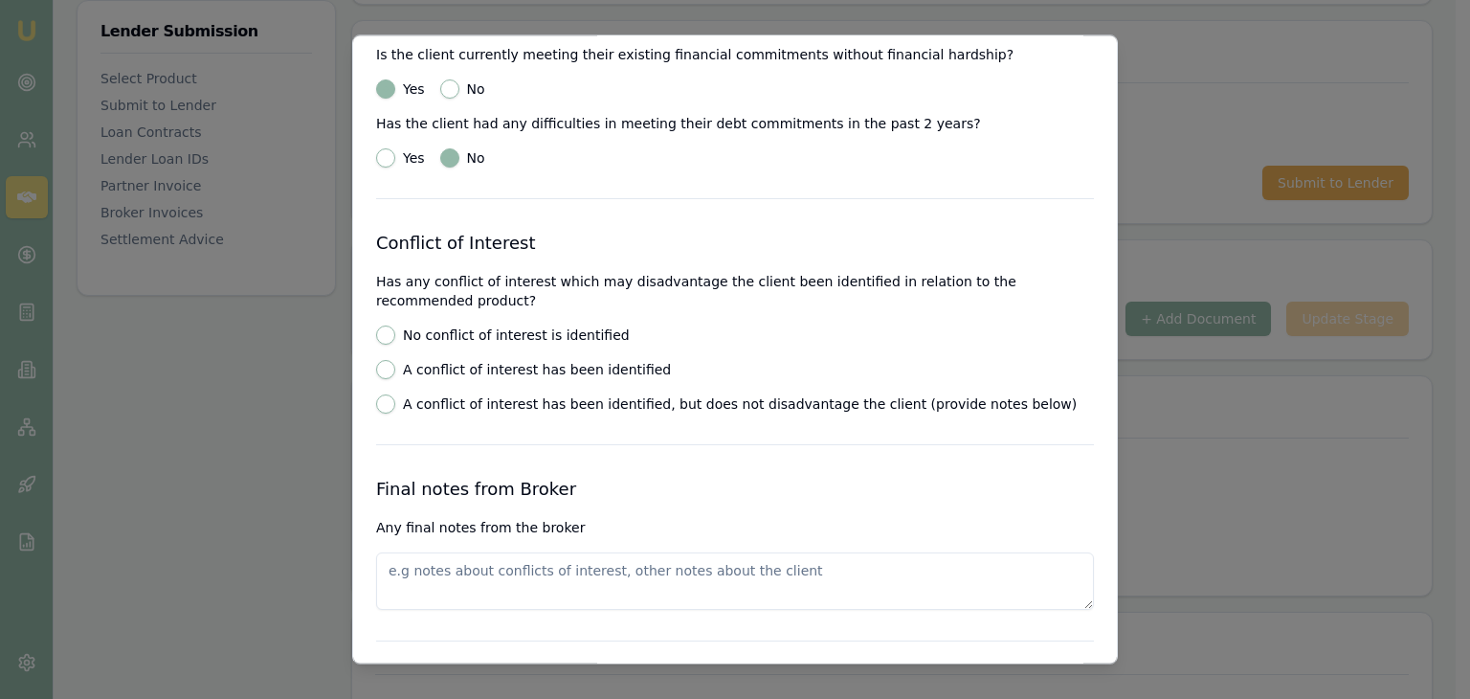
scroll to position [2680, 0]
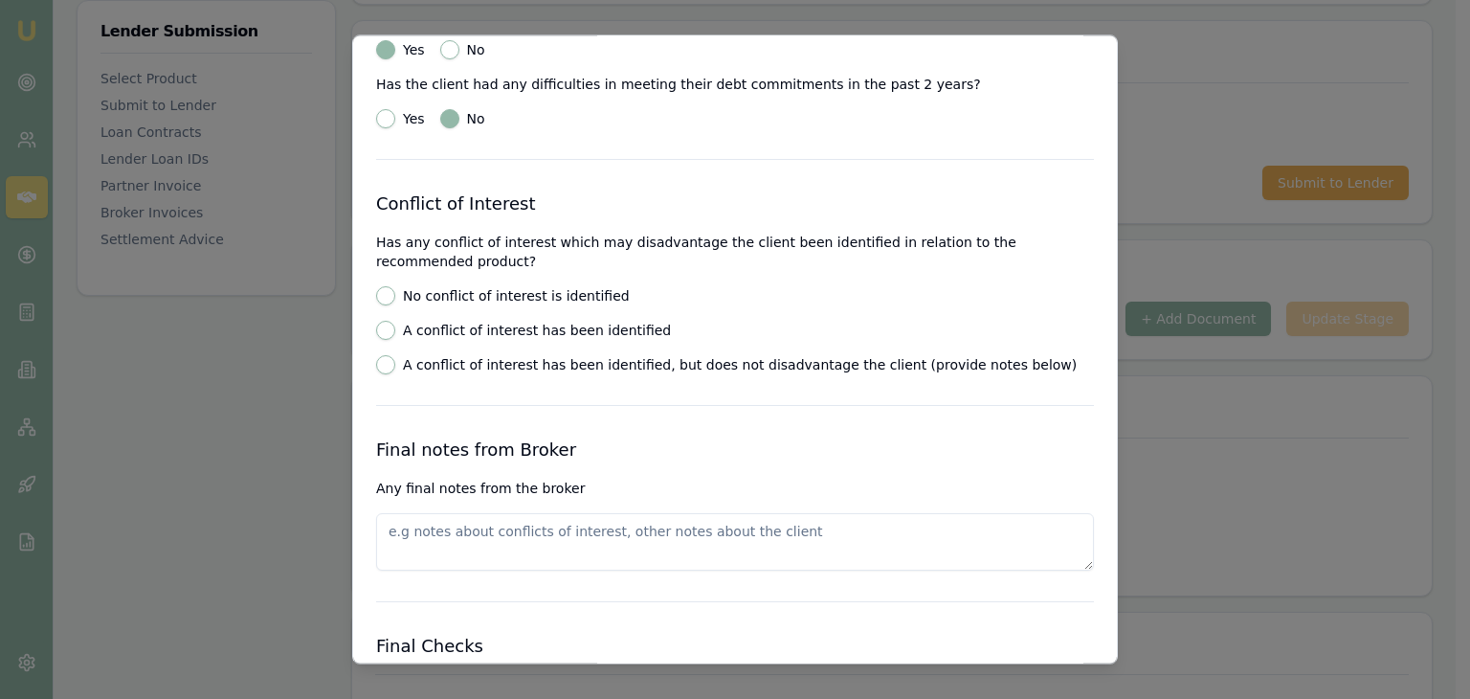
click at [385, 292] on button "No conflict of interest is identified" at bounding box center [385, 296] width 19 height 19
radio input "true"
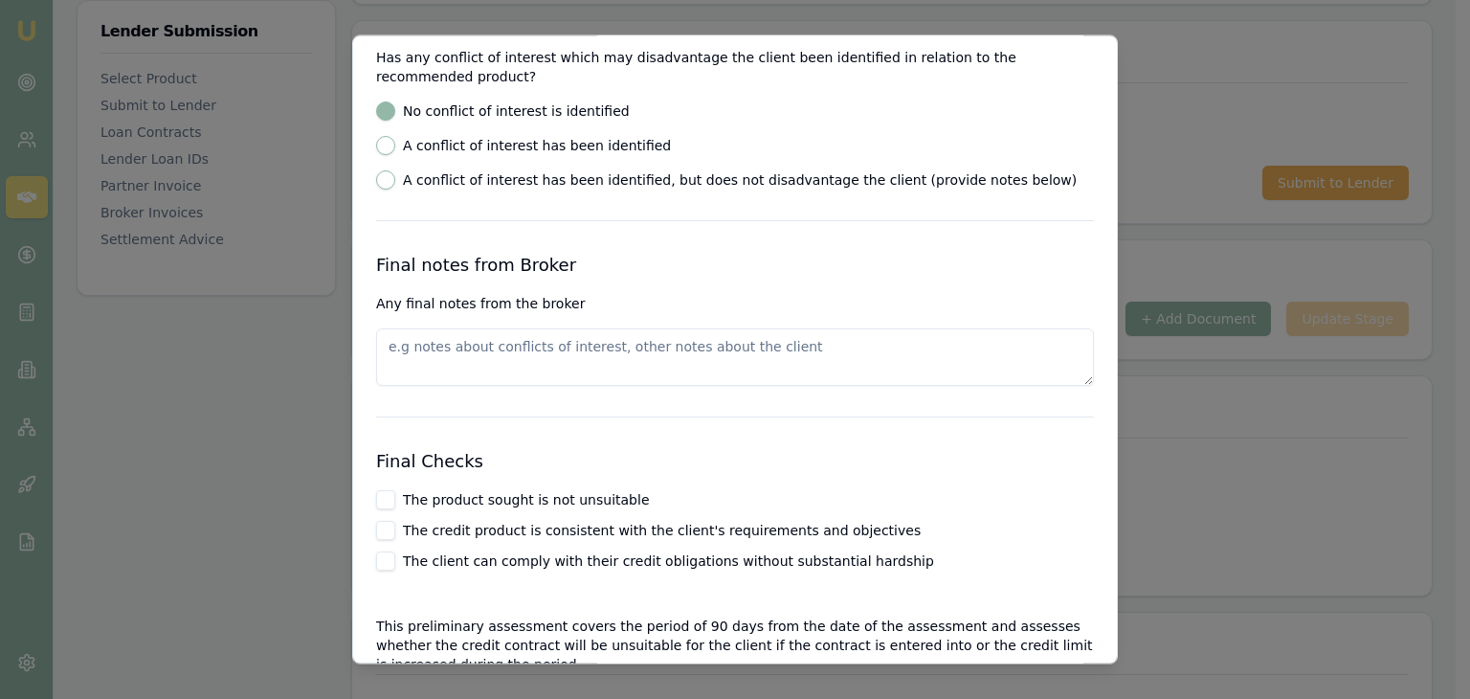
scroll to position [2967, 0]
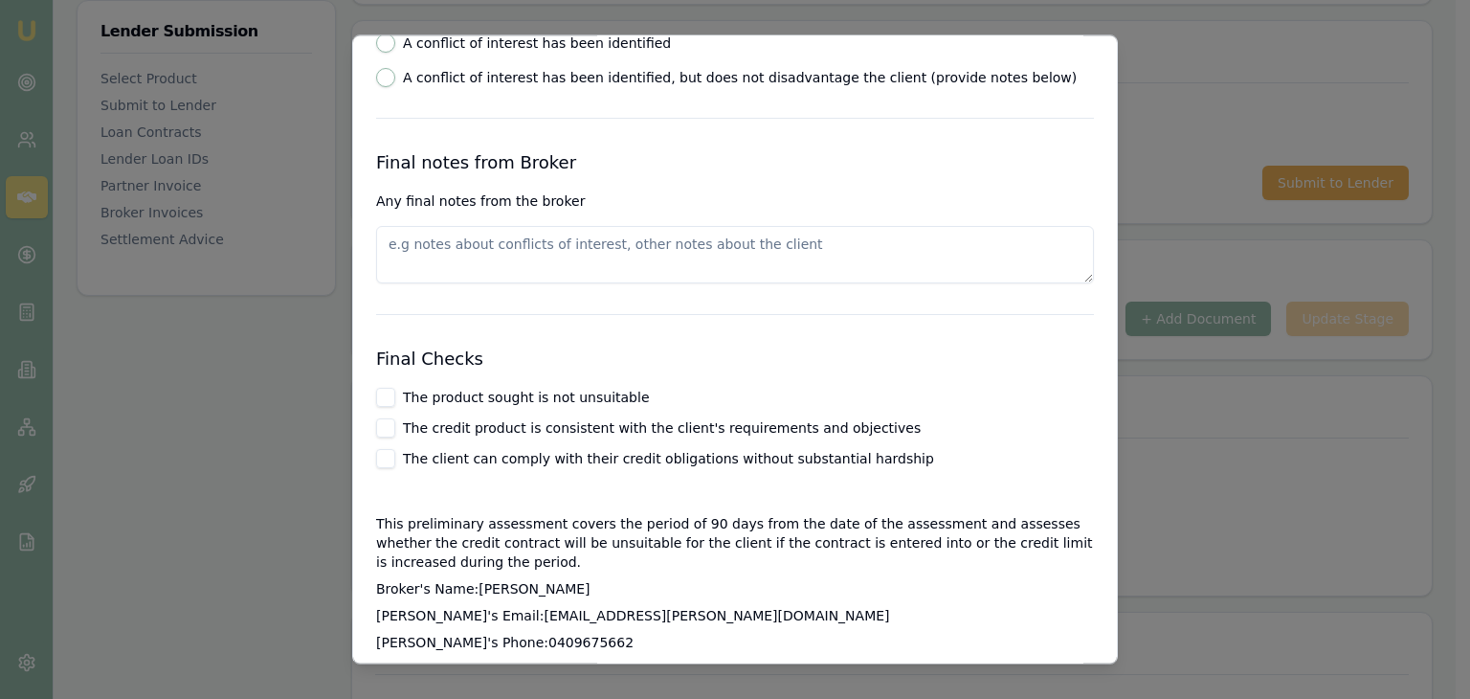
click at [435, 248] on textarea at bounding box center [735, 255] width 718 height 57
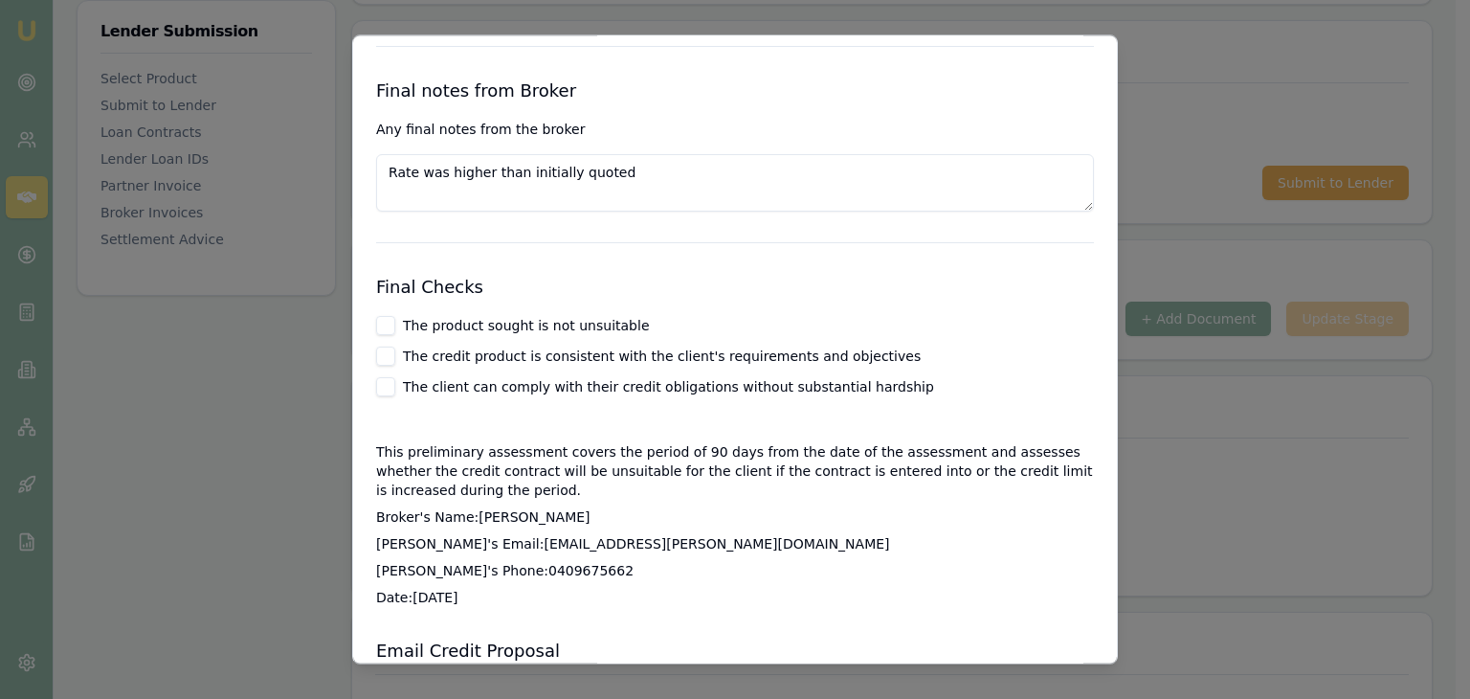
scroll to position [3063, 0]
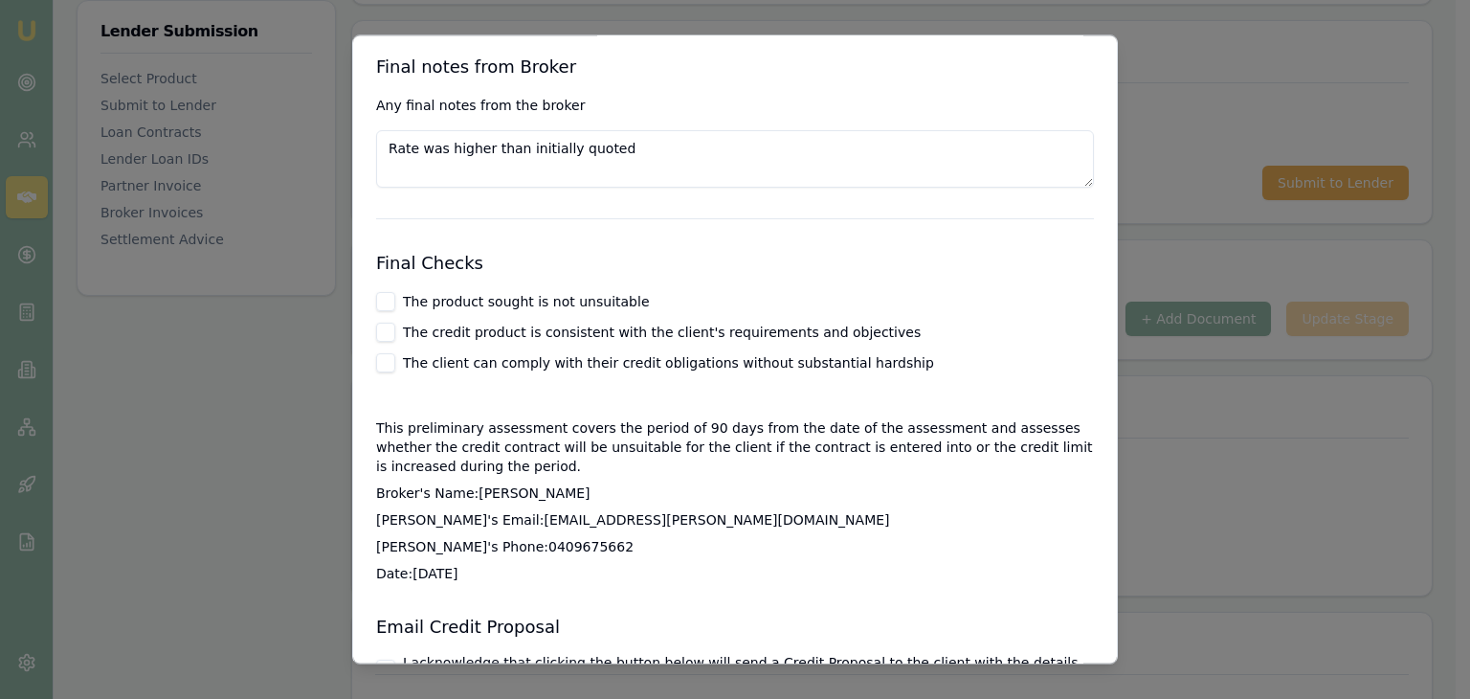
type textarea "Rate was higher than initially quoted"
click at [394, 332] on div "The credit product is consistent with the client's requirements and objectives" at bounding box center [735, 332] width 718 height 19
click at [381, 334] on button "The credit product is consistent with the client's requirements and objectives" at bounding box center [385, 332] width 19 height 19
checkbox input "true"
click at [387, 367] on button "The client can comply with their credit obligations without substantial hardship" at bounding box center [385, 363] width 19 height 19
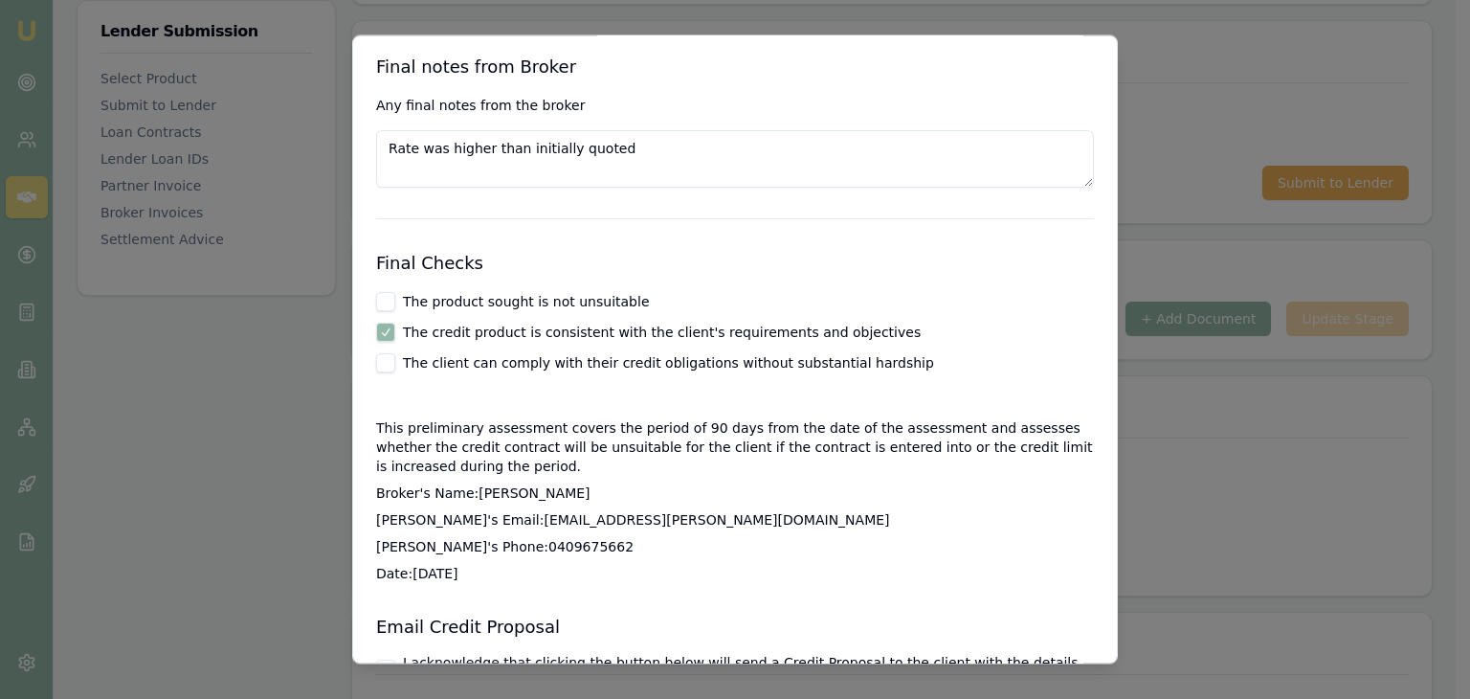
checkbox input "true"
click at [390, 302] on button "The product sought is not unsuitable" at bounding box center [385, 302] width 19 height 19
checkbox input "true"
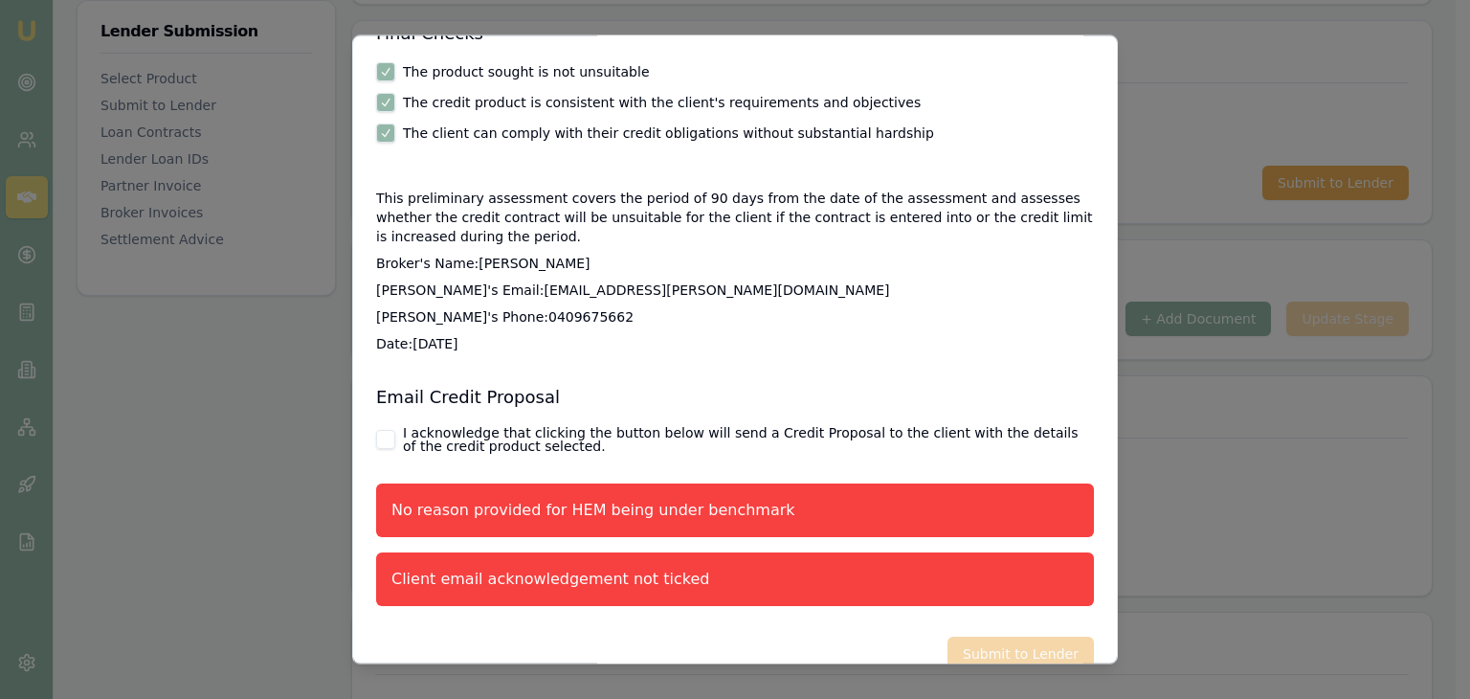
scroll to position [3323, 0]
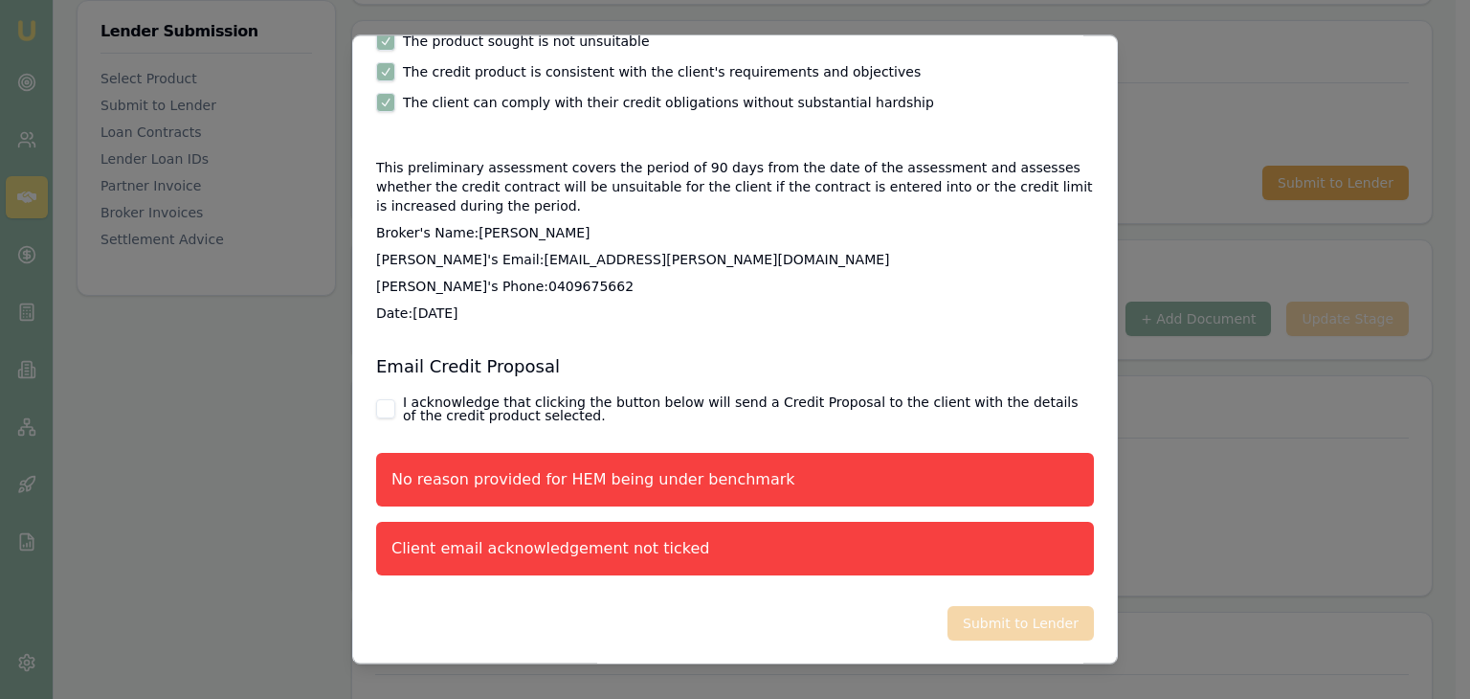
click at [384, 403] on button "I acknowledge that clicking the button below will send a Credit Proposal to the…" at bounding box center [385, 409] width 19 height 19
checkbox input "true"
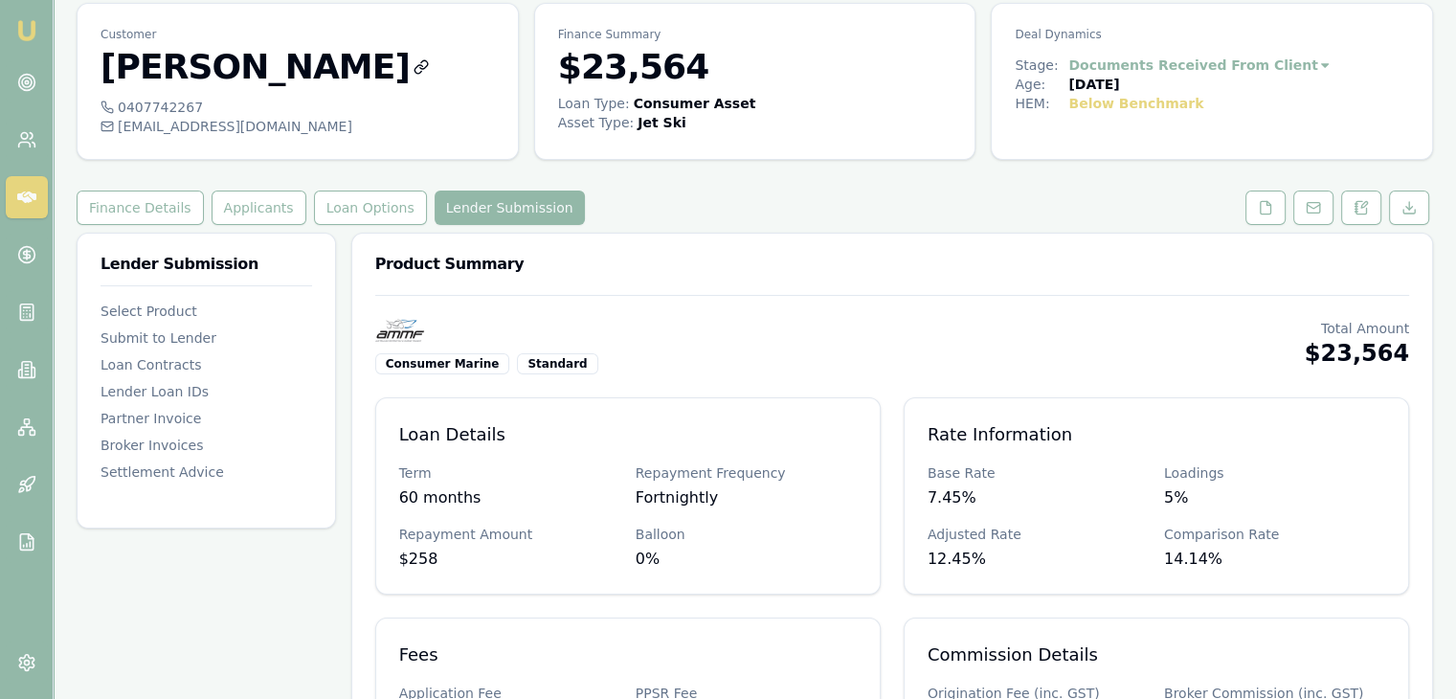
scroll to position [0, 0]
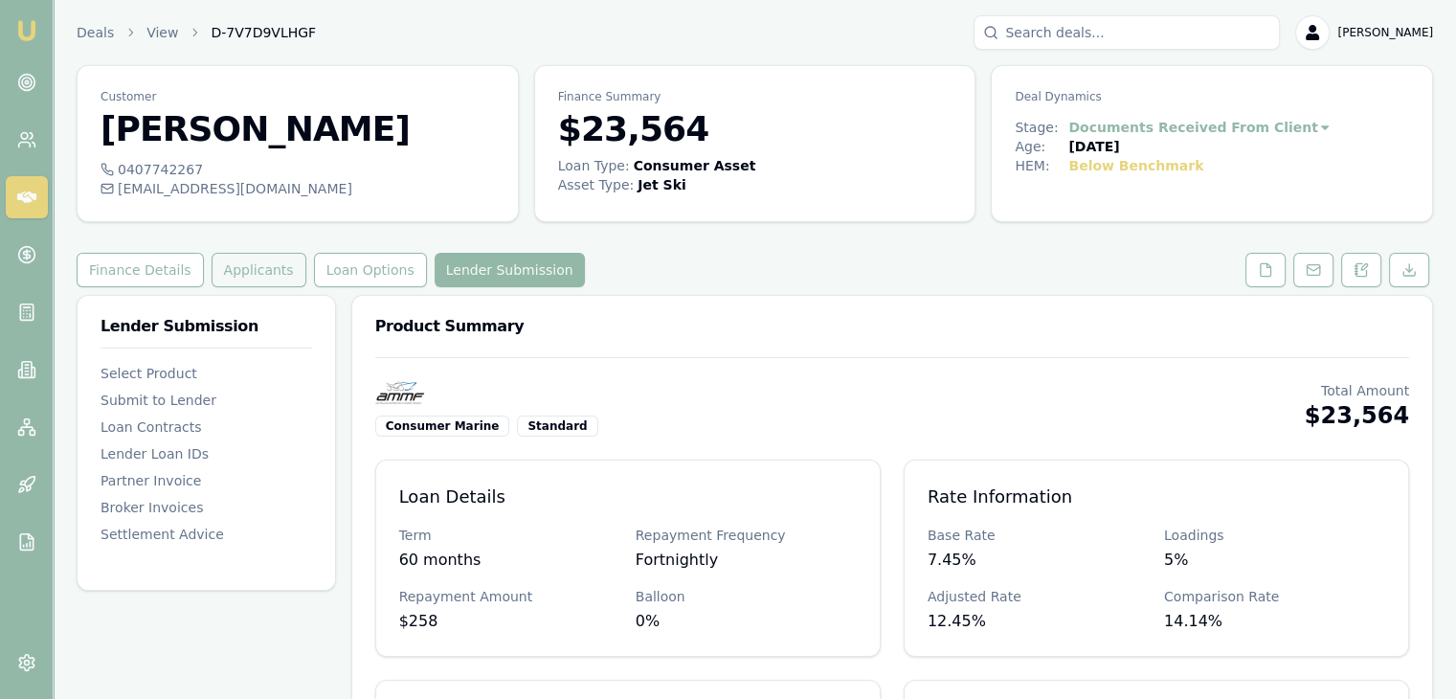
click at [224, 272] on button "Applicants" at bounding box center [259, 270] width 95 height 34
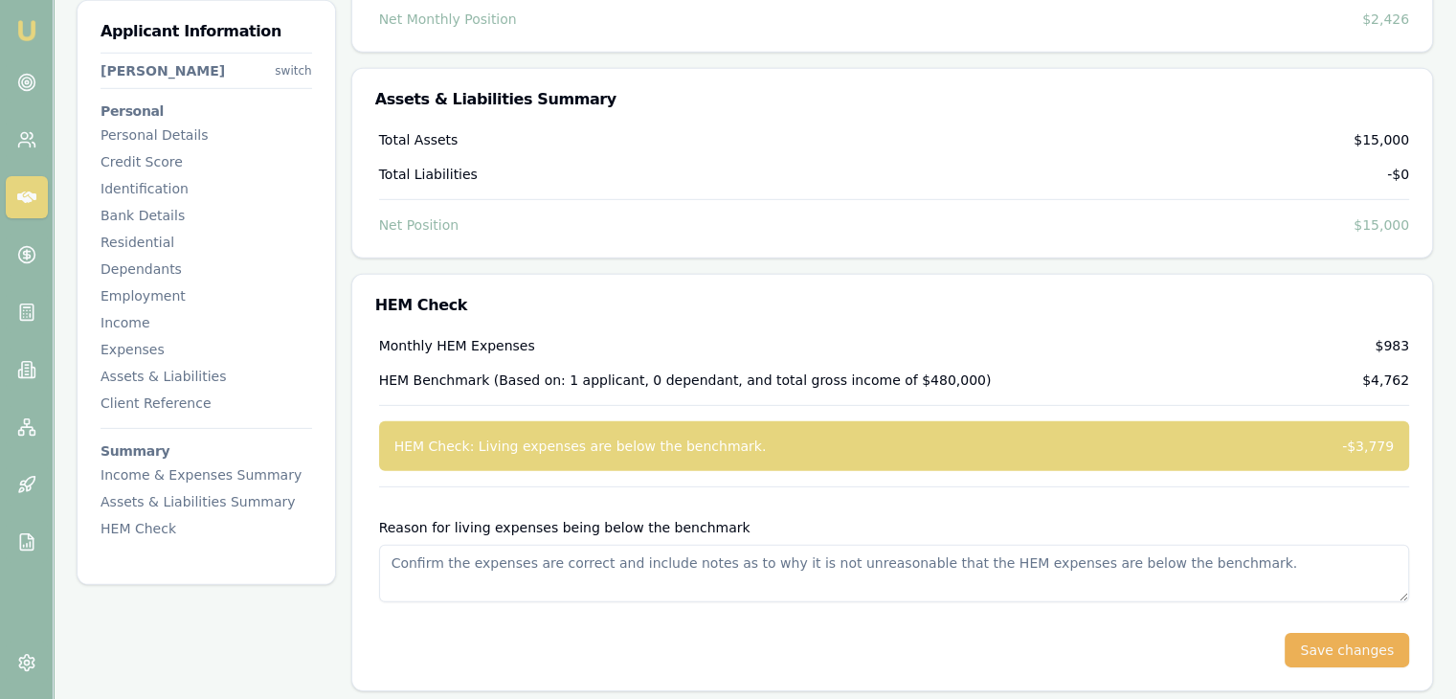
scroll to position [5757, 0]
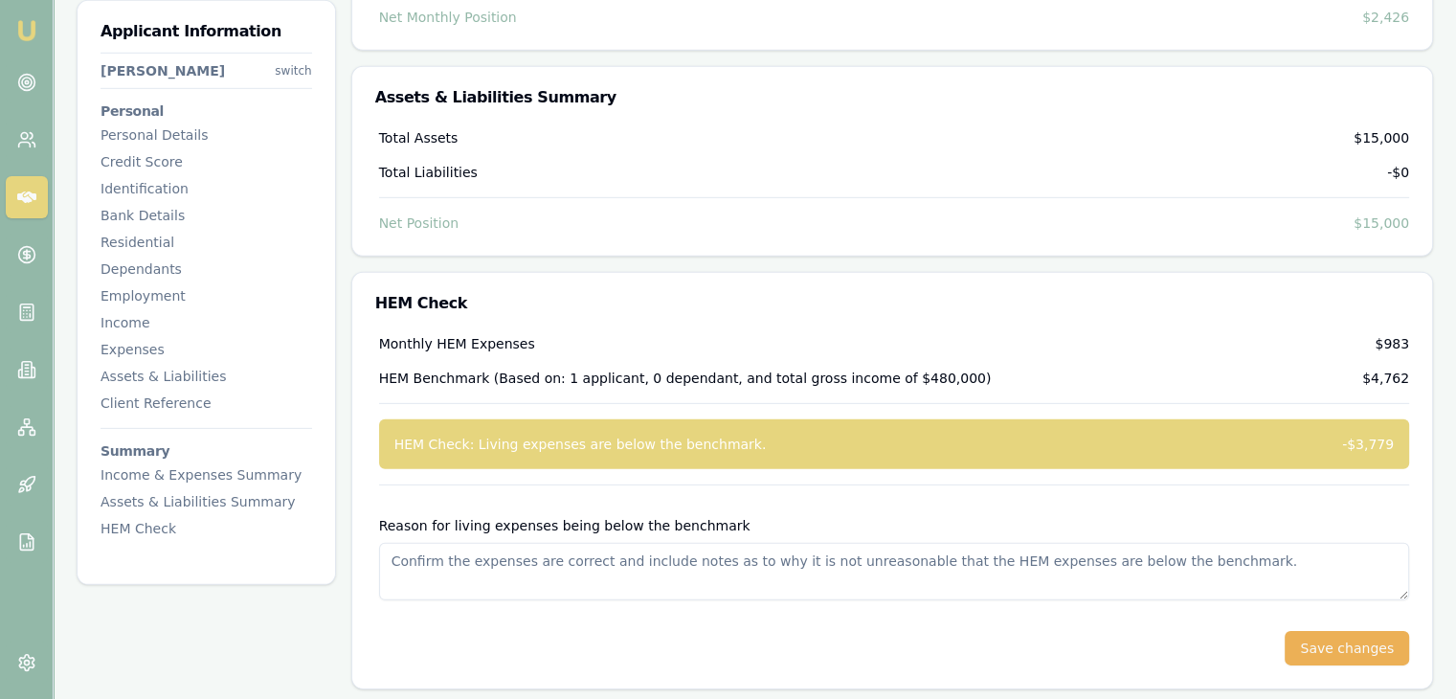
click at [473, 573] on textarea "Reason for living expenses being below the benchmark" at bounding box center [894, 571] width 1030 height 57
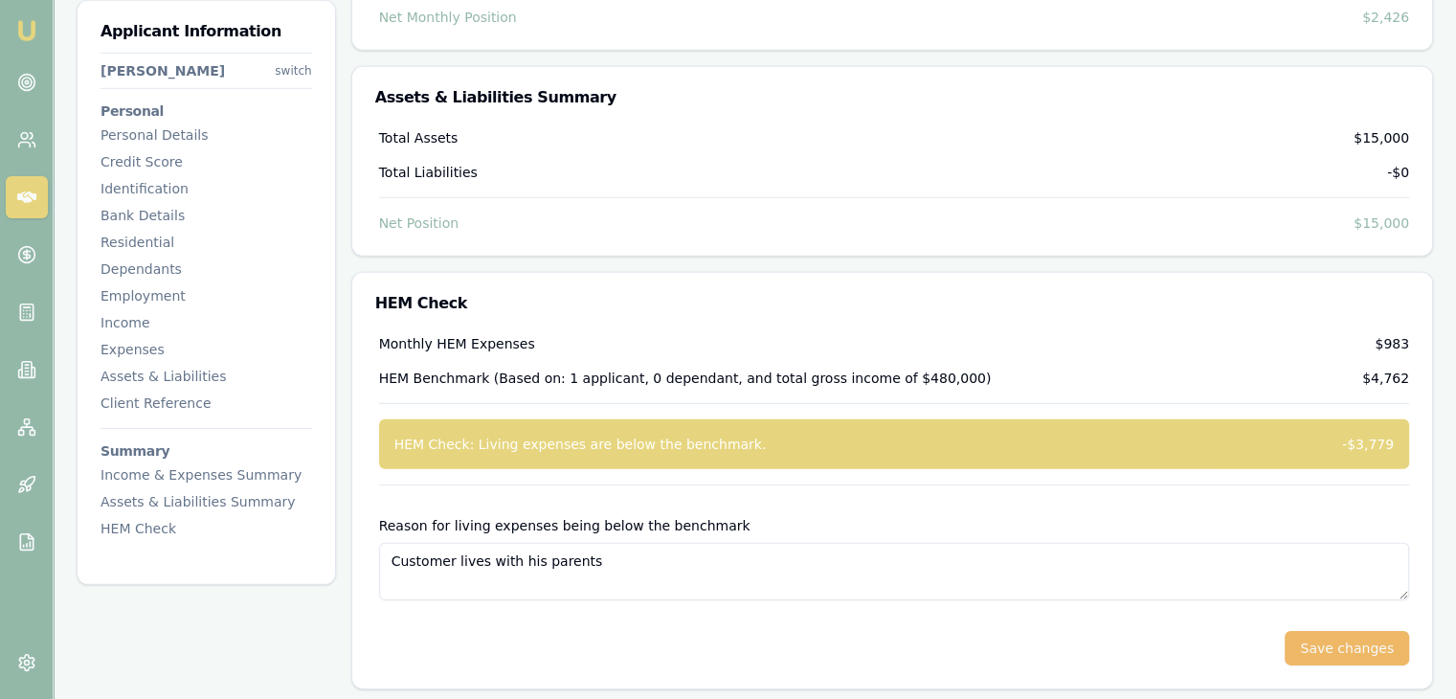
type textarea "Customer lives with his parents"
click at [1325, 647] on button "Save changes" at bounding box center [1346, 648] width 124 height 34
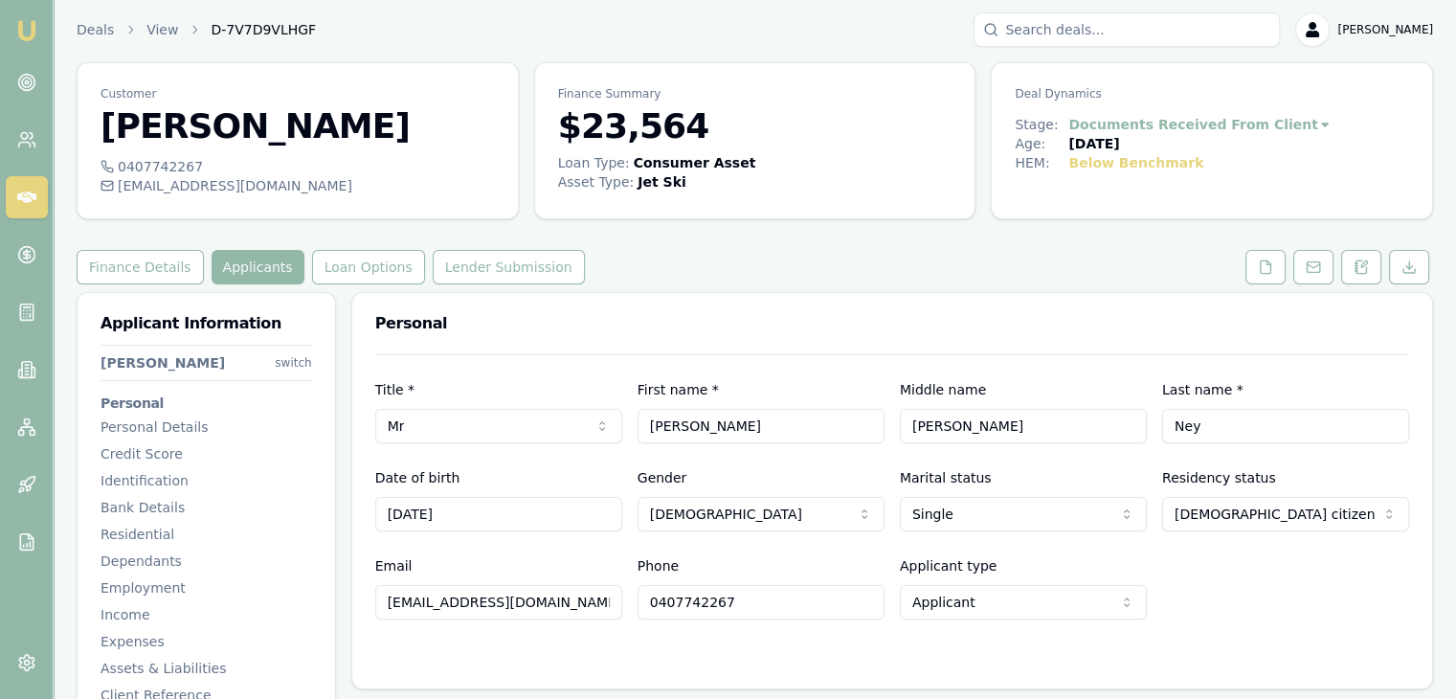
scroll to position [0, 0]
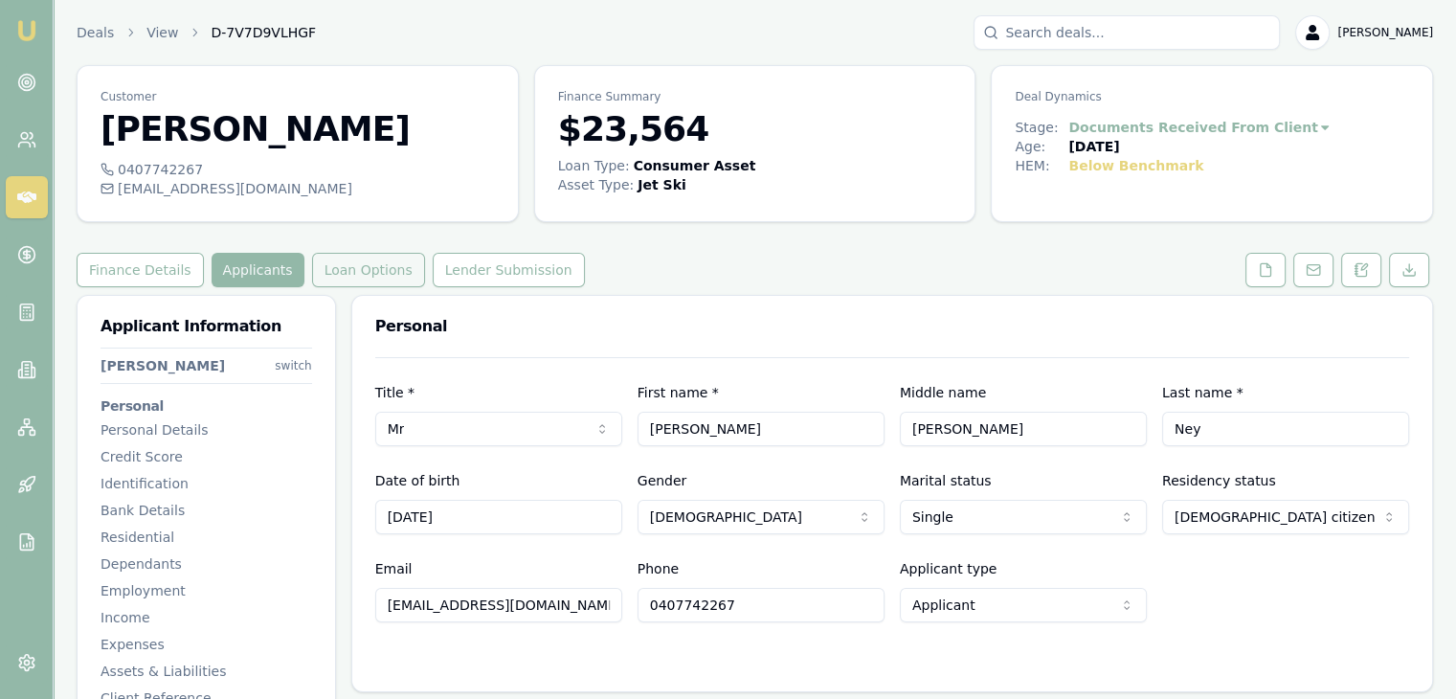
click at [334, 277] on button "Loan Options" at bounding box center [368, 270] width 113 height 34
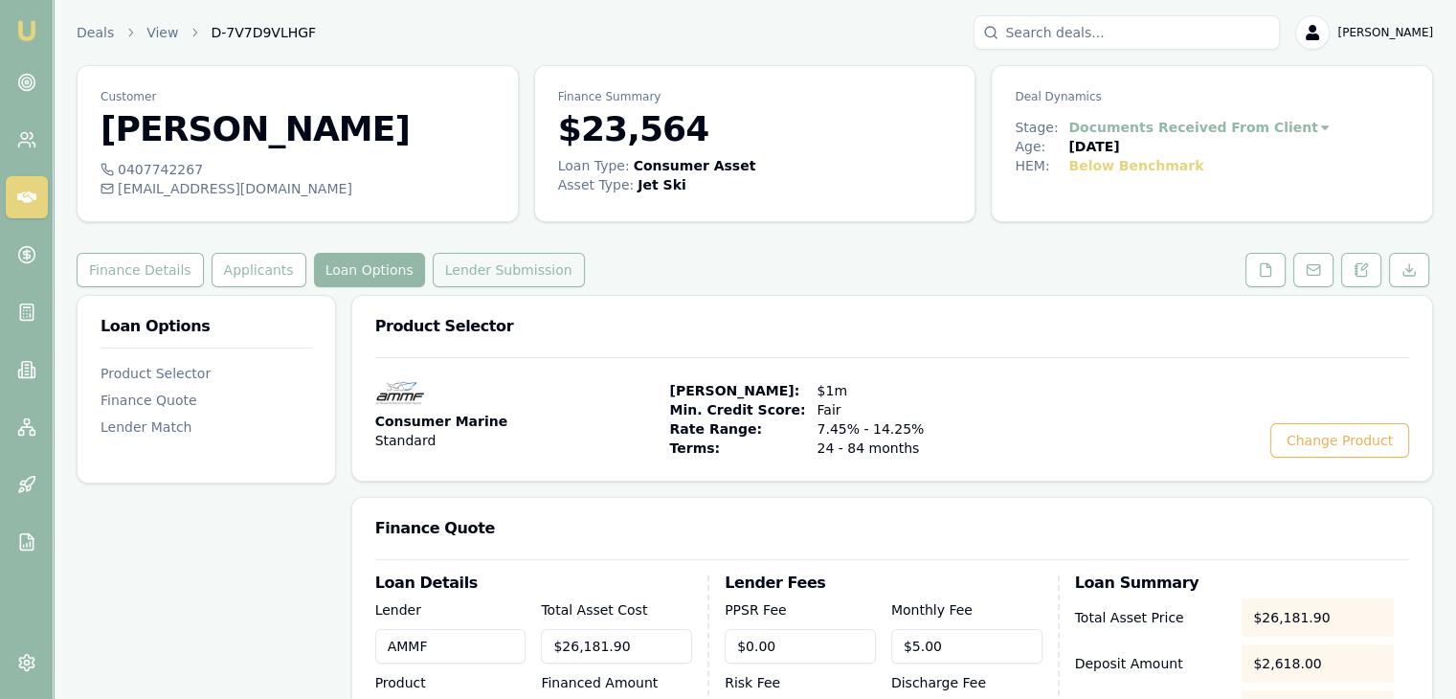
click at [455, 277] on button "Lender Submission" at bounding box center [509, 270] width 152 height 34
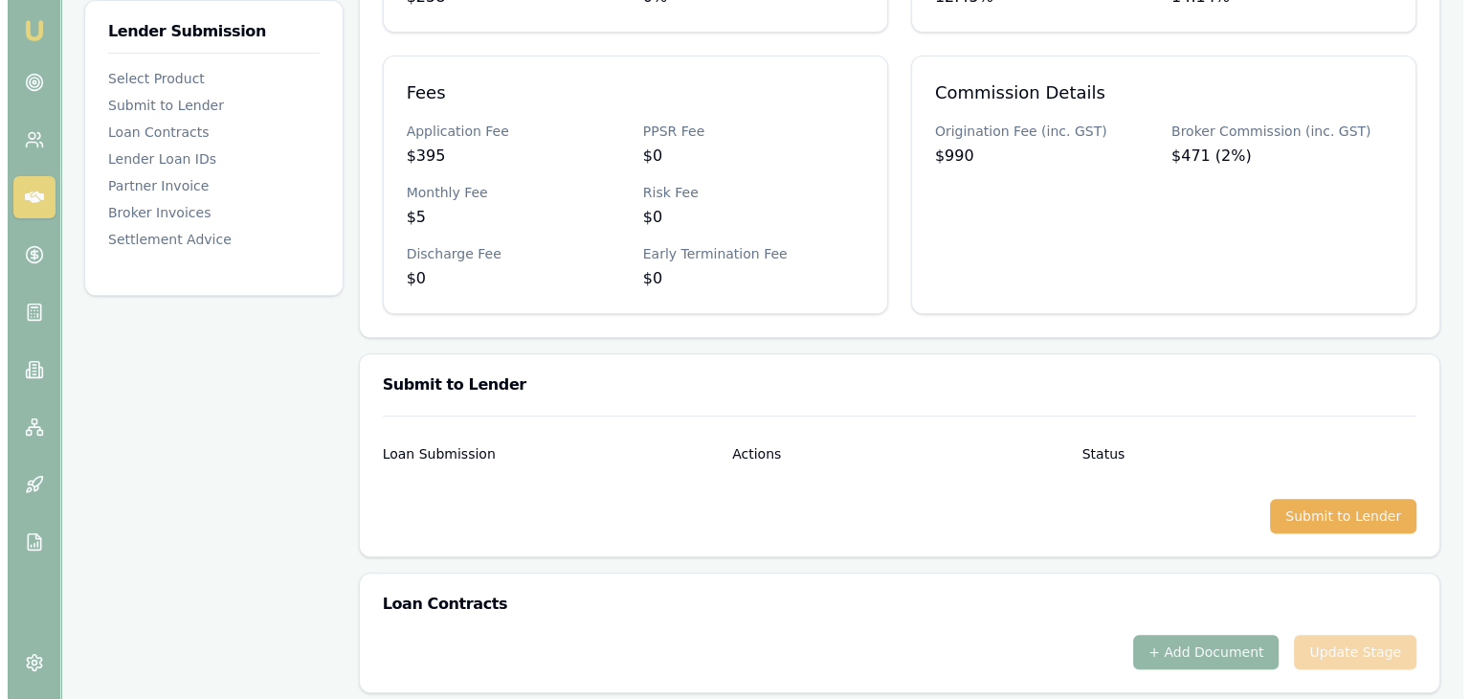
scroll to position [670, 0]
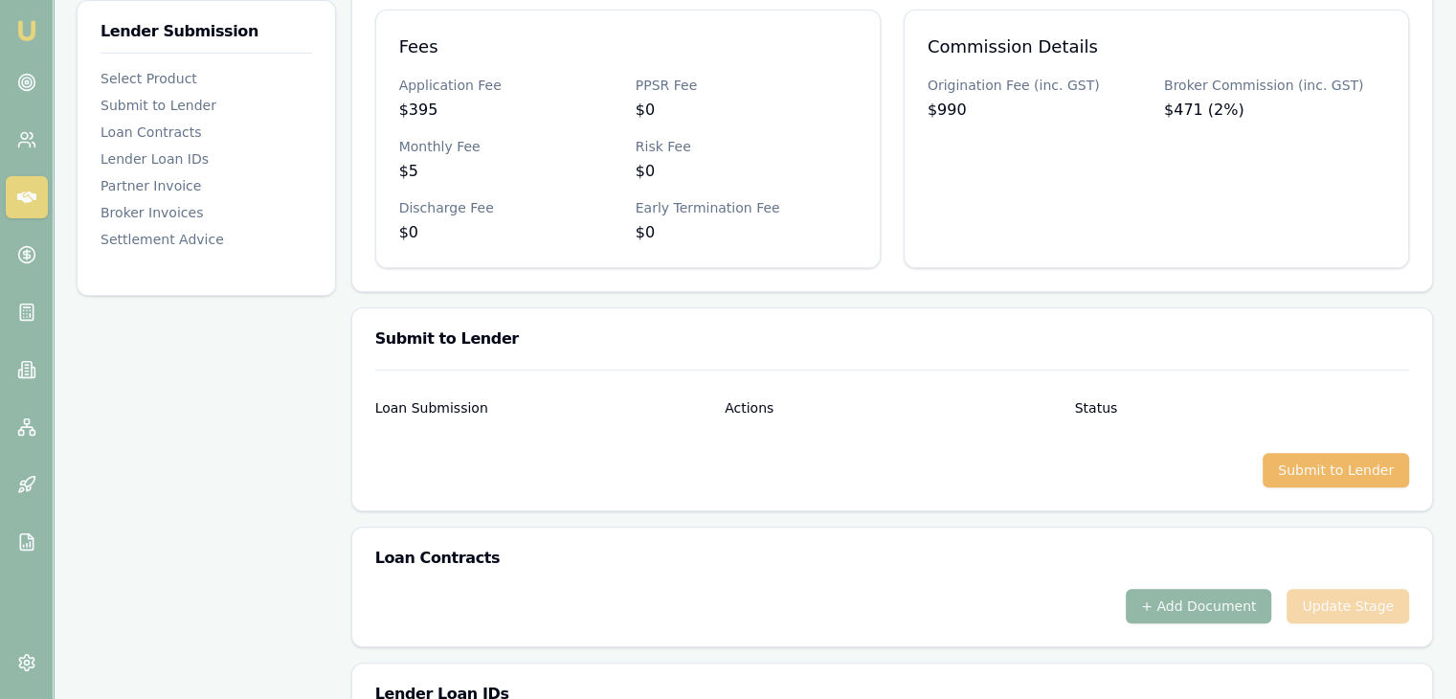
click at [1305, 468] on button "Submit to Lender" at bounding box center [1335, 470] width 146 height 34
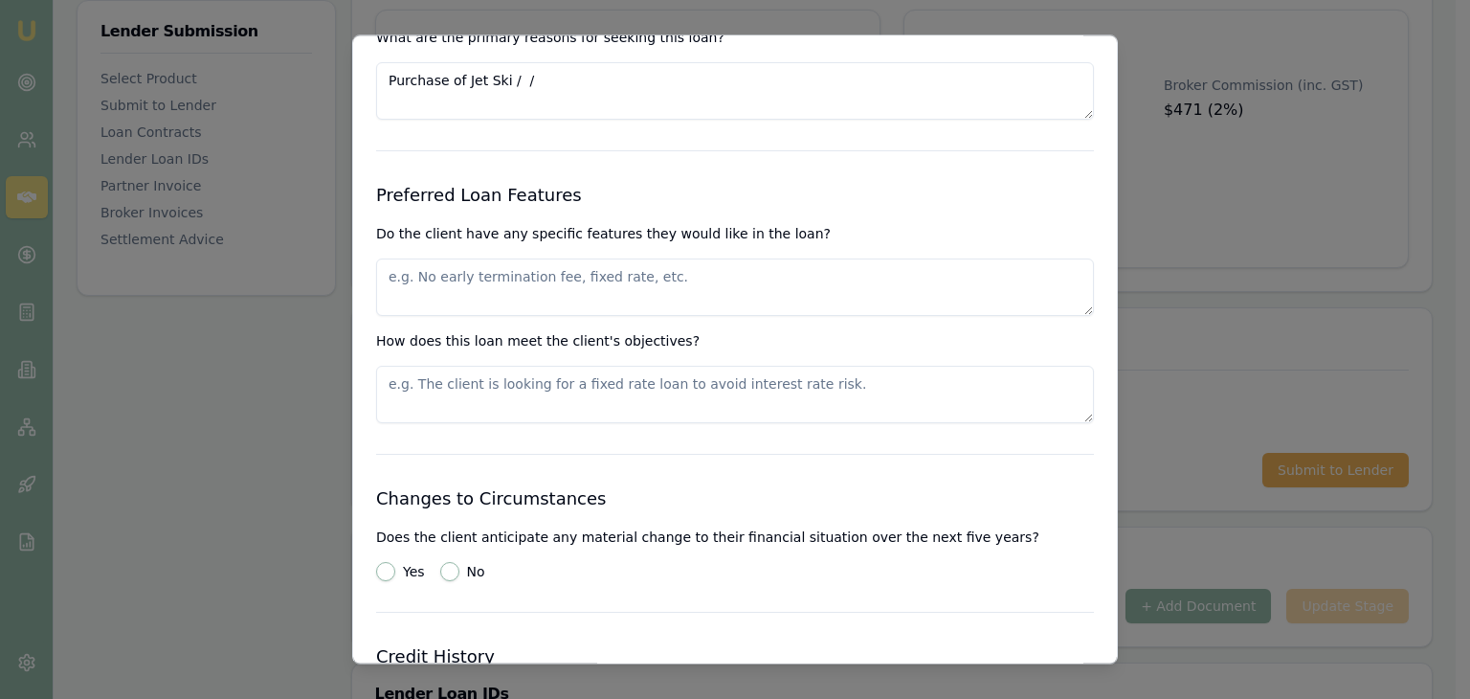
scroll to position [2201, 0]
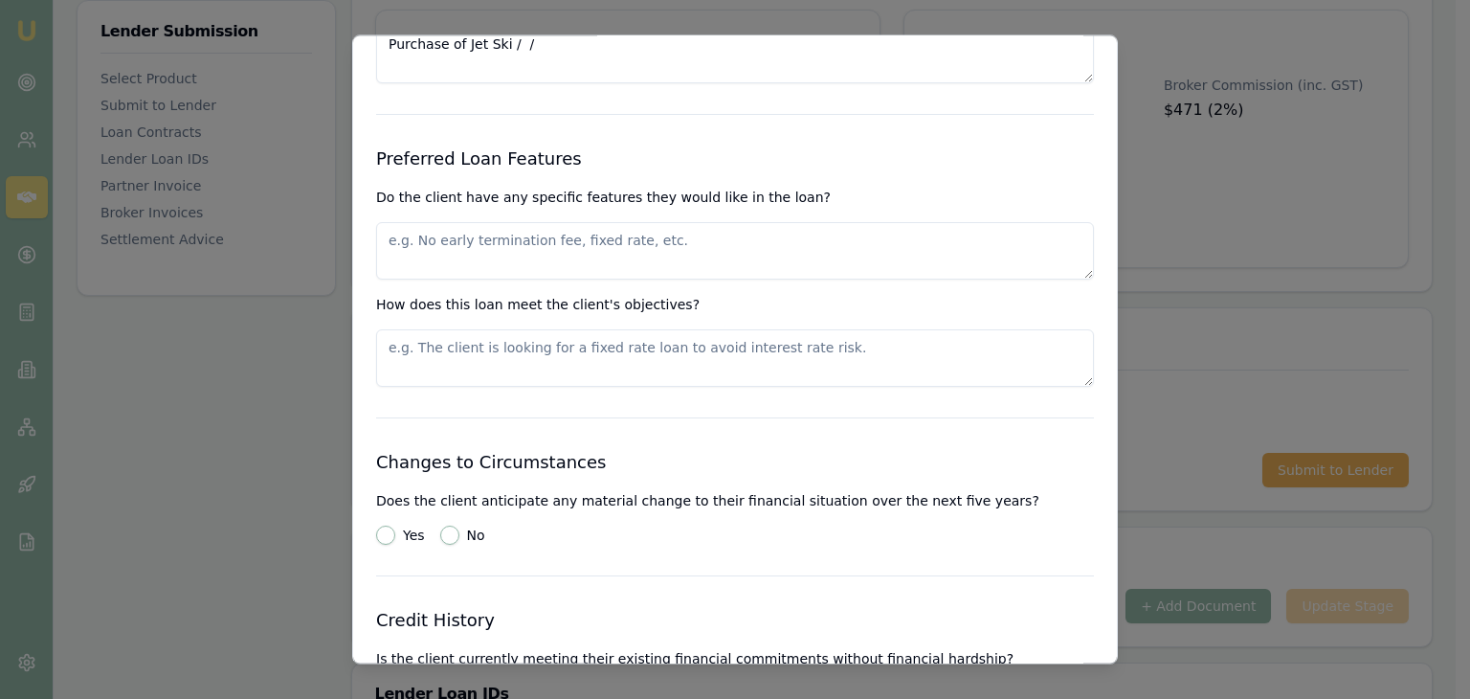
click at [481, 256] on textarea at bounding box center [735, 251] width 718 height 57
type textarea "Lower rate than his bank"
click at [405, 355] on textarea at bounding box center [735, 358] width 718 height 57
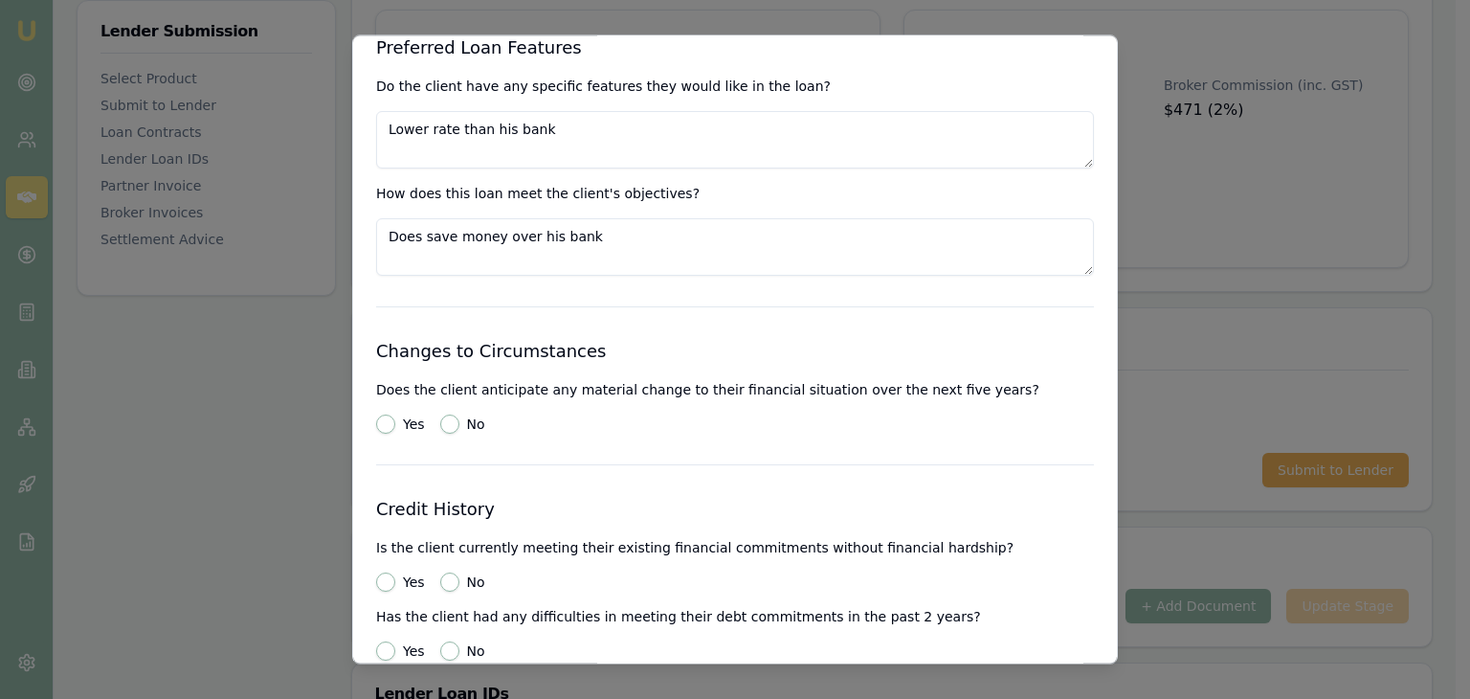
scroll to position [2488, 0]
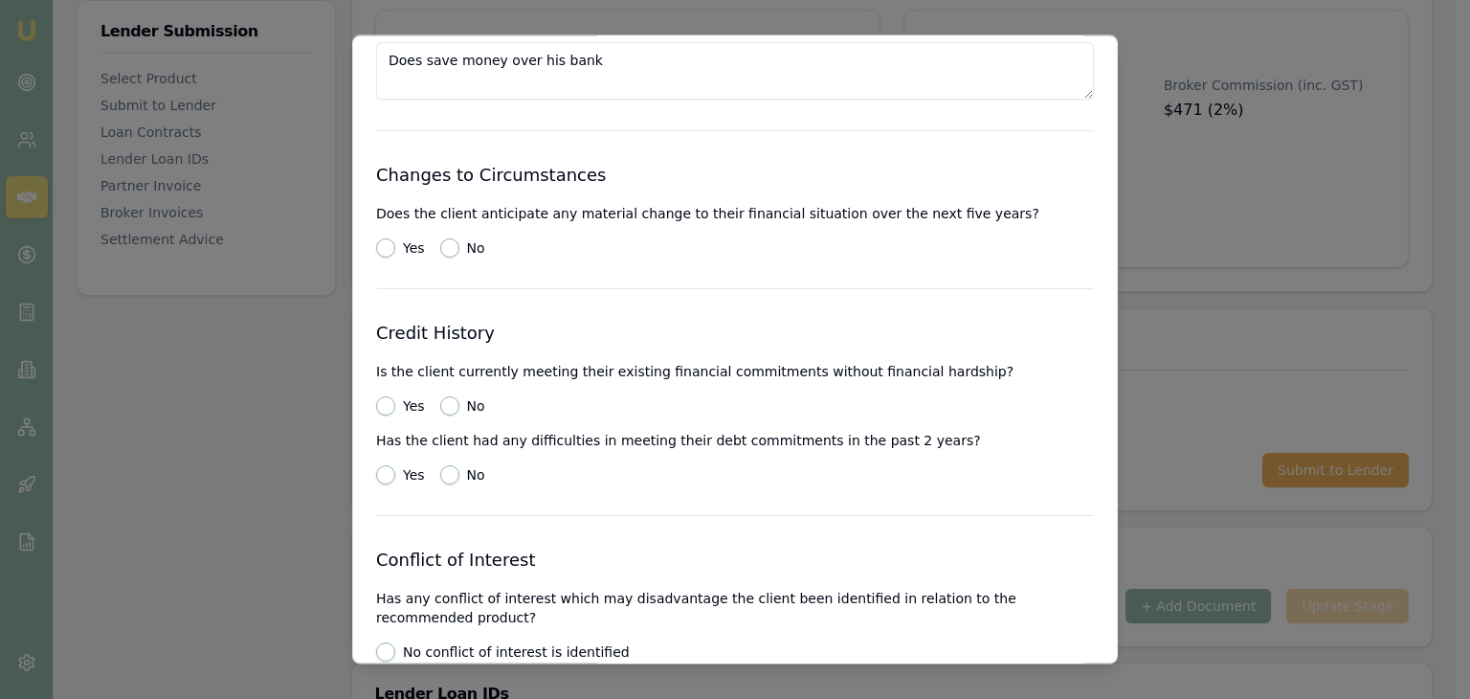
type textarea "Does save money over his bank"
click at [444, 246] on button "No" at bounding box center [449, 248] width 19 height 19
radio input "true"
click at [381, 406] on button "Yes" at bounding box center [385, 406] width 19 height 19
radio input "true"
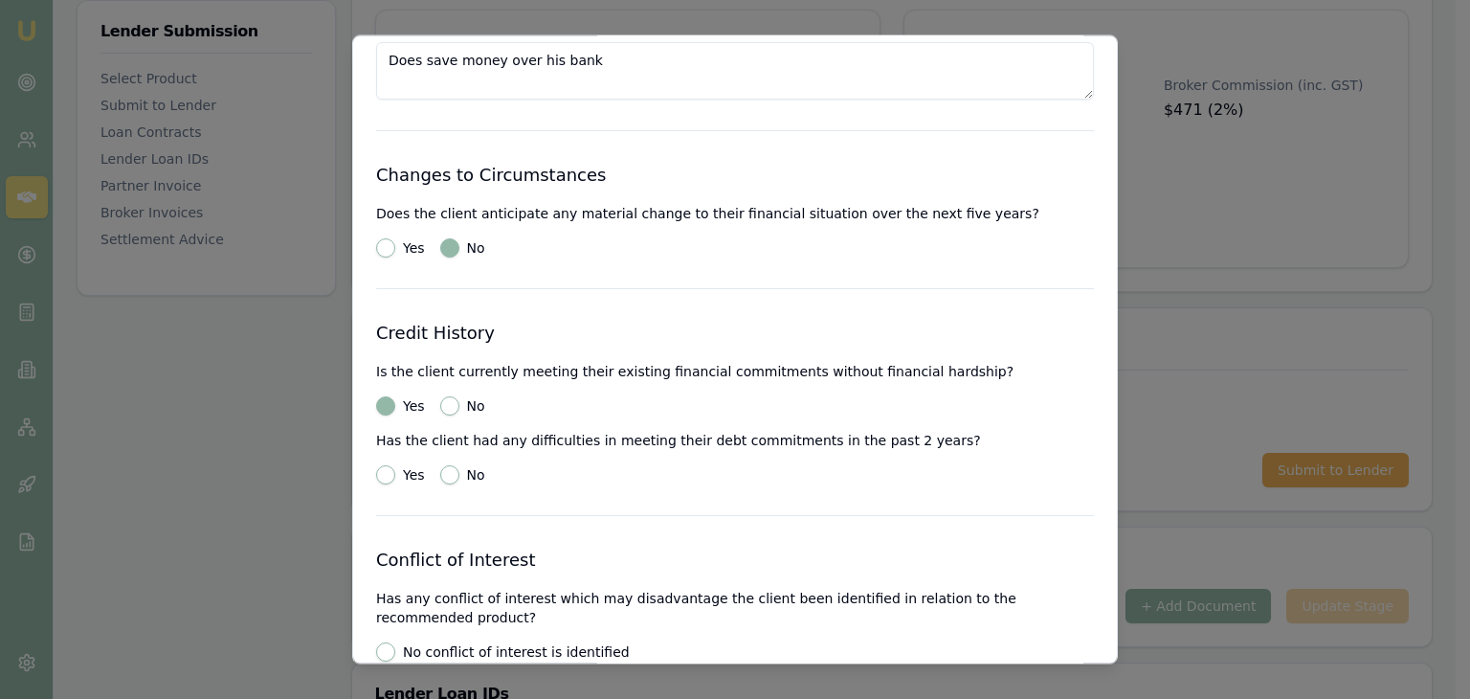
click at [440, 475] on button "No" at bounding box center [449, 475] width 19 height 19
radio input "true"
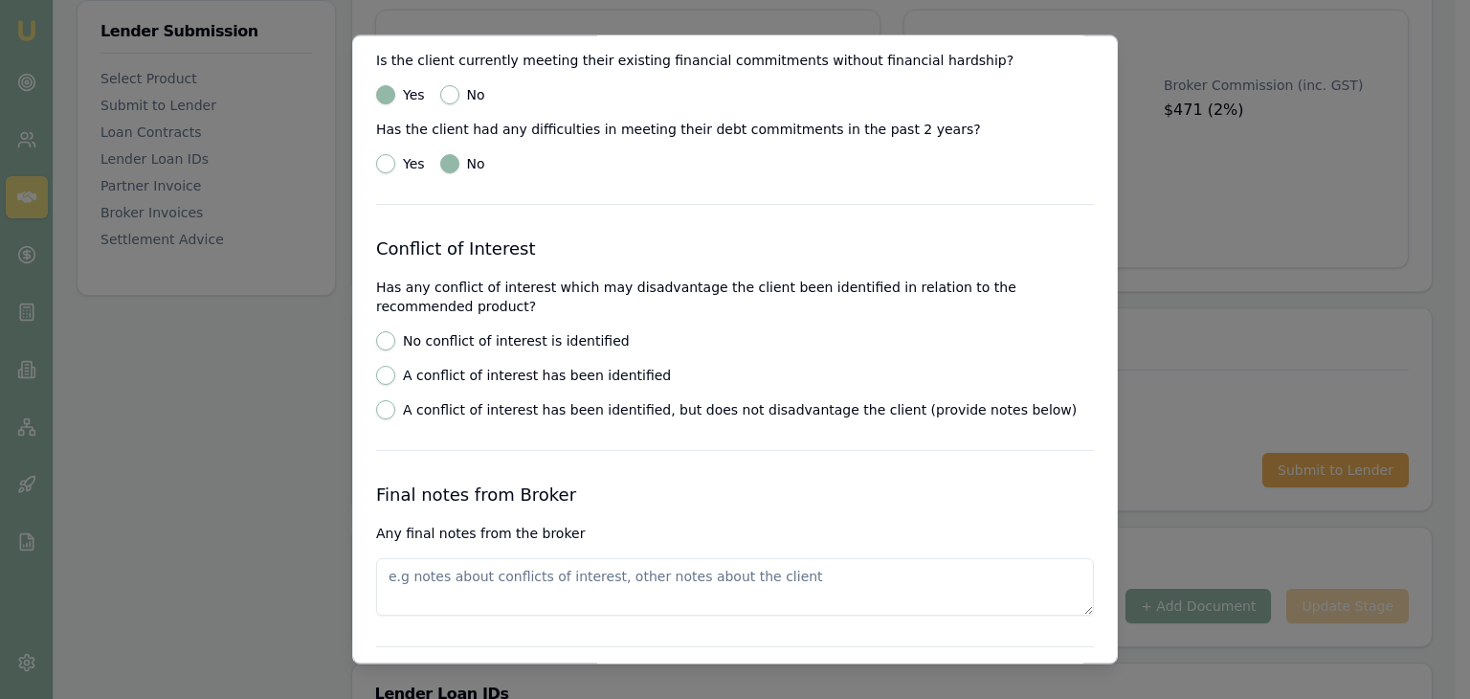
scroll to position [2871, 0]
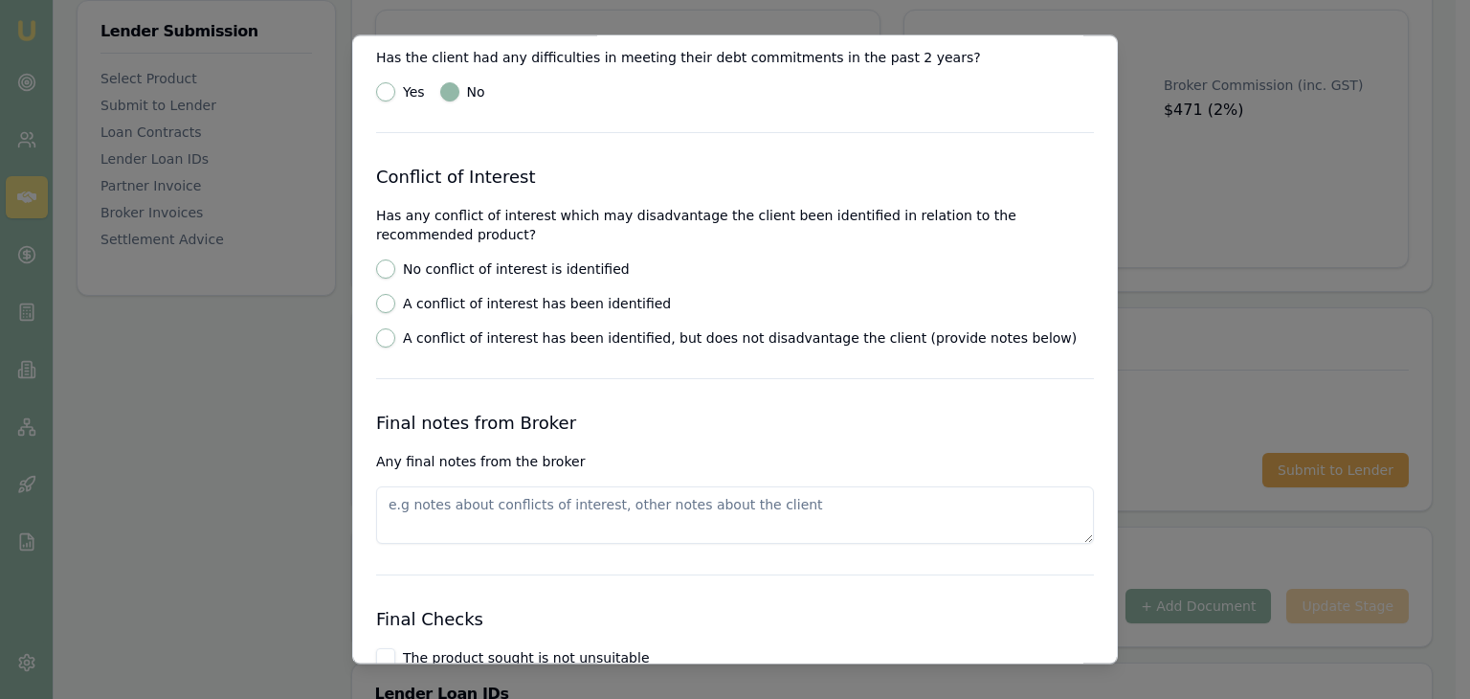
click at [378, 262] on button "No conflict of interest is identified" at bounding box center [385, 269] width 19 height 19
radio input "true"
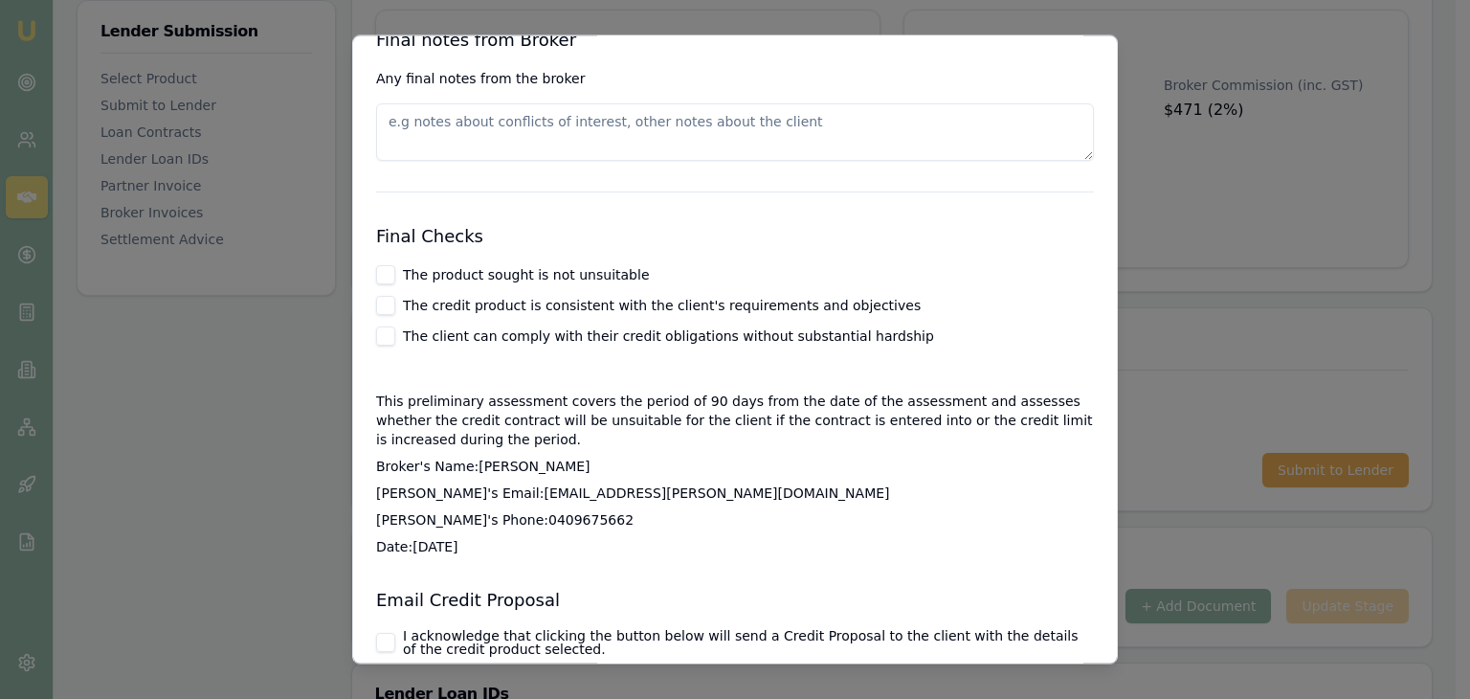
scroll to position [3063, 0]
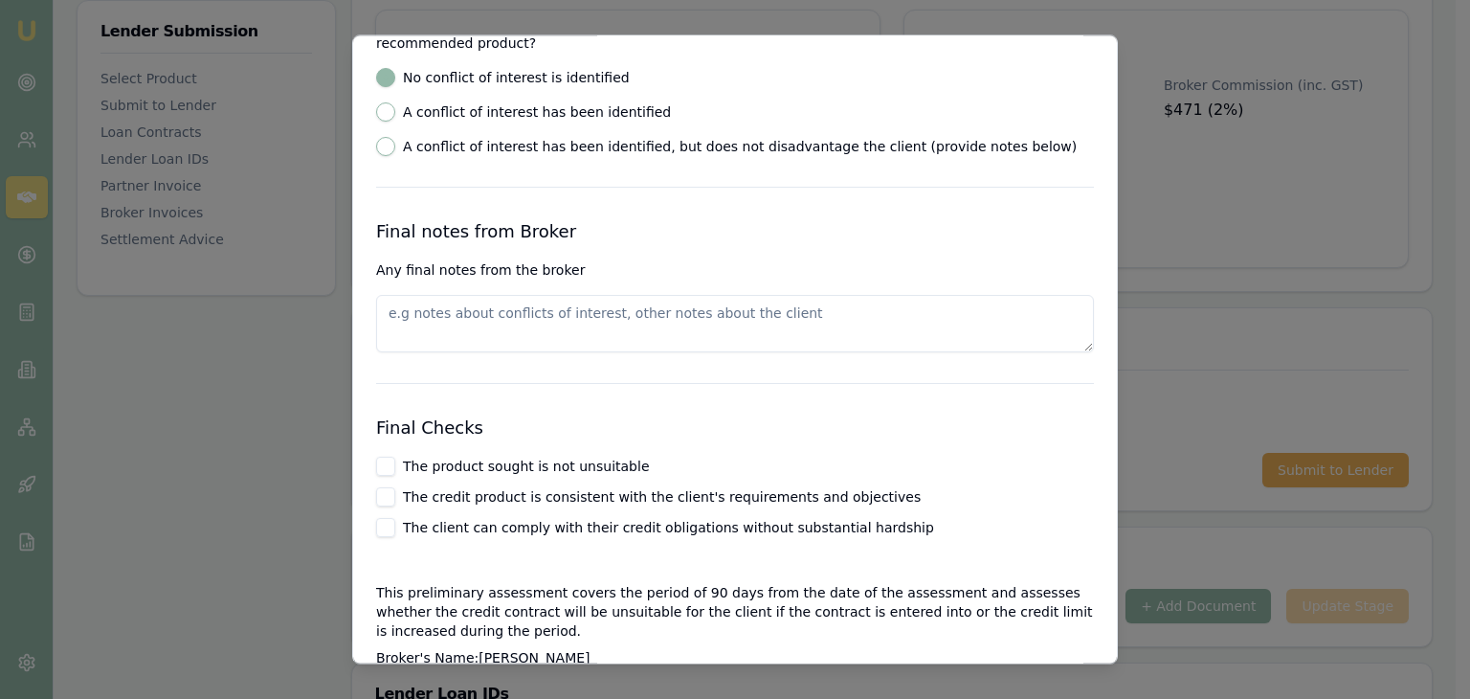
click at [442, 330] on textarea at bounding box center [735, 324] width 718 height 57
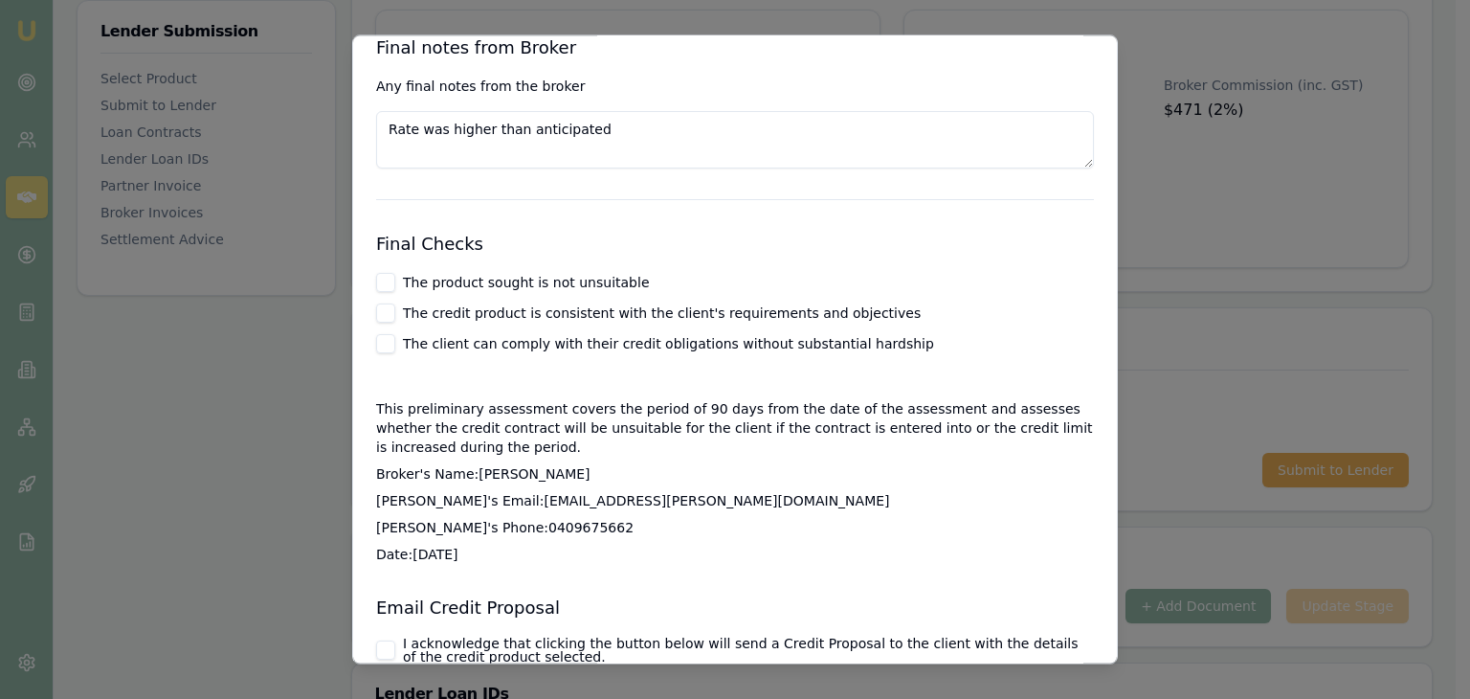
scroll to position [3254, 0]
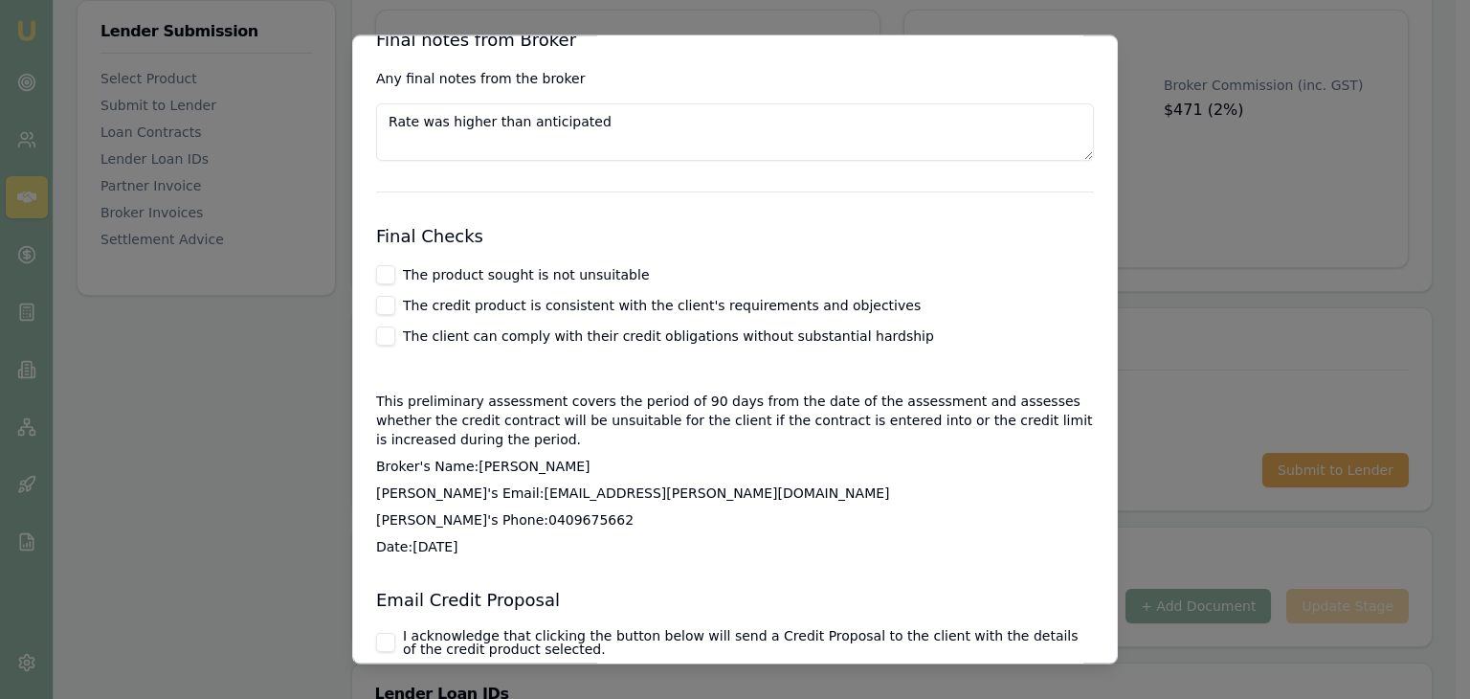
type textarea "Rate was higher than anticipated"
click at [390, 274] on button "The product sought is not unsuitable" at bounding box center [385, 275] width 19 height 19
checkbox input "true"
click at [379, 304] on button "The credit product is consistent with the client's requirements and objectives" at bounding box center [385, 306] width 19 height 19
checkbox input "true"
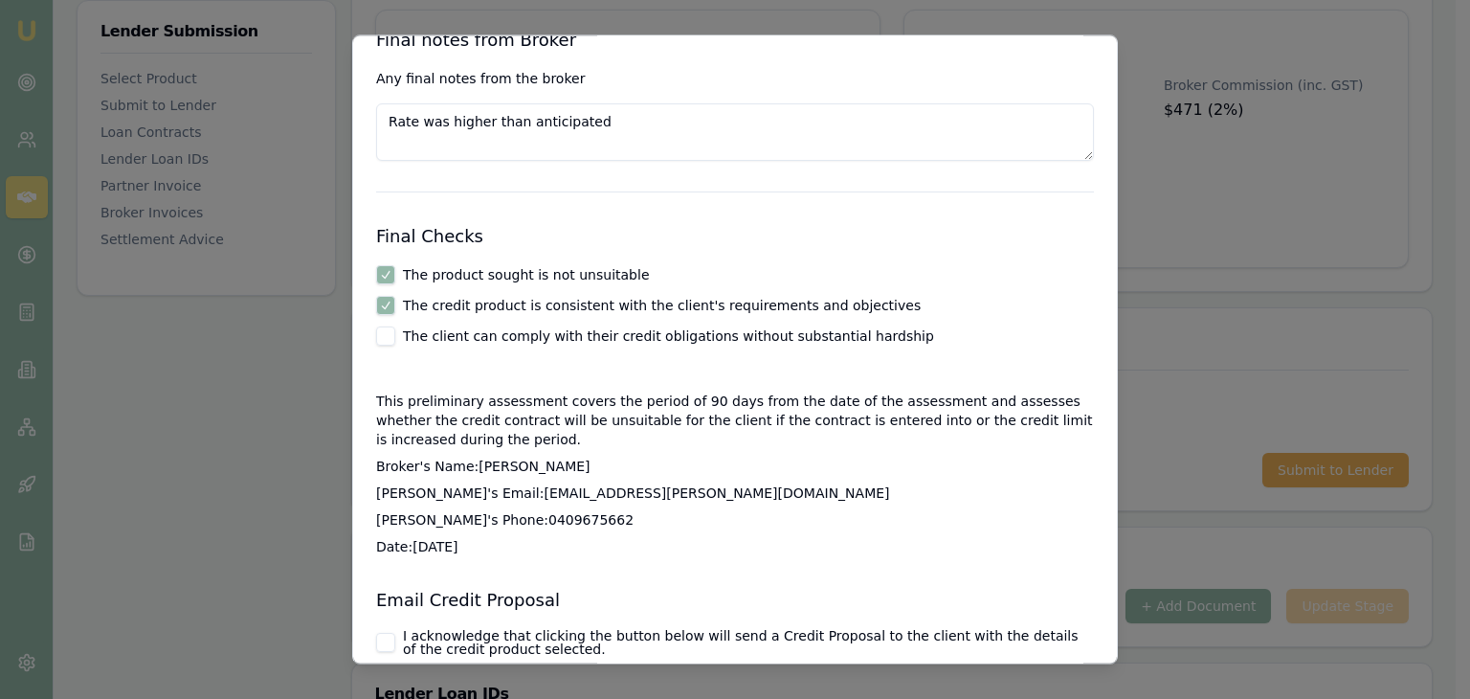
click at [389, 341] on button "The client can comply with their credit obligations without substantial hardship" at bounding box center [385, 336] width 19 height 19
checkbox input "true"
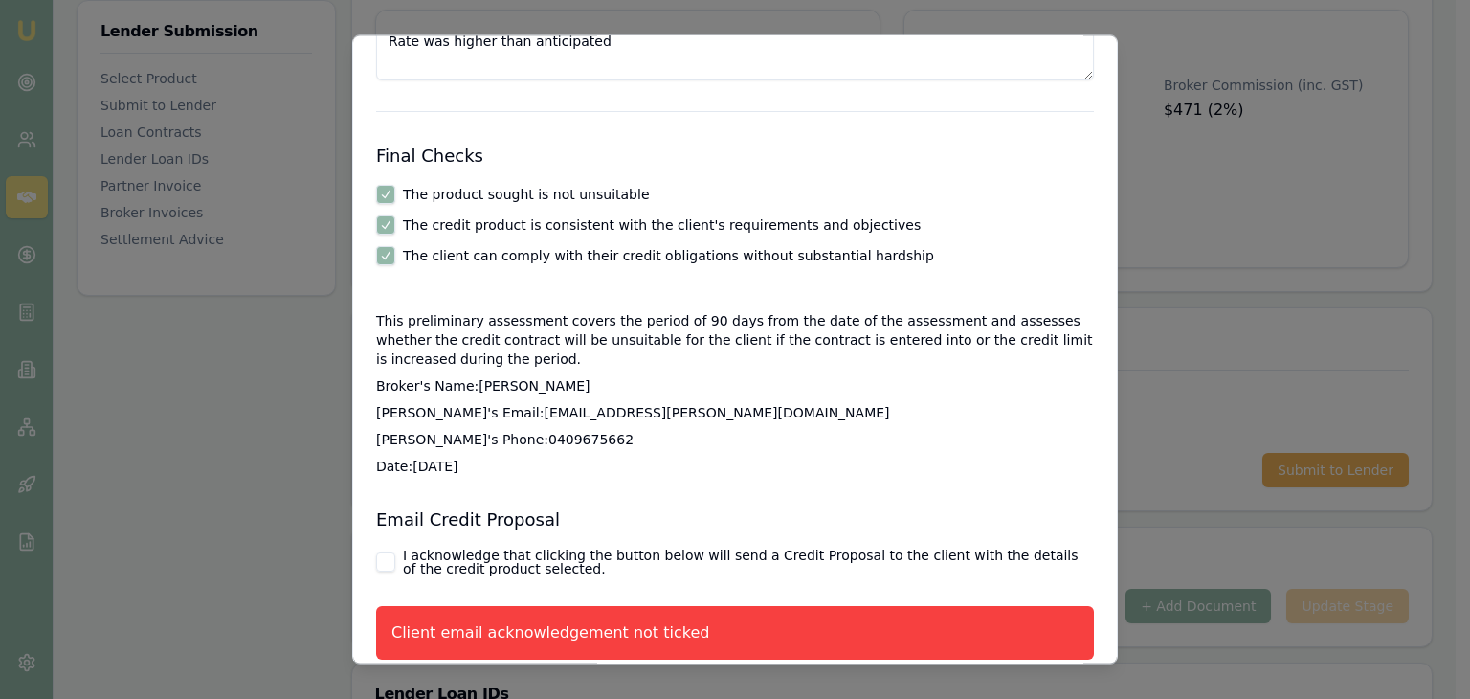
scroll to position [3418, 0]
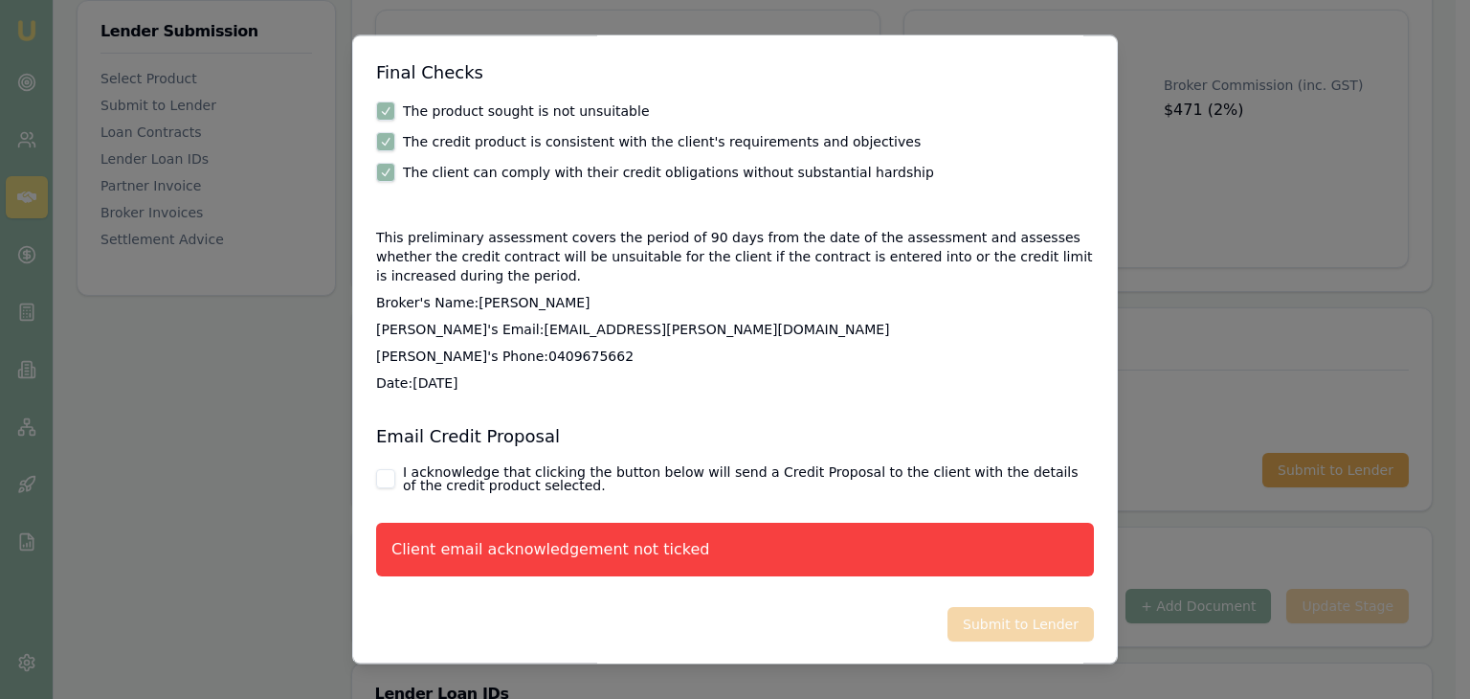
click at [391, 472] on button "I acknowledge that clicking the button below will send a Credit Proposal to the…" at bounding box center [385, 479] width 19 height 19
checkbox input "true"
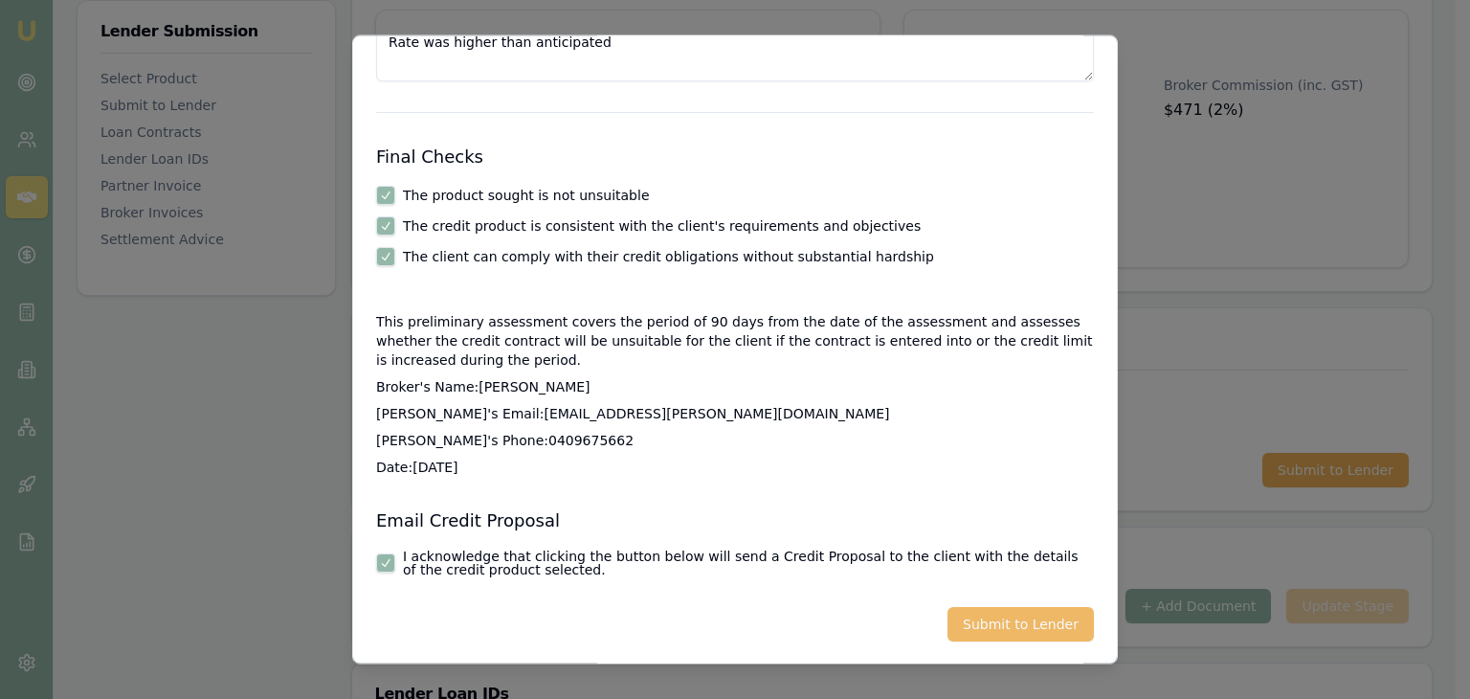
click at [995, 617] on button "Submit to Lender" at bounding box center [1020, 625] width 146 height 34
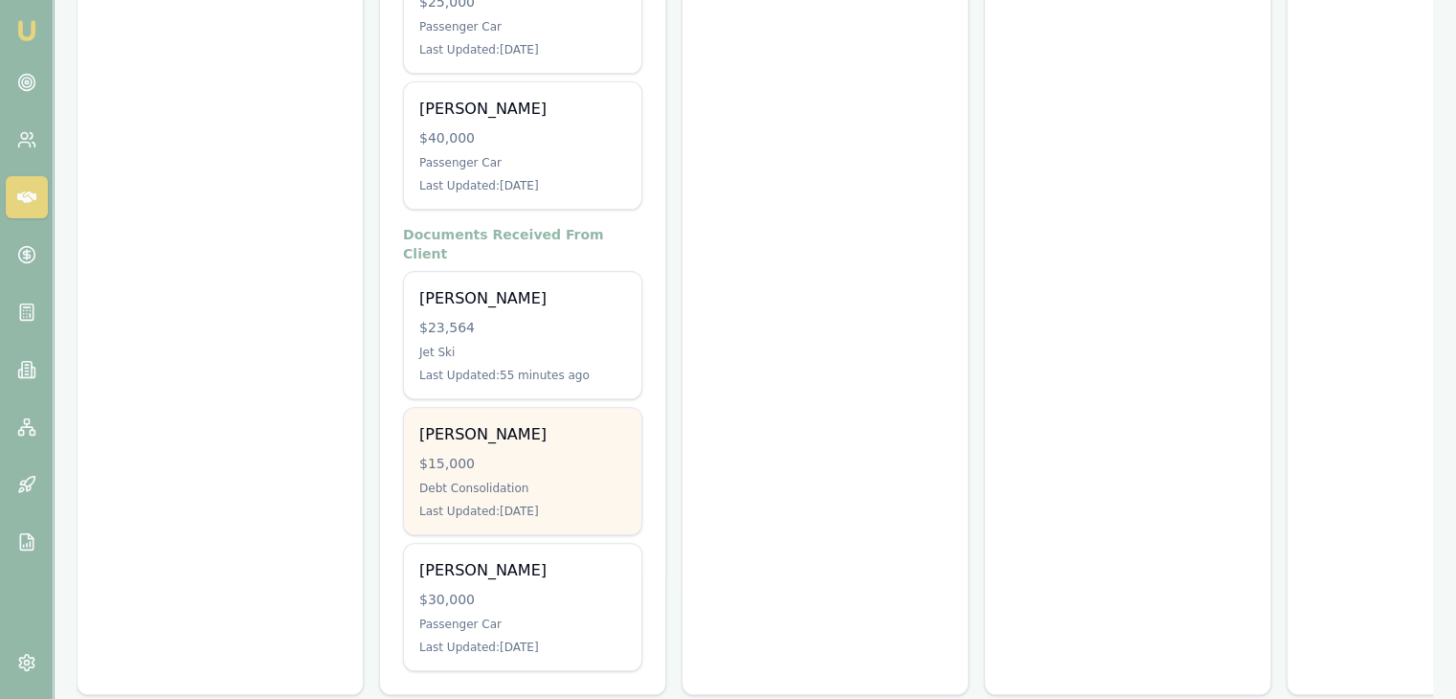
click at [506, 480] on div "Debt Consolidation" at bounding box center [522, 487] width 207 height 15
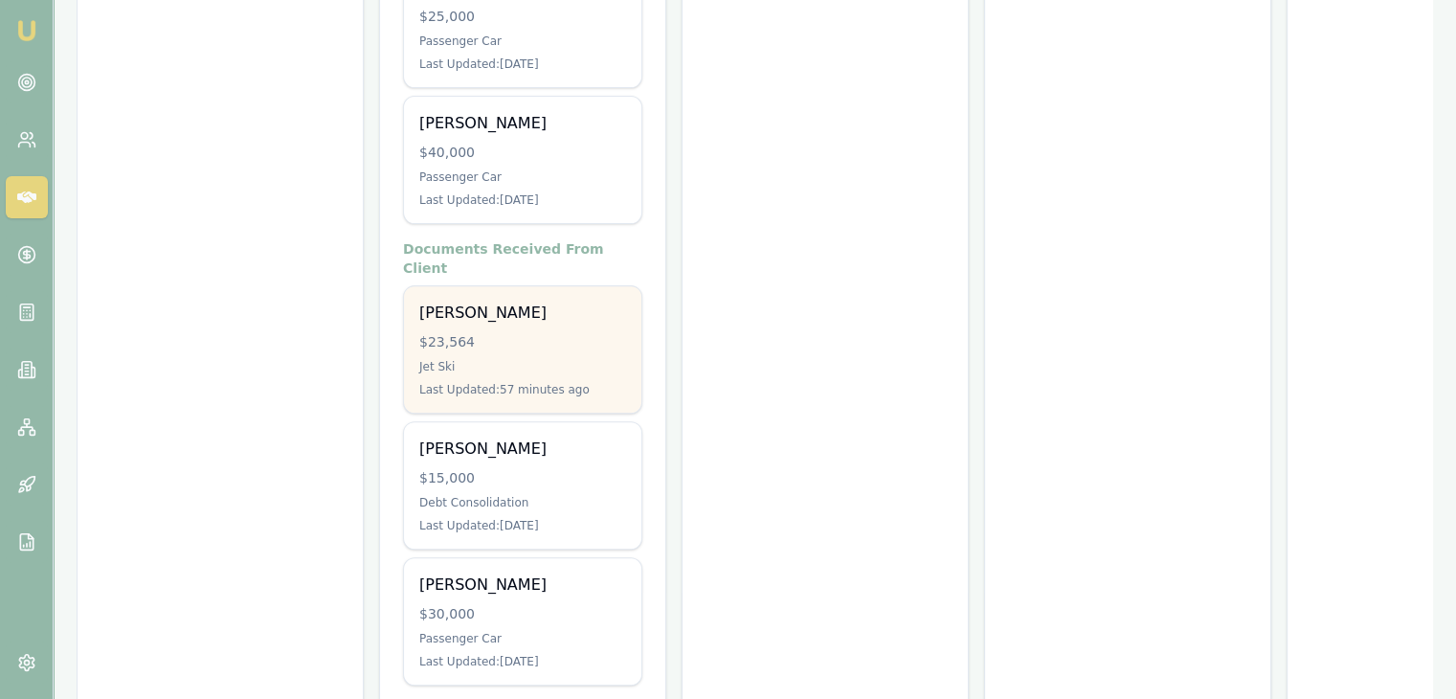
scroll to position [638, 0]
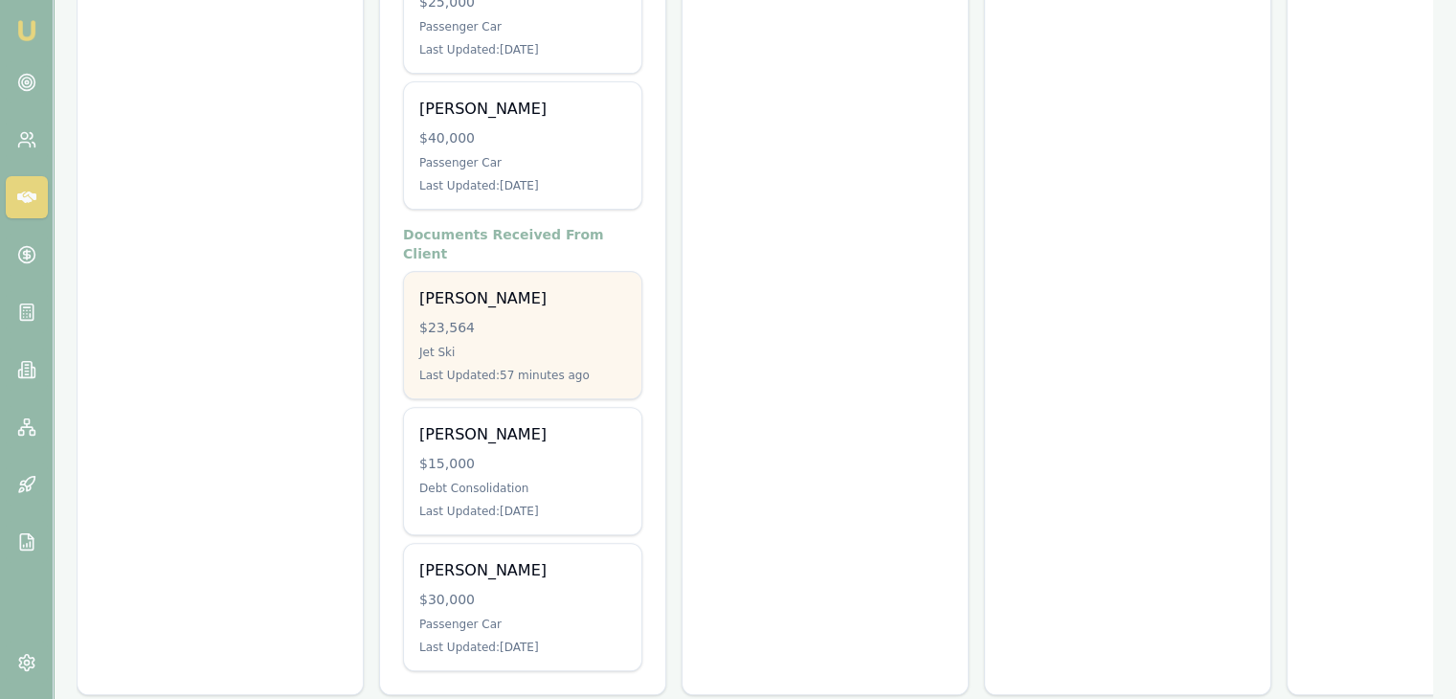
click at [555, 318] on div "$23,564" at bounding box center [522, 327] width 207 height 19
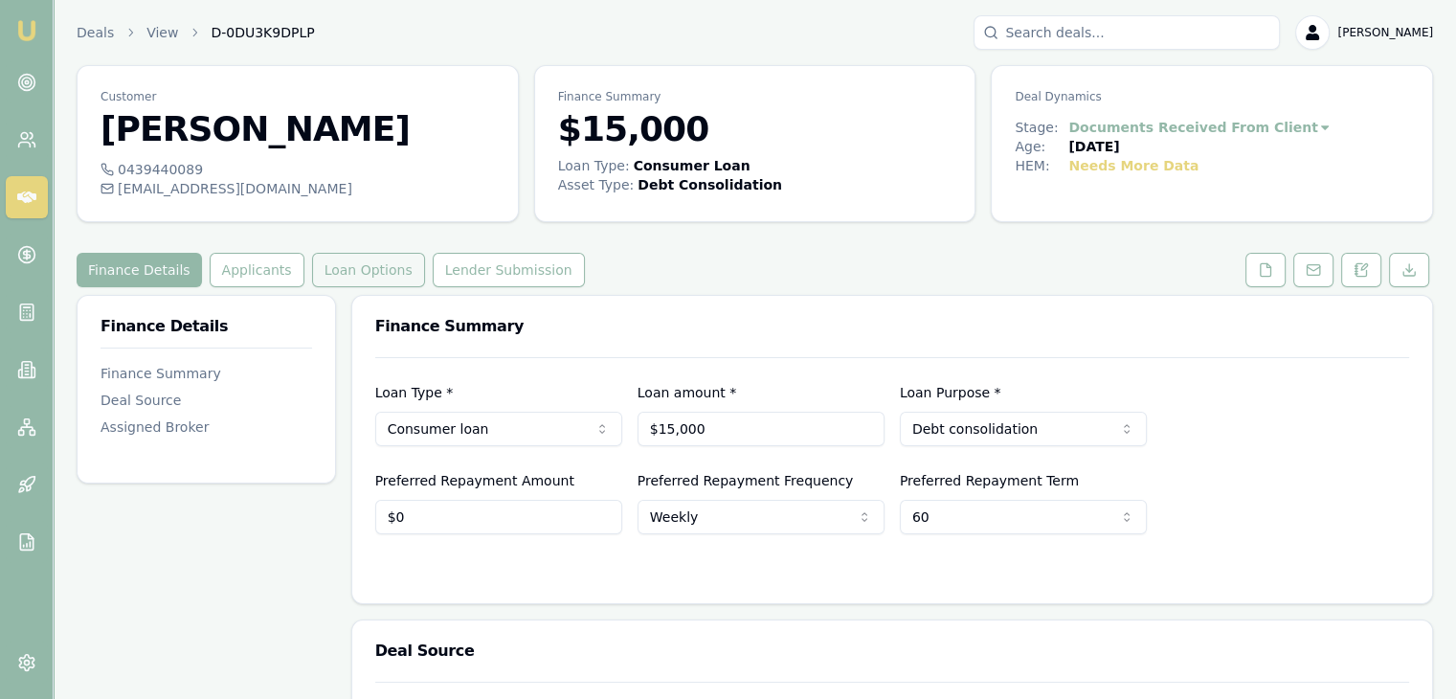
click at [334, 276] on button "Loan Options" at bounding box center [368, 270] width 113 height 34
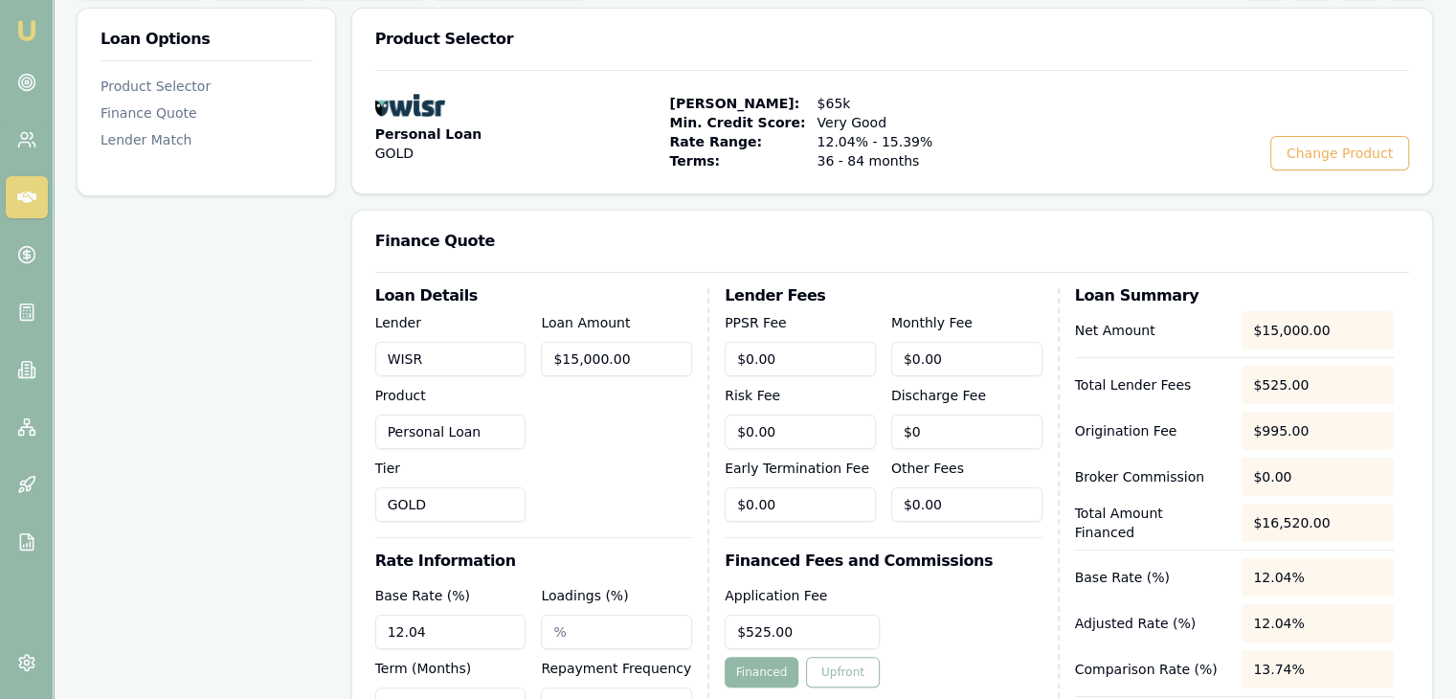
scroll to position [383, 0]
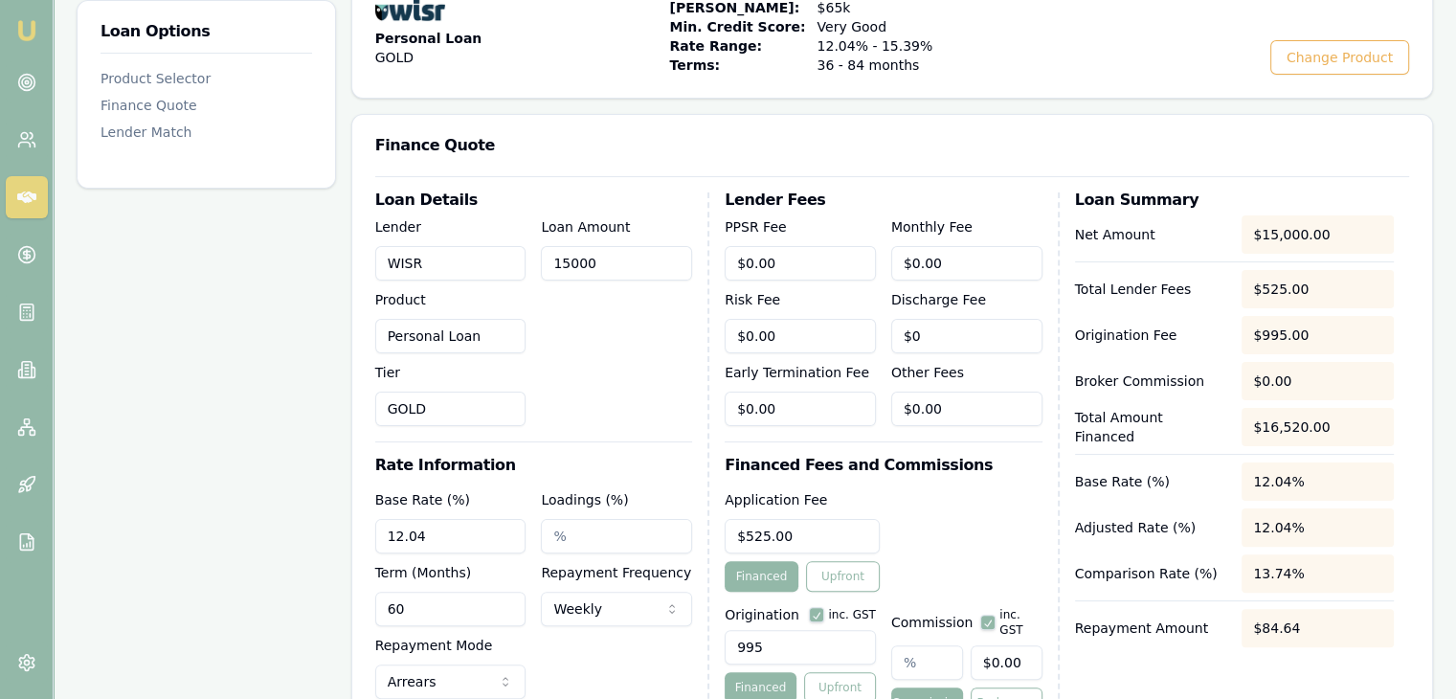
drag, startPoint x: 640, startPoint y: 269, endPoint x: 471, endPoint y: 265, distance: 169.4
click at [471, 265] on div "Lender WISR Product Personal Loan Tier GOLD Loan Amount 15000" at bounding box center [533, 320] width 317 height 211
type input "$16,006.00"
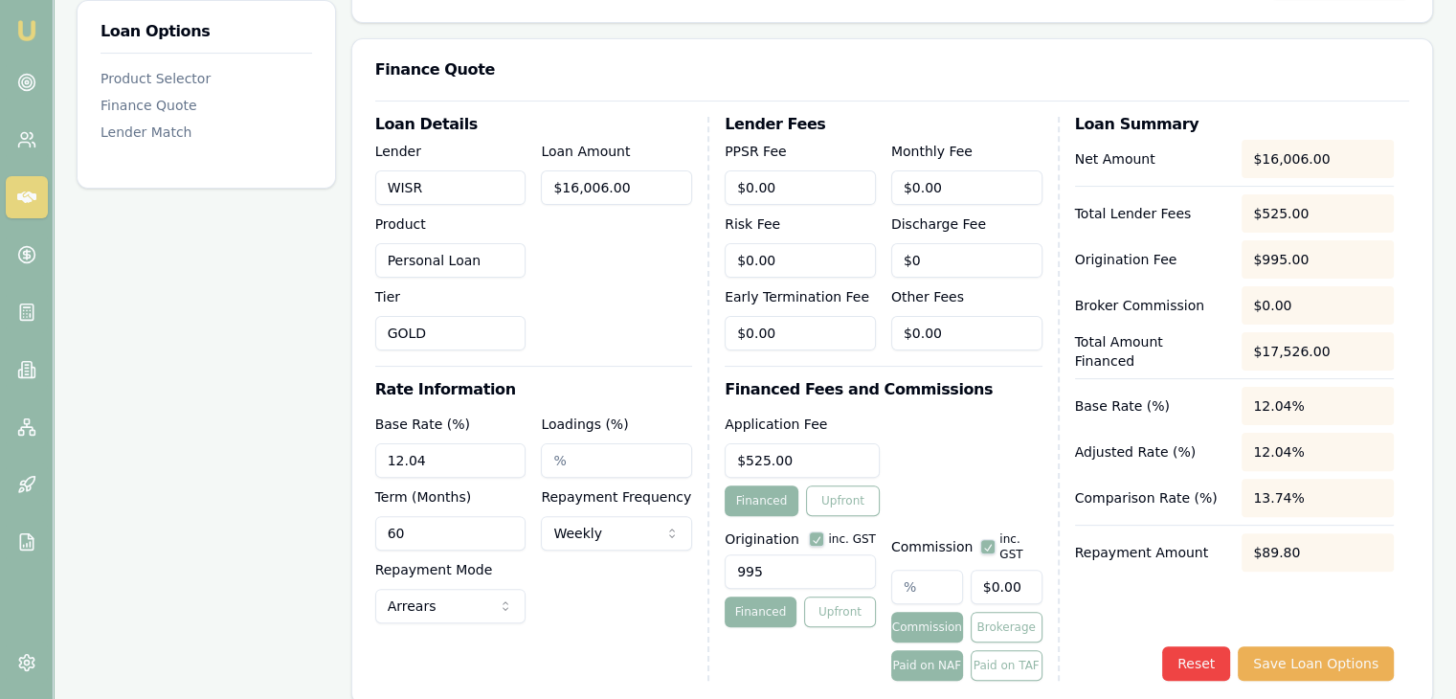
scroll to position [574, 0]
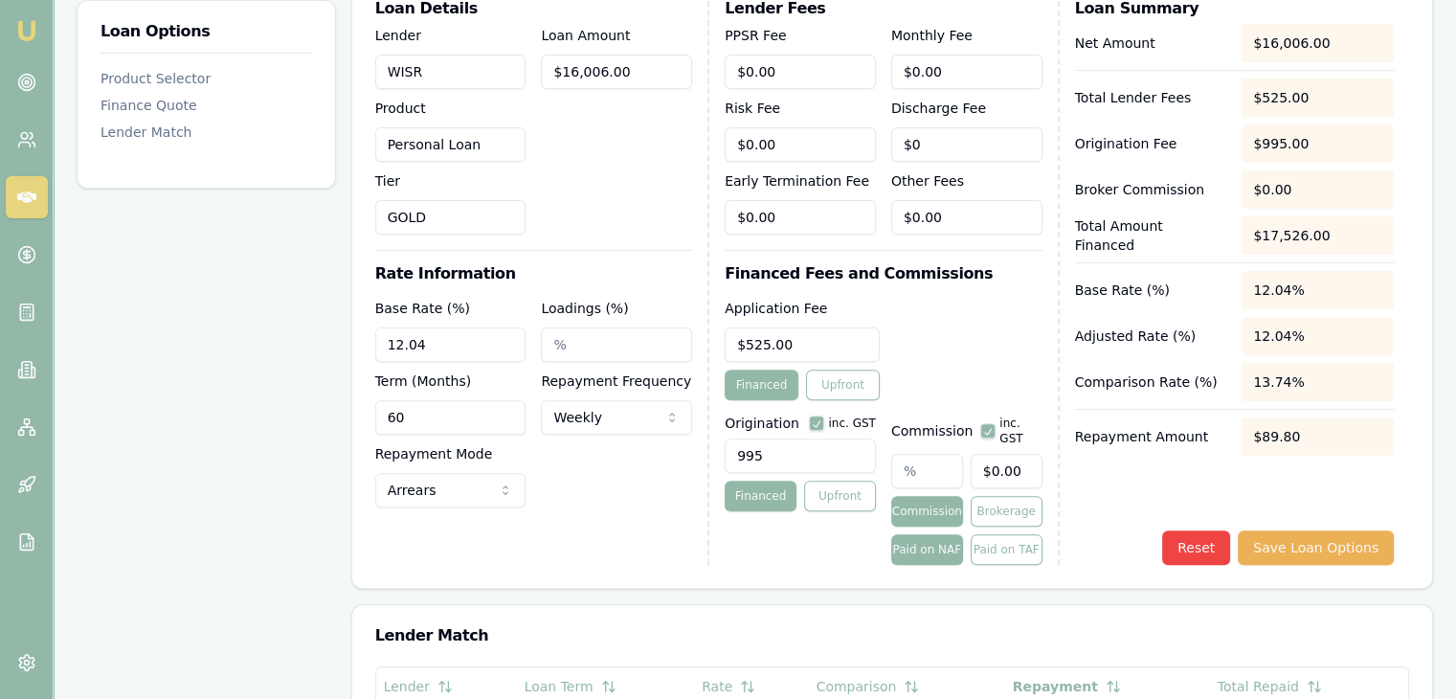
type input "12.04%"
click at [1309, 530] on button "Save Loan Options" at bounding box center [1315, 547] width 156 height 34
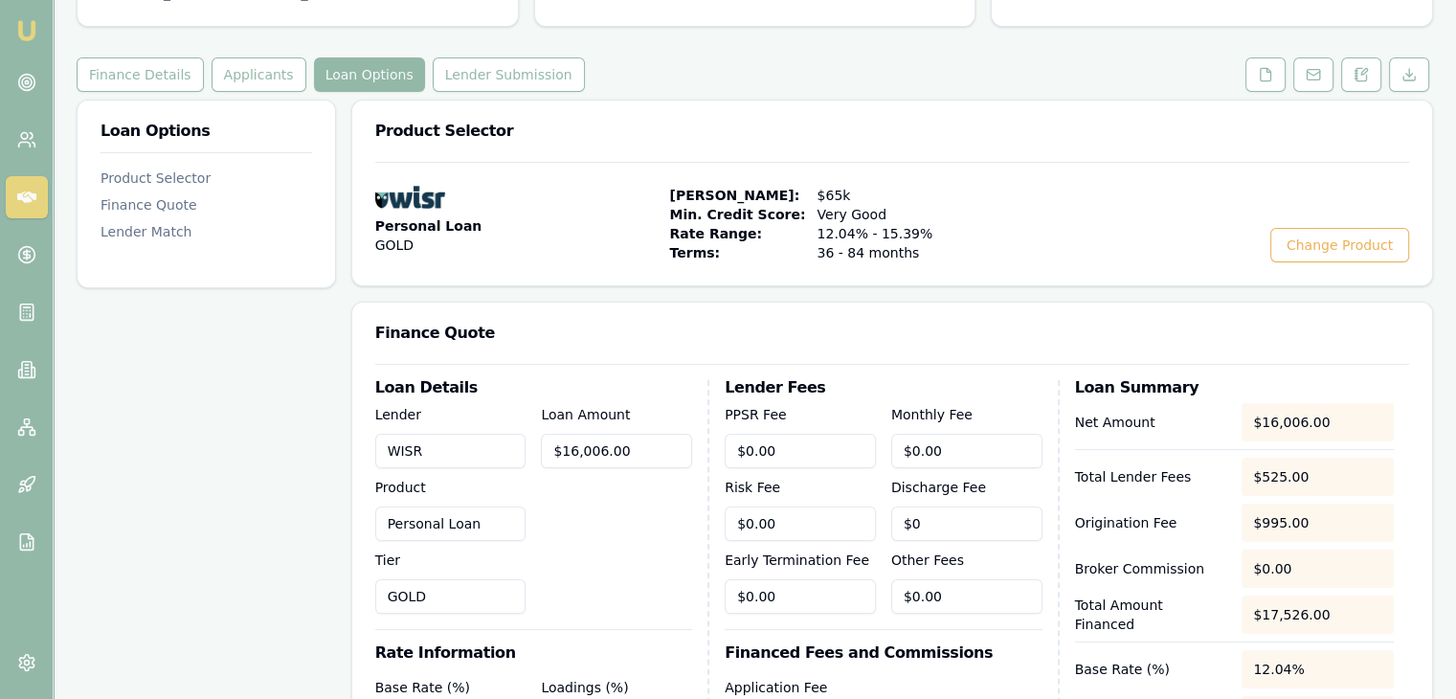
scroll to position [191, 0]
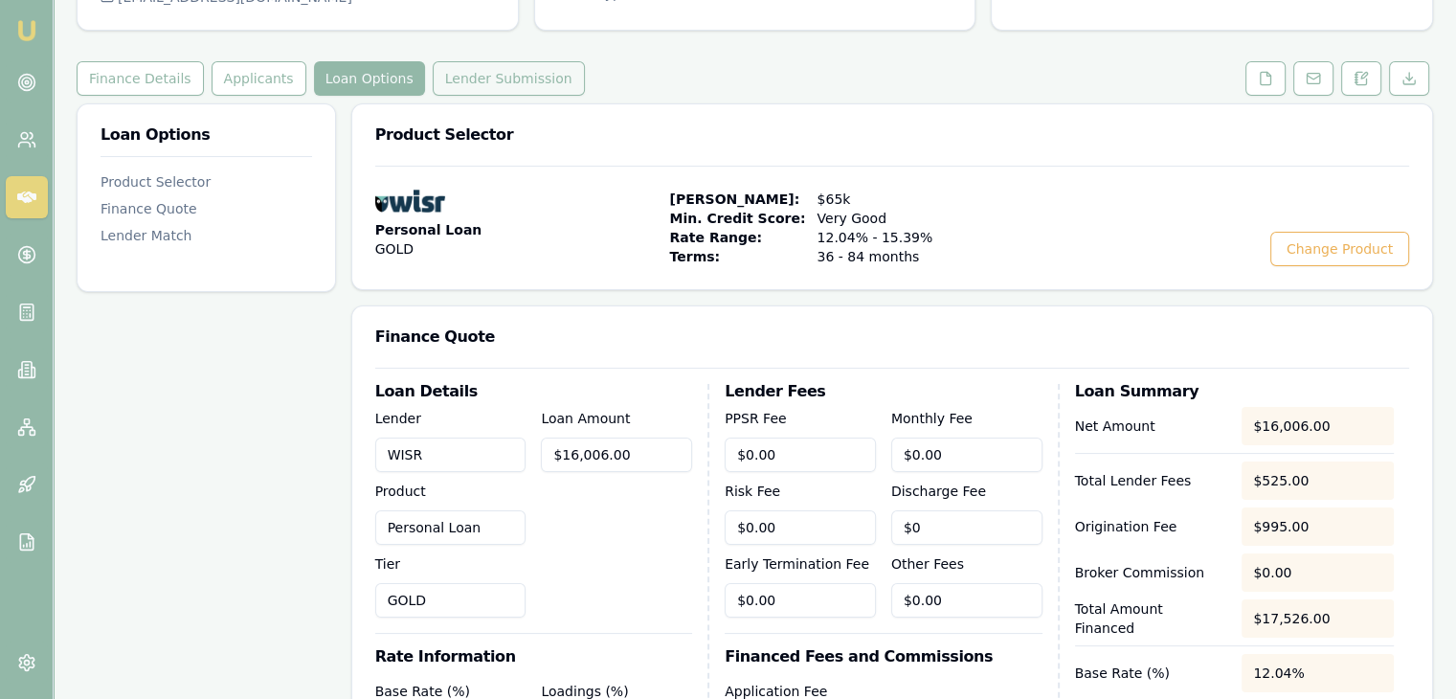
click at [477, 76] on button "Lender Submission" at bounding box center [509, 78] width 152 height 34
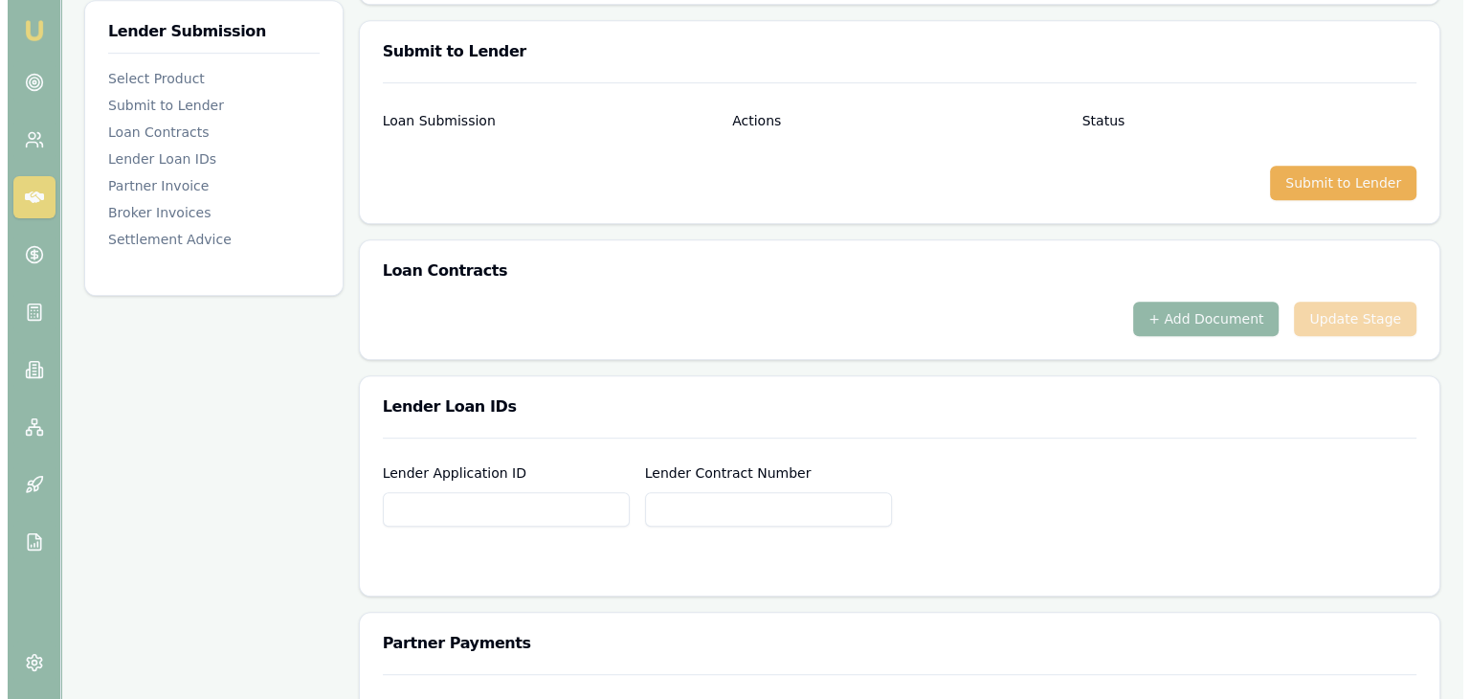
scroll to position [861, 0]
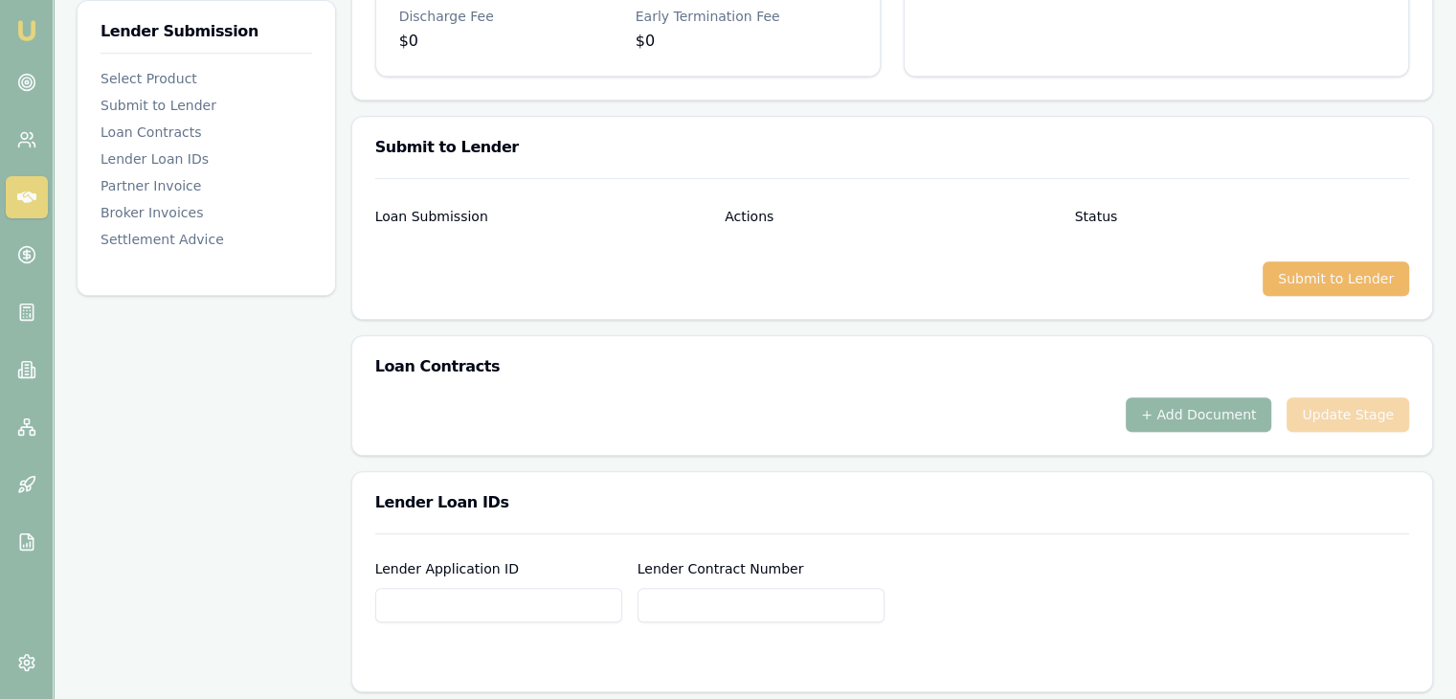
click at [1348, 274] on button "Submit to Lender" at bounding box center [1335, 278] width 146 height 34
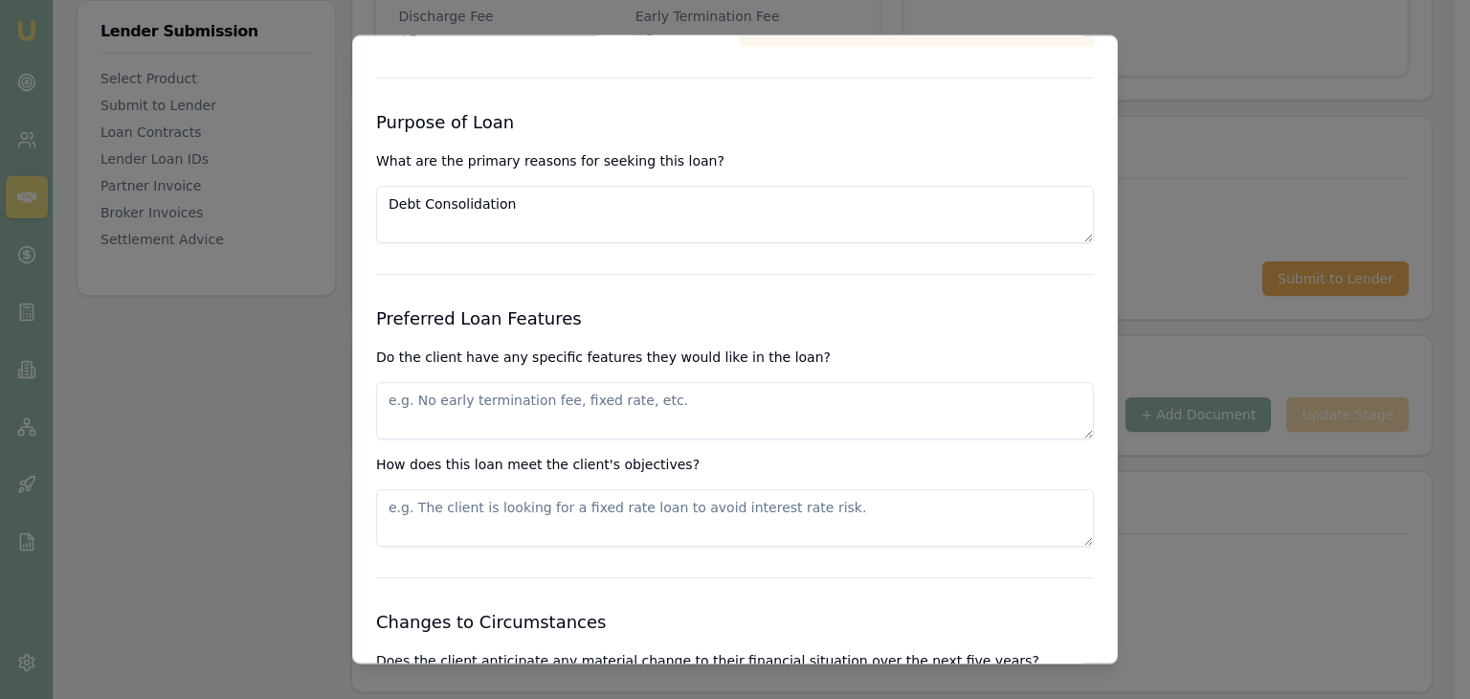
scroll to position [1914, 0]
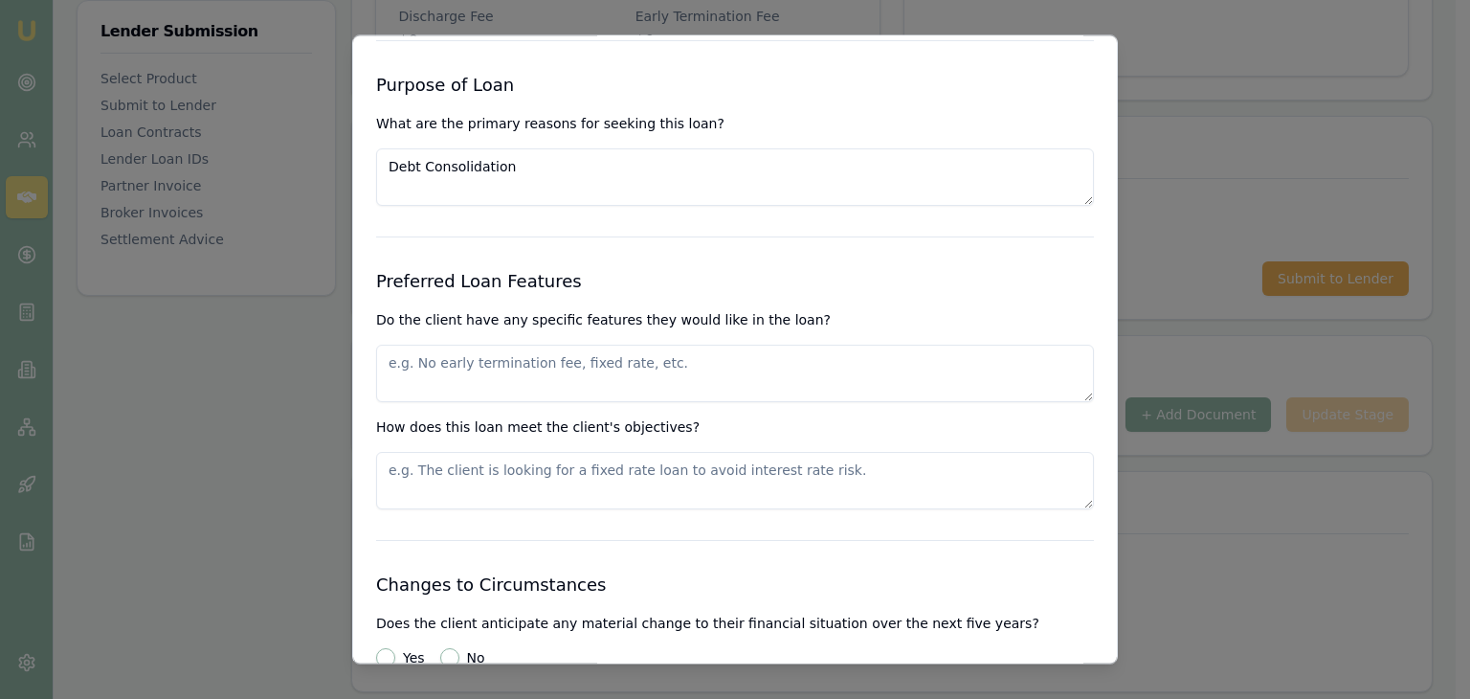
click at [454, 365] on textarea at bounding box center [735, 374] width 718 height 57
type textarea "Affordability"
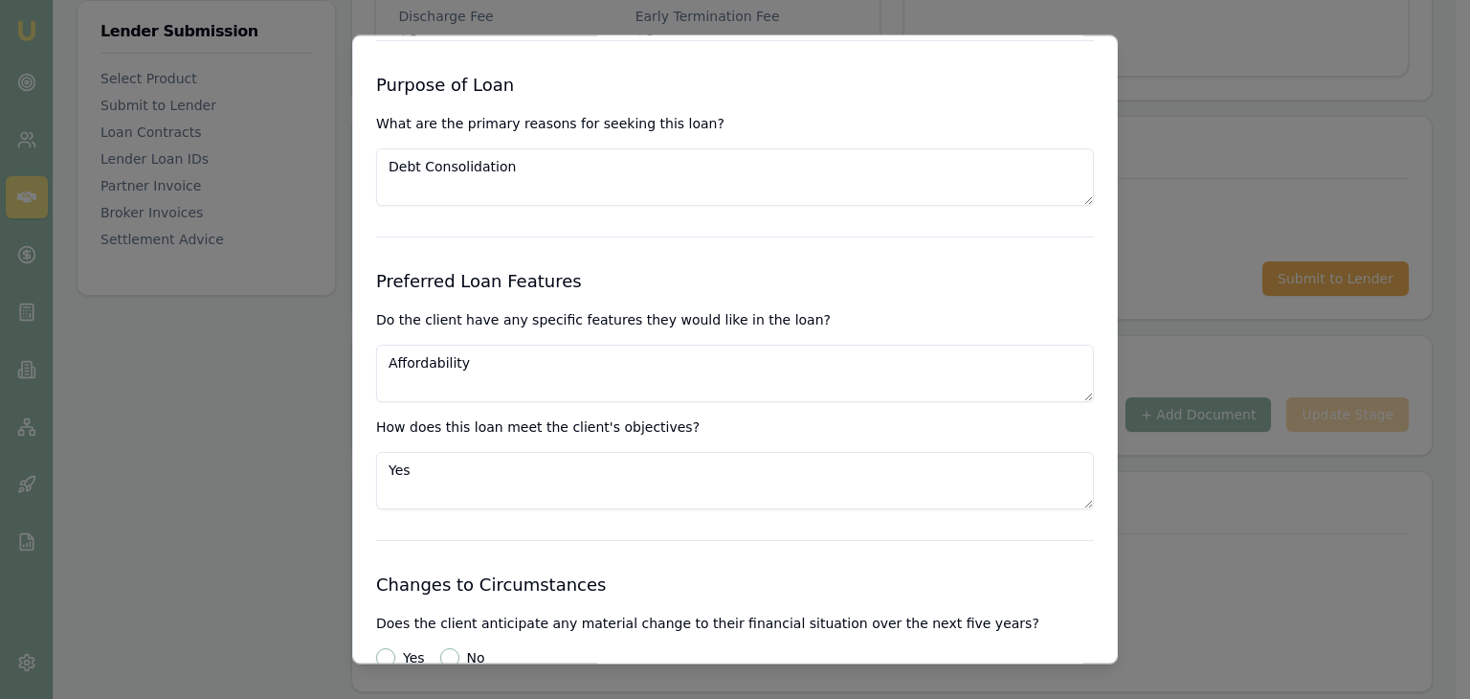
type textarea "Yes"
type button "yes"
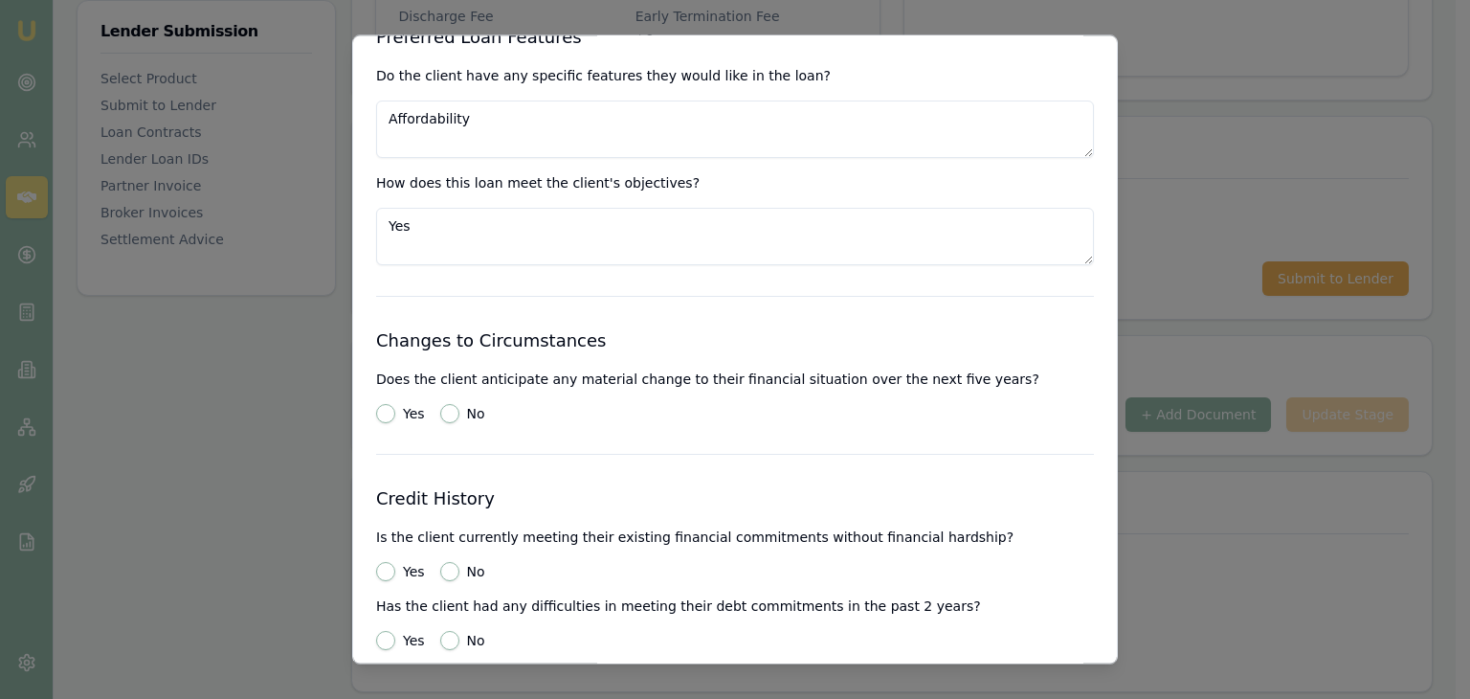
scroll to position [2205, 0]
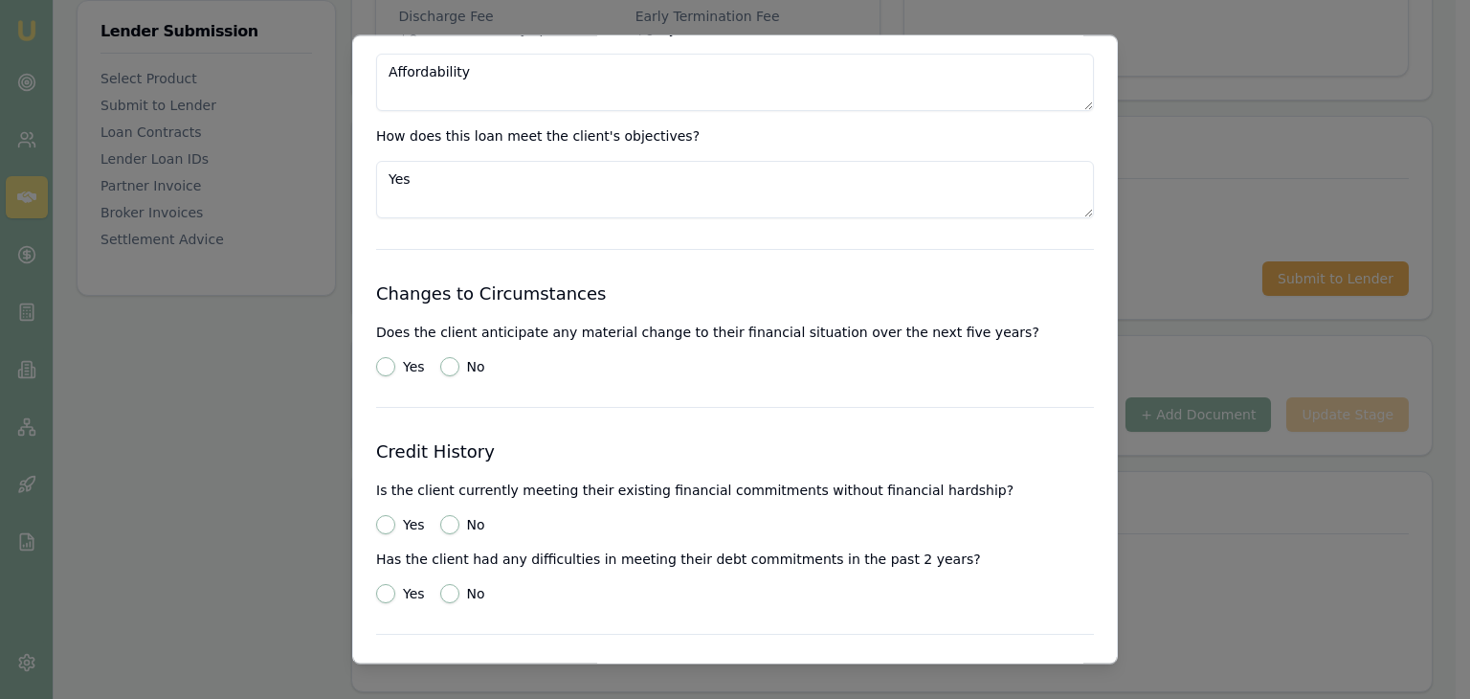
click at [448, 366] on button "No" at bounding box center [449, 367] width 19 height 19
radio input "true"
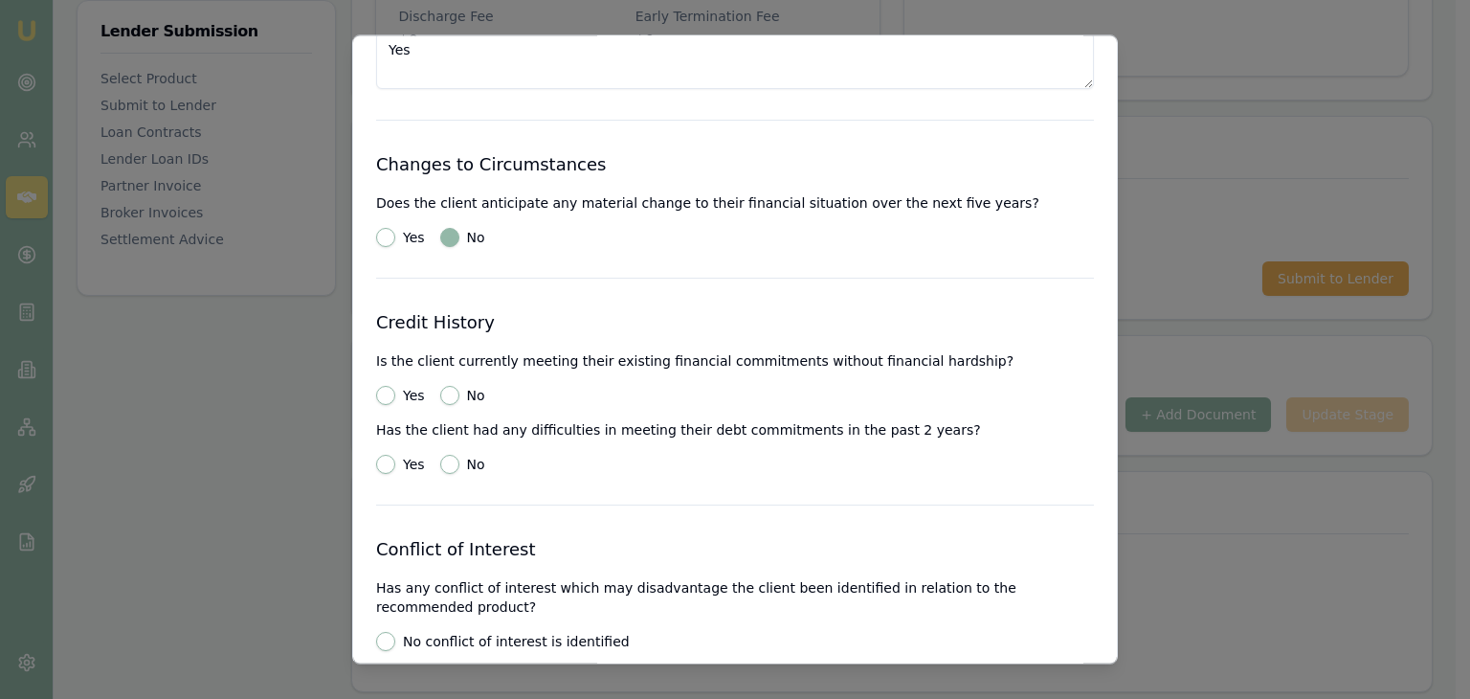
scroll to position [2396, 0]
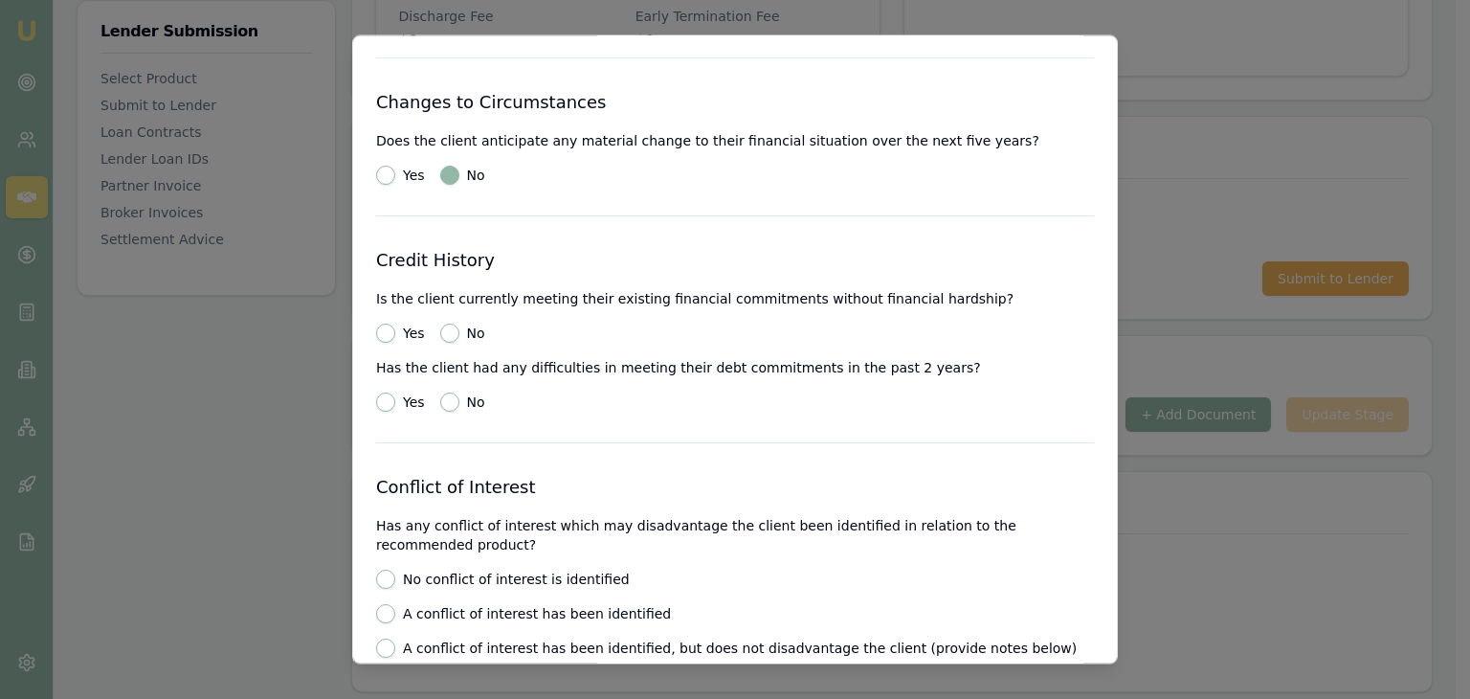
click at [383, 330] on button "Yes" at bounding box center [385, 333] width 19 height 19
radio input "true"
click at [451, 393] on button "No" at bounding box center [449, 402] width 19 height 19
radio input "true"
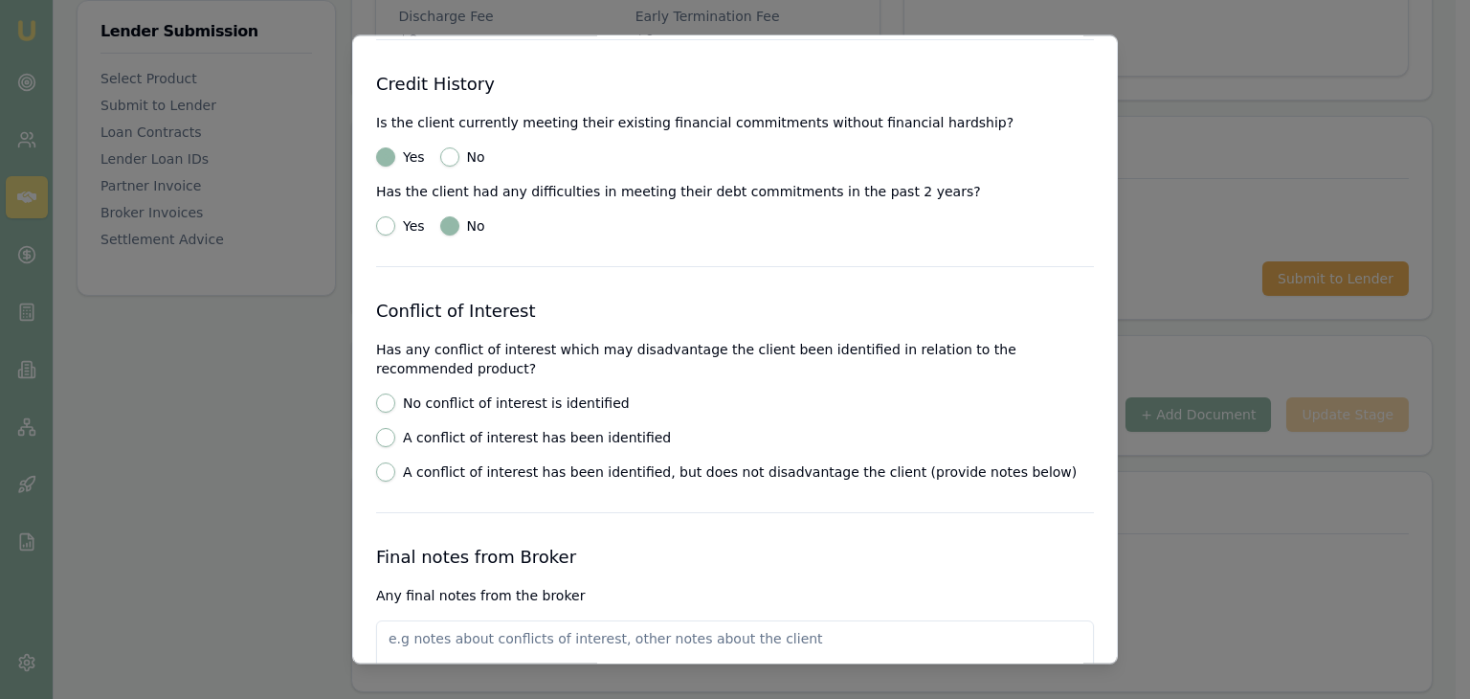
scroll to position [2588, 0]
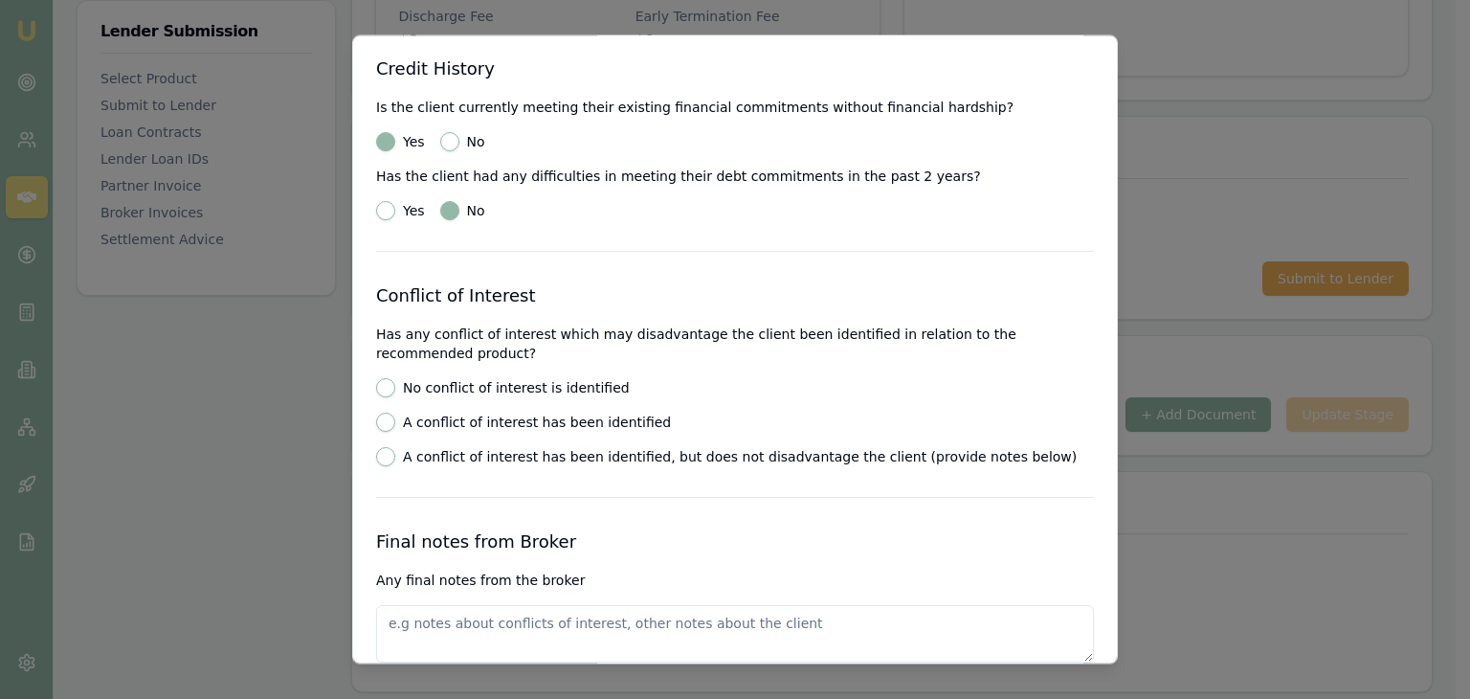
click at [381, 388] on button "No conflict of interest is identified" at bounding box center [385, 388] width 19 height 19
radio input "true"
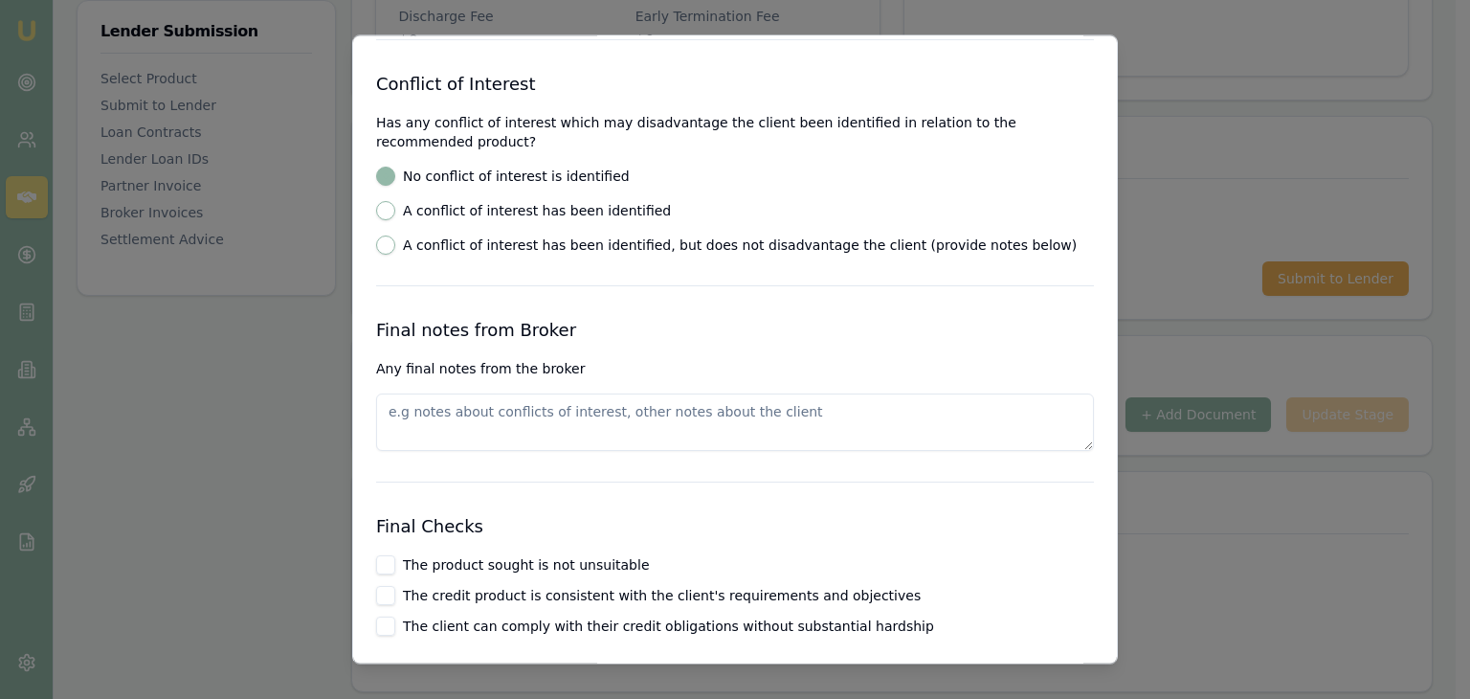
scroll to position [2875, 0]
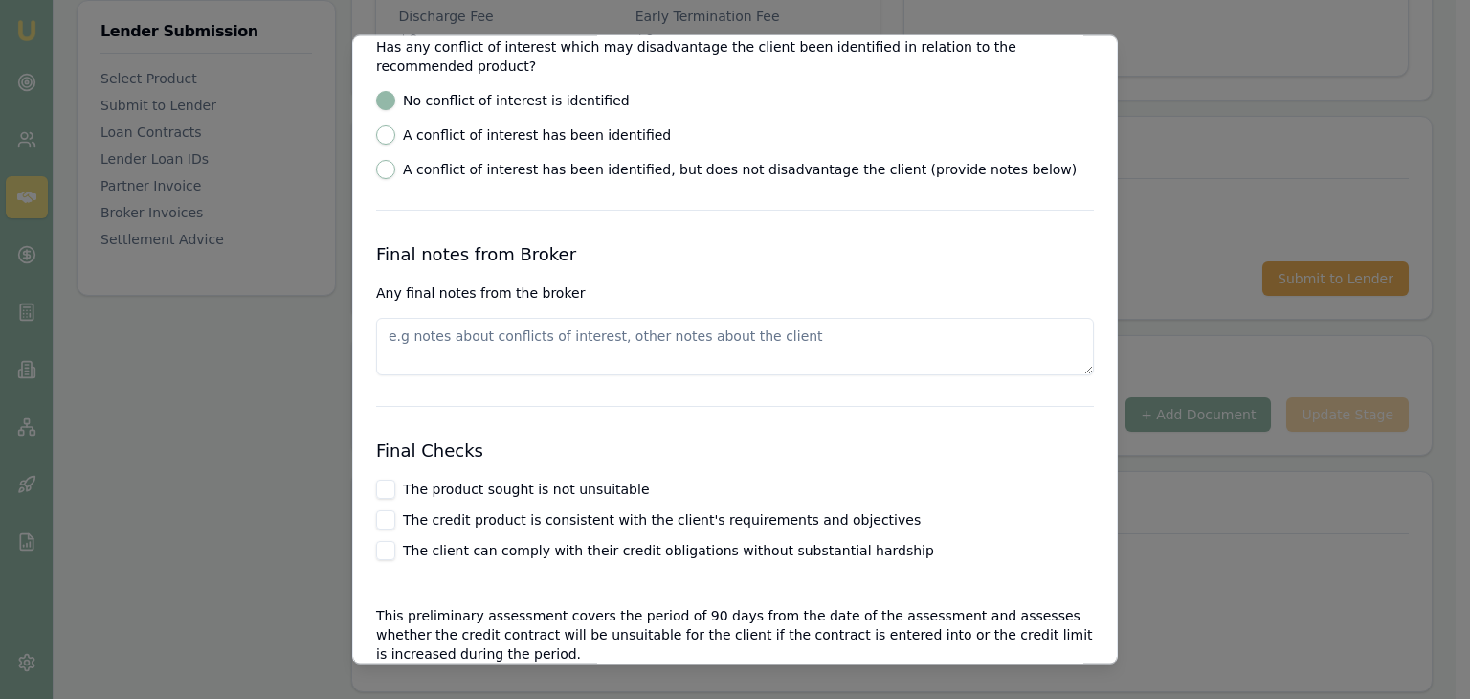
click at [501, 334] on textarea at bounding box center [735, 347] width 718 height 57
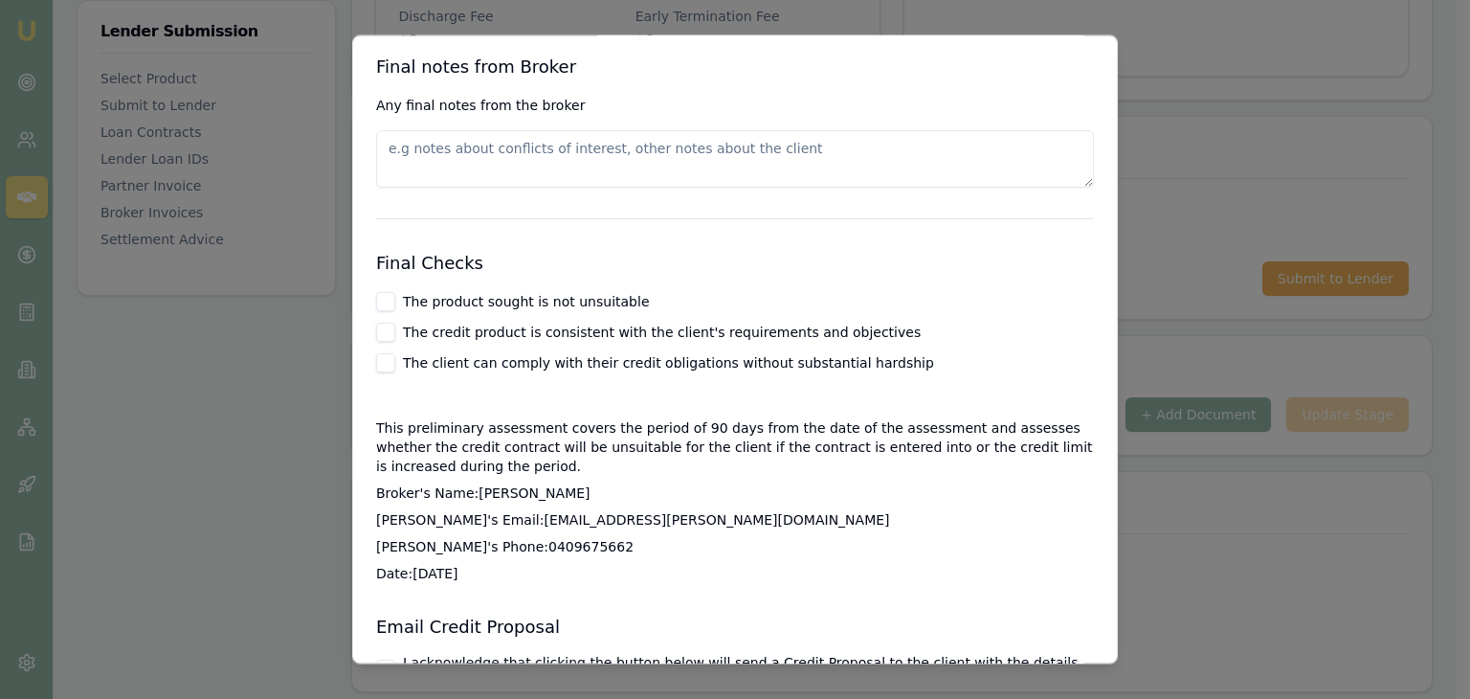
scroll to position [3066, 0]
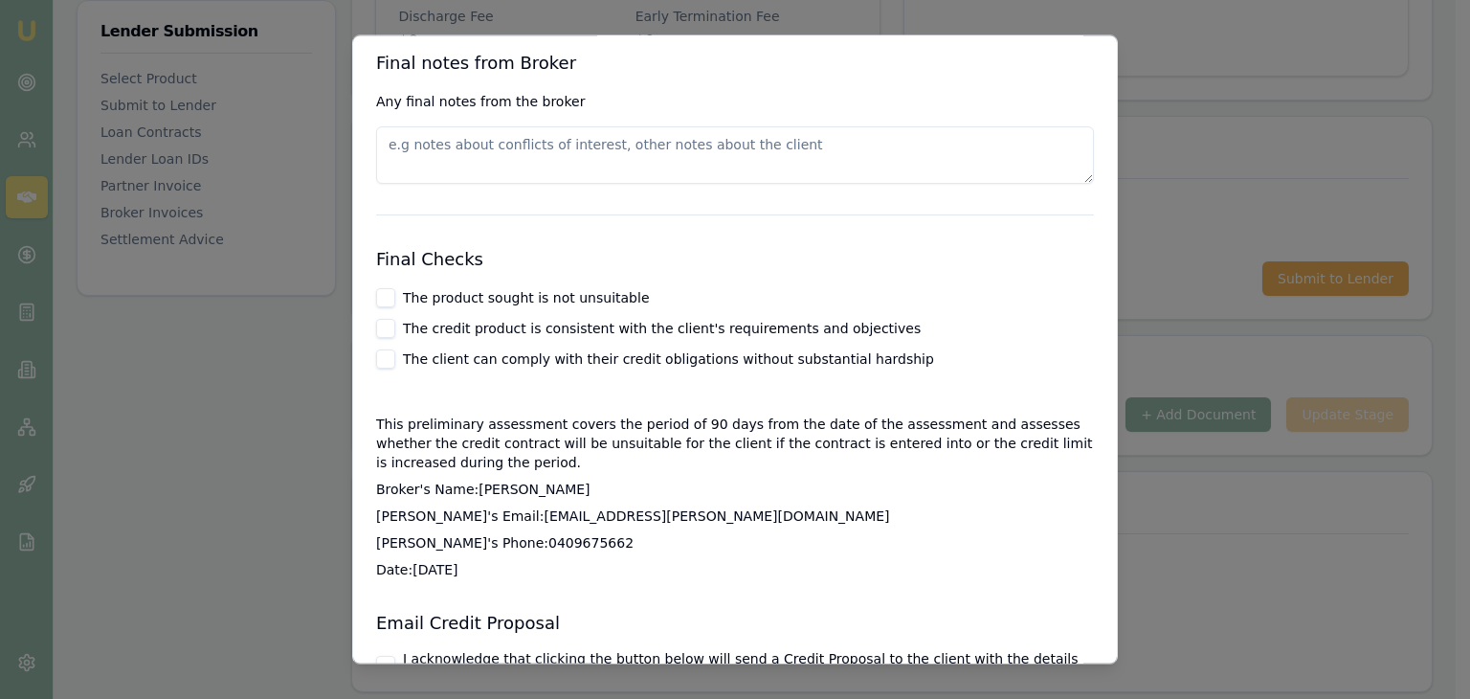
click at [387, 295] on button "The product sought is not unsuitable" at bounding box center [385, 298] width 19 height 19
checkbox input "true"
click at [379, 323] on button "The credit product is consistent with the client's requirements and objectives" at bounding box center [385, 329] width 19 height 19
checkbox input "true"
click at [382, 360] on button "The client can comply with their credit obligations without substantial hardship" at bounding box center [385, 359] width 19 height 19
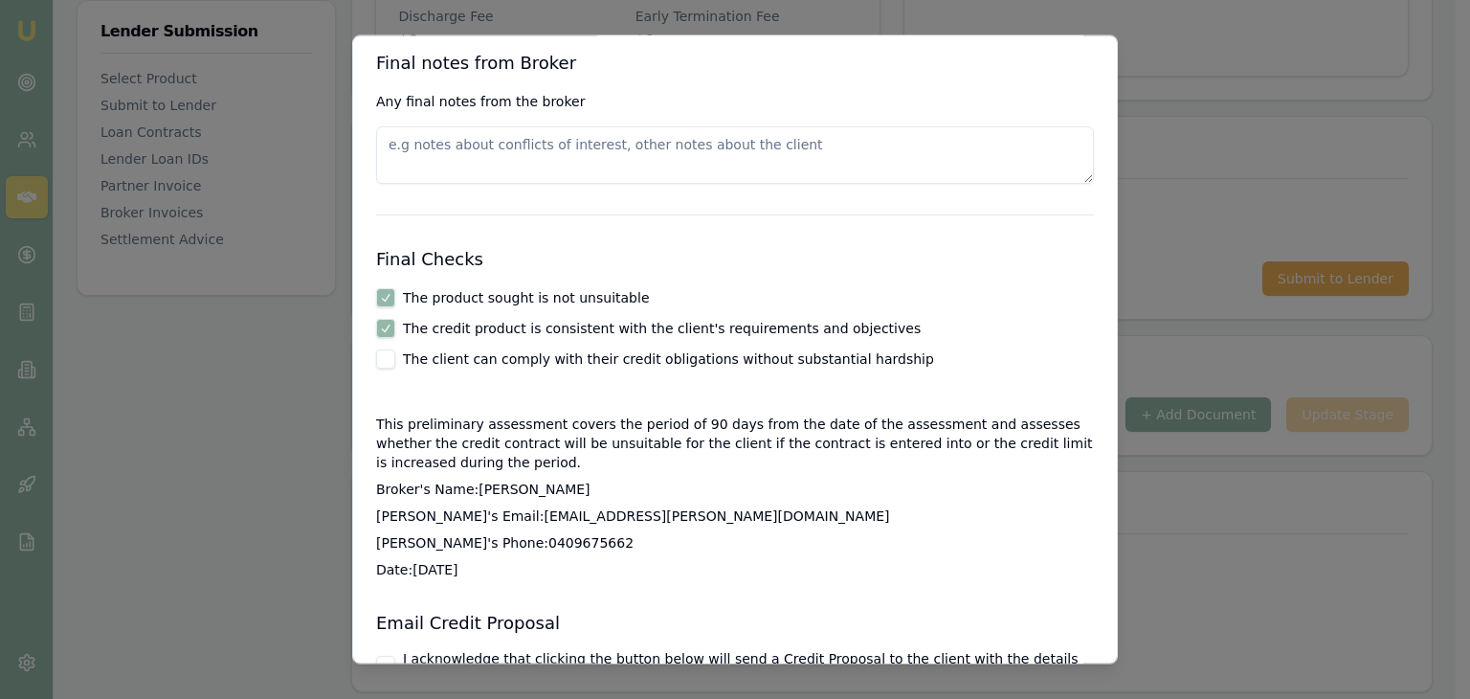
checkbox input "true"
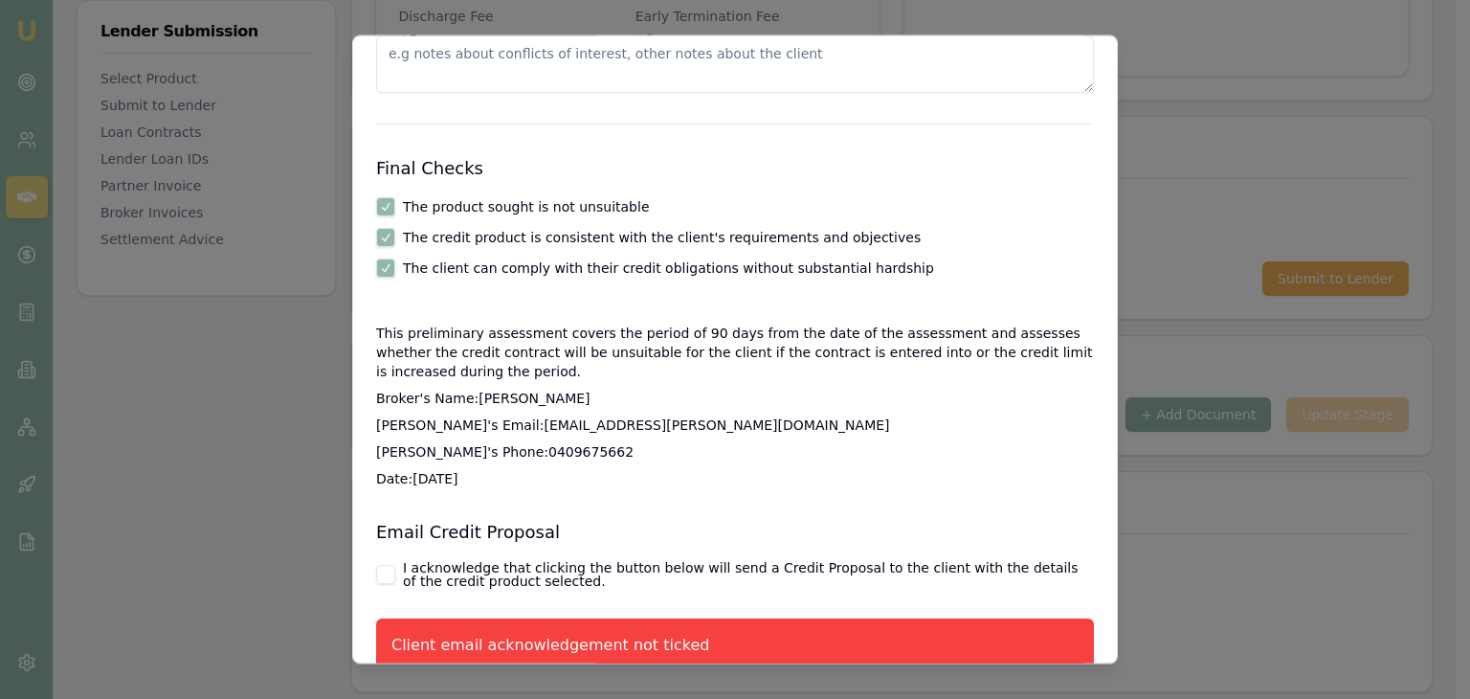
scroll to position [3254, 0]
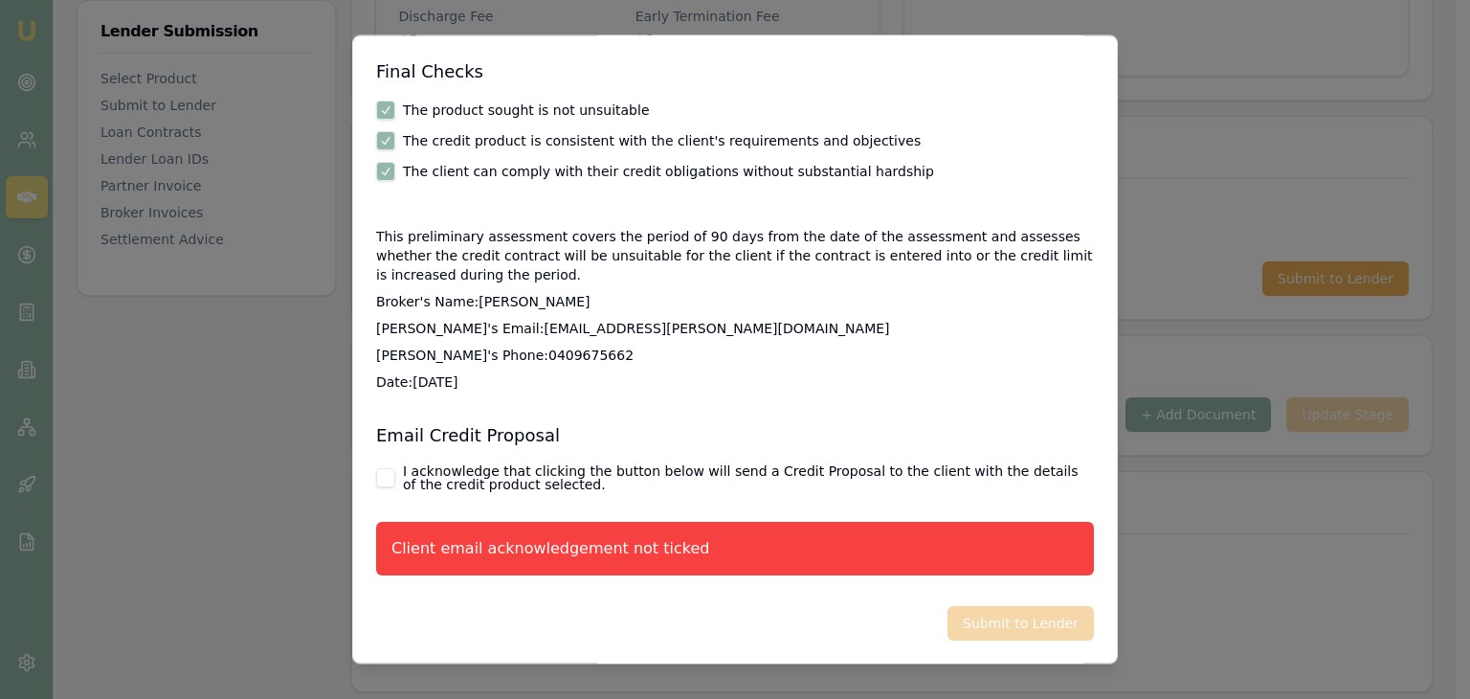
click at [389, 473] on button "I acknowledge that clicking the button below will send a Credit Proposal to the…" at bounding box center [385, 478] width 19 height 19
checkbox input "true"
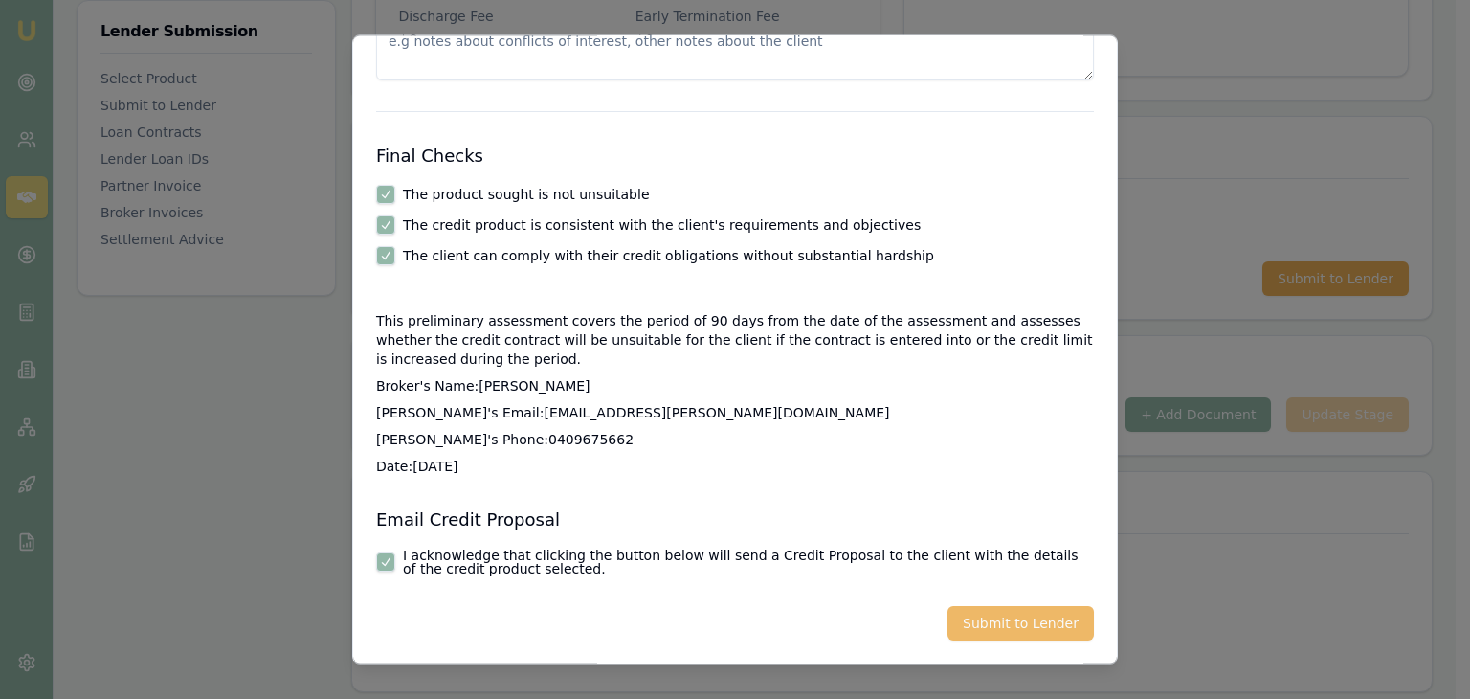
click at [999, 622] on button "Submit to Lender" at bounding box center [1020, 624] width 146 height 34
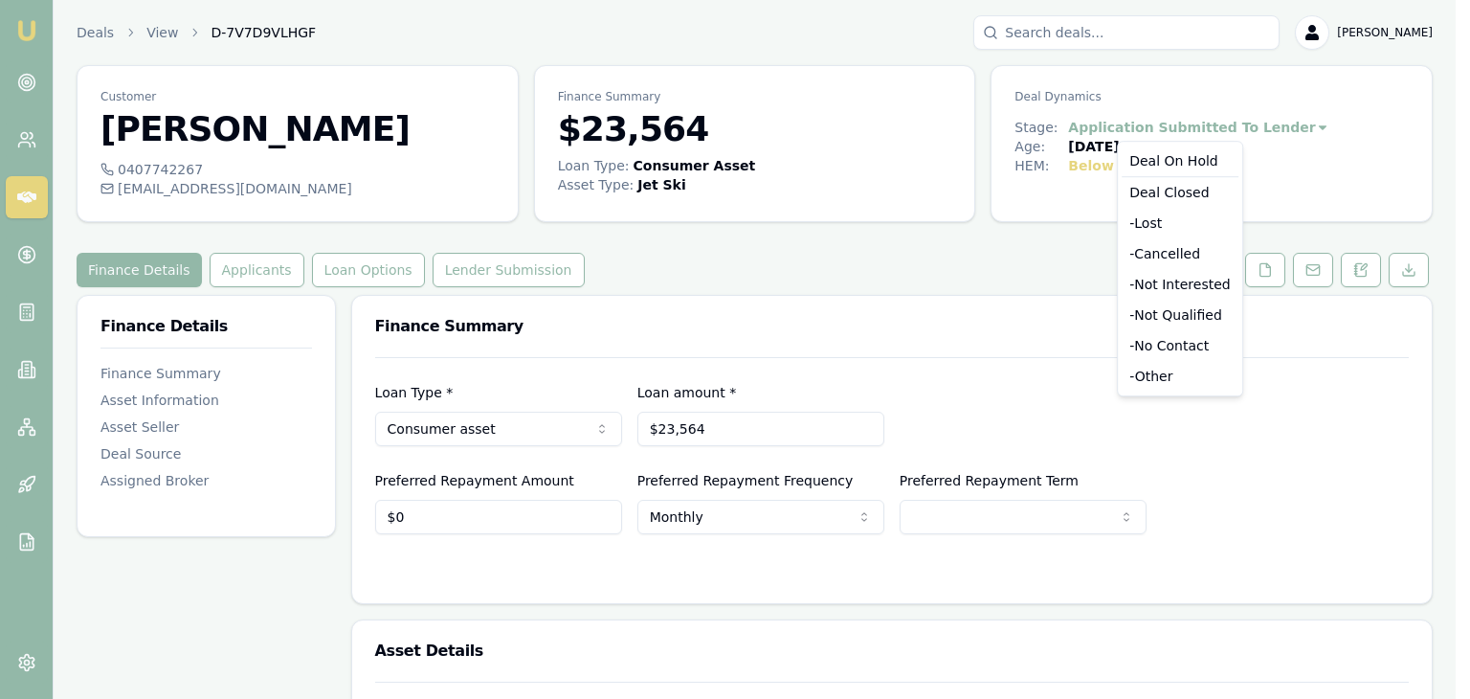
click at [1286, 129] on html "Emu Broker Deals View D-7V7D9VLHGF [PERSON_NAME] Toggle Menu Customer [PERSON_N…" at bounding box center [735, 349] width 1470 height 699
click at [1332, 123] on html "Emu Broker Deals View D-7V7D9VLHGF [PERSON_NAME] Toggle Menu Customer [PERSON_N…" at bounding box center [735, 349] width 1470 height 699
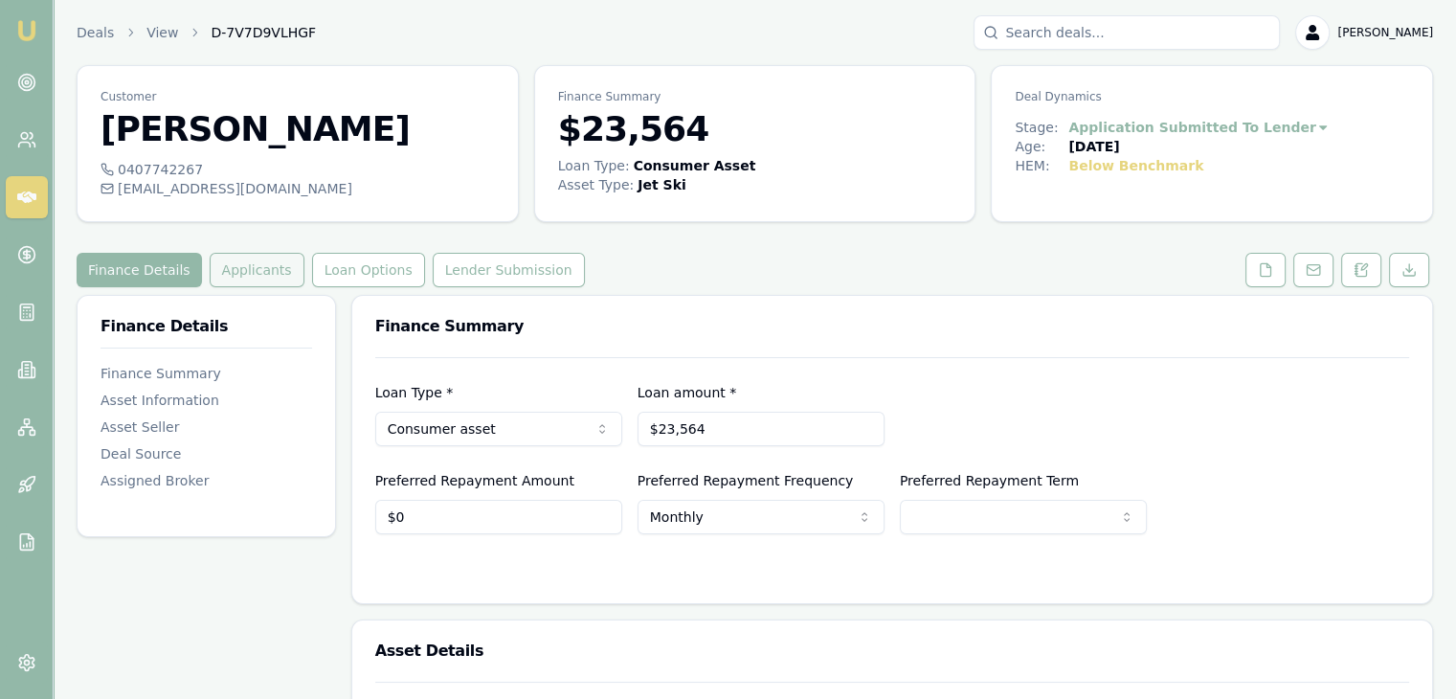
click at [270, 271] on button "Applicants" at bounding box center [257, 270] width 95 height 34
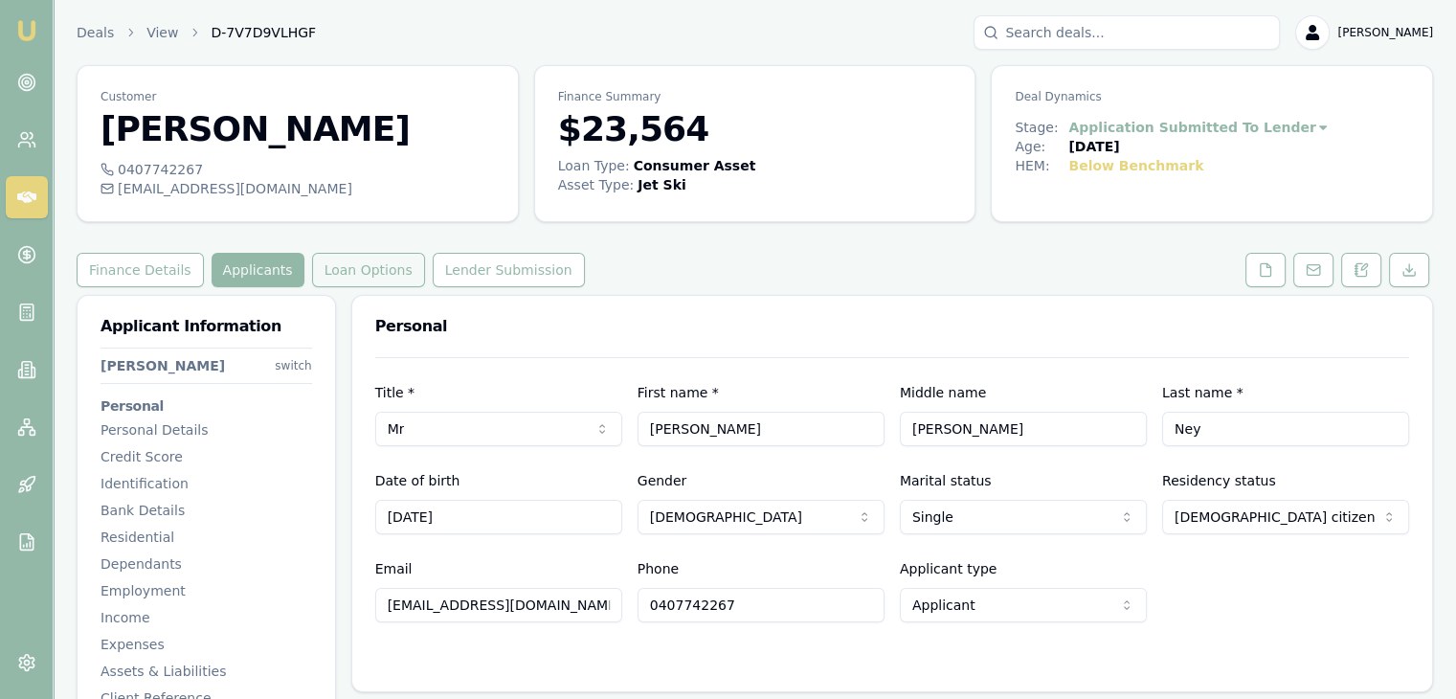
click at [363, 272] on button "Loan Options" at bounding box center [368, 270] width 113 height 34
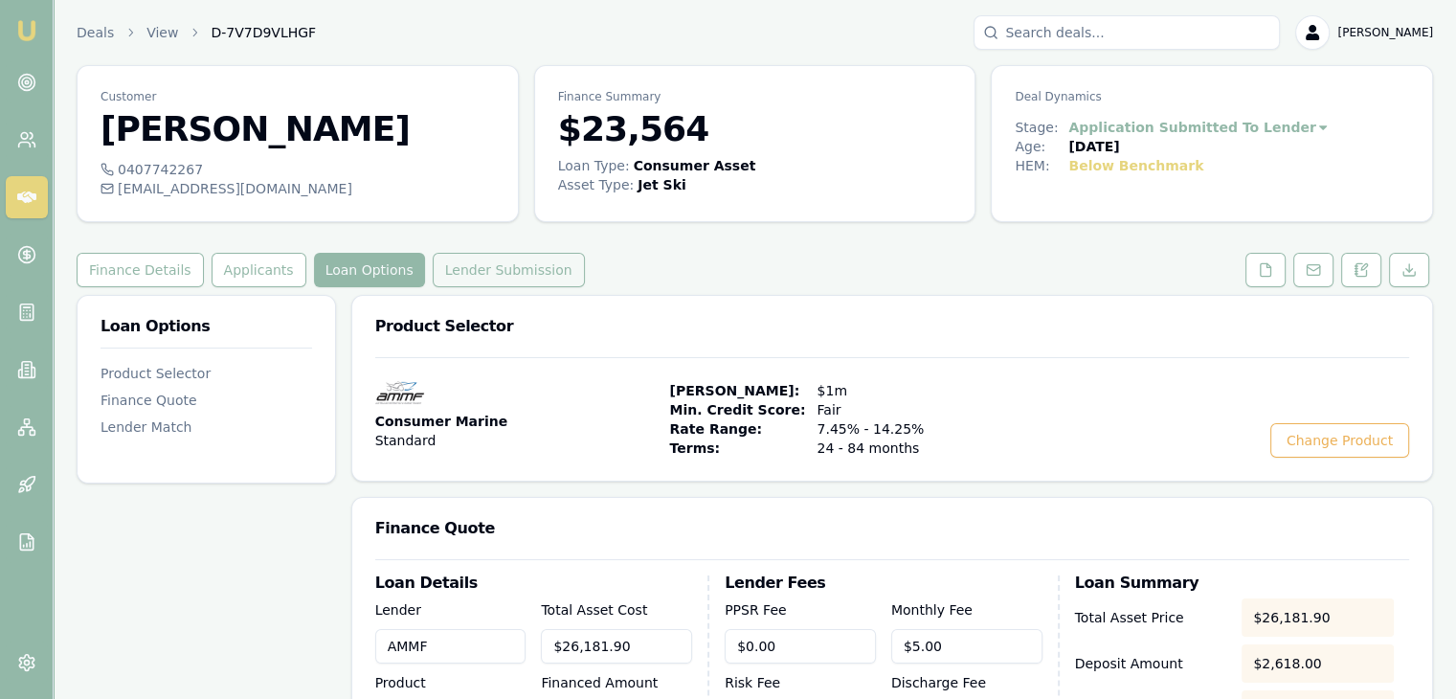
click at [456, 268] on button "Lender Submission" at bounding box center [509, 270] width 152 height 34
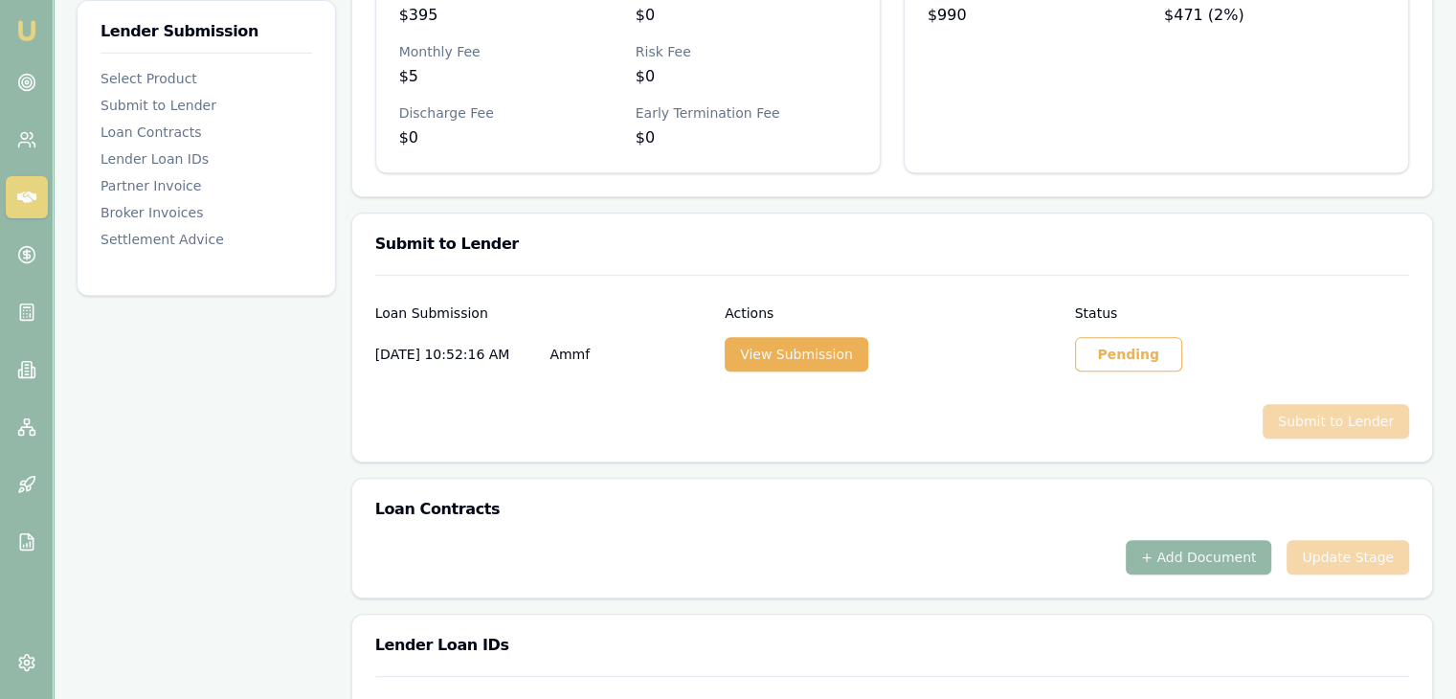
scroll to position [766, 0]
click at [797, 346] on button "View Submission" at bounding box center [796, 353] width 144 height 34
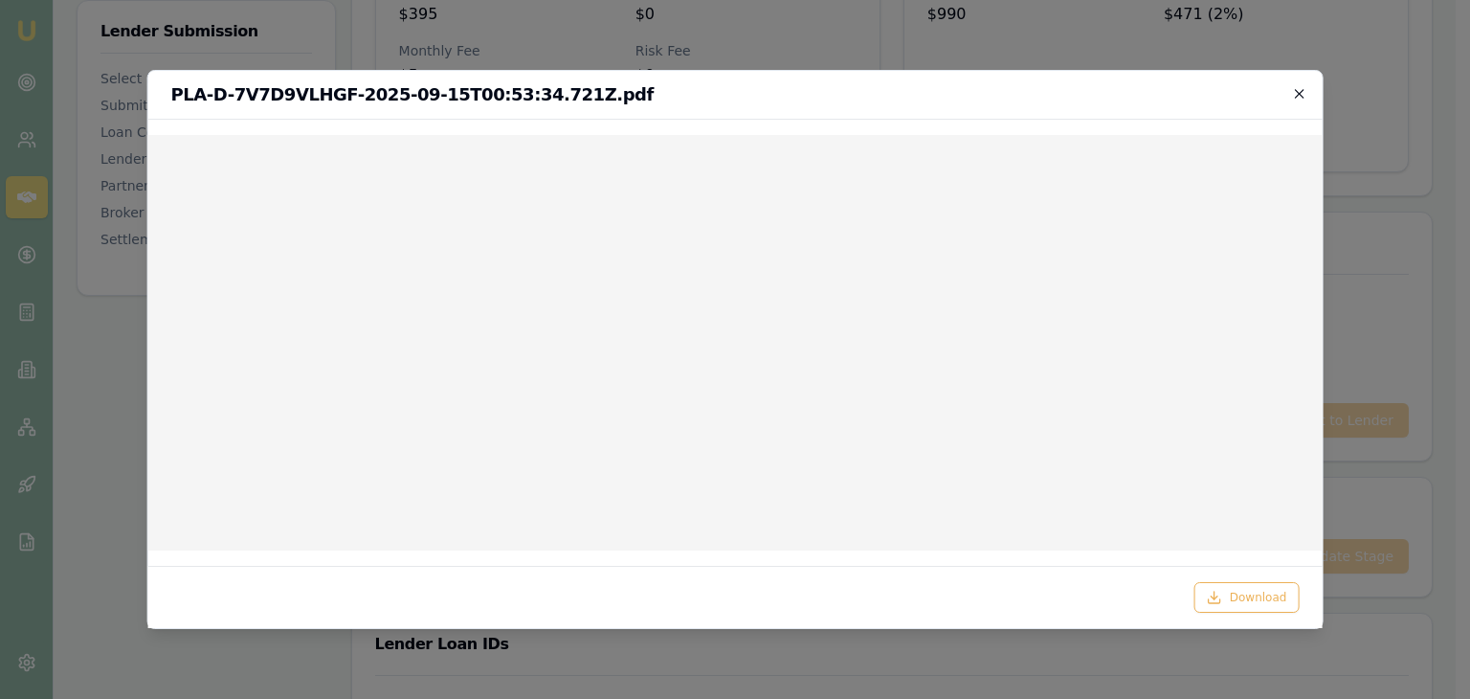
click at [1302, 94] on icon "button" at bounding box center [1298, 93] width 15 height 15
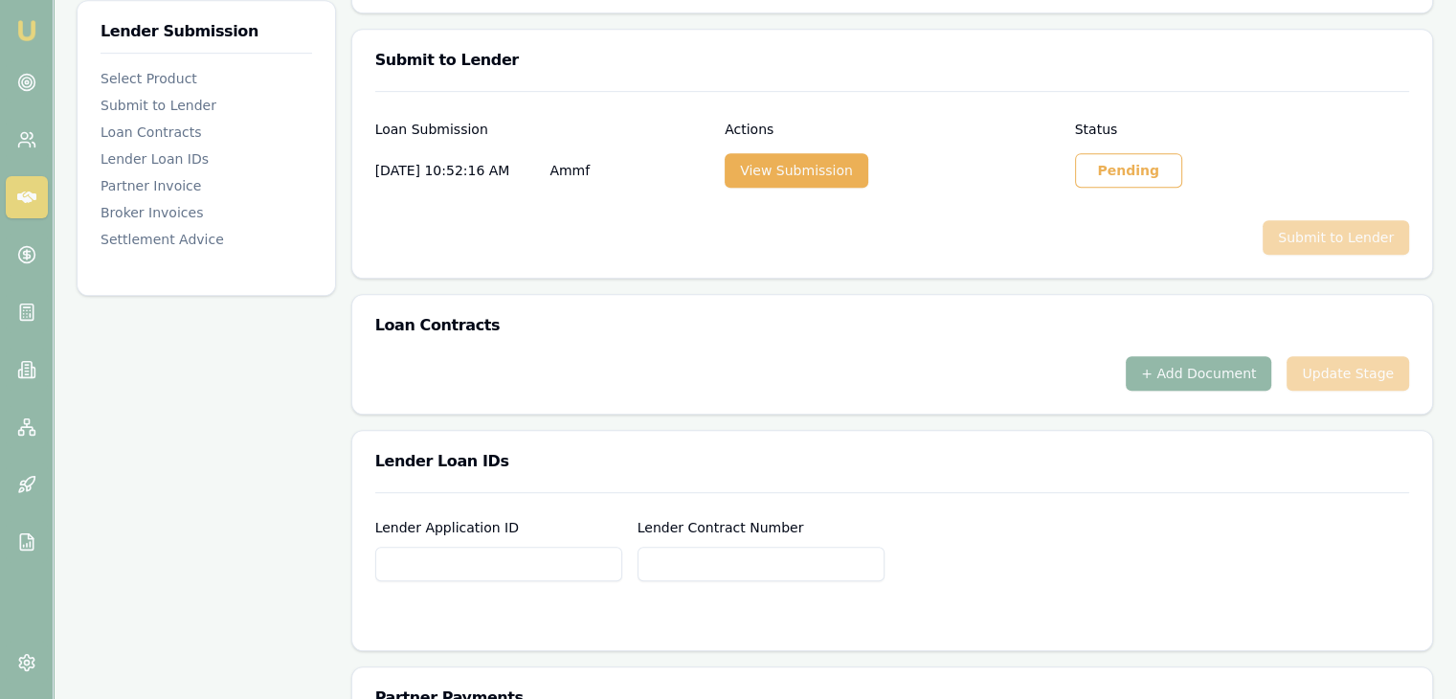
scroll to position [957, 0]
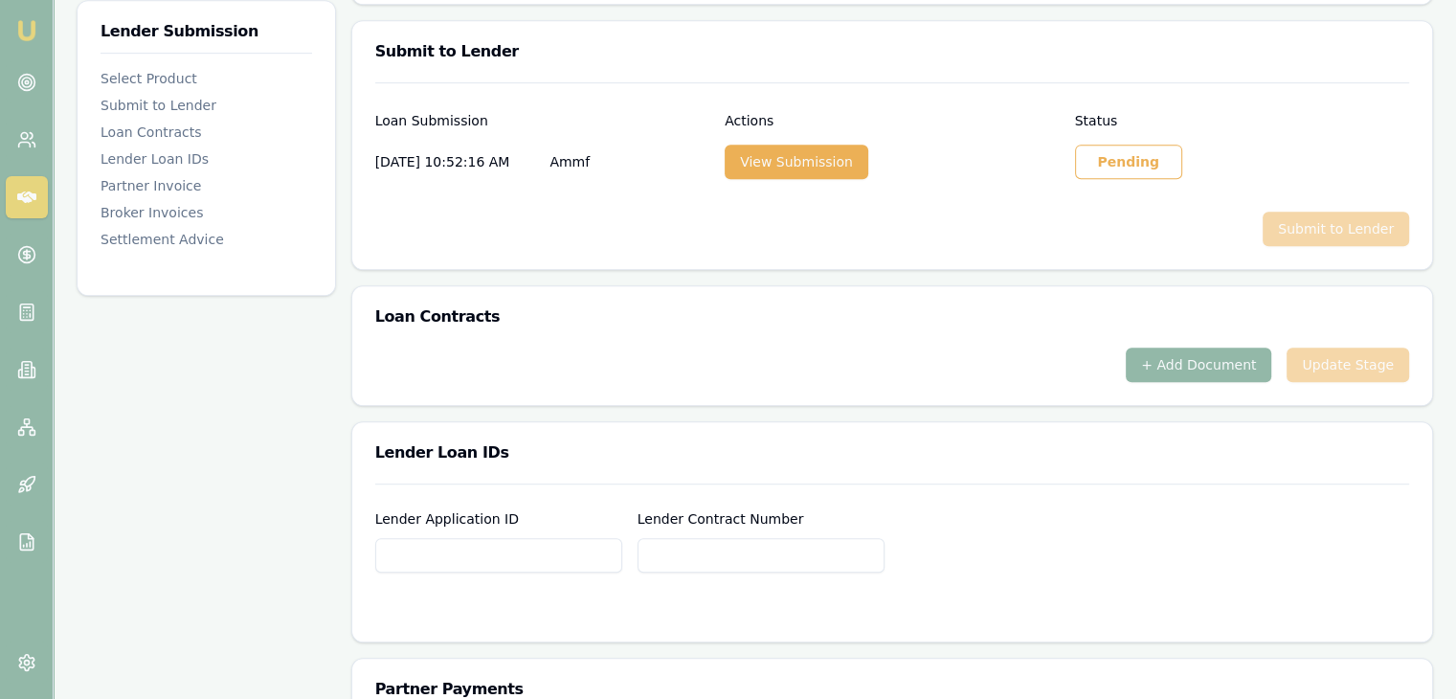
click at [1101, 165] on div "Pending" at bounding box center [1128, 162] width 107 height 34
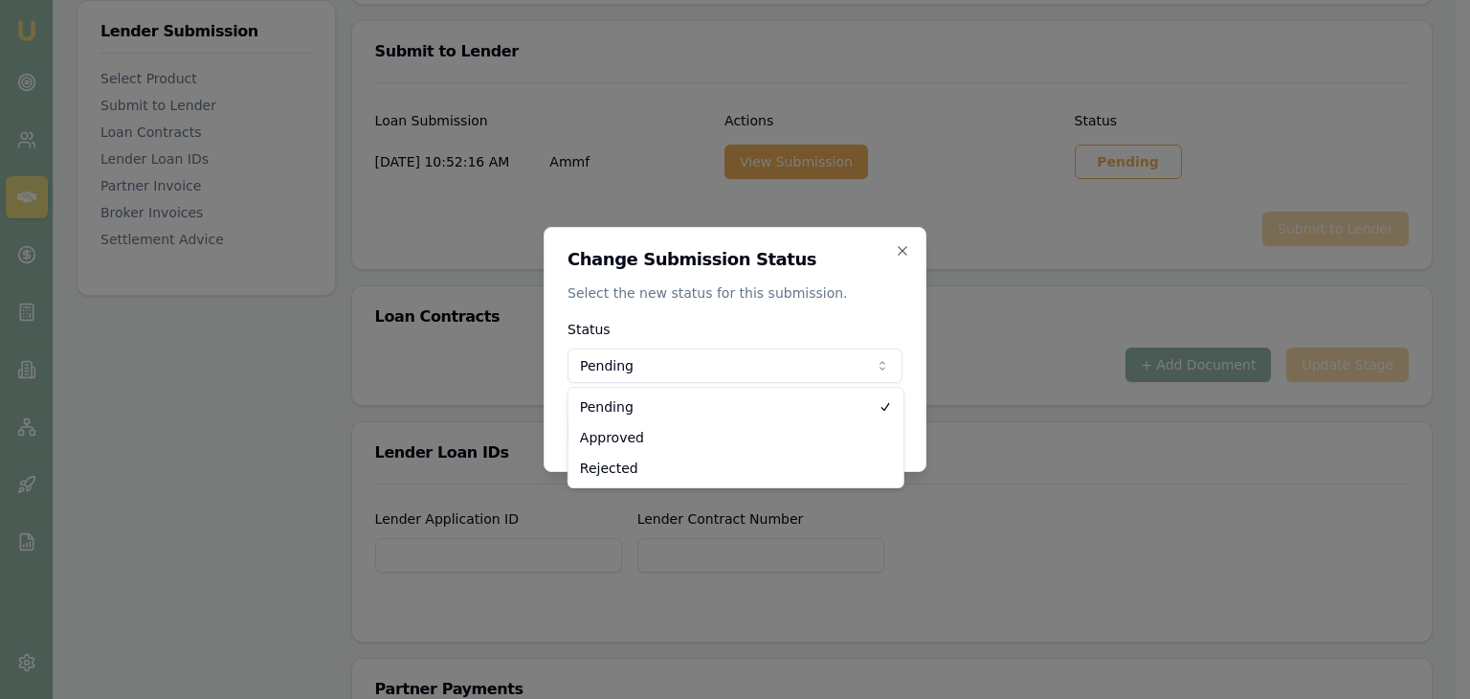
select select "APPROVED"
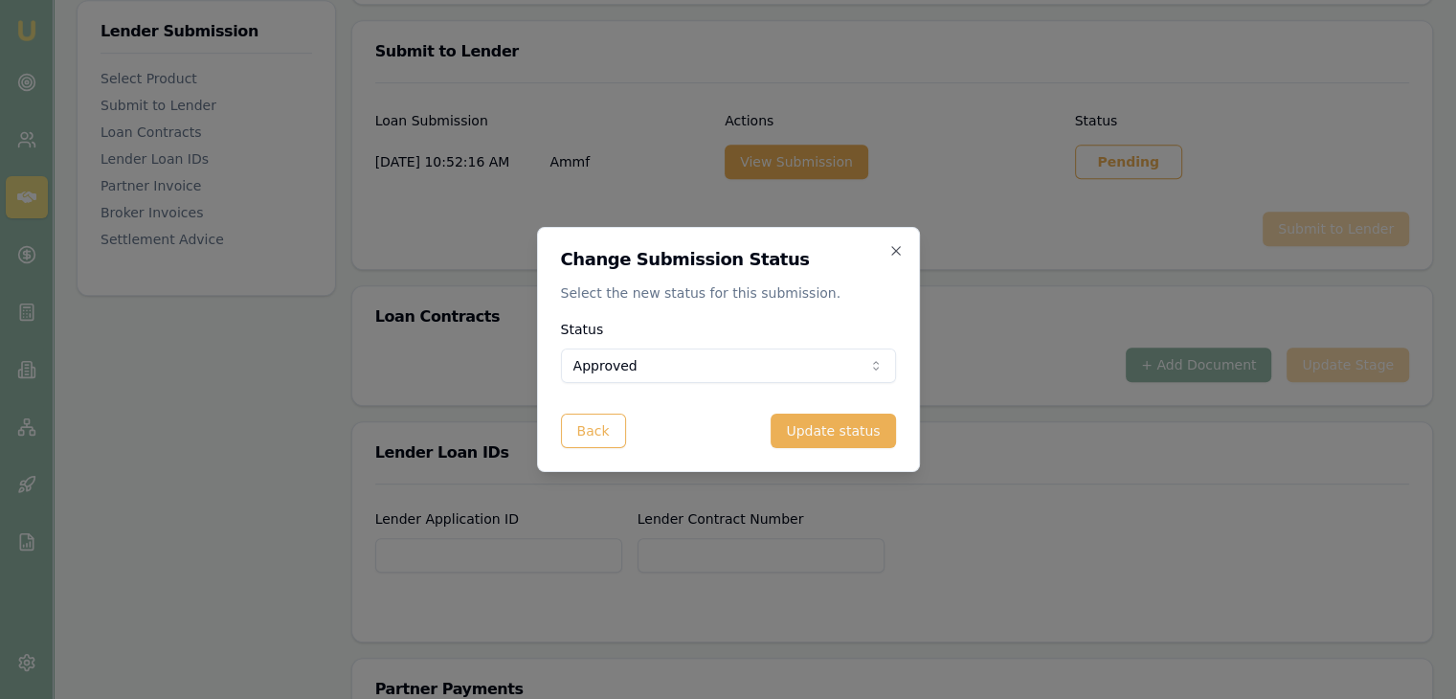
click at [823, 434] on button "Update status" at bounding box center [832, 430] width 124 height 34
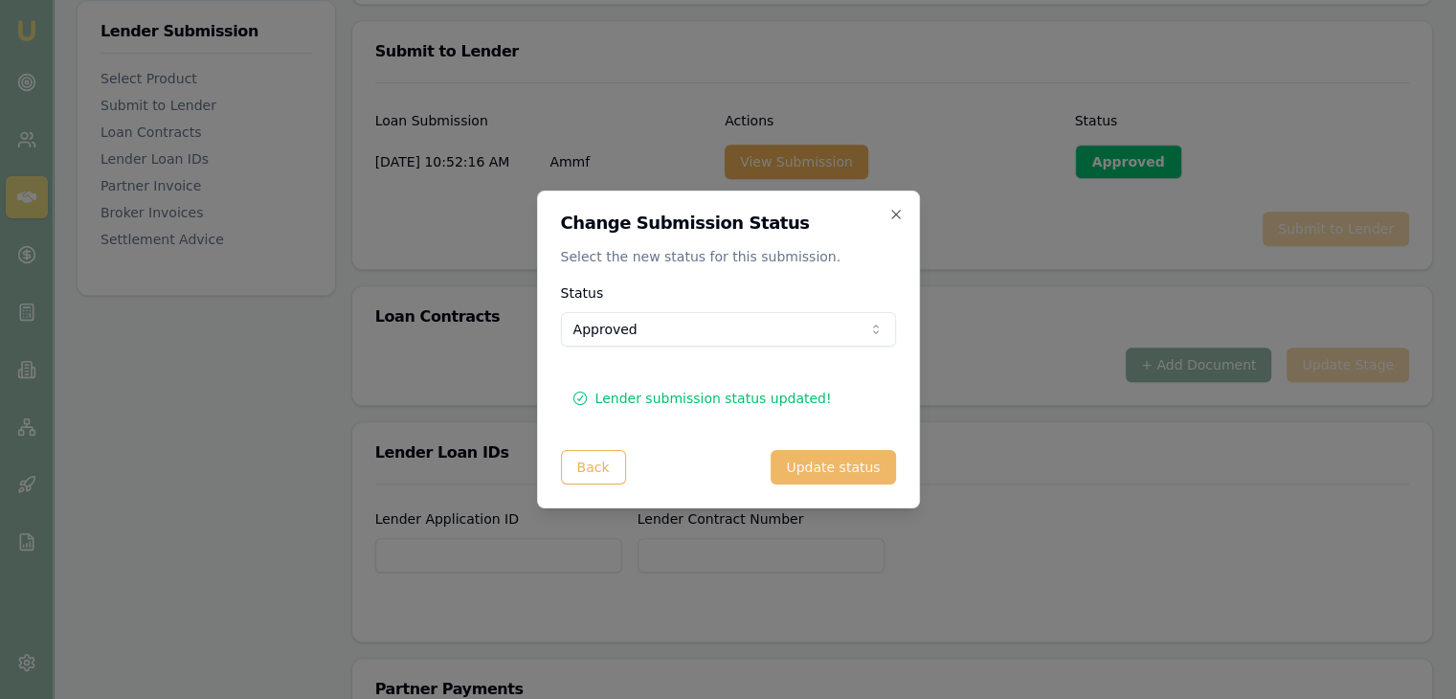
click at [819, 471] on button "Update status" at bounding box center [832, 467] width 124 height 34
click at [897, 212] on icon "button" at bounding box center [895, 214] width 9 height 9
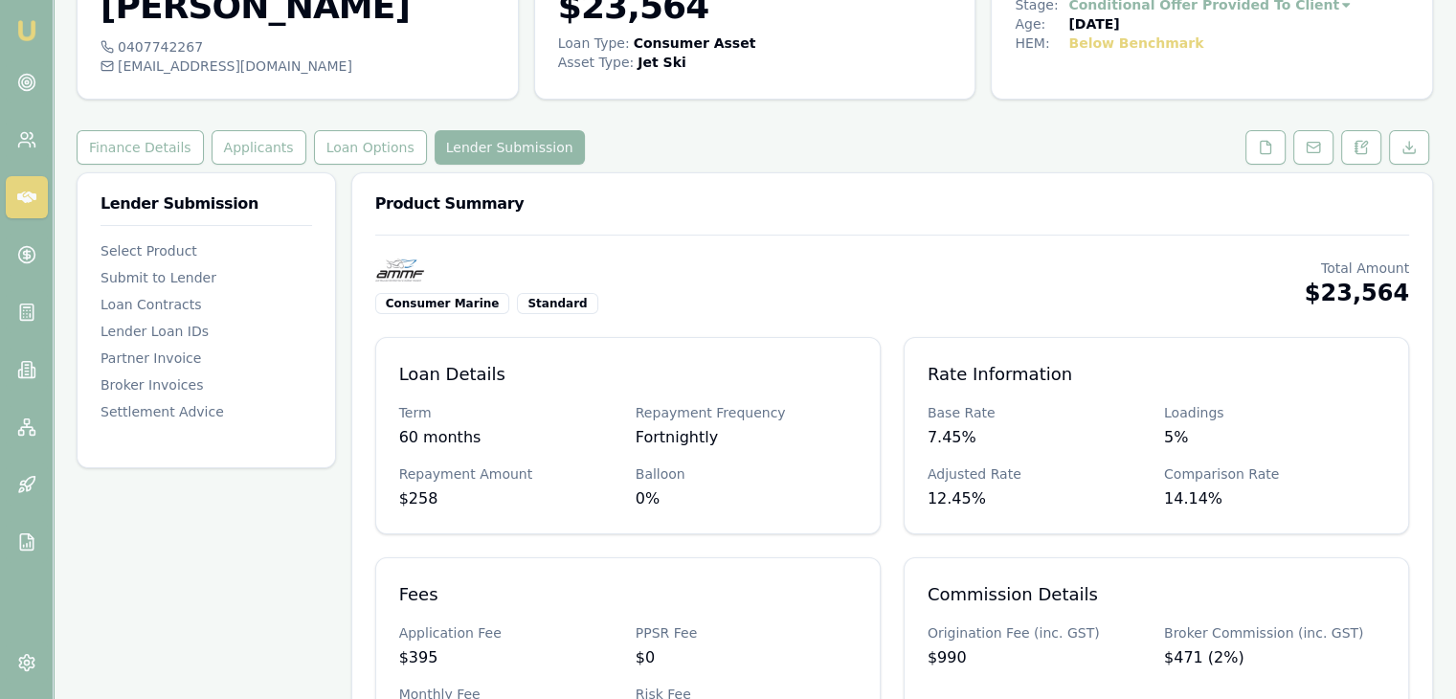
scroll to position [0, 0]
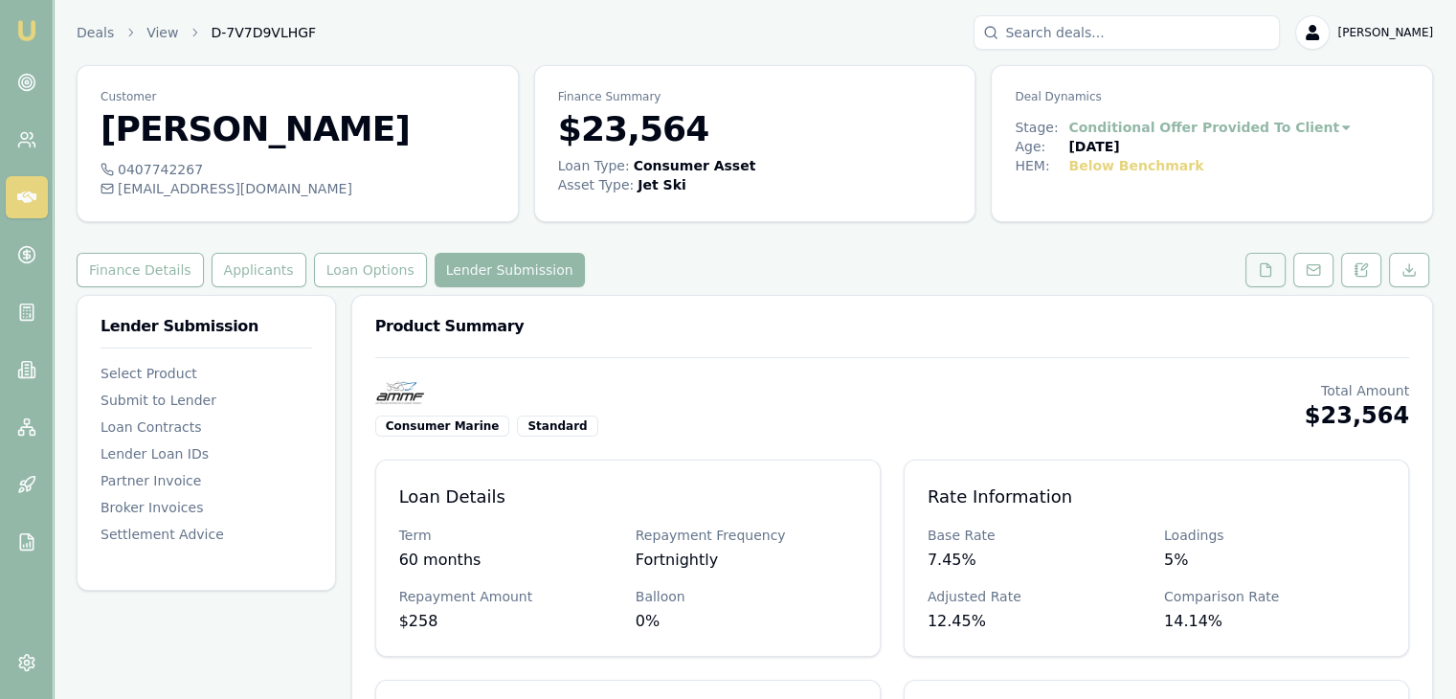
click at [1268, 262] on icon at bounding box center [1265, 269] width 15 height 15
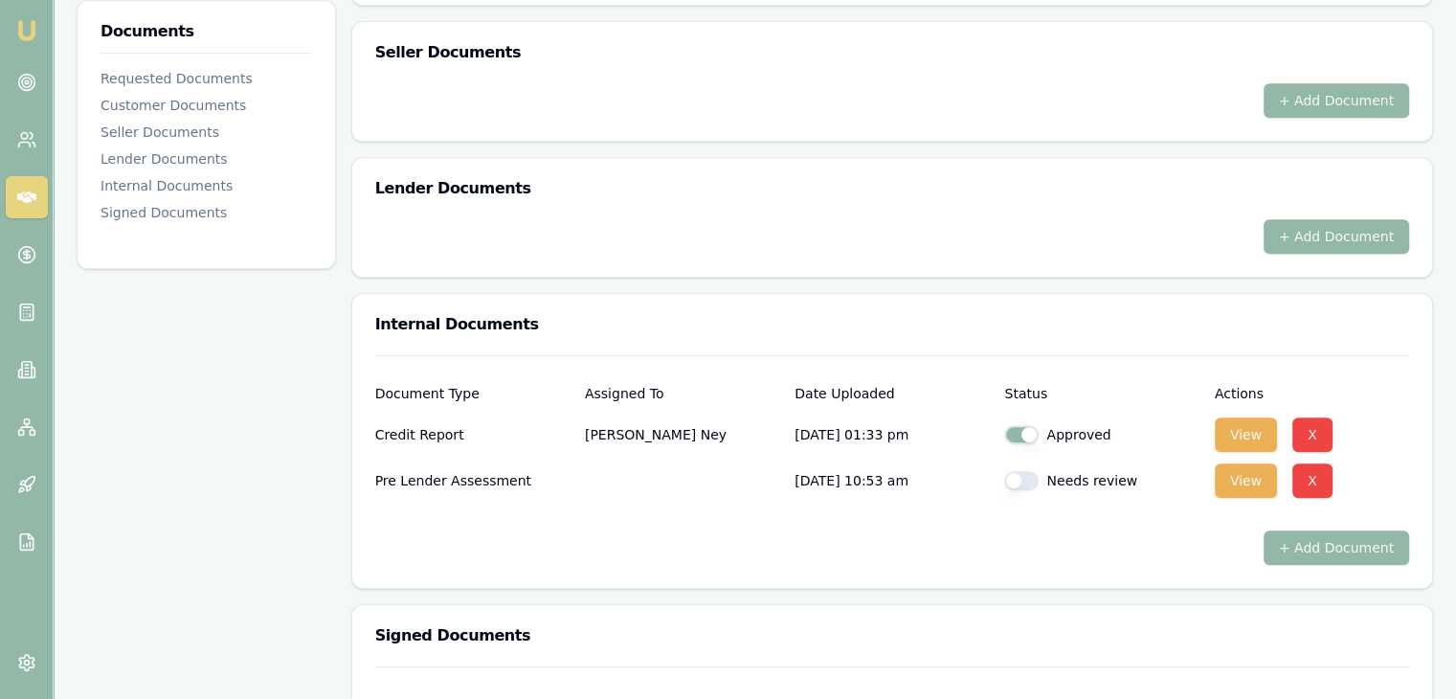
scroll to position [1053, 0]
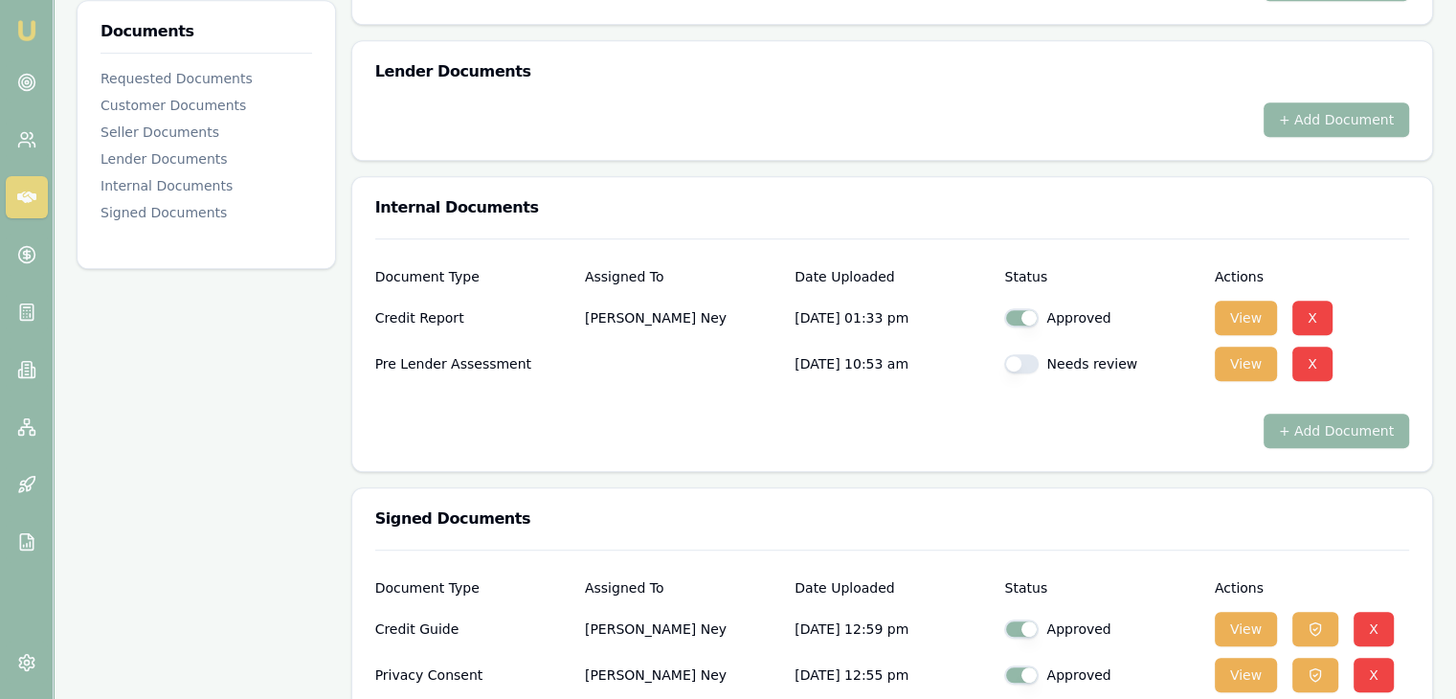
click at [1030, 361] on button "button" at bounding box center [1021, 363] width 34 height 19
checkbox input "true"
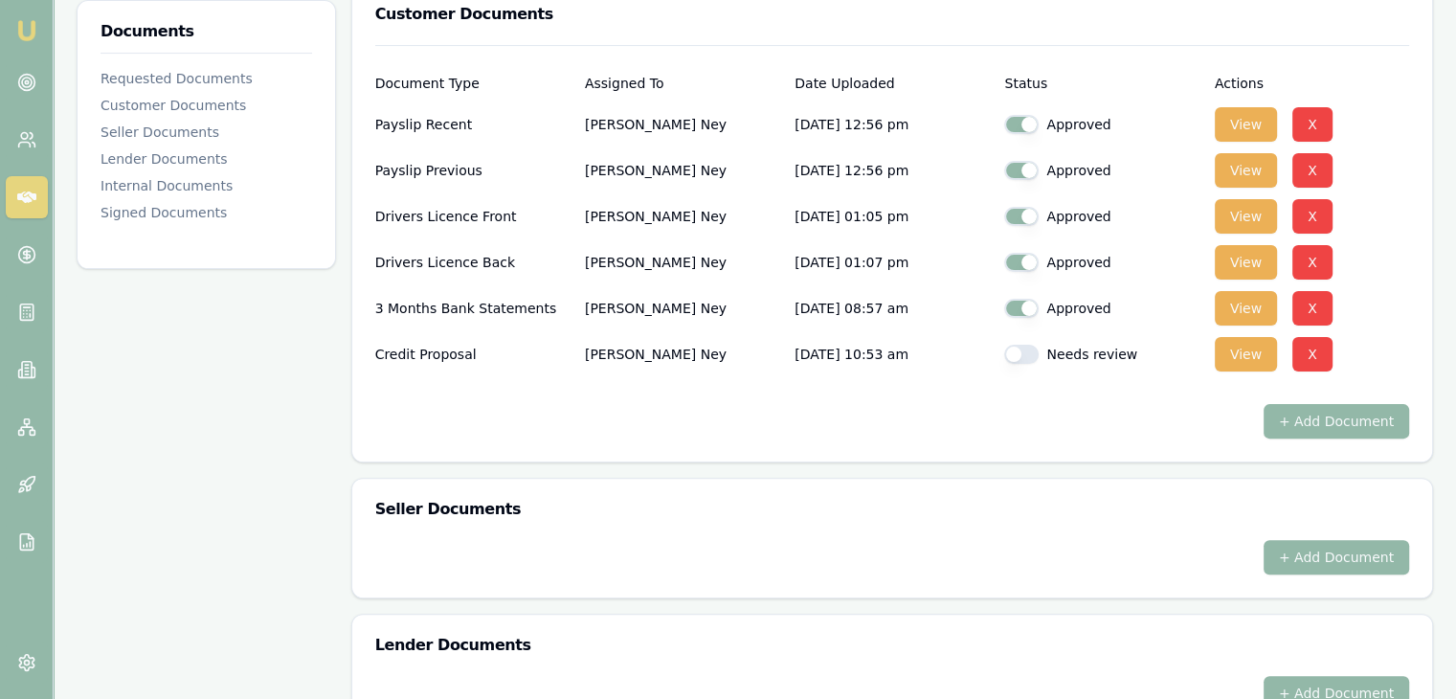
scroll to position [0, 0]
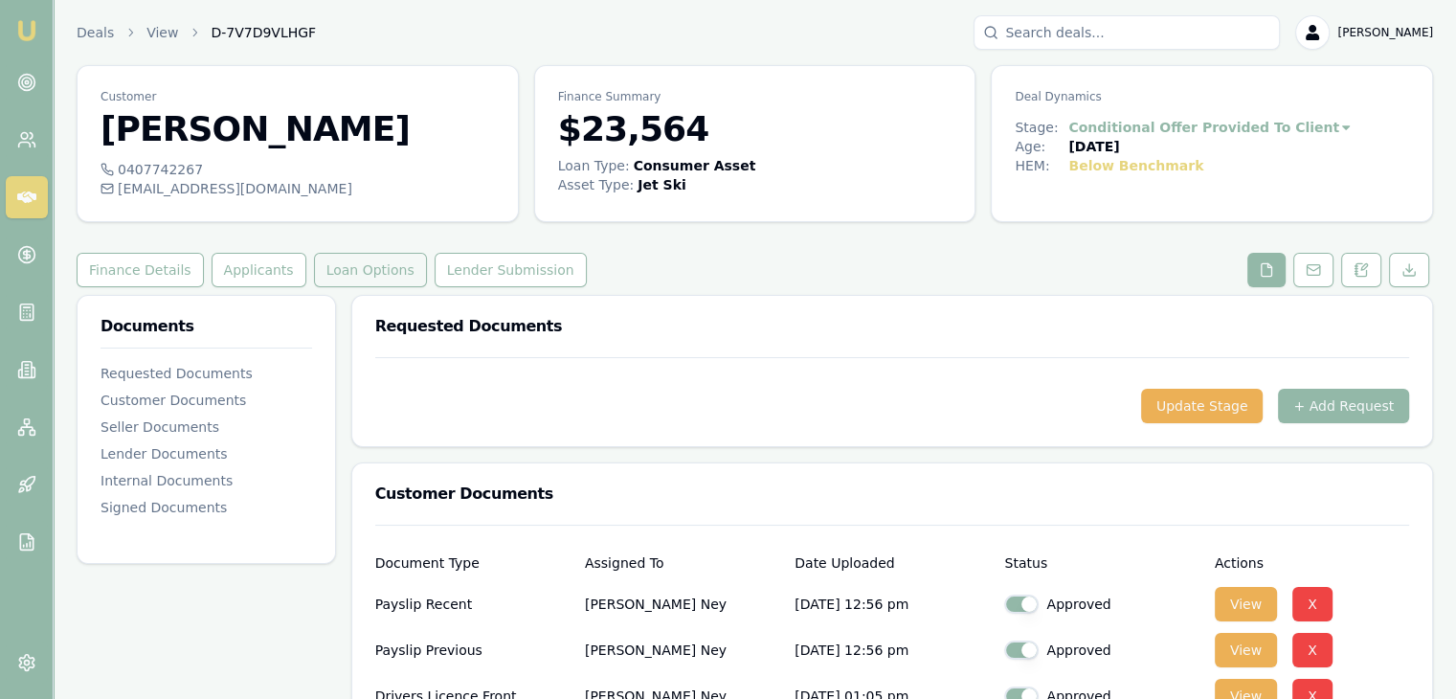
click at [371, 266] on button "Loan Options" at bounding box center [370, 270] width 113 height 34
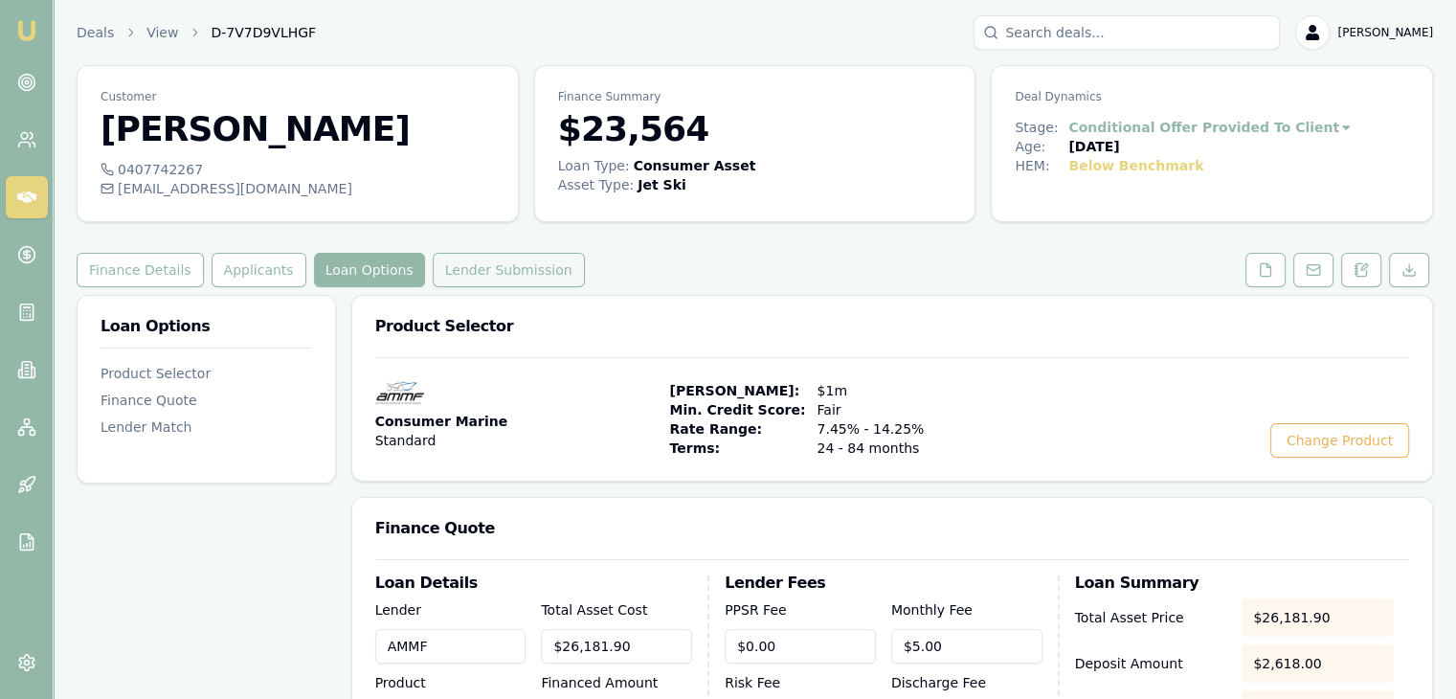
click at [511, 259] on button "Lender Submission" at bounding box center [509, 270] width 152 height 34
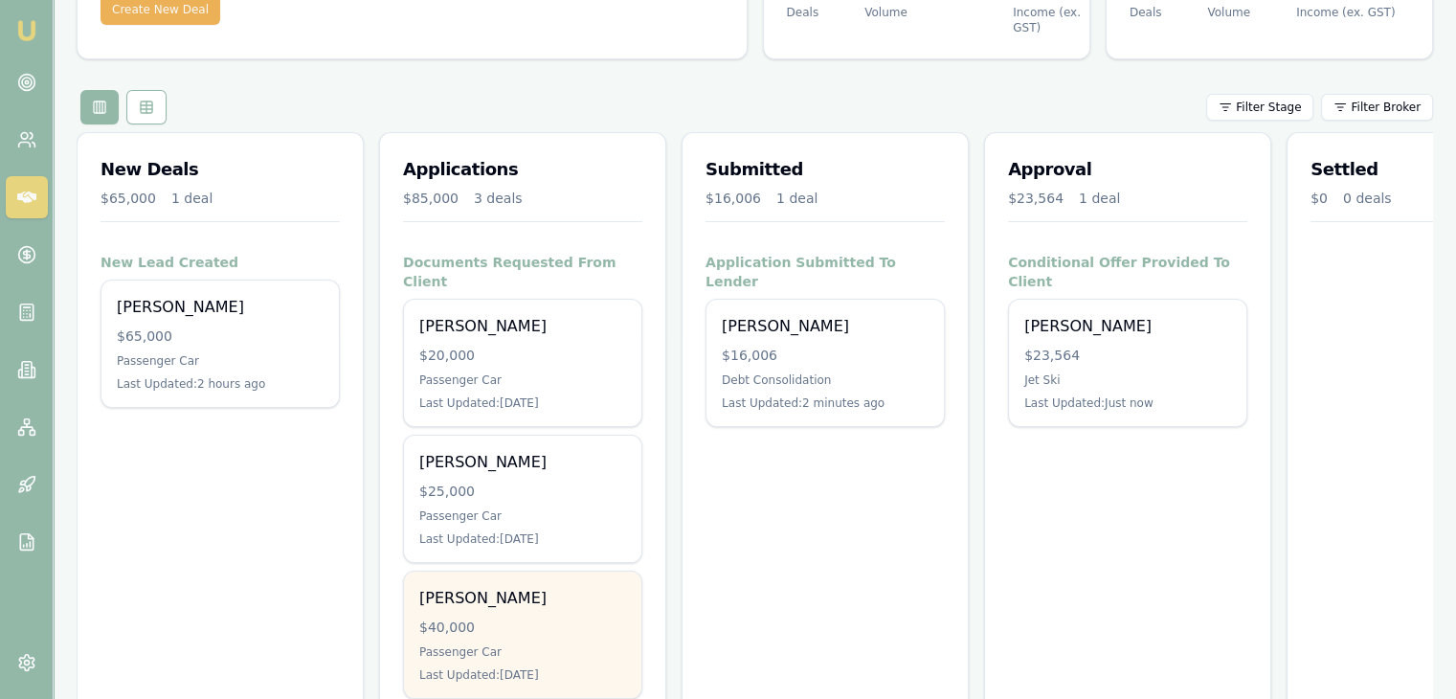
scroll to position [117, 0]
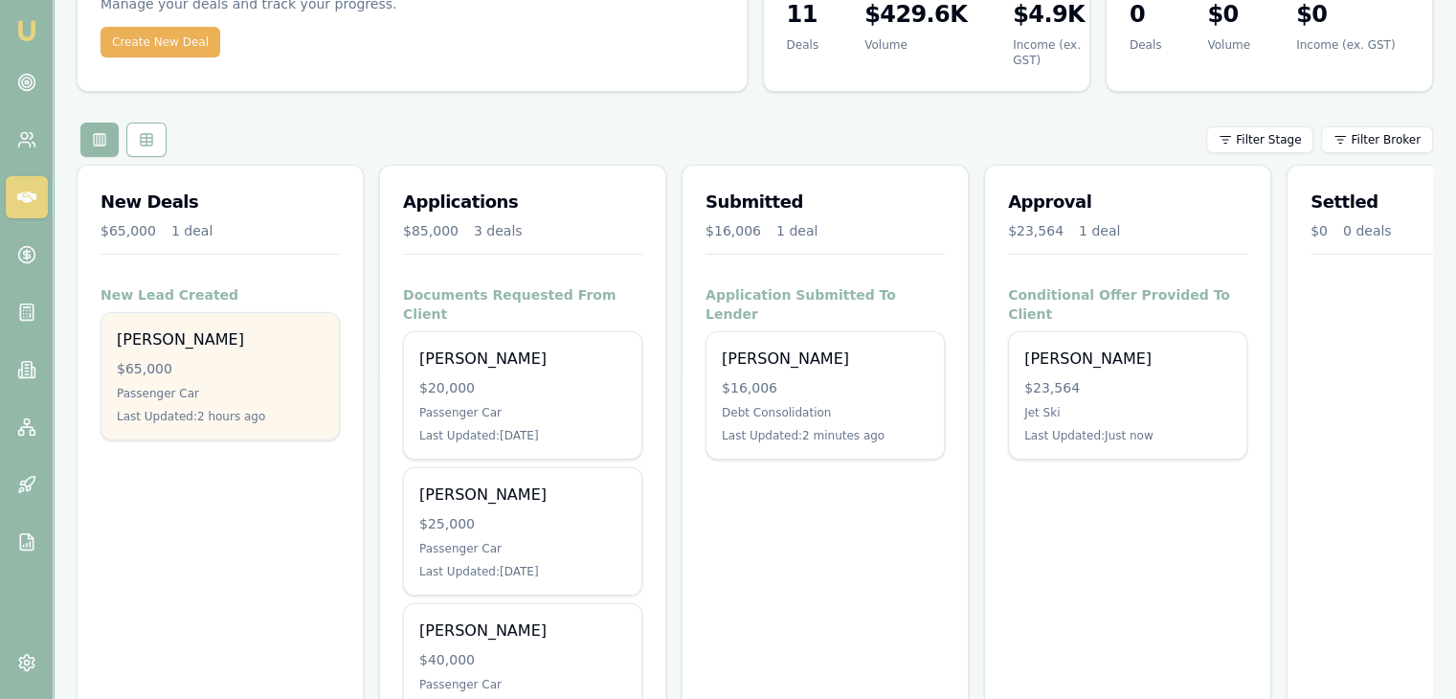
click at [197, 386] on div "Passenger Car" at bounding box center [220, 393] width 207 height 15
